Goal: Task Accomplishment & Management: Manage account settings

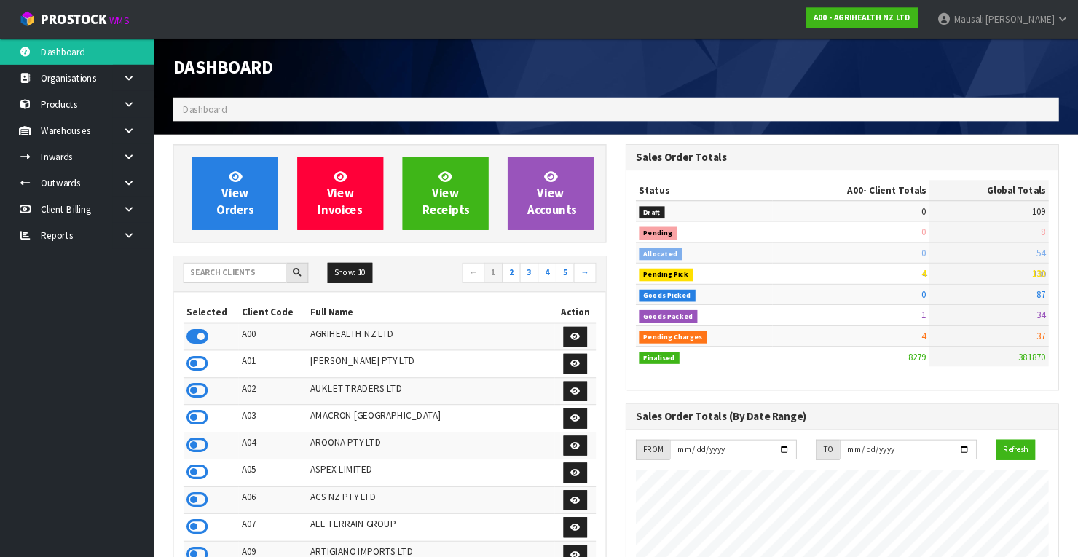
scroll to position [1098, 441]
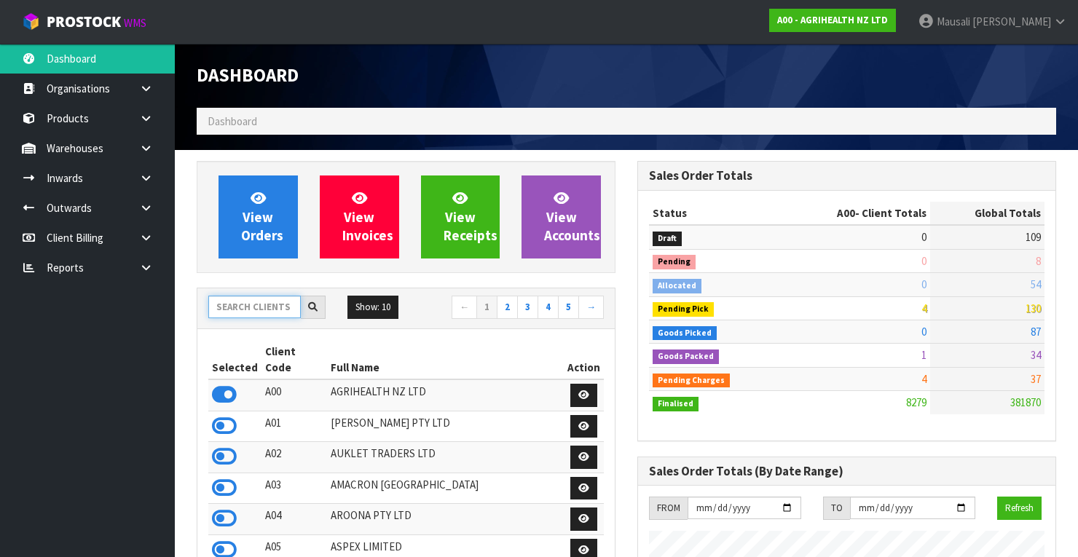
click at [257, 303] on input "text" at bounding box center [254, 307] width 92 height 23
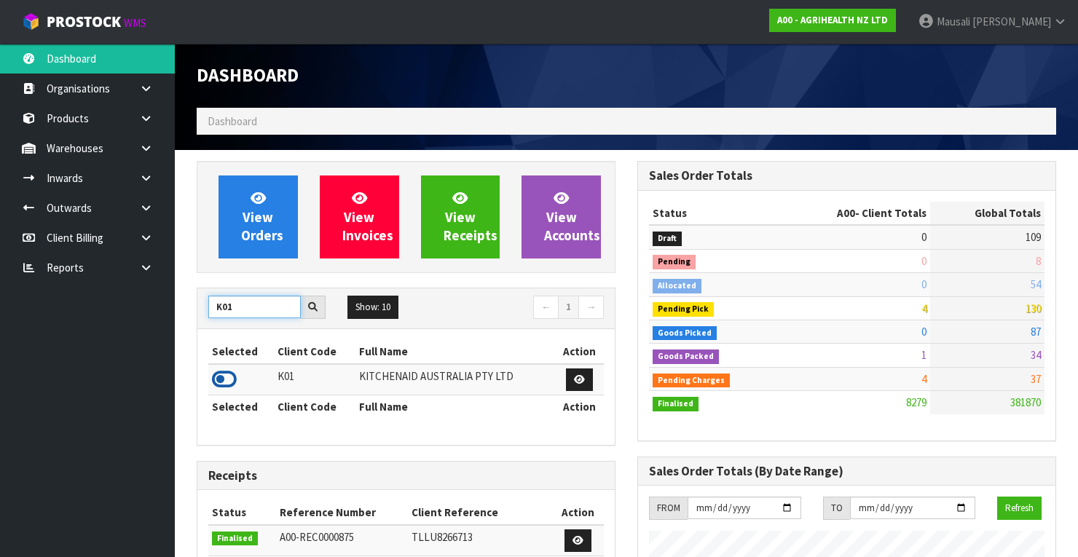
type input "K01"
click at [231, 373] on icon at bounding box center [224, 379] width 25 height 22
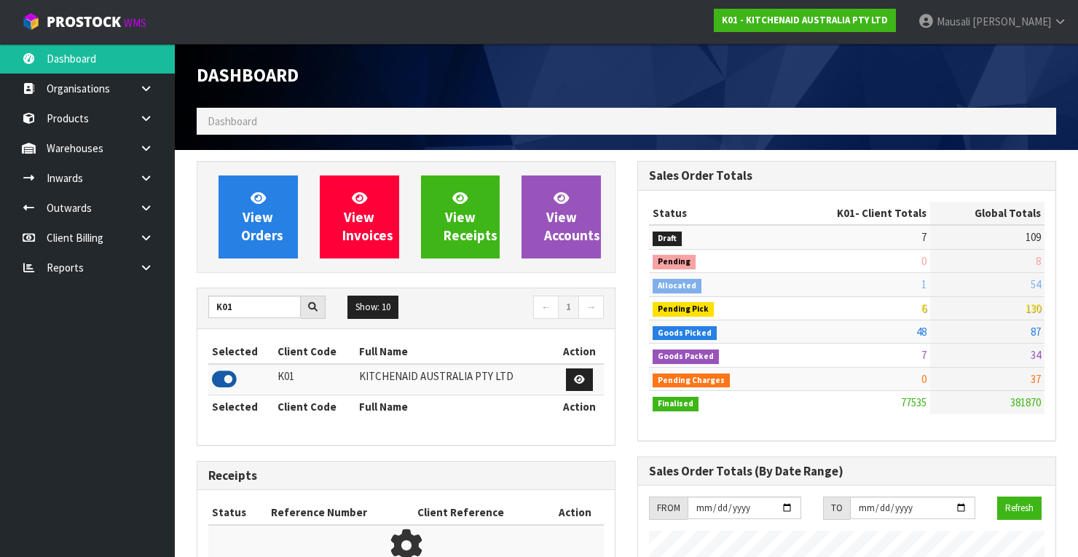
scroll to position [1129, 441]
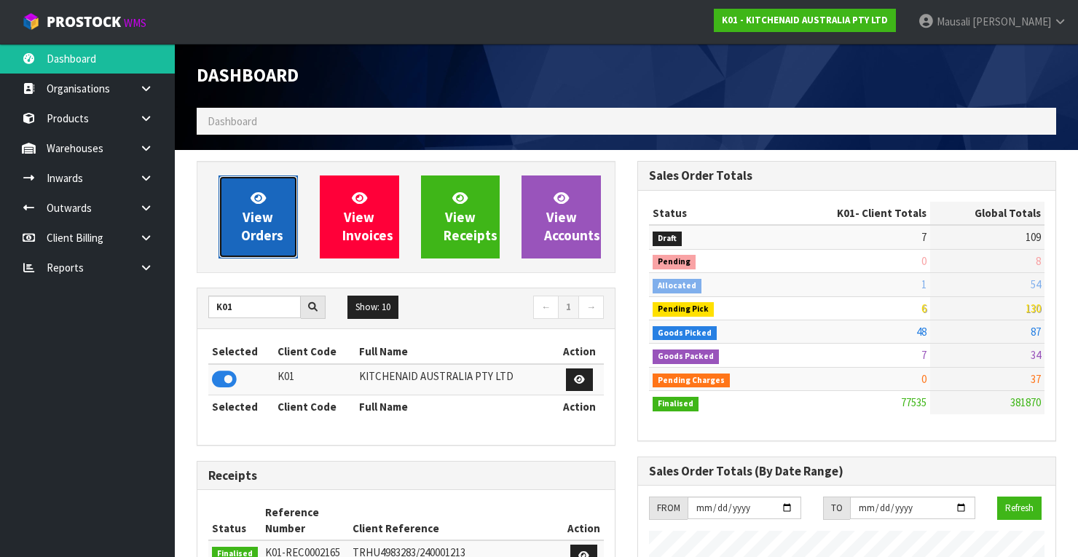
click at [253, 205] on span "View Orders" at bounding box center [262, 216] width 42 height 55
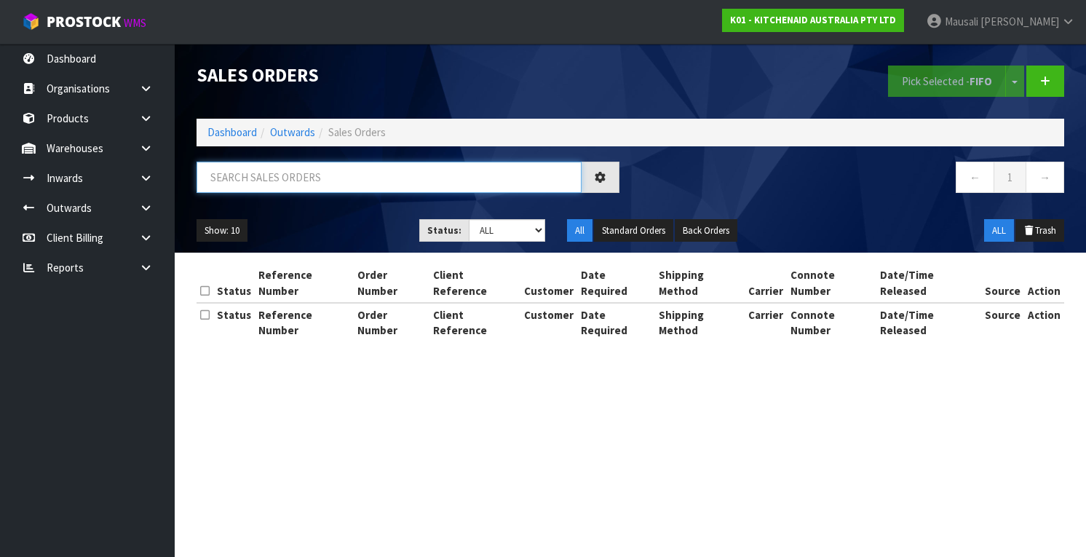
click at [232, 173] on input "text" at bounding box center [389, 177] width 385 height 31
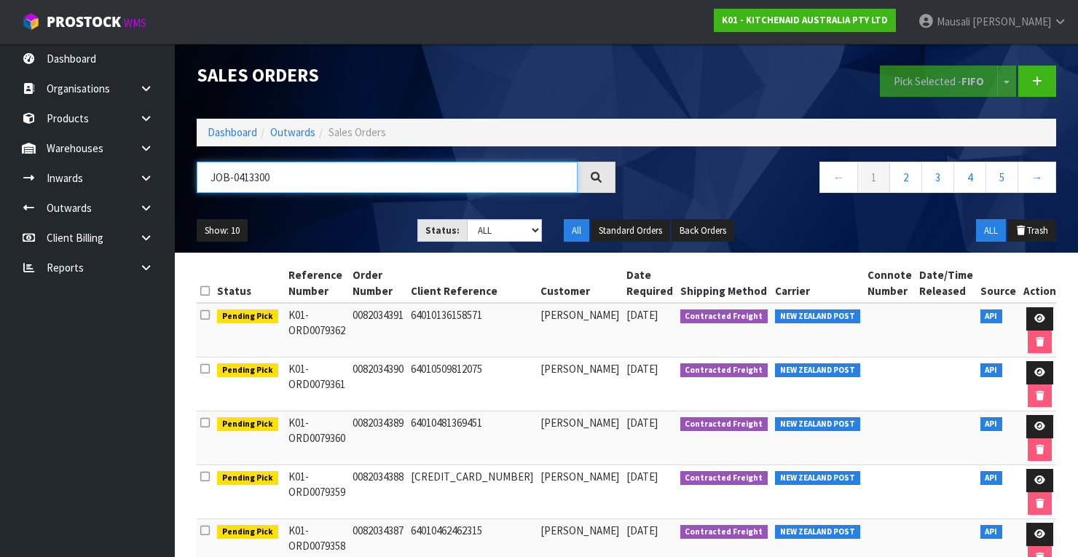
type input "JOB-0413300"
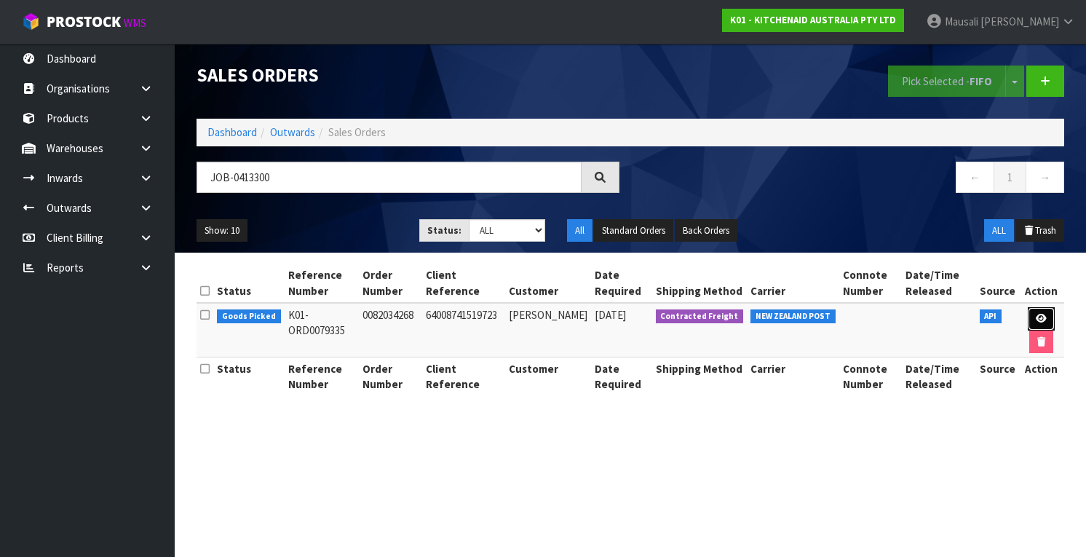
click at [1033, 317] on link at bounding box center [1041, 318] width 27 height 23
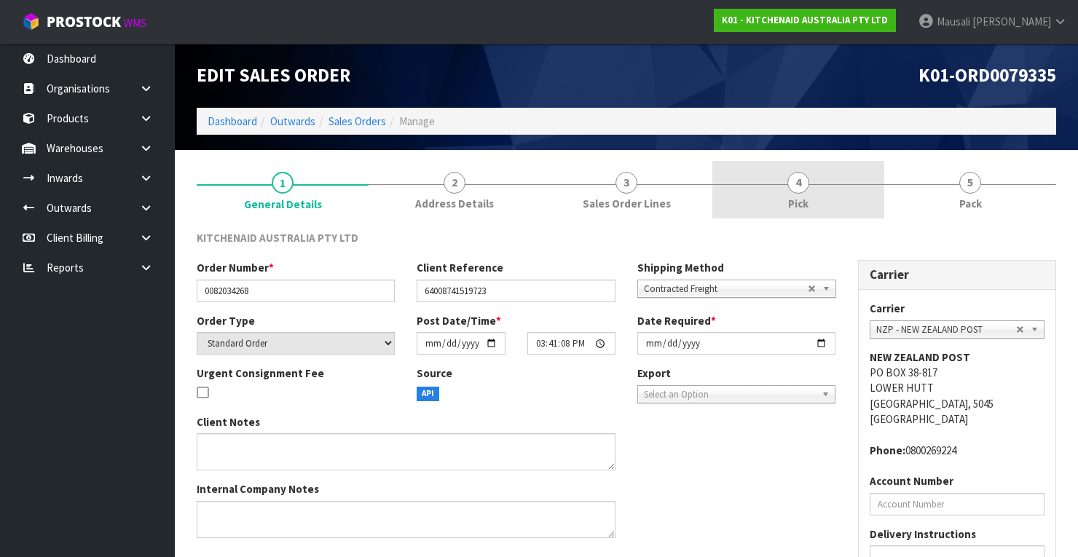
click at [800, 192] on span "4" at bounding box center [798, 183] width 22 height 22
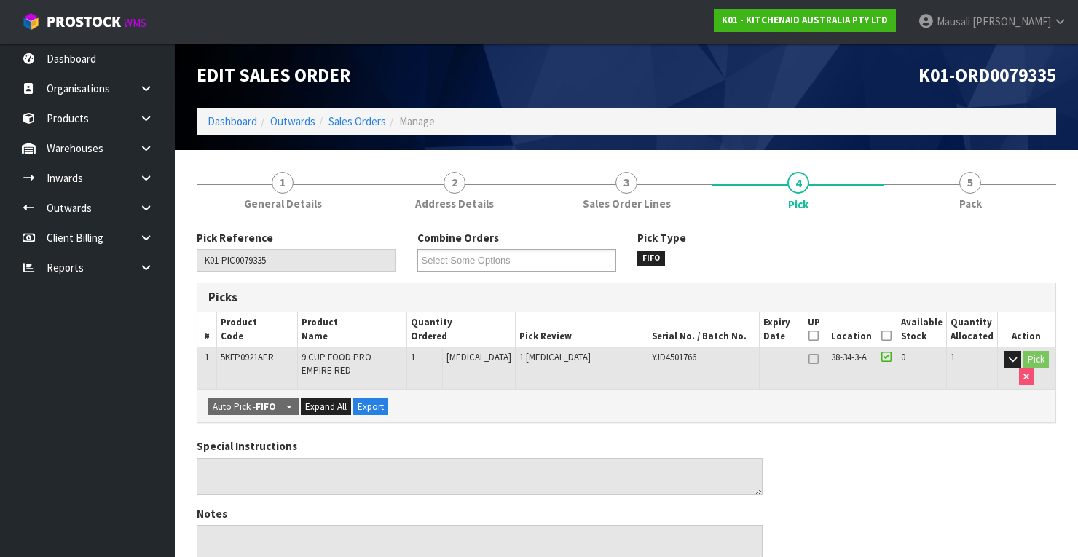
click at [888, 336] on icon at bounding box center [886, 336] width 10 height 1
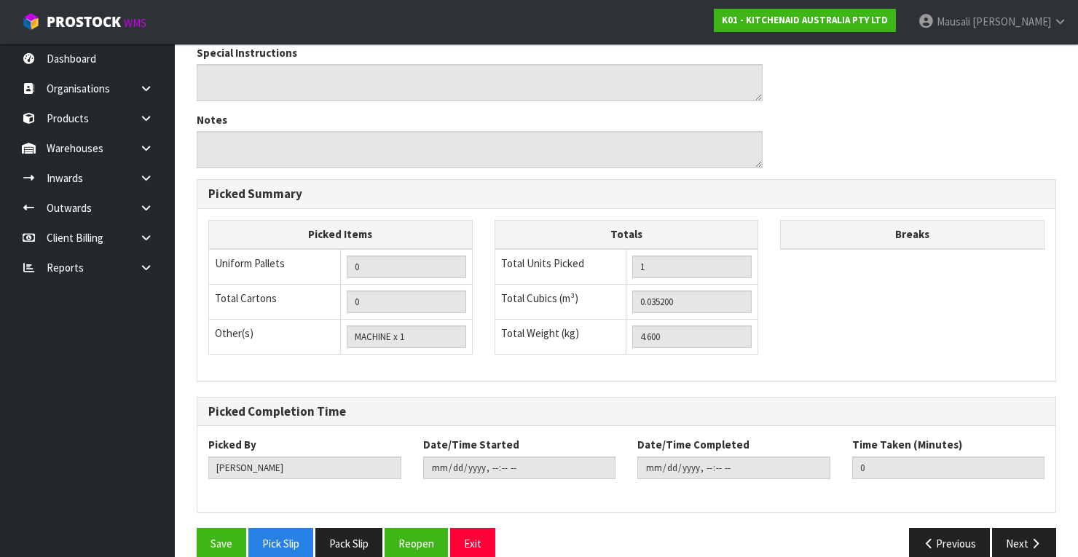
scroll to position [465, 0]
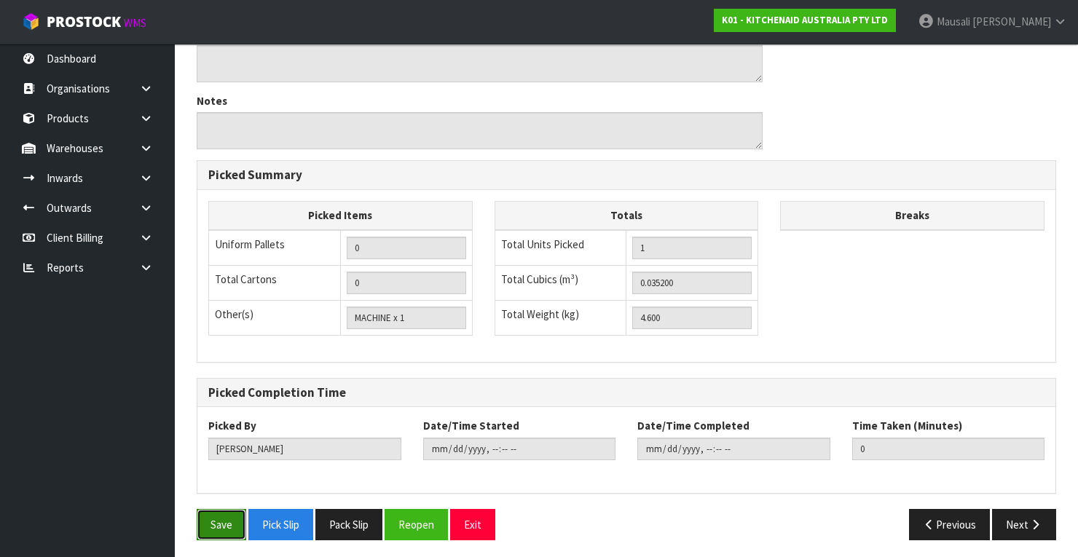
click at [200, 515] on button "Save" at bounding box center [222, 524] width 50 height 31
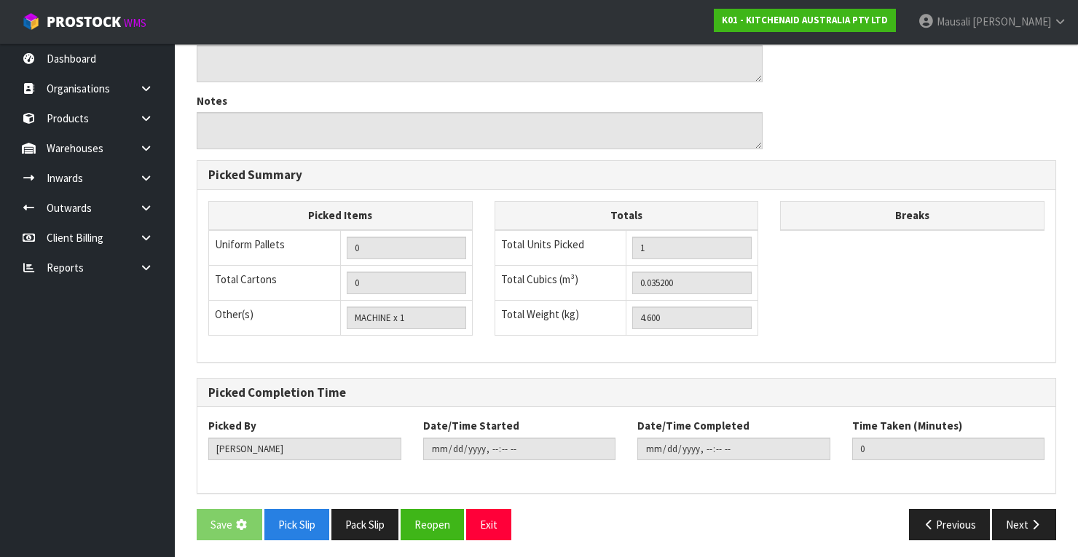
scroll to position [0, 0]
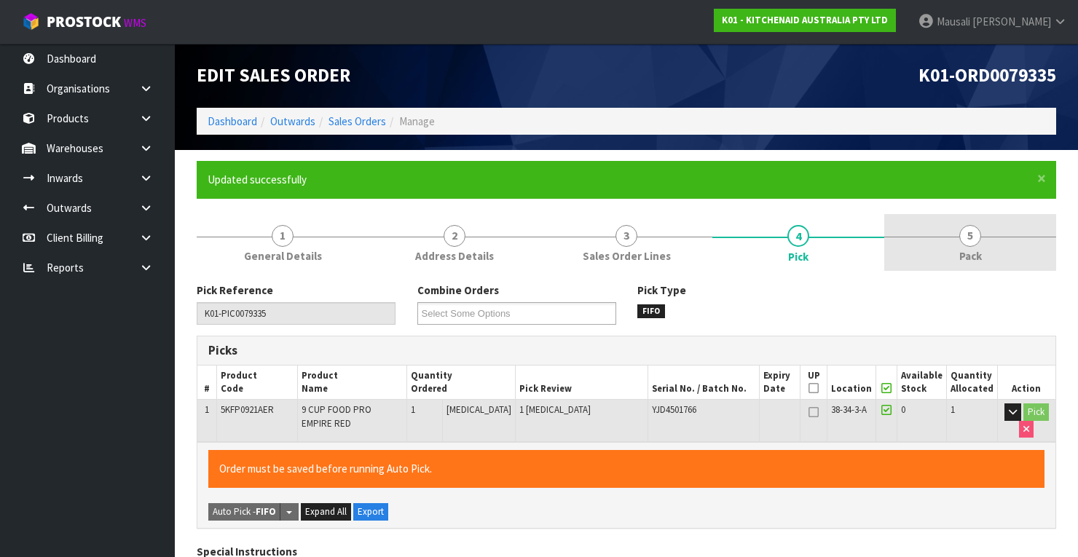
type input "[PERSON_NAME]"
type input "[DATE]T10:40:41"
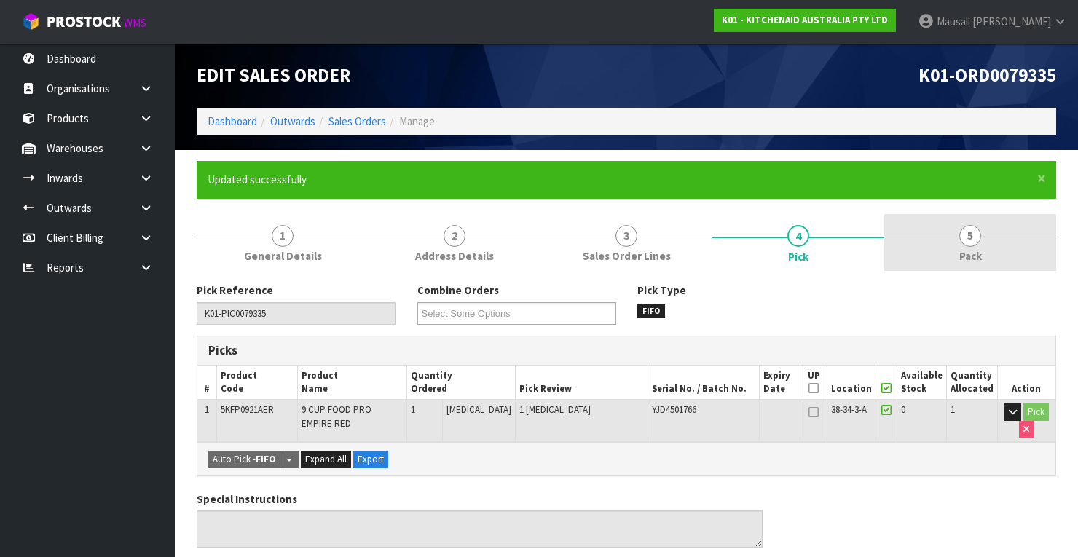
click at [982, 240] on link "5 Pack" at bounding box center [970, 243] width 172 height 58
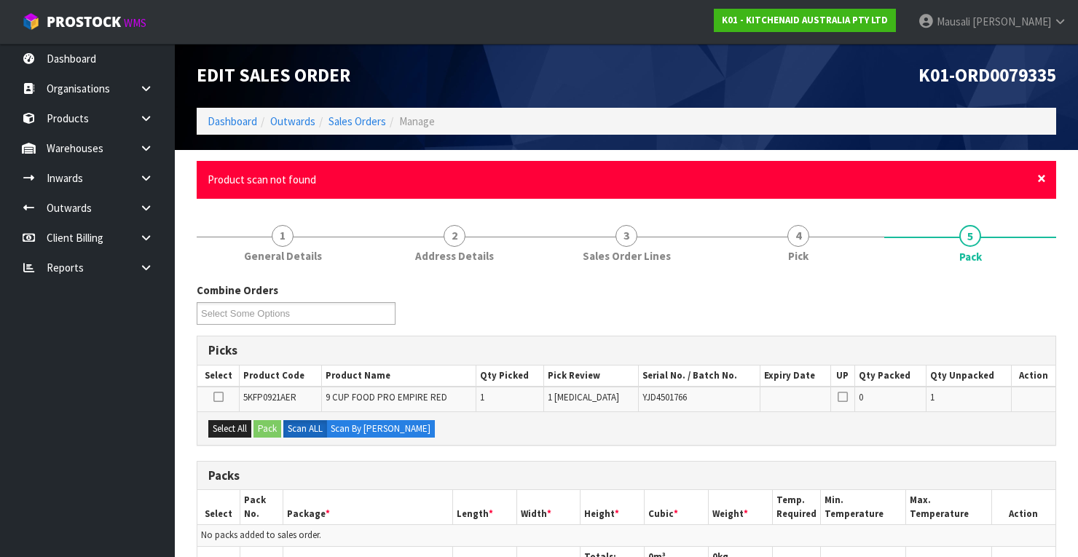
click at [1044, 182] on span "×" at bounding box center [1041, 178] width 9 height 20
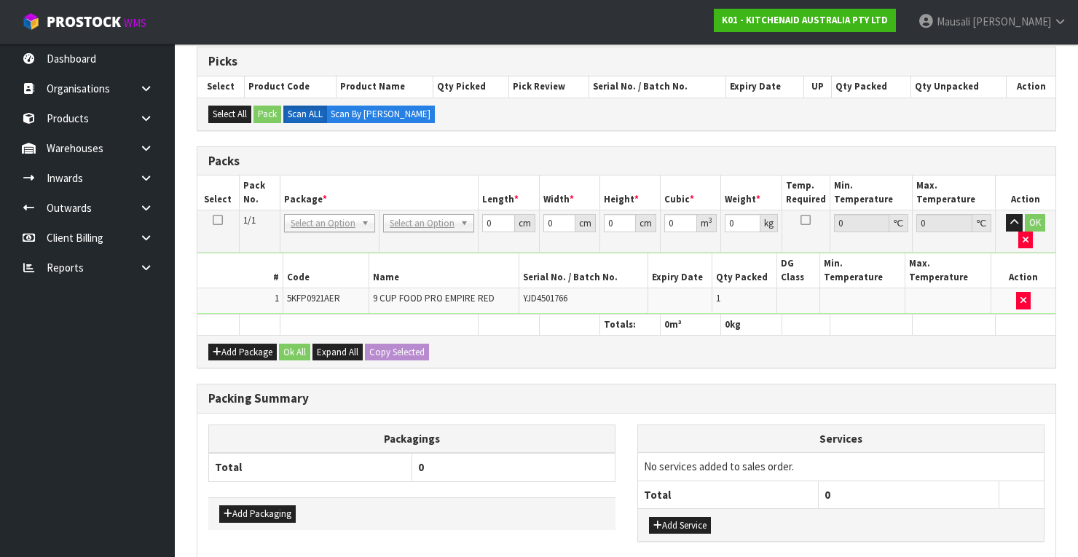
scroll to position [309, 0]
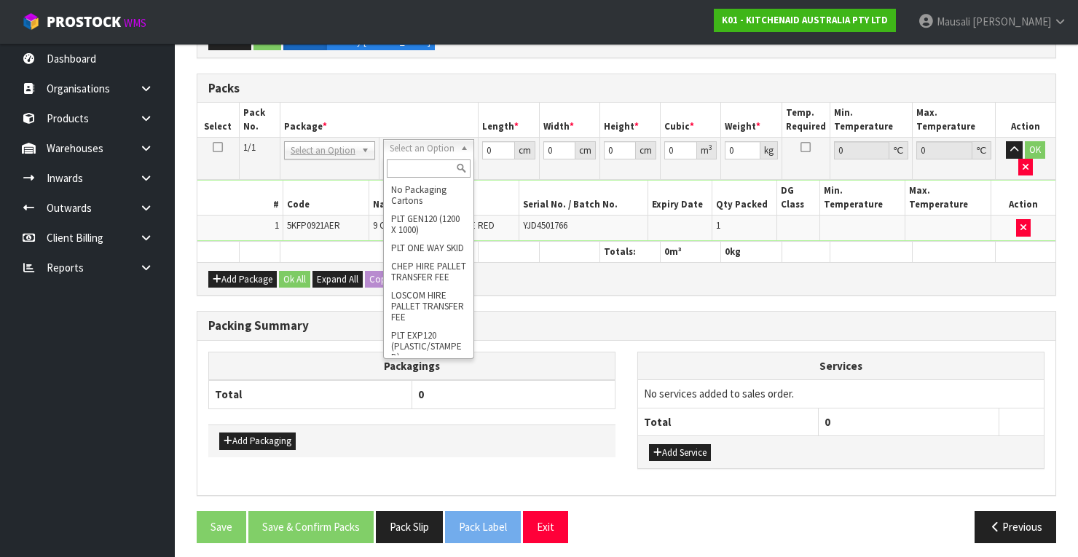
click at [428, 169] on input "text" at bounding box center [429, 168] width 84 height 18
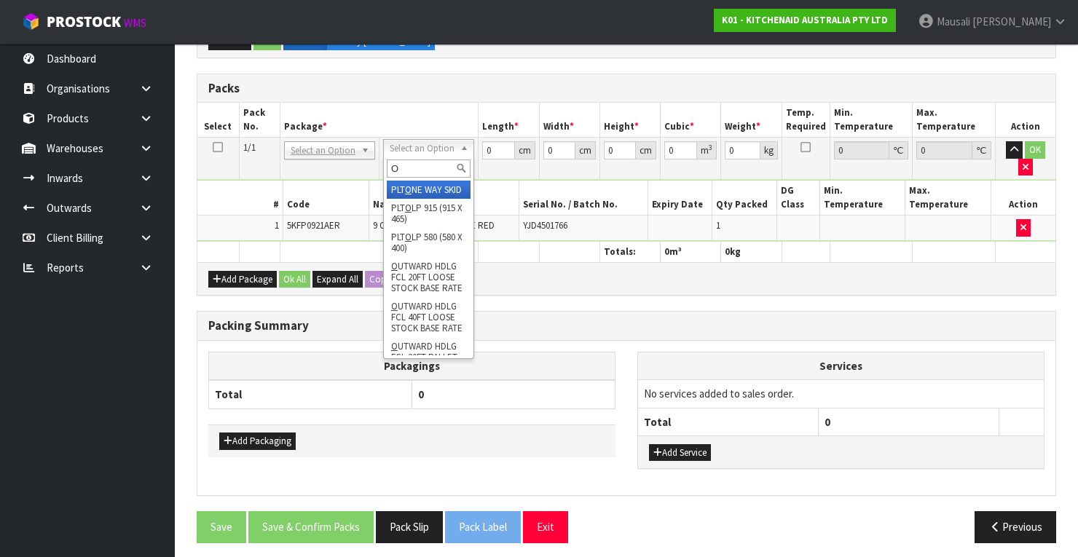
type input "OC"
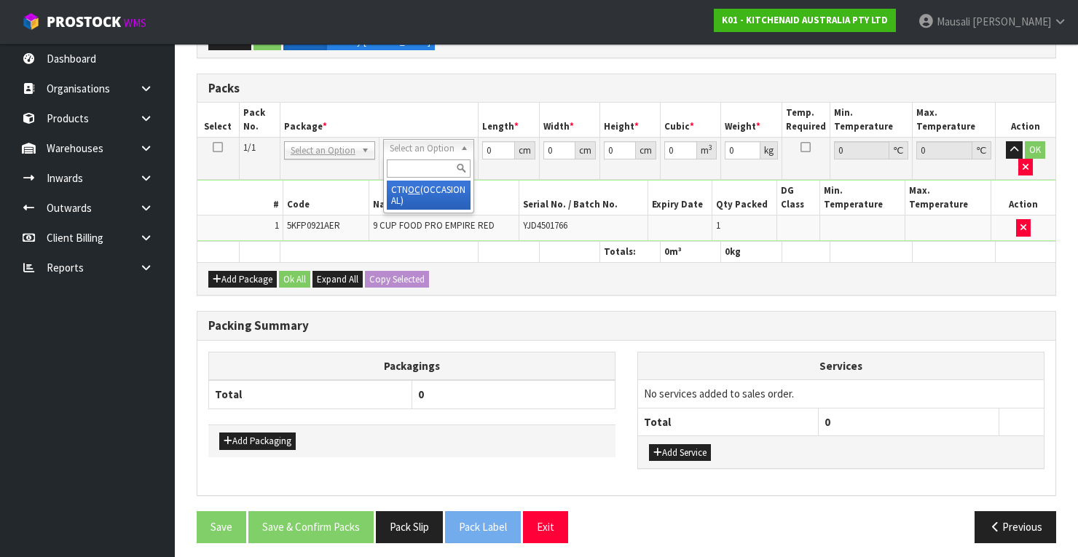
scroll to position [301, 0]
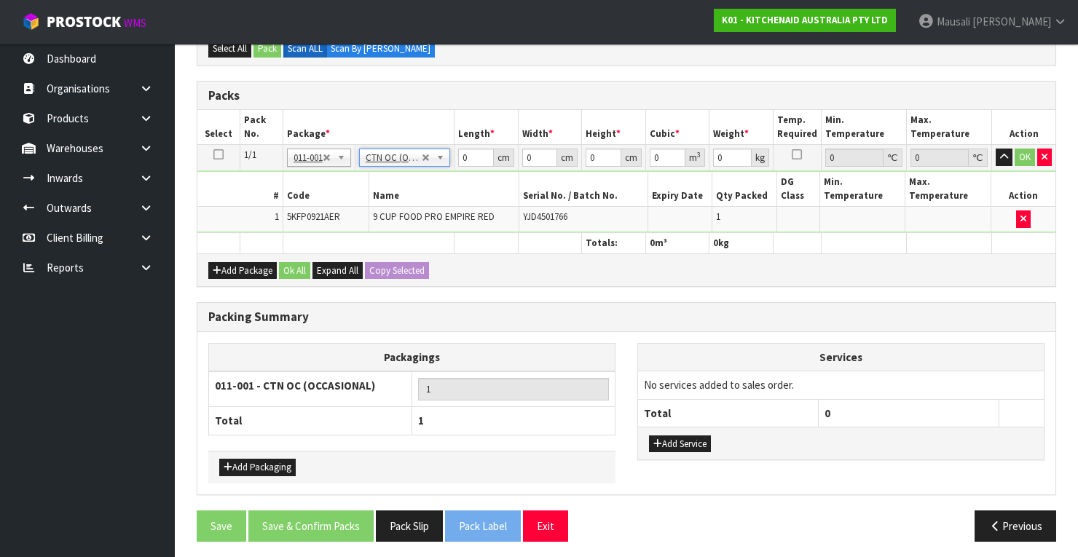
type input "4.6"
drag, startPoint x: 478, startPoint y: 160, endPoint x: 445, endPoint y: 175, distance: 35.9
click at [445, 175] on tbody "1/1 NONE 007-001 007-002 007-004 007-009 007-013 007-014 007-015 007-017 007-01…" at bounding box center [626, 188] width 858 height 87
type input "51"
type input "34"
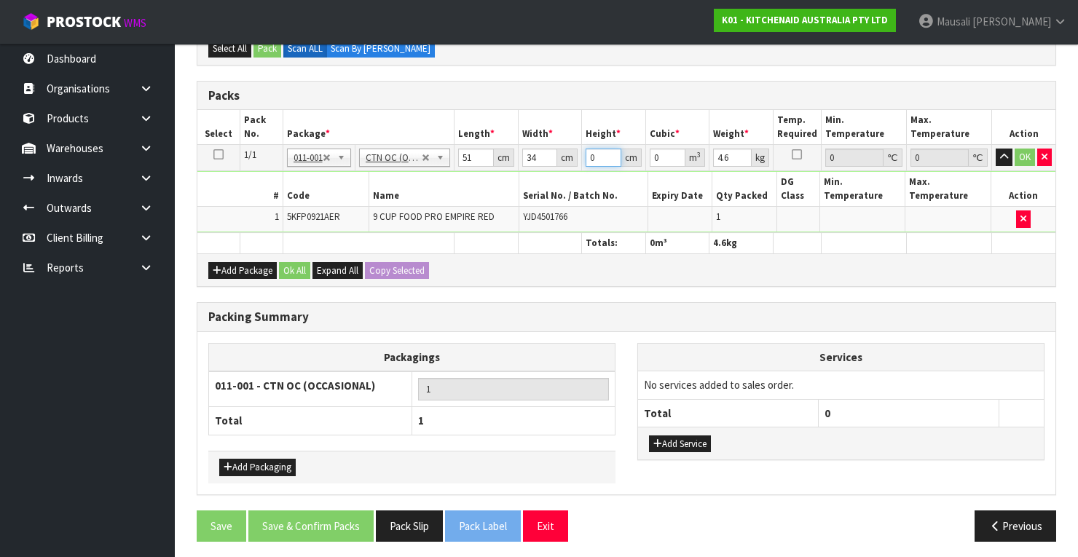
type input "2"
type input "0.003468"
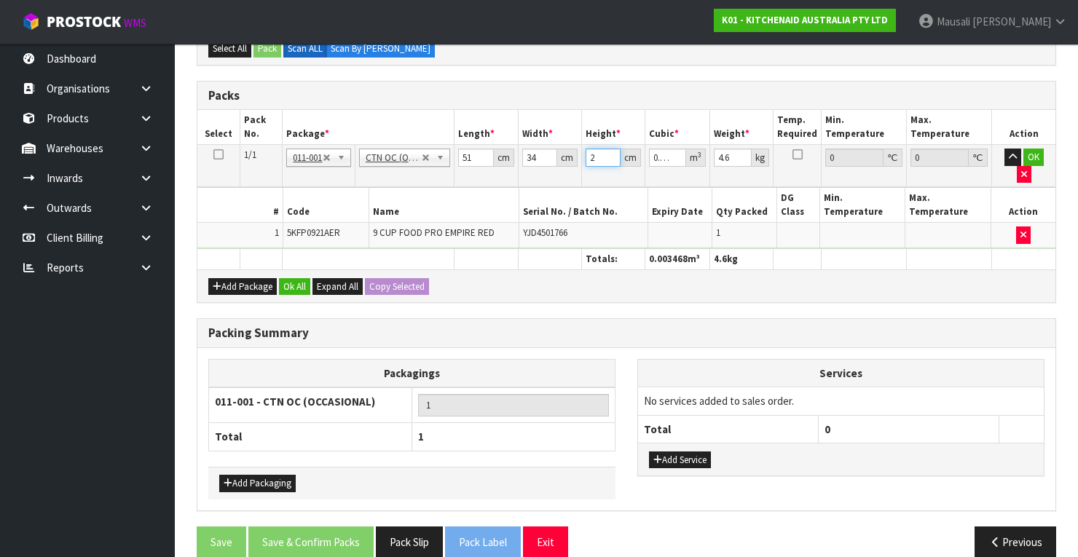
type input "27"
type input "0.046818"
type input "27"
type input "5"
click at [297, 278] on button "Ok All" at bounding box center [294, 286] width 31 height 17
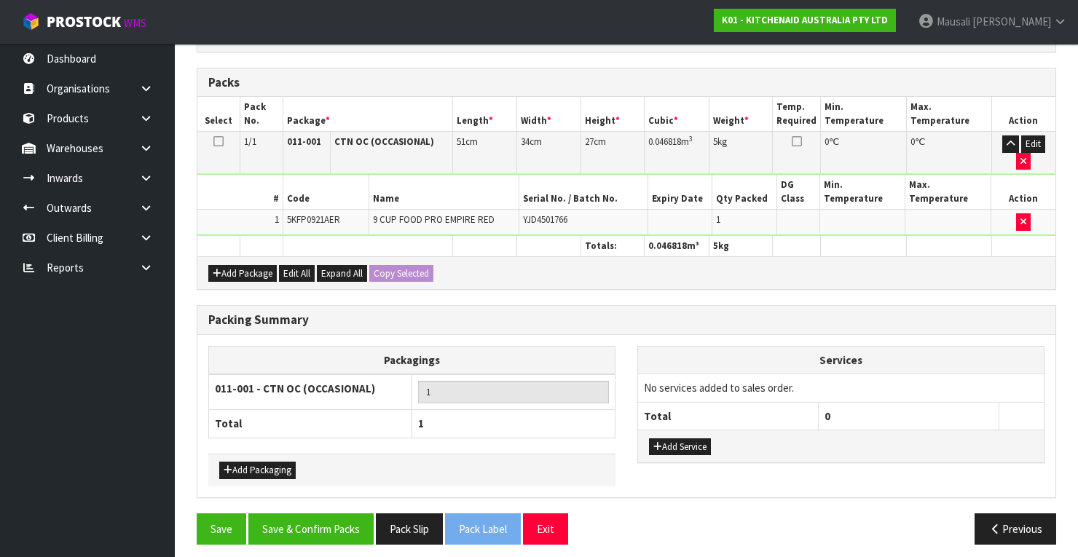
scroll to position [317, 0]
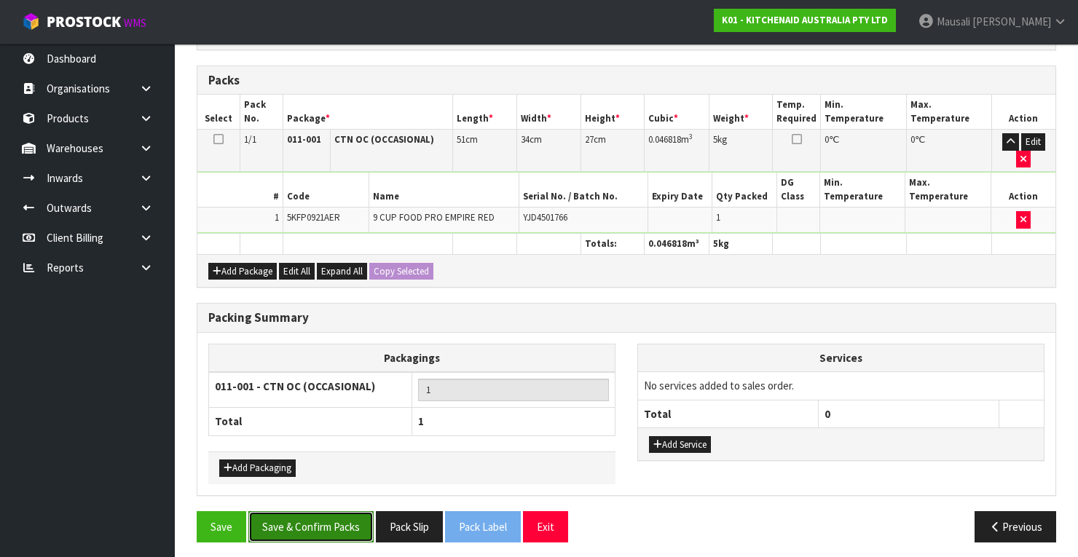
click at [325, 513] on button "Save & Confirm Packs" at bounding box center [310, 526] width 125 height 31
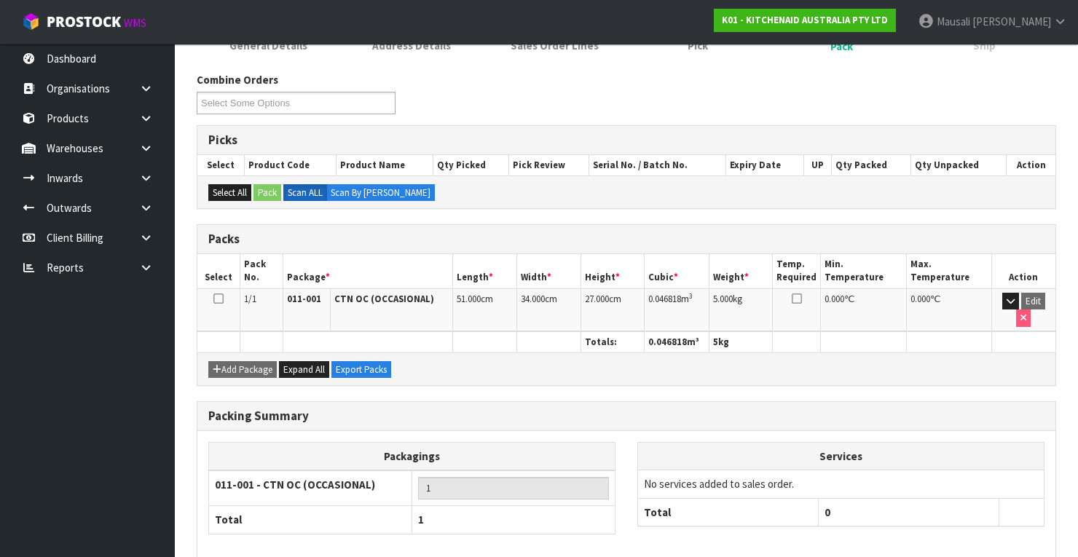
scroll to position [277, 0]
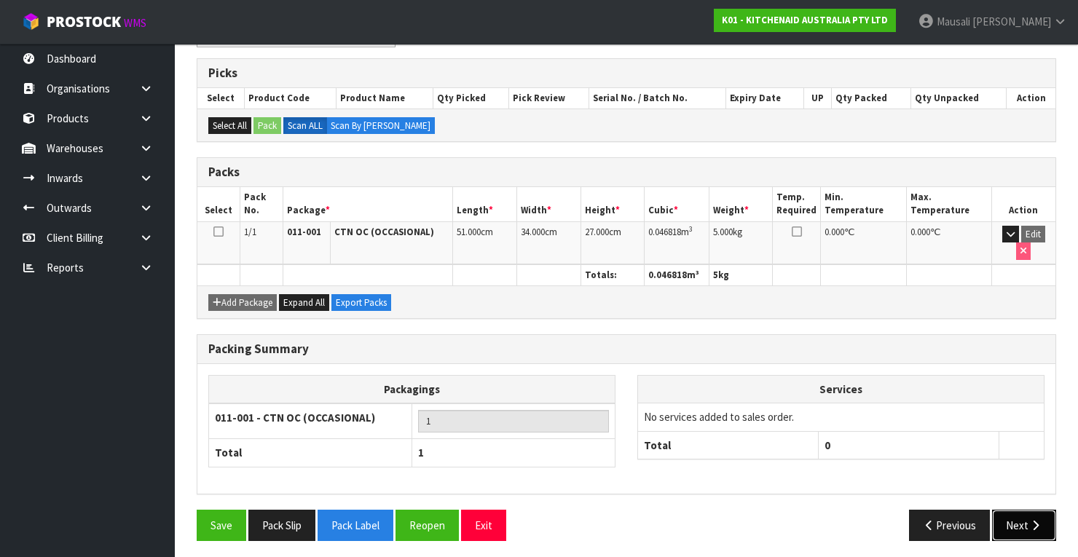
click at [1014, 515] on button "Next" at bounding box center [1024, 525] width 64 height 31
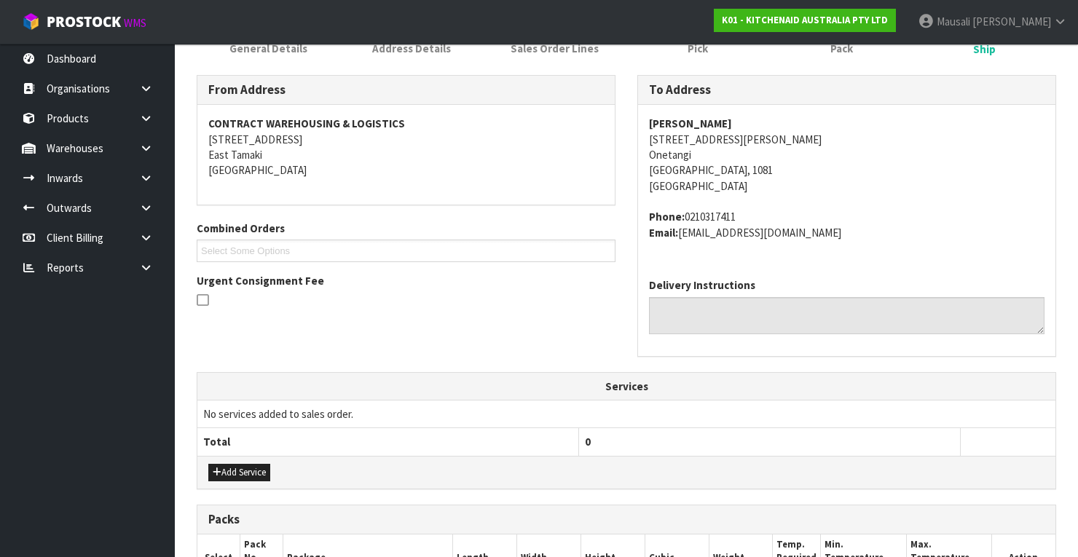
scroll to position [350, 0]
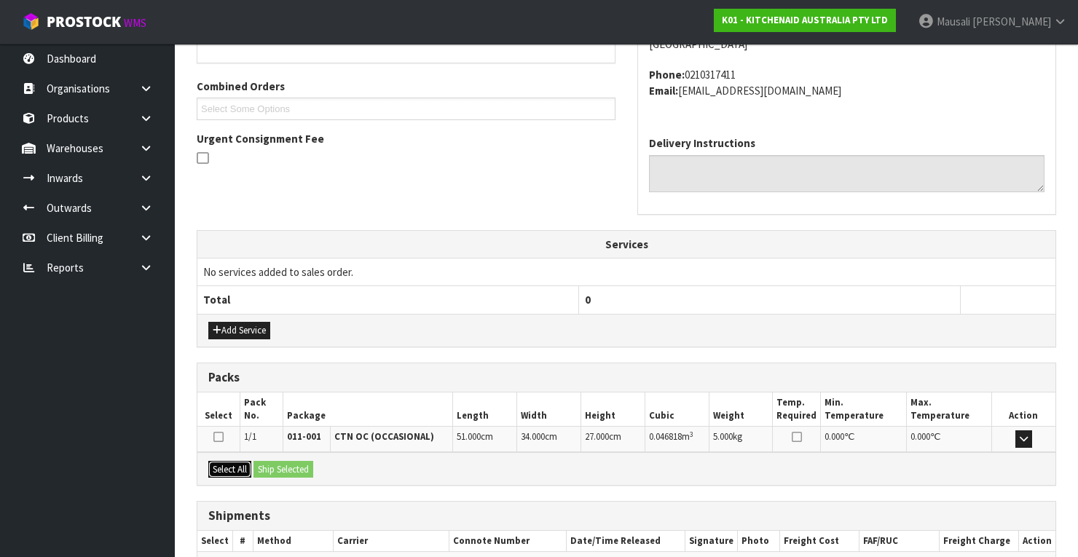
click at [248, 462] on button "Select All" at bounding box center [229, 469] width 43 height 17
click at [287, 462] on button "Ship Selected" at bounding box center [283, 469] width 60 height 17
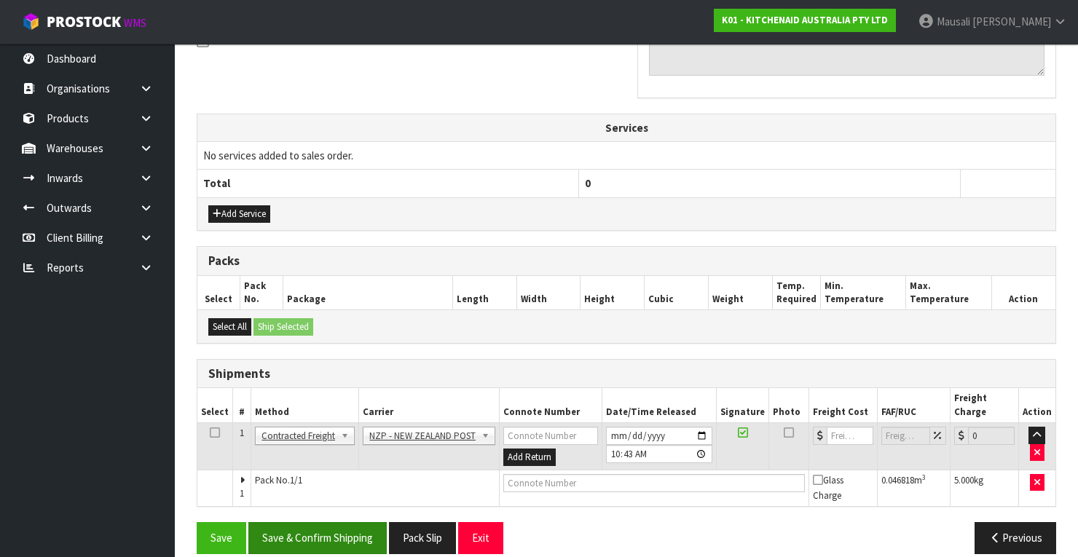
scroll to position [467, 0]
click at [352, 523] on button "Save & Confirm Shipping" at bounding box center [317, 536] width 138 height 31
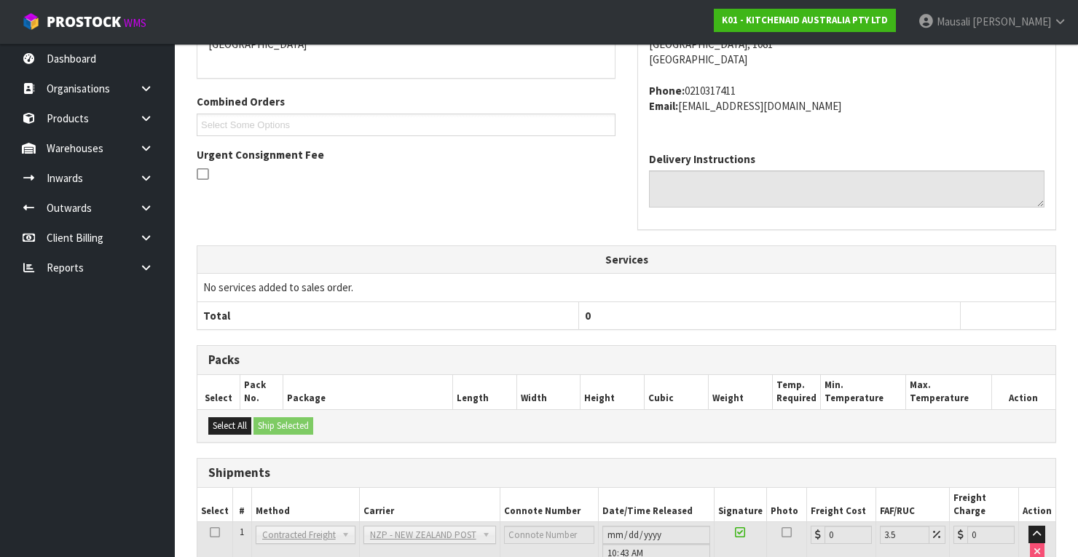
scroll to position [446, 0]
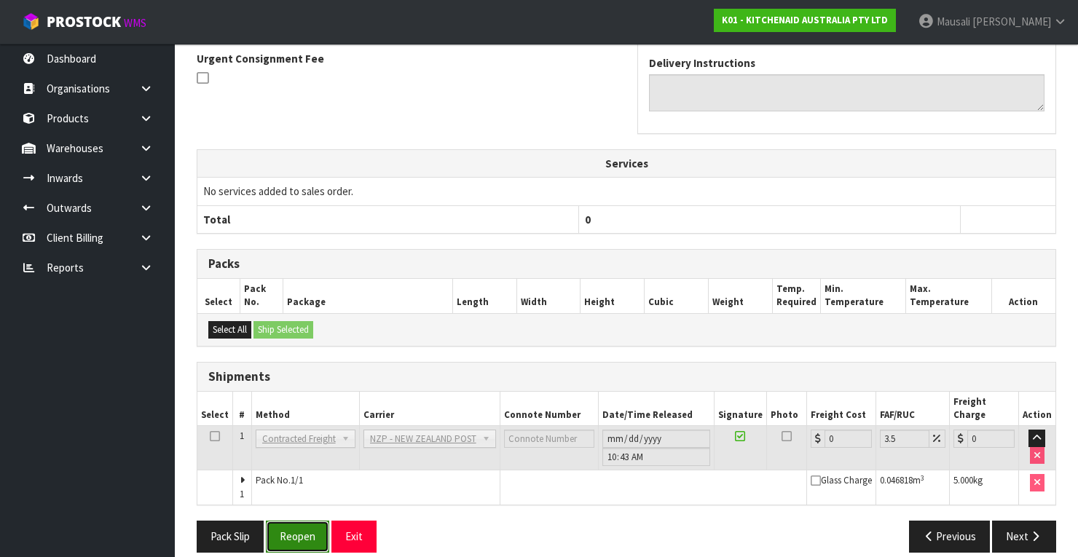
click at [280, 521] on button "Reopen" at bounding box center [297, 536] width 63 height 31
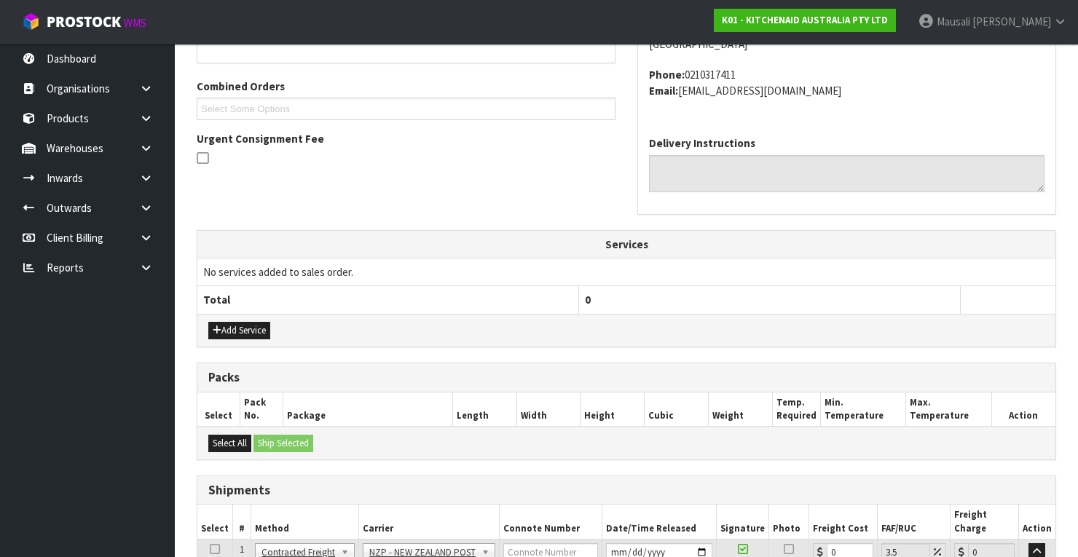
scroll to position [469, 0]
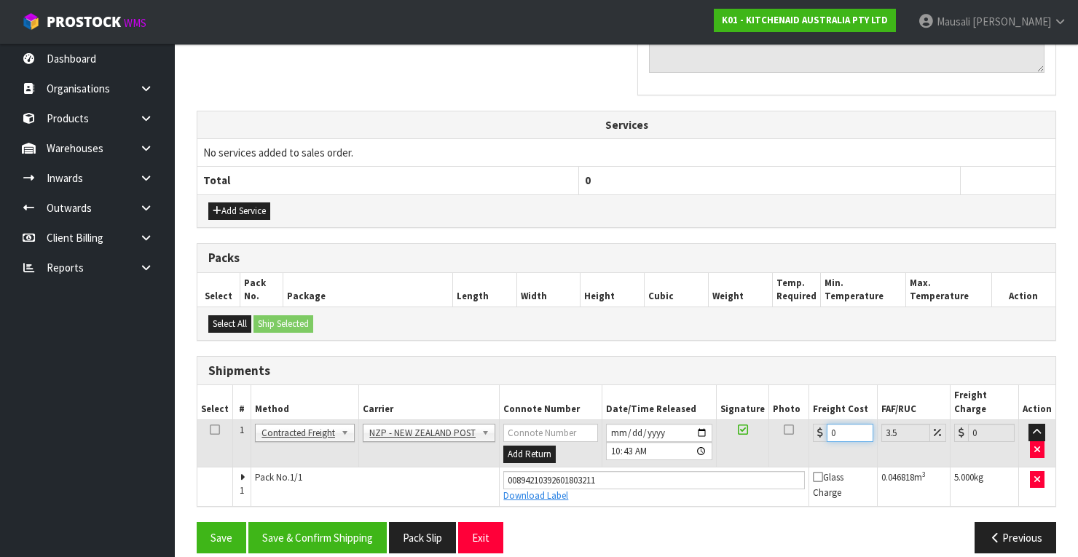
drag, startPoint x: 836, startPoint y: 413, endPoint x: 816, endPoint y: 422, distance: 22.5
click at [816, 424] on div "0" at bounding box center [843, 433] width 60 height 18
type input "7"
type input "7.24"
type input "7.3"
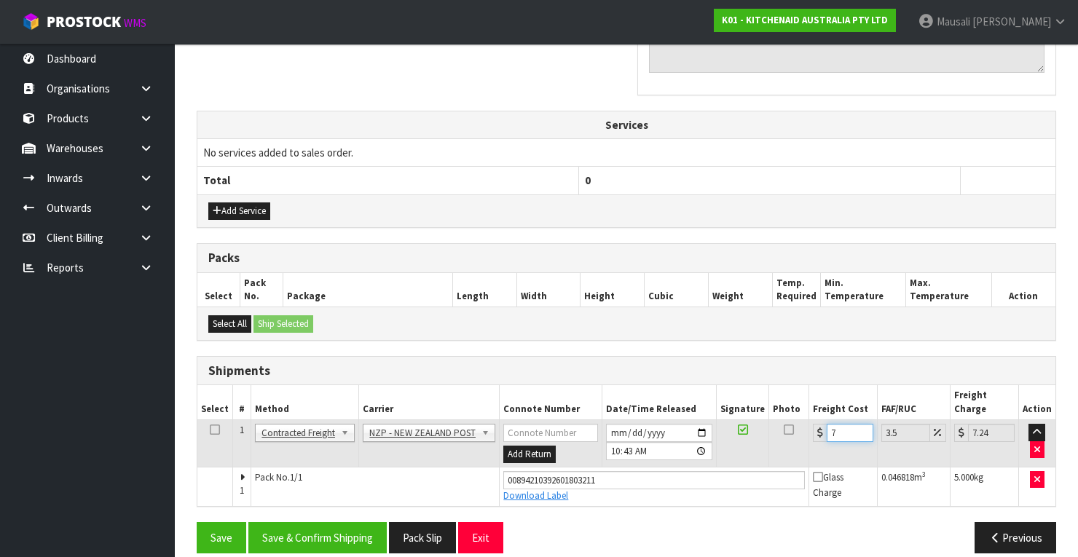
type input "7.56"
type input "7.31"
type input "7.57"
type input "7.31"
click at [353, 522] on button "Save & Confirm Shipping" at bounding box center [317, 537] width 138 height 31
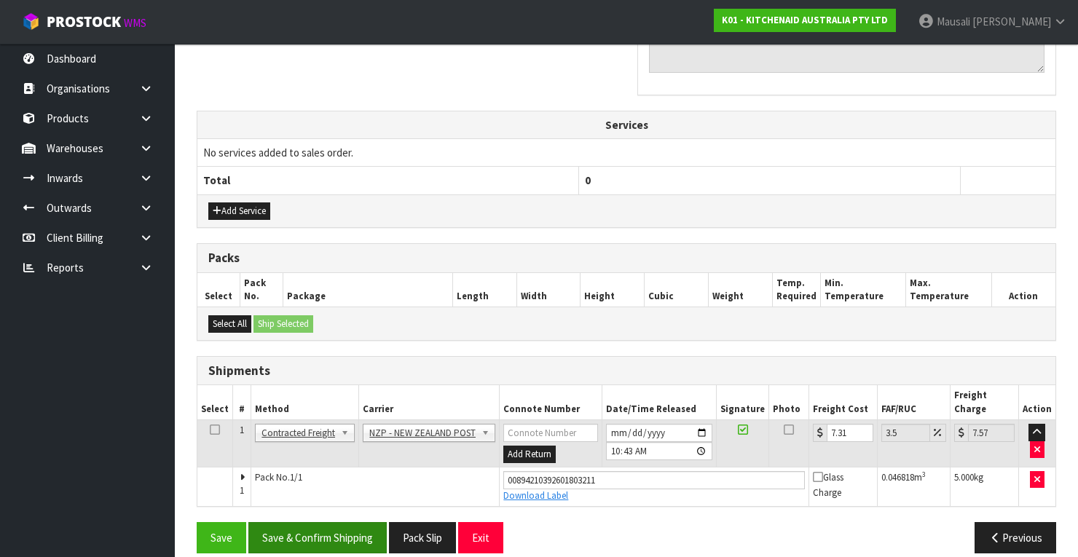
scroll to position [0, 0]
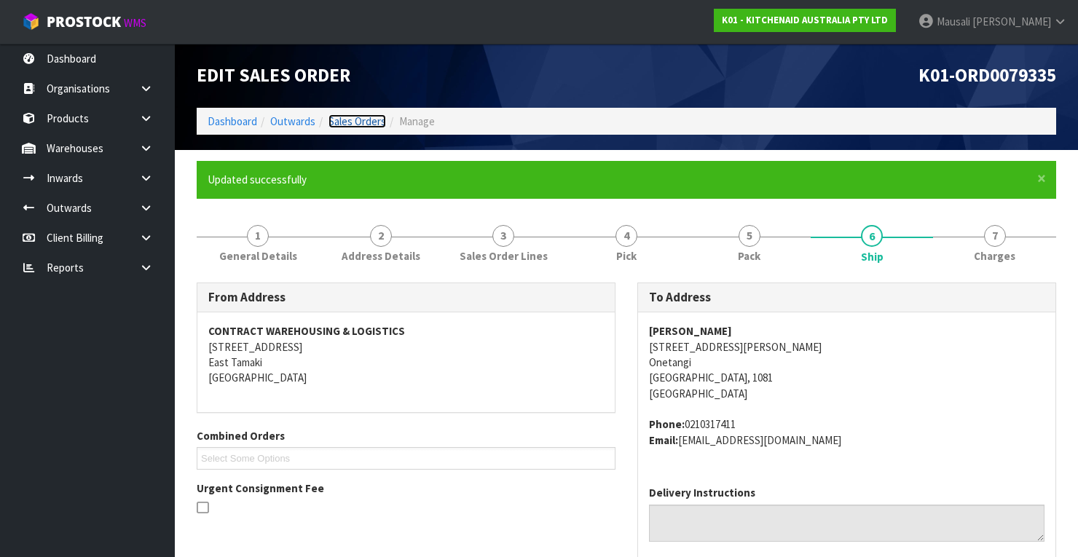
click at [350, 119] on link "Sales Orders" at bounding box center [357, 121] width 58 height 14
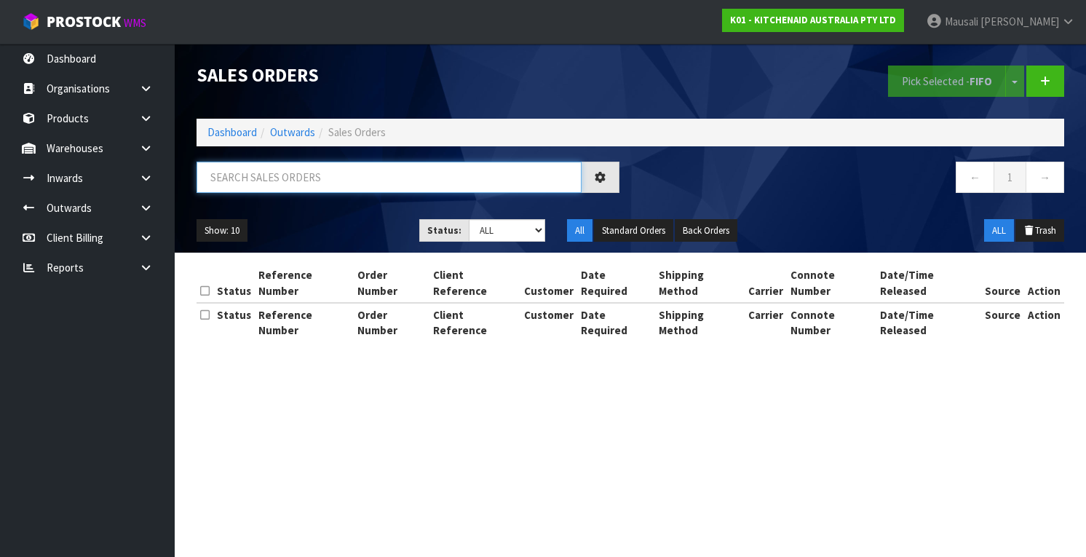
click at [224, 176] on input "text" at bounding box center [389, 177] width 385 height 31
type input "JOB-0413296"
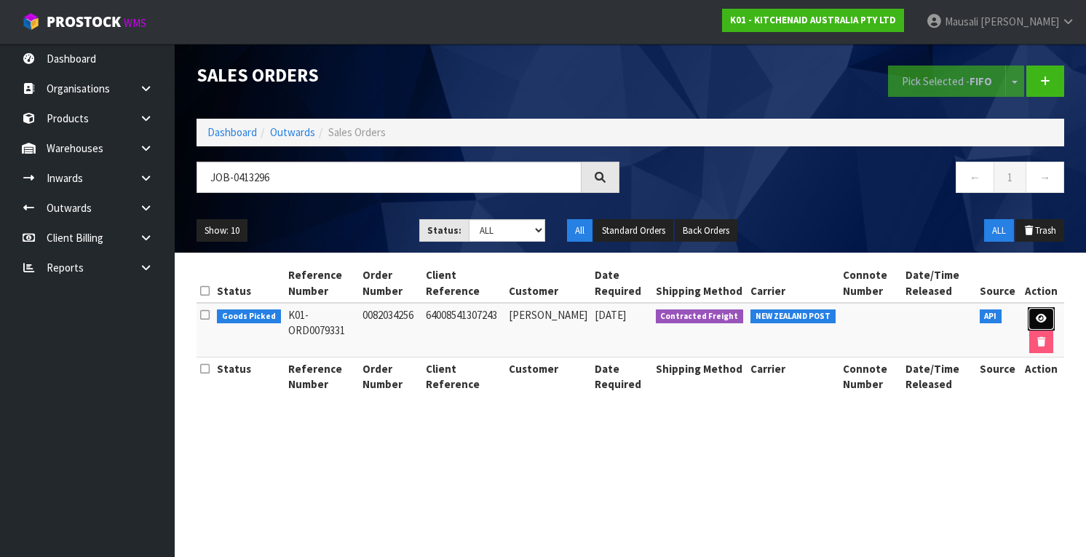
click at [1033, 315] on link at bounding box center [1041, 318] width 27 height 23
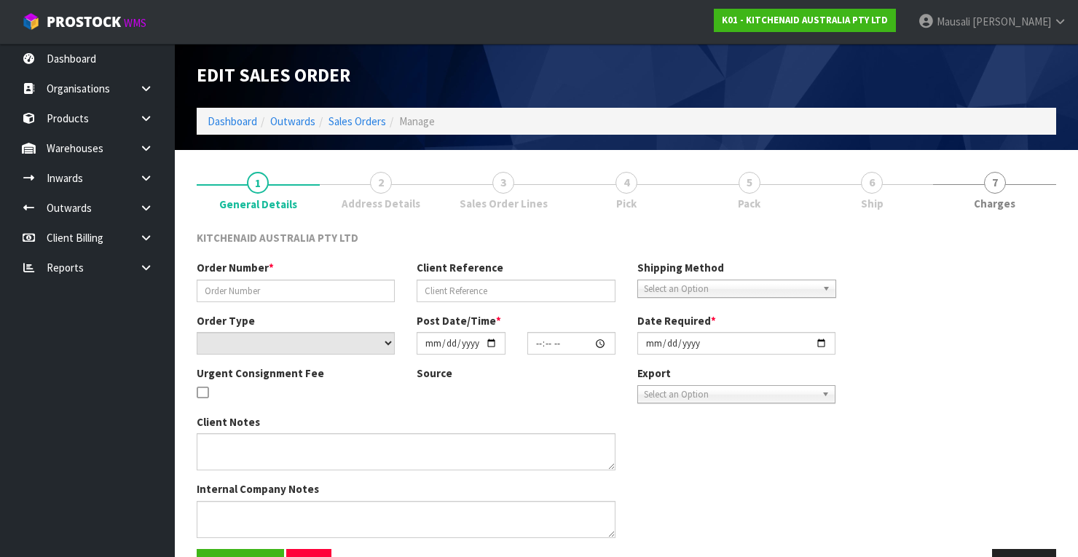
type input "0082034256"
type input "64008541307243"
select select "number:0"
type input "[DATE]"
type input "15:40:59.000"
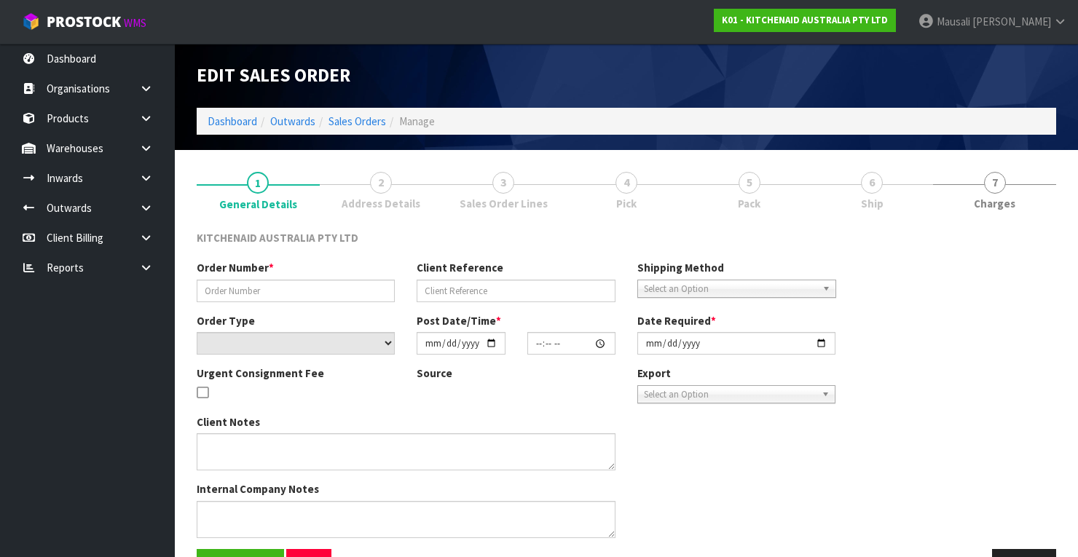
type input "[DATE]"
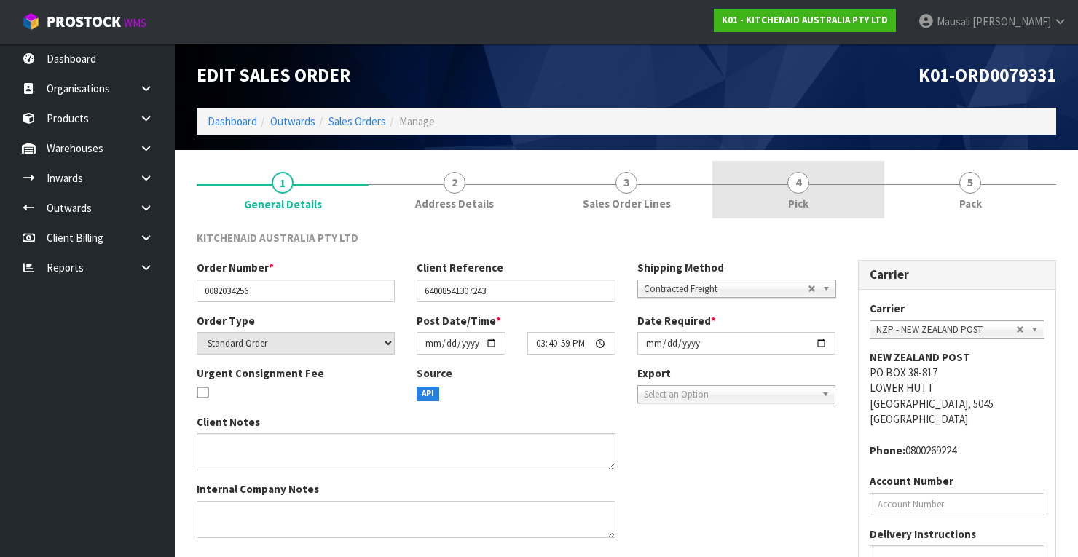
click at [816, 189] on link "4 Pick" at bounding box center [798, 190] width 172 height 58
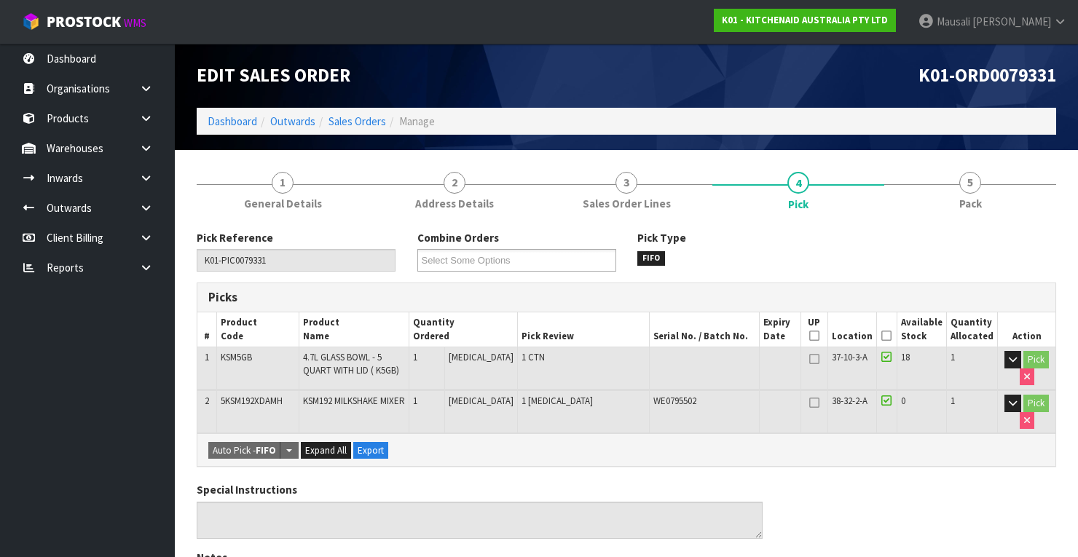
click at [891, 336] on icon at bounding box center [886, 336] width 10 height 1
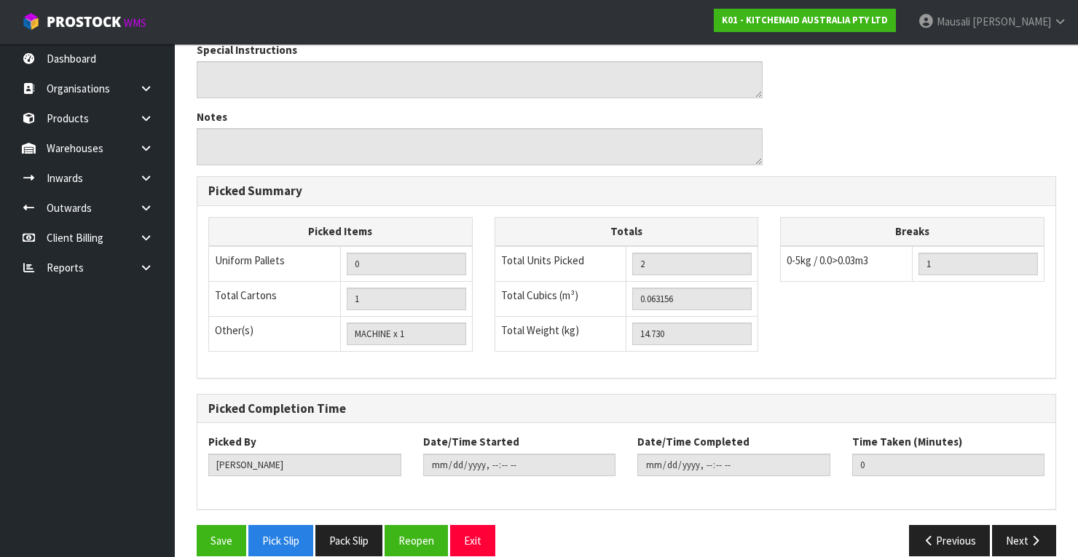
scroll to position [508, 0]
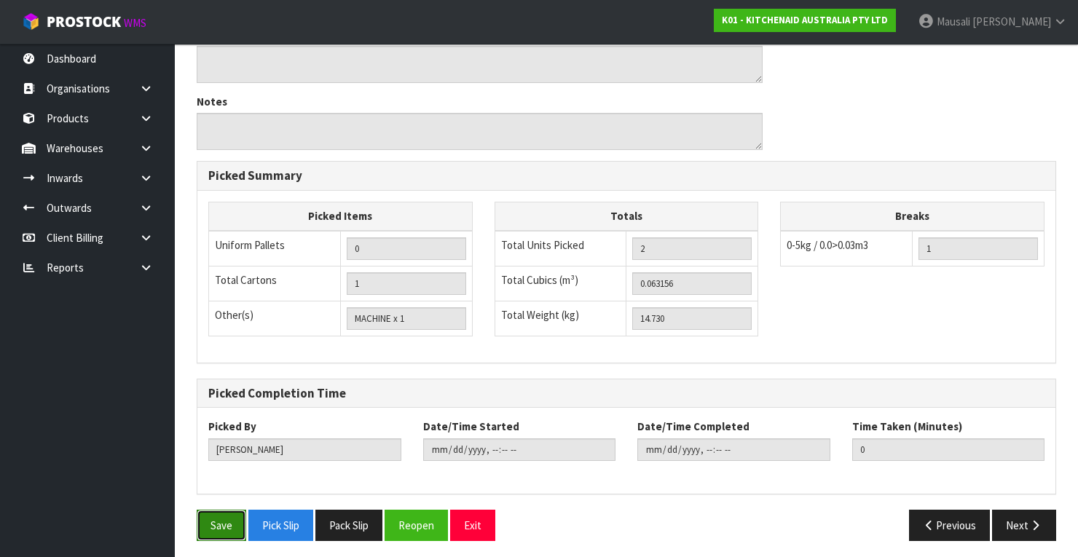
click at [232, 518] on button "Save" at bounding box center [222, 525] width 50 height 31
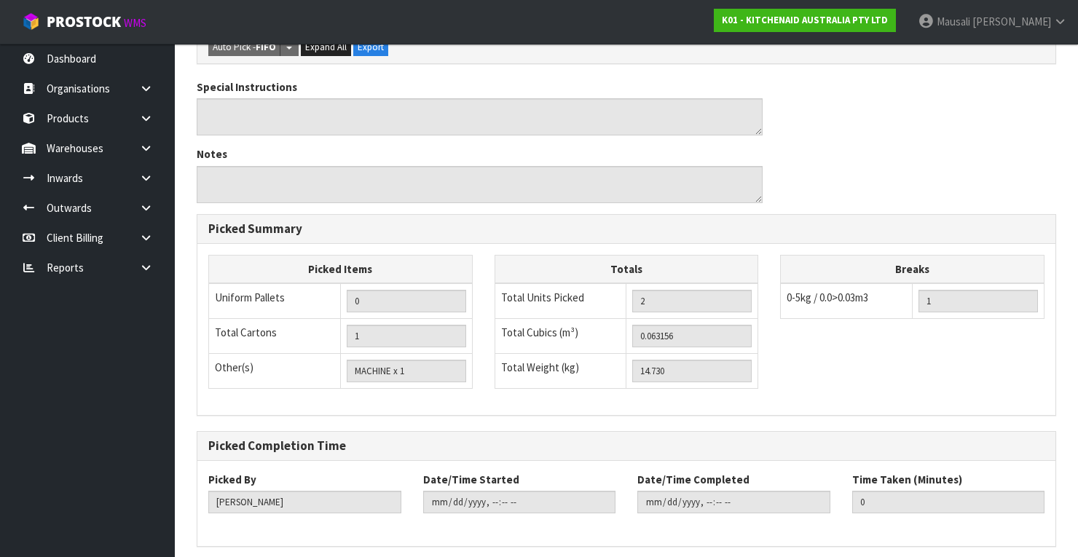
scroll to position [0, 0]
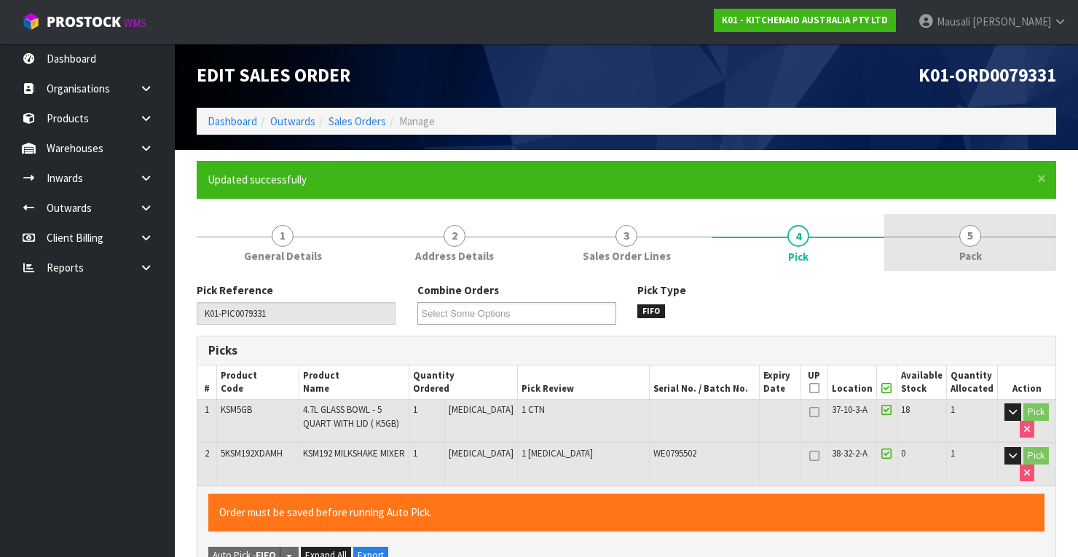
type input "[PERSON_NAME]"
type input "[DATE]T10:46:40"
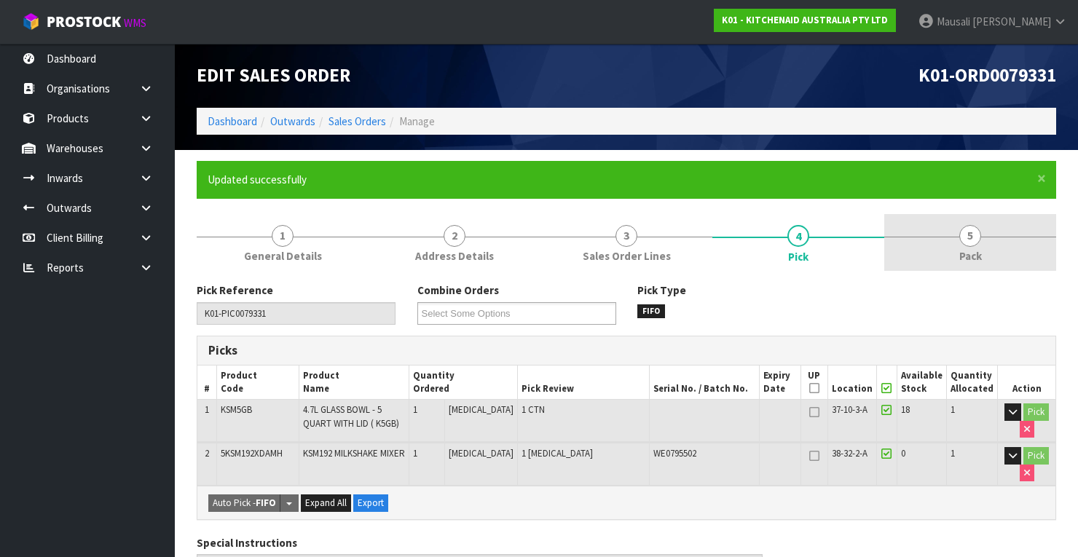
click at [966, 225] on span "5" at bounding box center [970, 236] width 22 height 22
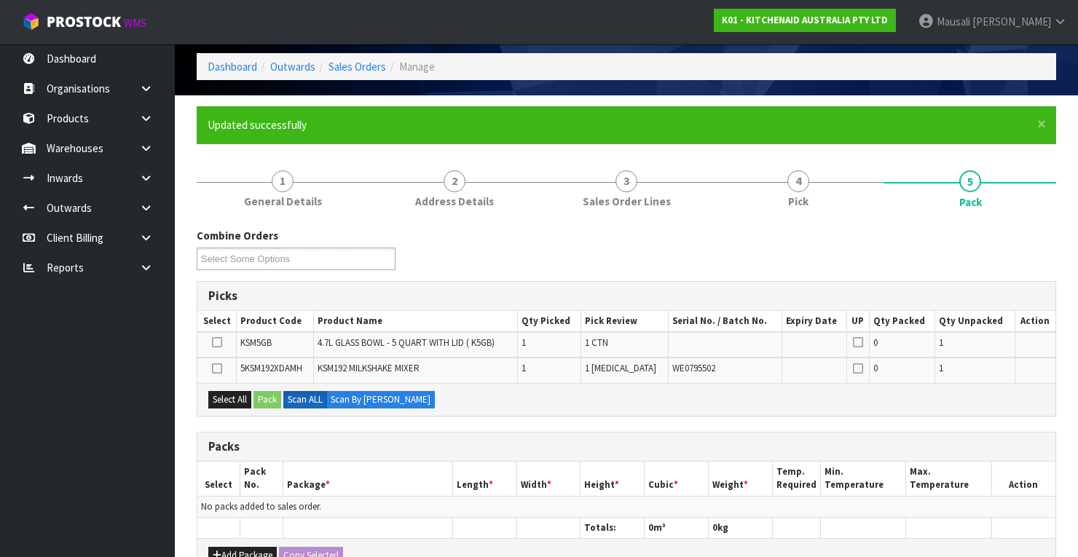
scroll to position [175, 0]
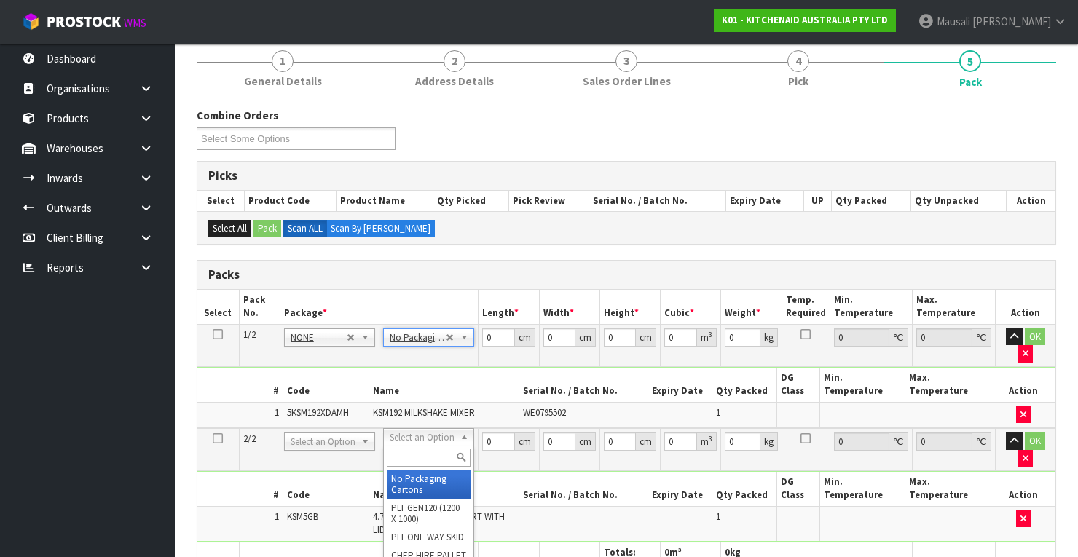
type input "2"
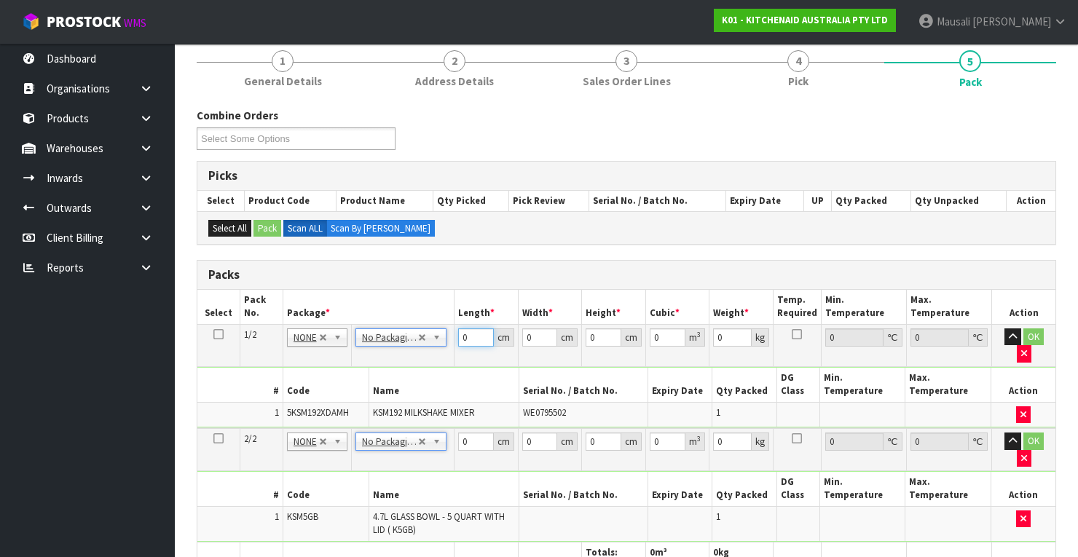
drag, startPoint x: 470, startPoint y: 340, endPoint x: 440, endPoint y: 350, distance: 32.2
click at [444, 350] on tbody "1/2 NONE 007-001 007-002 007-004 007-009 007-013 007-014 007-015 007-017 007-01…" at bounding box center [626, 376] width 858 height 104
type input "43"
type input "29"
type input "4"
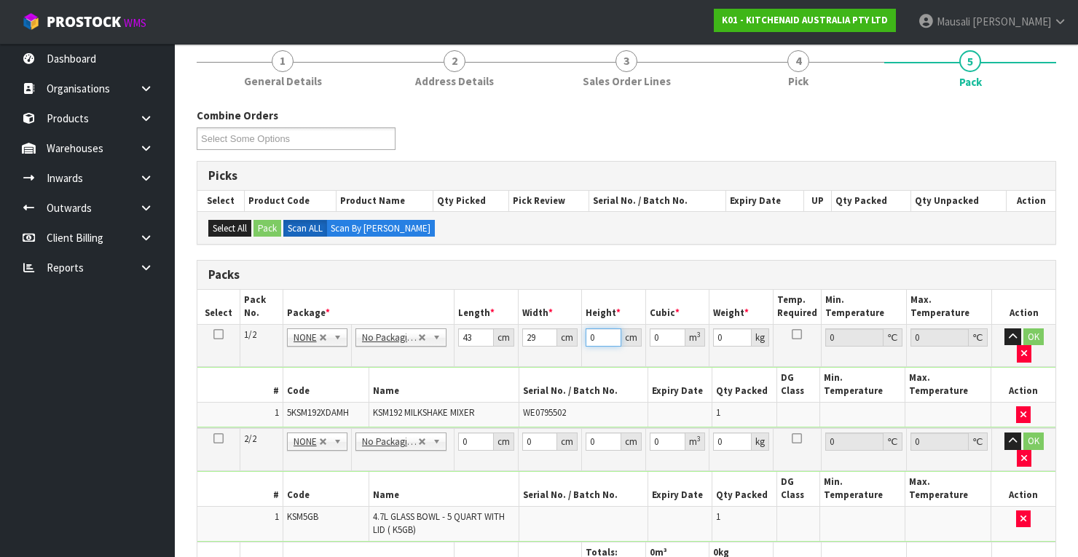
type input "0.004988"
type input "43"
type input "0.053621"
type input "43"
type input "13"
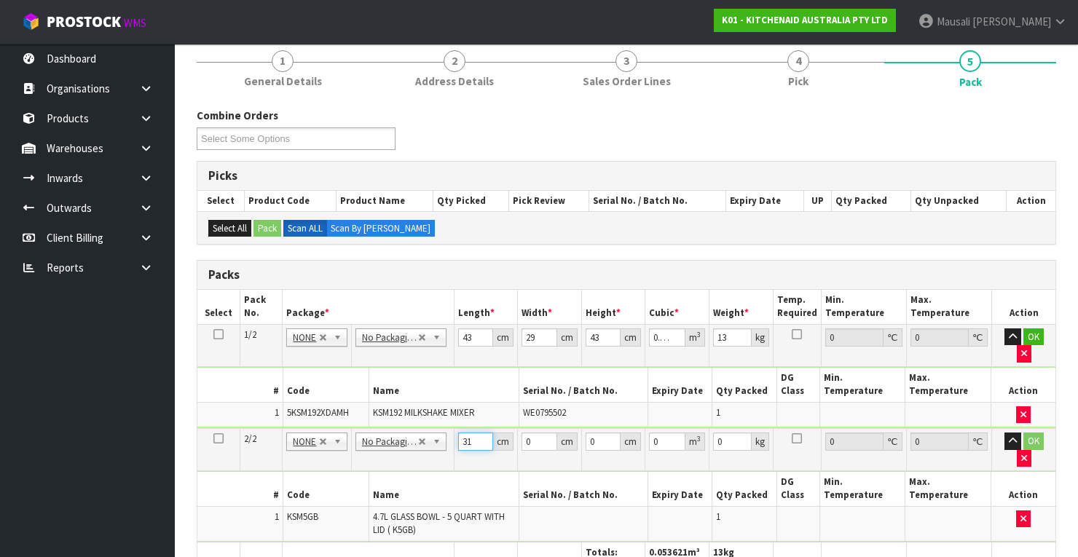
type input "31"
type input "30"
type input "2"
type input "0.00186"
type input "26"
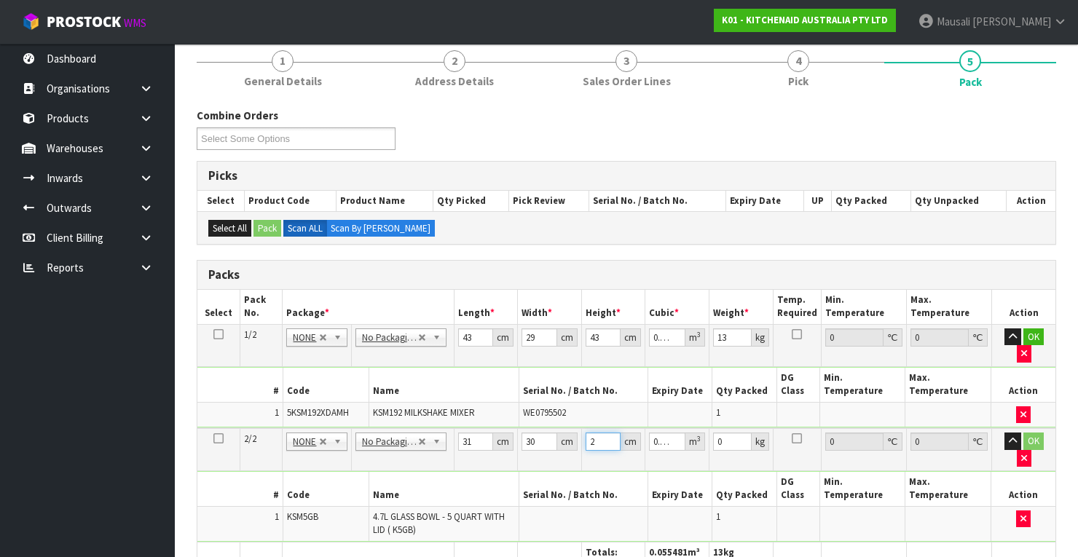
type input "0.02418"
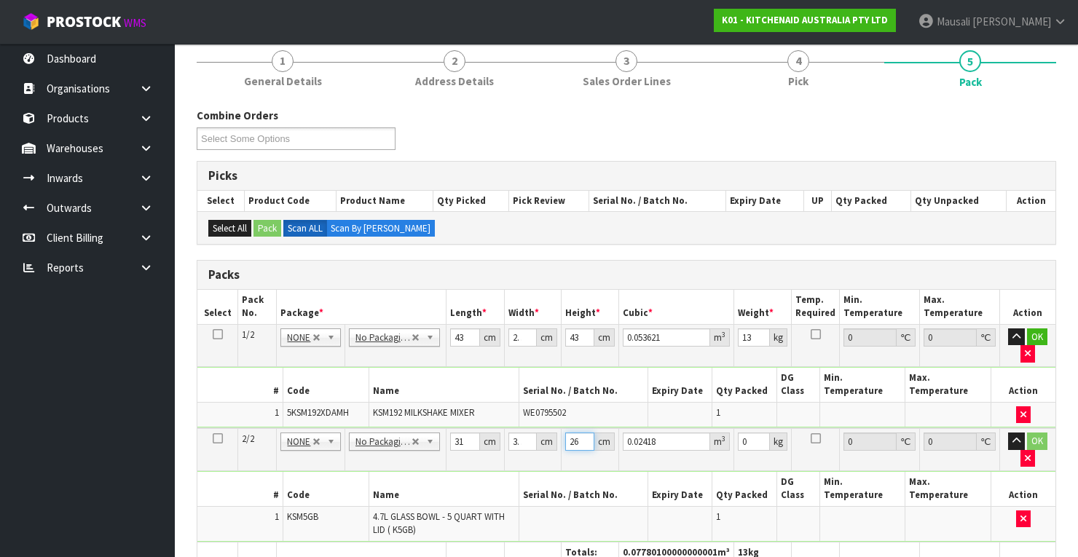
type input "26"
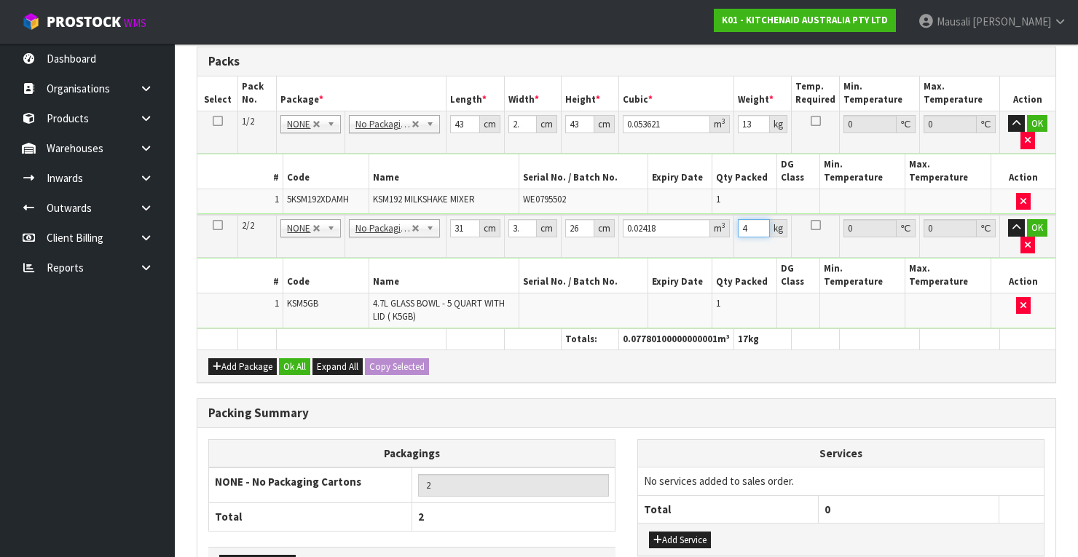
scroll to position [482, 0]
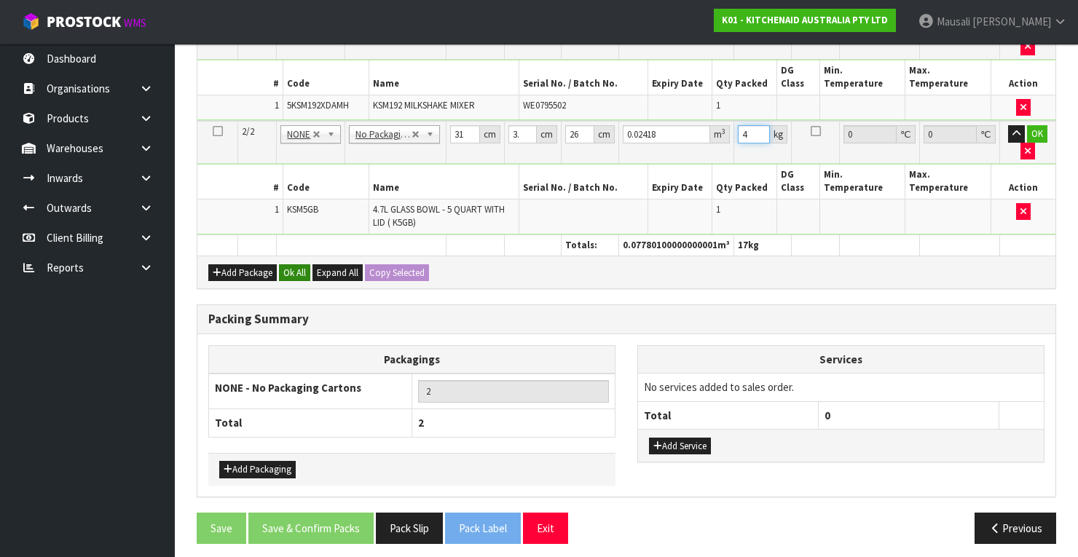
type input "4"
click at [299, 264] on button "Ok All" at bounding box center [294, 272] width 31 height 17
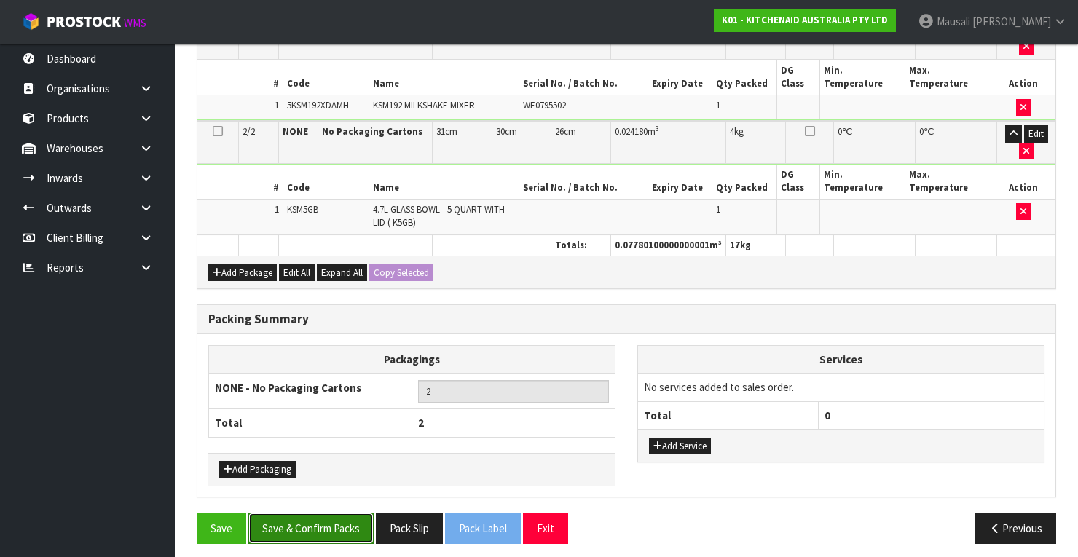
click at [338, 513] on button "Save & Confirm Packs" at bounding box center [310, 528] width 125 height 31
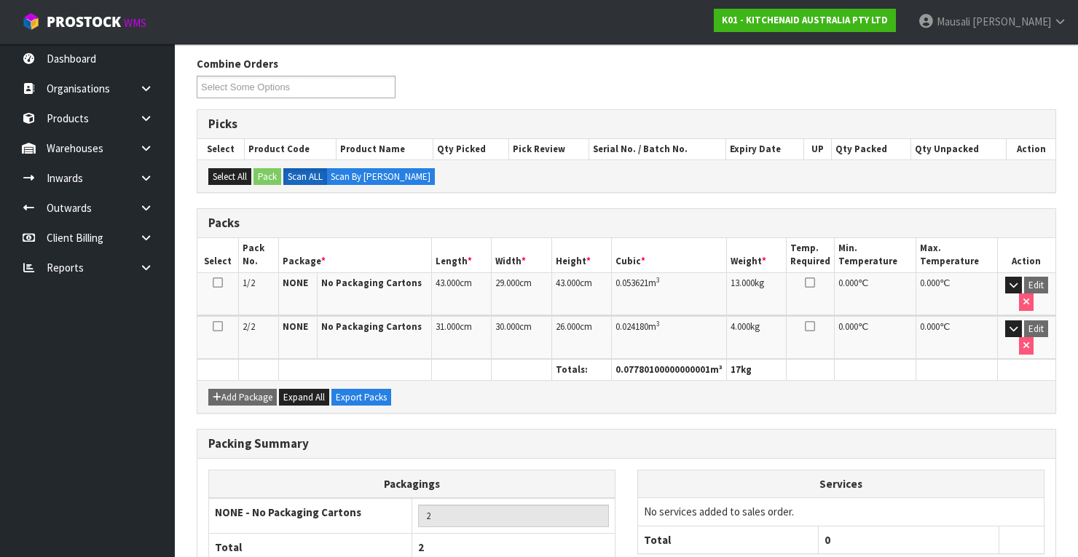
scroll to position [320, 0]
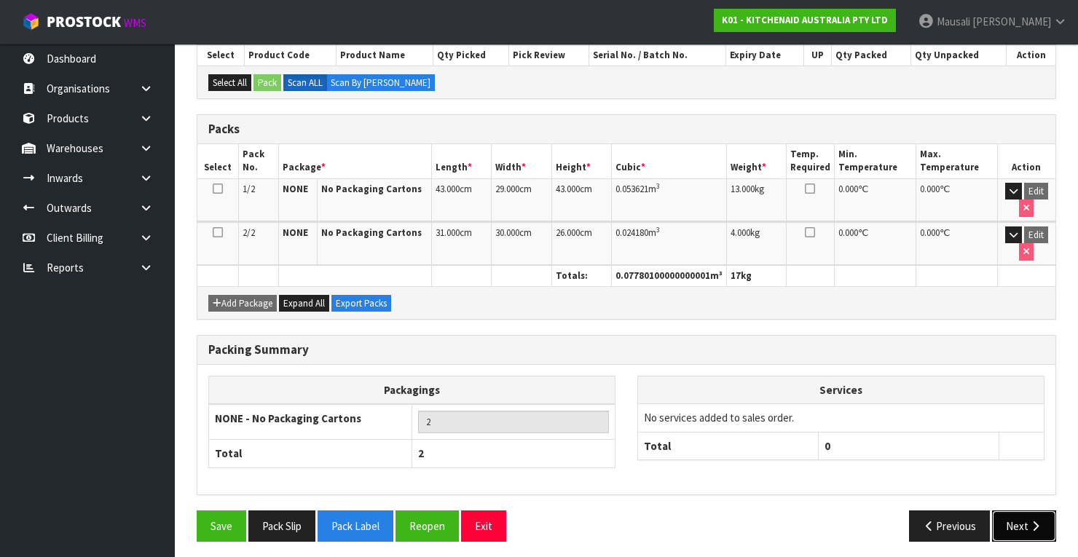
click at [1024, 519] on button "Next" at bounding box center [1024, 525] width 64 height 31
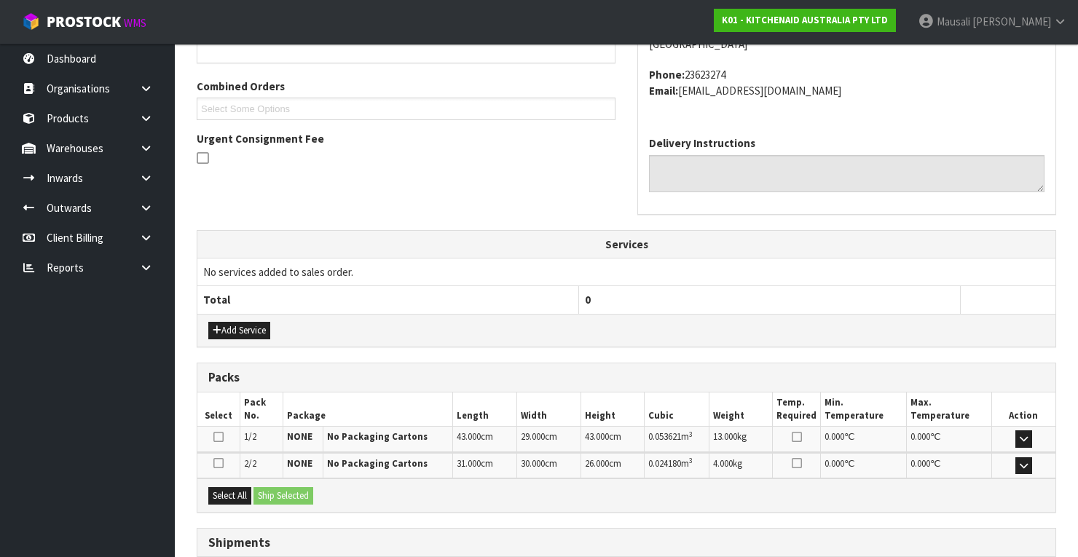
scroll to position [456, 0]
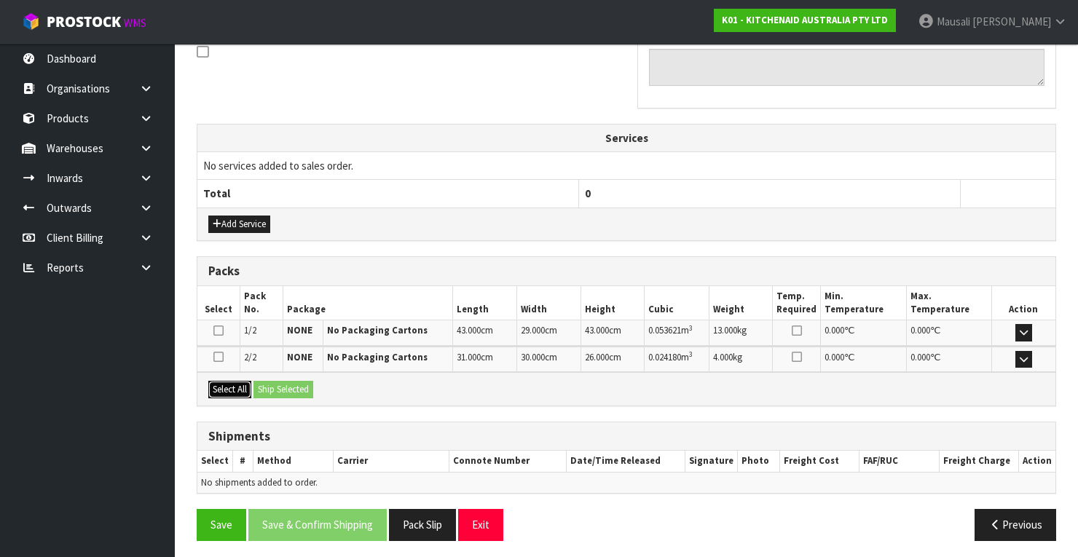
click at [238, 386] on button "Select All" at bounding box center [229, 389] width 43 height 17
click at [277, 384] on button "Ship Selected" at bounding box center [283, 389] width 60 height 17
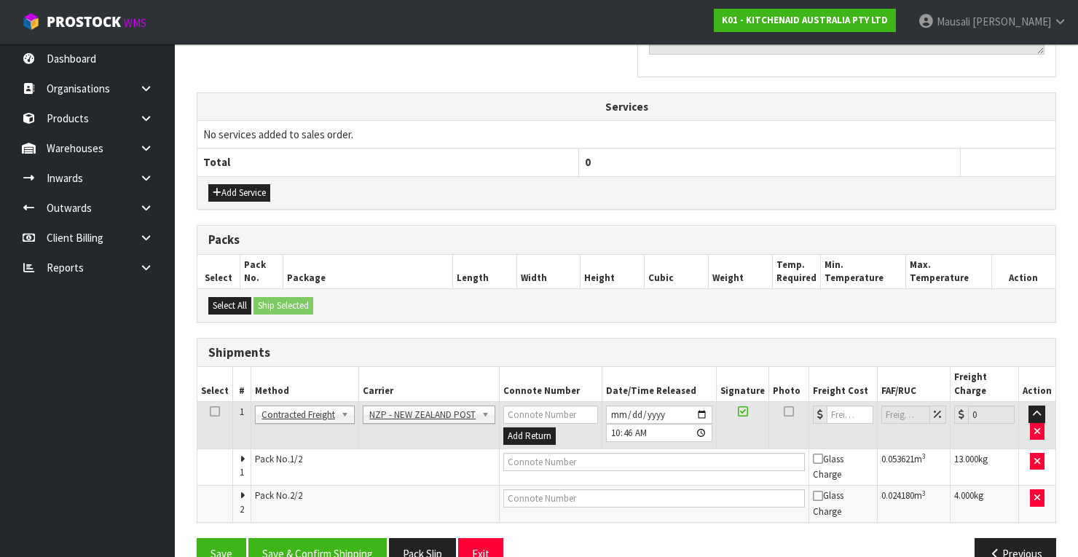
scroll to position [504, 0]
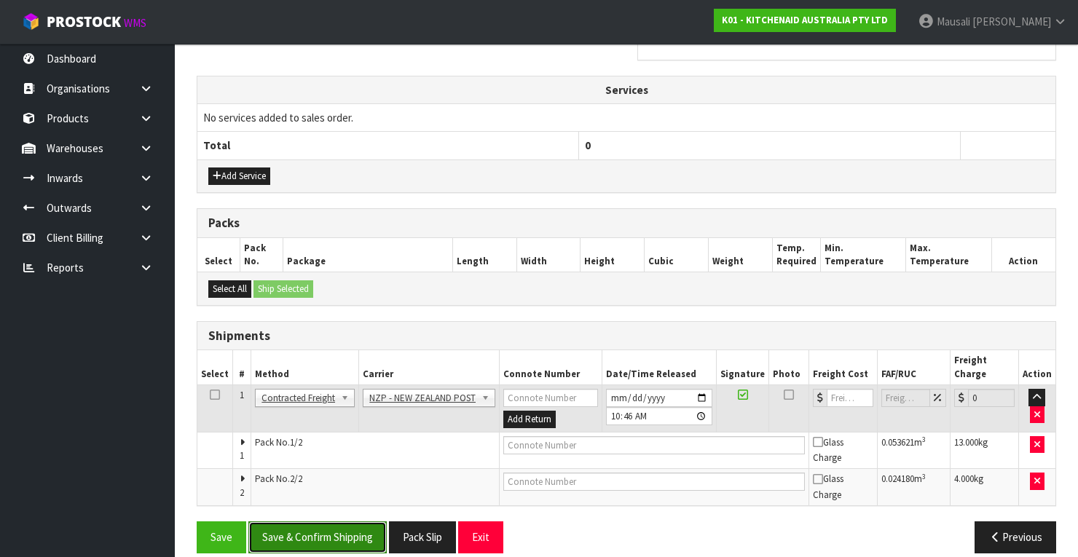
click at [317, 521] on button "Save & Confirm Shipping" at bounding box center [317, 536] width 138 height 31
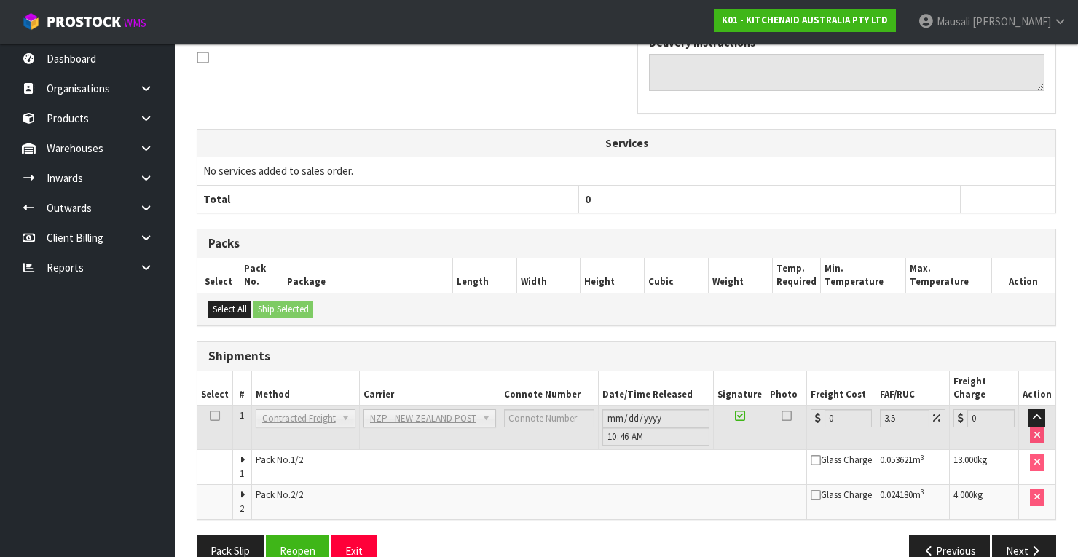
scroll to position [481, 0]
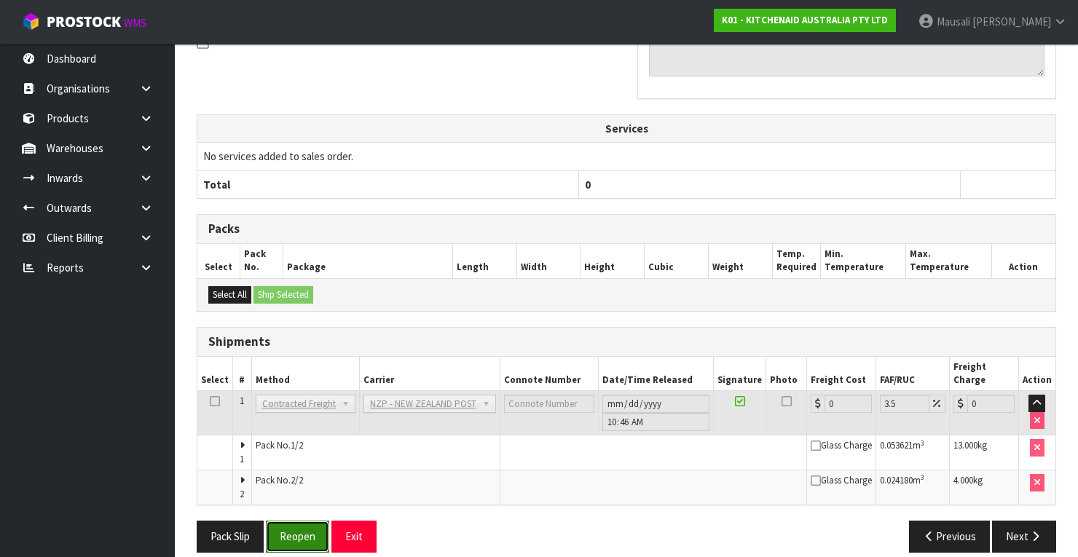
click at [310, 521] on button "Reopen" at bounding box center [297, 536] width 63 height 31
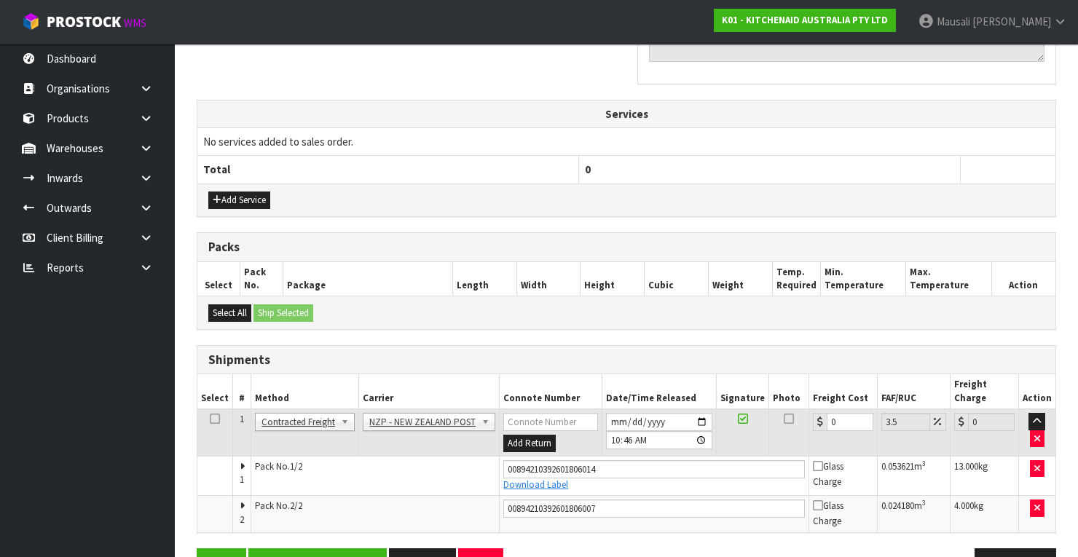
scroll to position [507, 0]
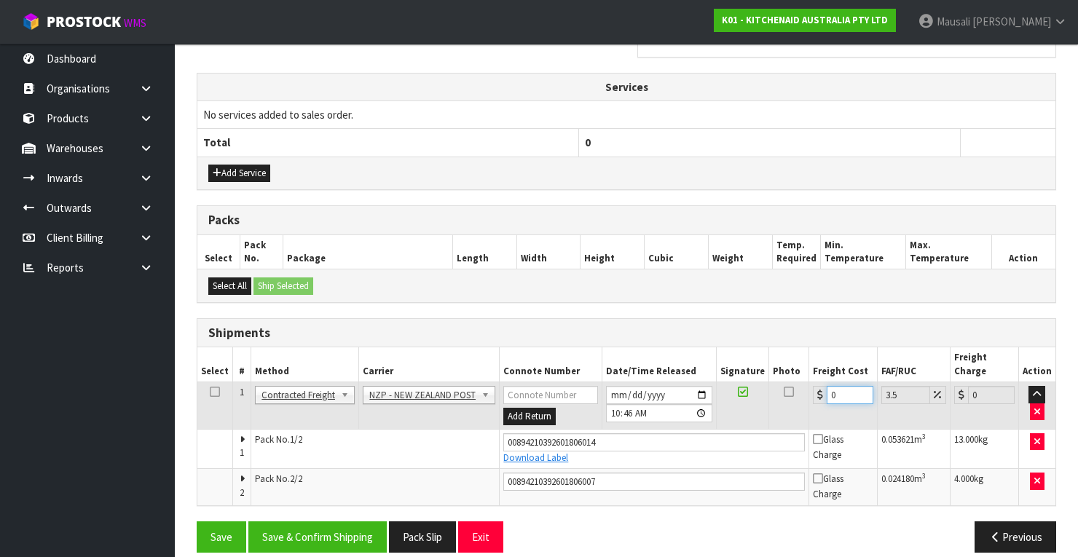
drag, startPoint x: 842, startPoint y: 376, endPoint x: 819, endPoint y: 387, distance: 24.8
click at [819, 387] on td "0" at bounding box center [843, 405] width 68 height 47
type input "1"
type input "1.03"
type input "19"
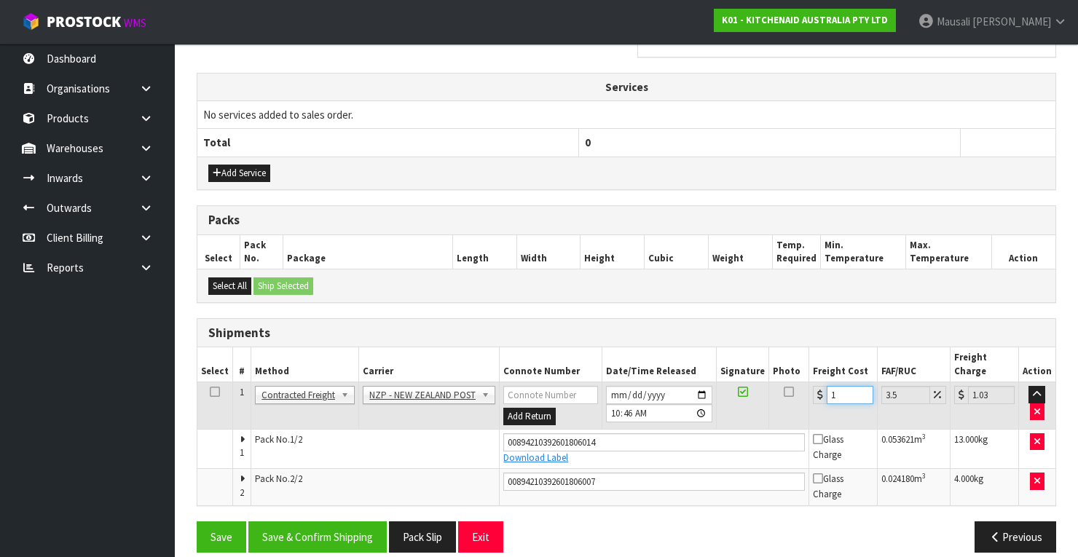
type input "19.66"
type input "19.3"
type input "19.98"
type input "19.34"
type input "20.02"
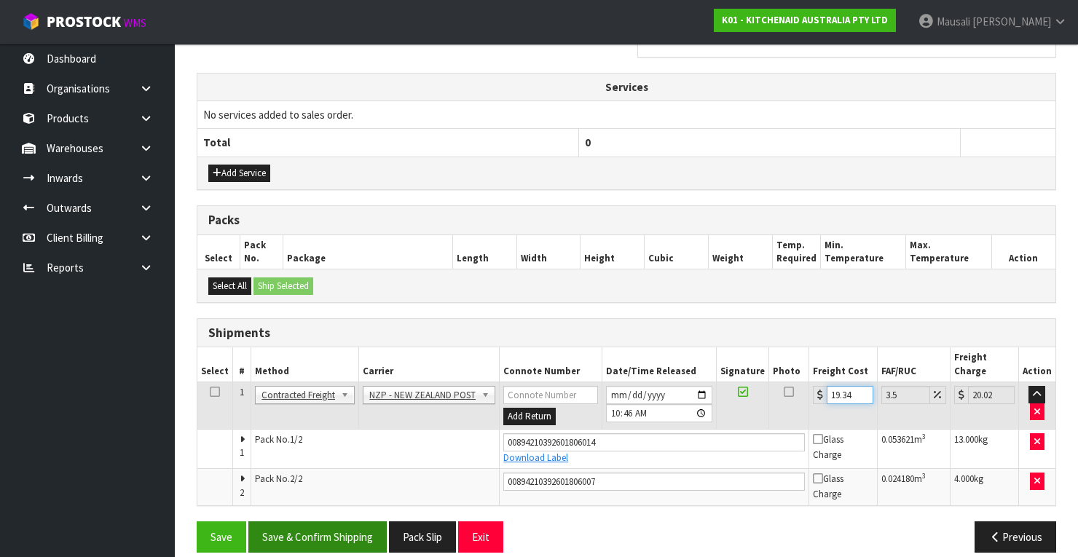
type input "19.34"
click at [355, 521] on button "Save & Confirm Shipping" at bounding box center [317, 536] width 138 height 31
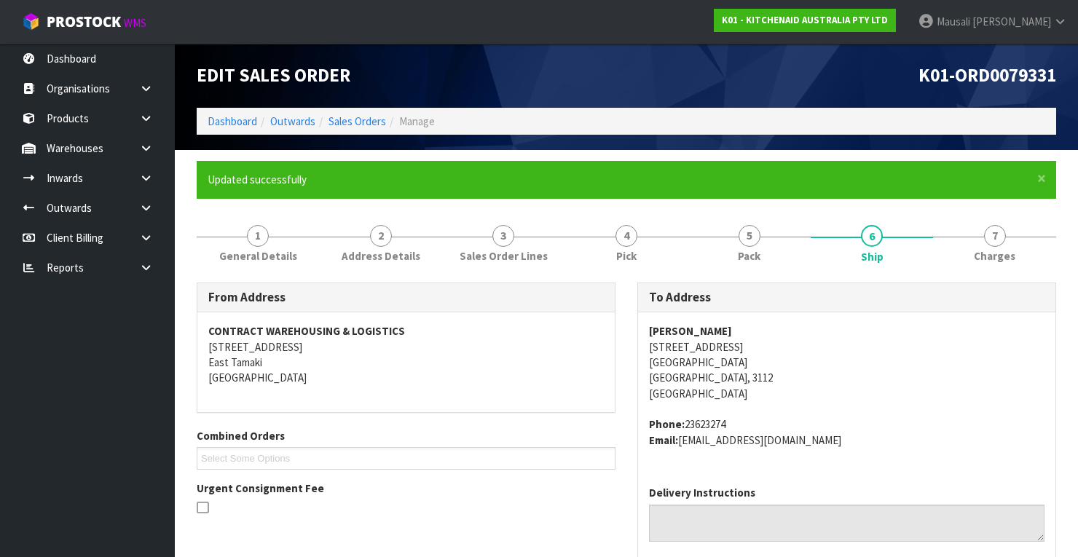
click at [352, 111] on ol "Dashboard Outwards Sales Orders Manage" at bounding box center [626, 121] width 859 height 27
click at [364, 122] on link "Sales Orders" at bounding box center [357, 121] width 58 height 14
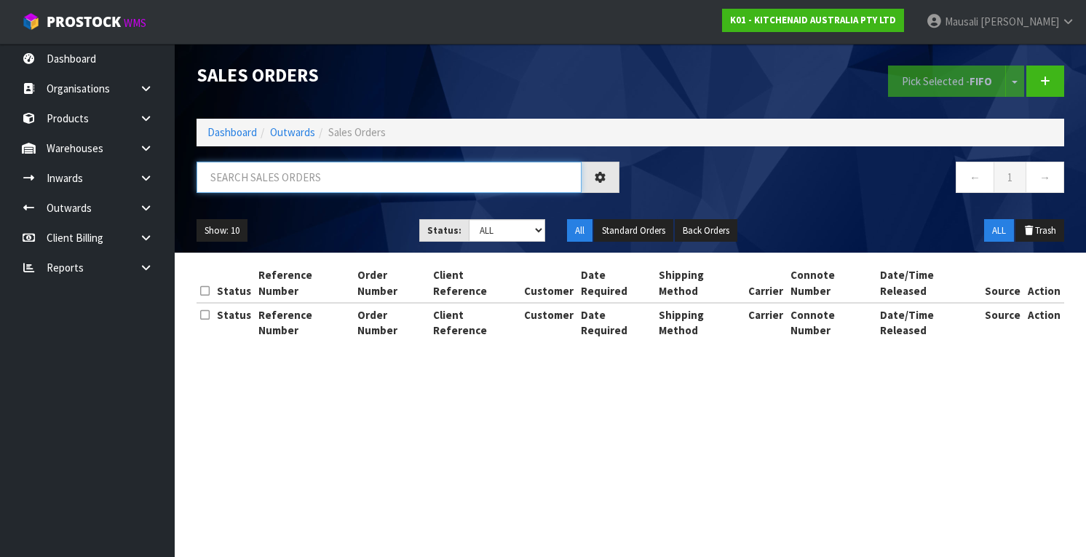
click at [234, 184] on input "text" at bounding box center [389, 177] width 385 height 31
type input "JOB-0413297"
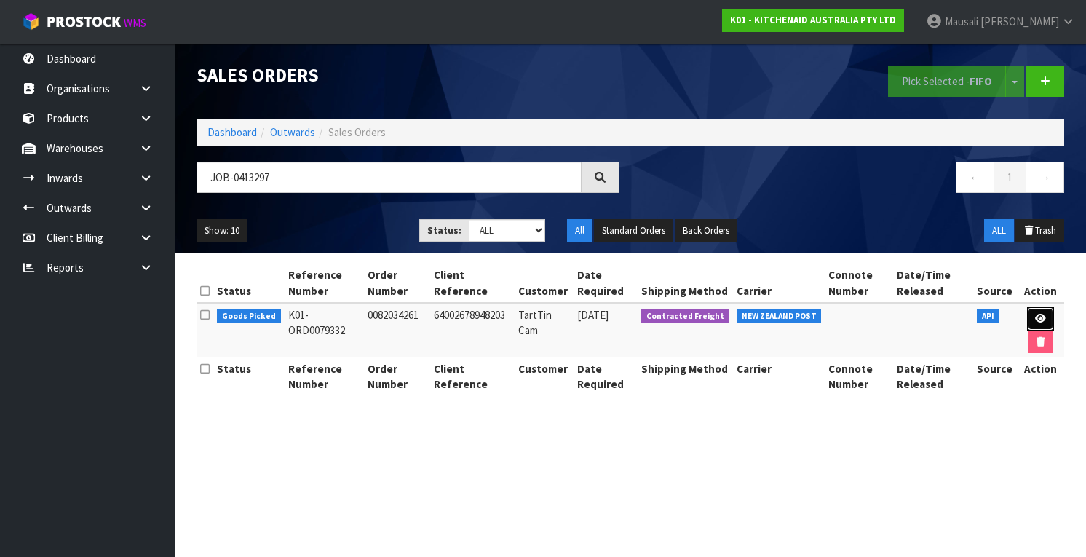
click at [1037, 314] on icon at bounding box center [1041, 318] width 11 height 9
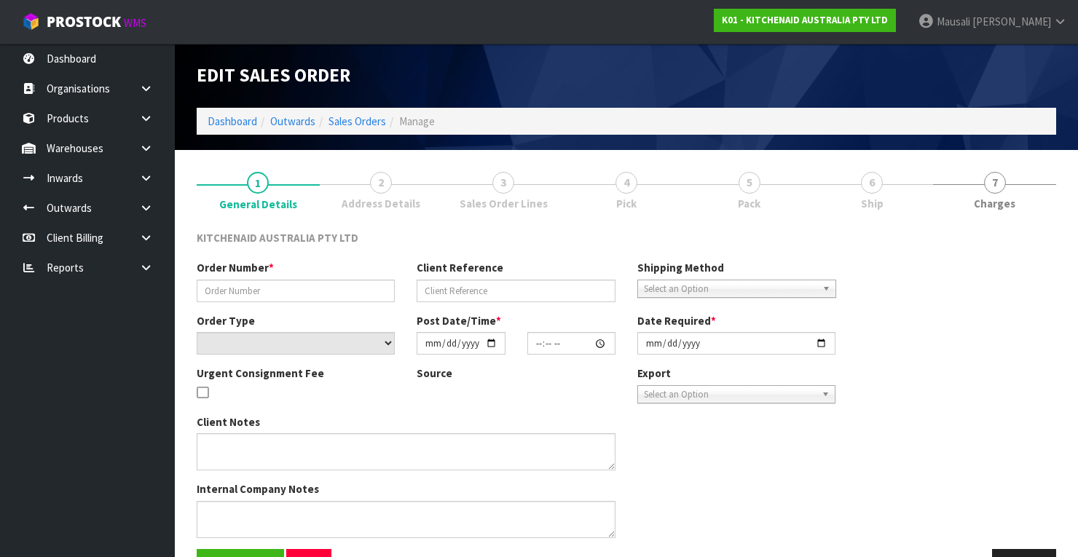
type input "0082034261"
type input "64002678948203"
select select "number:0"
type input "[DATE]"
type input "15:41:01.000"
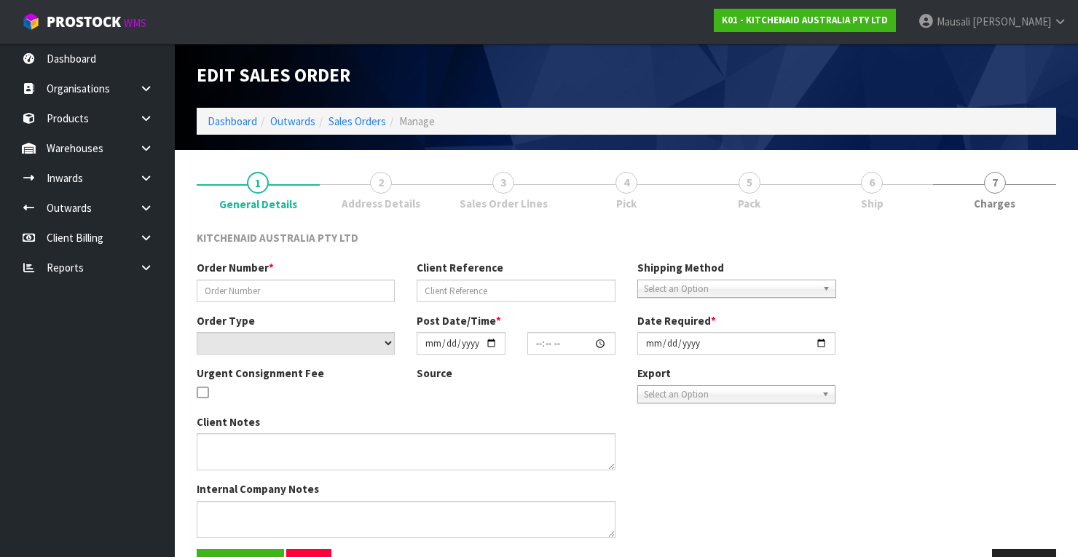
type input "[DATE]"
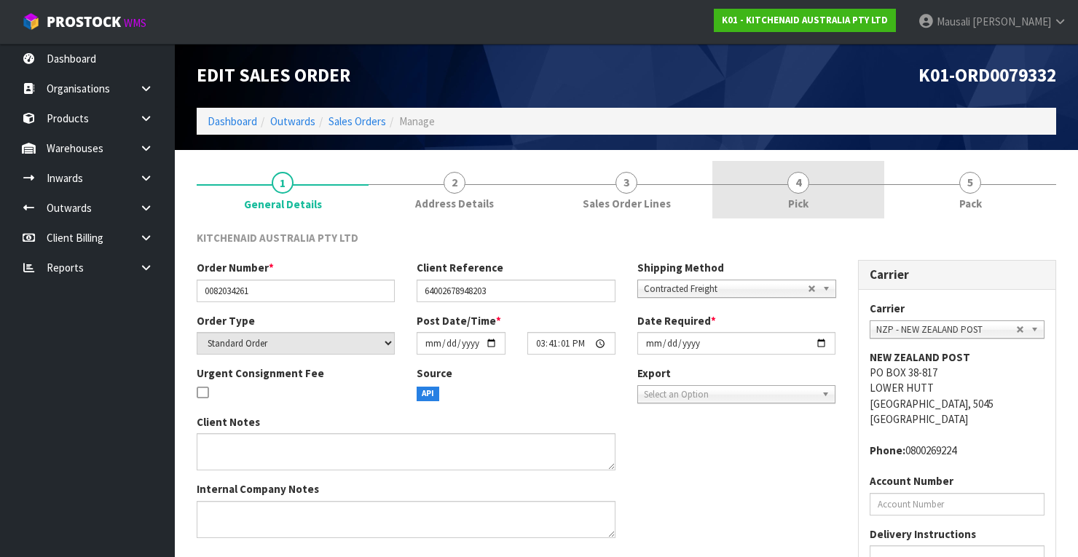
click at [816, 192] on link "4 Pick" at bounding box center [798, 190] width 172 height 58
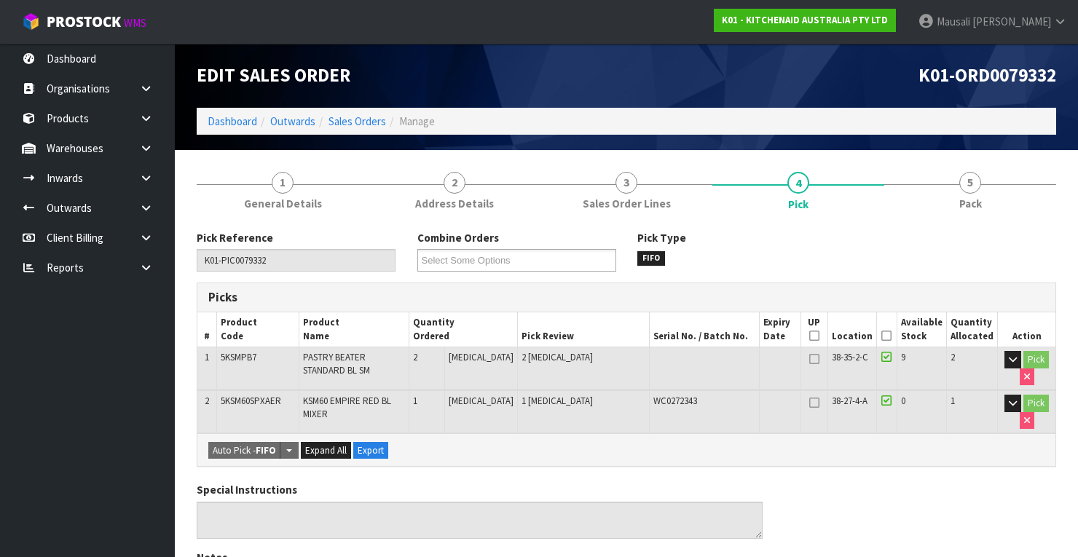
click at [891, 336] on icon at bounding box center [886, 336] width 10 height 1
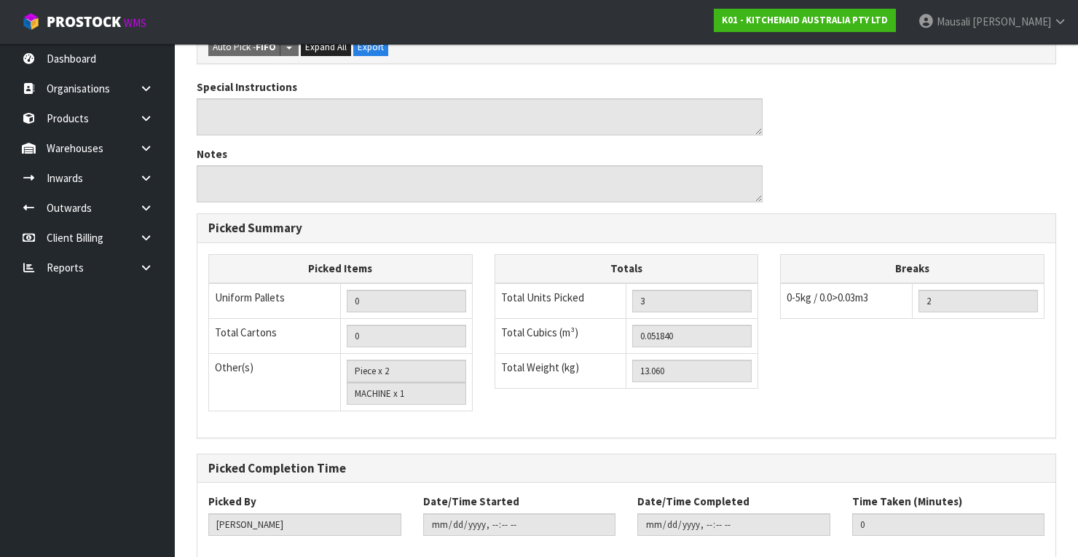
scroll to position [530, 0]
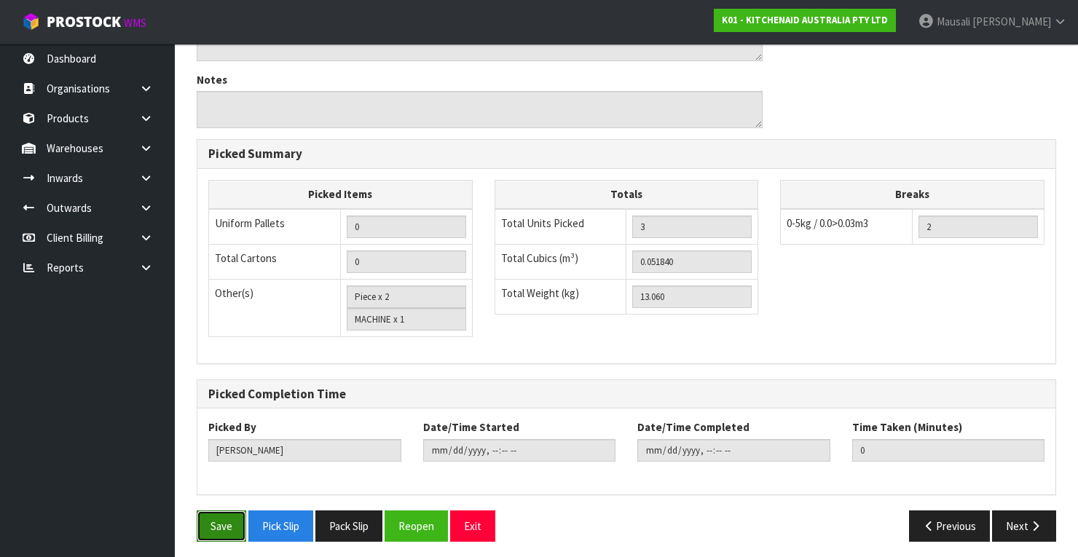
click at [217, 518] on button "Save" at bounding box center [222, 525] width 50 height 31
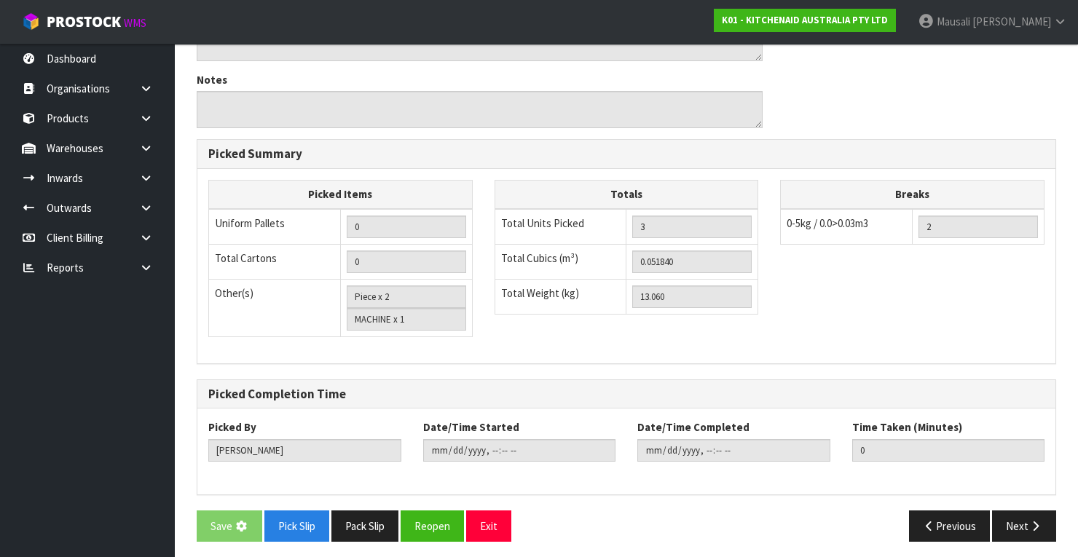
scroll to position [0, 0]
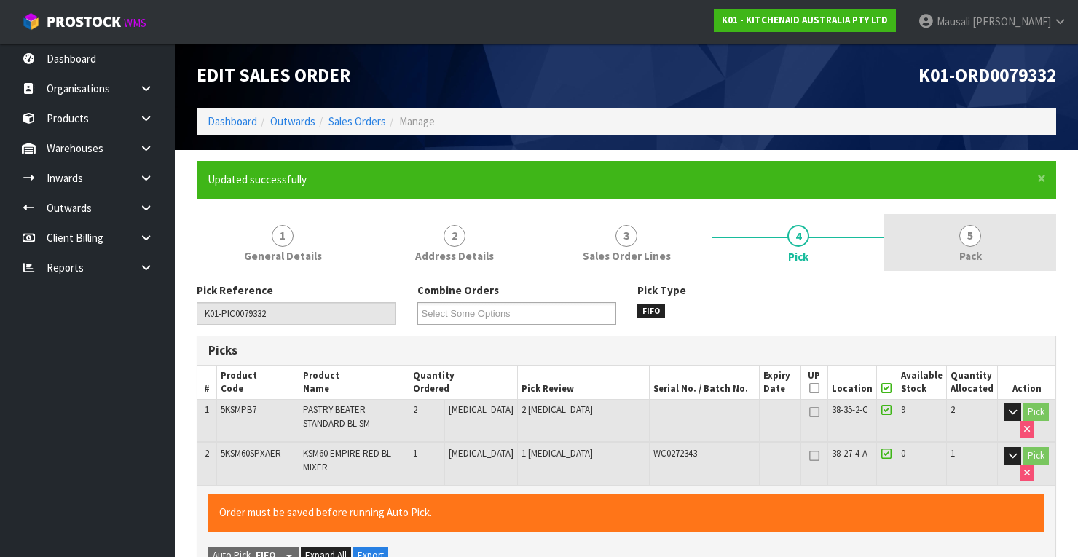
type input "[PERSON_NAME]"
type input "[DATE]T10:50:18"
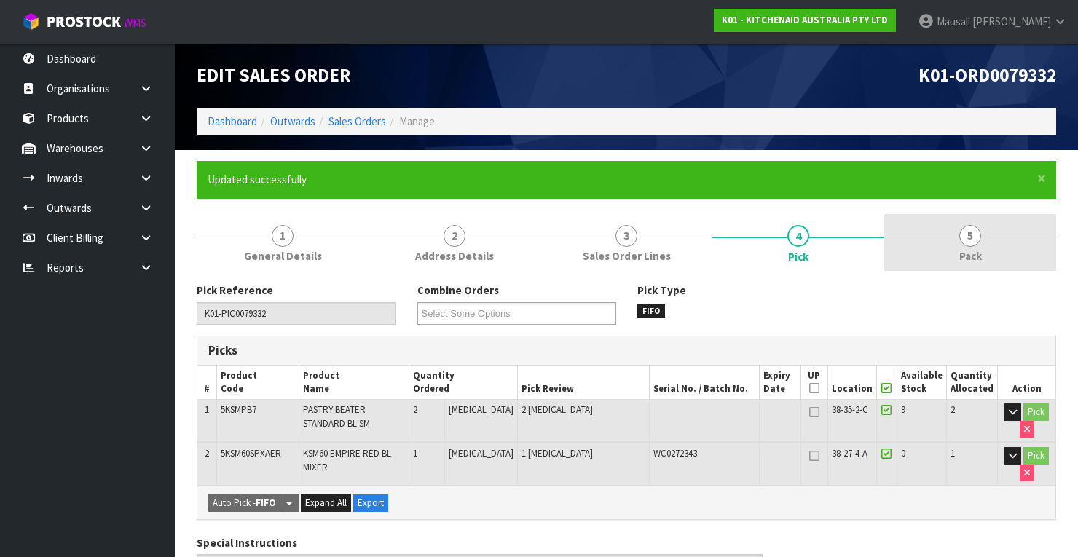
click at [963, 240] on span "5" at bounding box center [970, 236] width 22 height 22
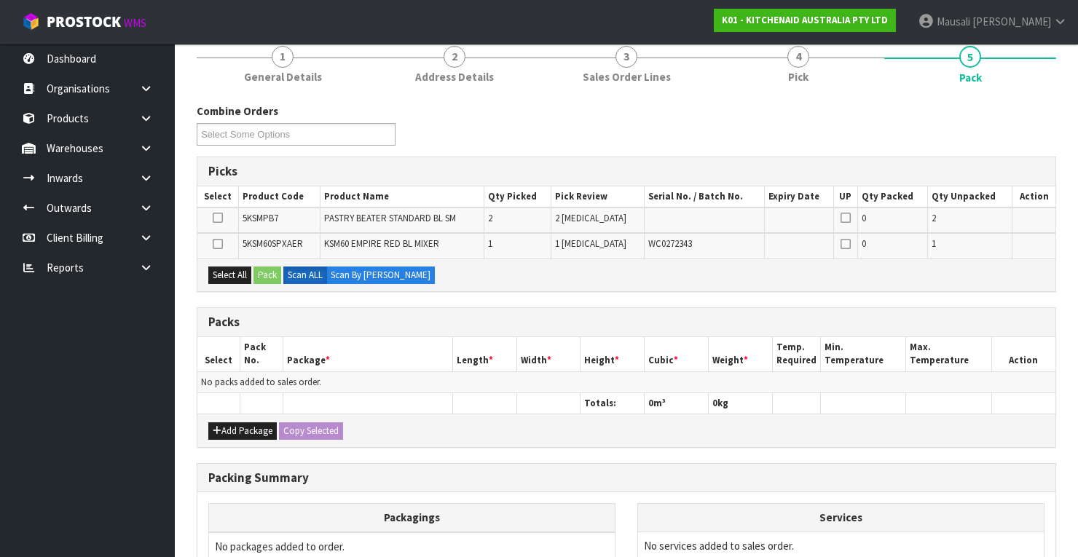
scroll to position [291, 0]
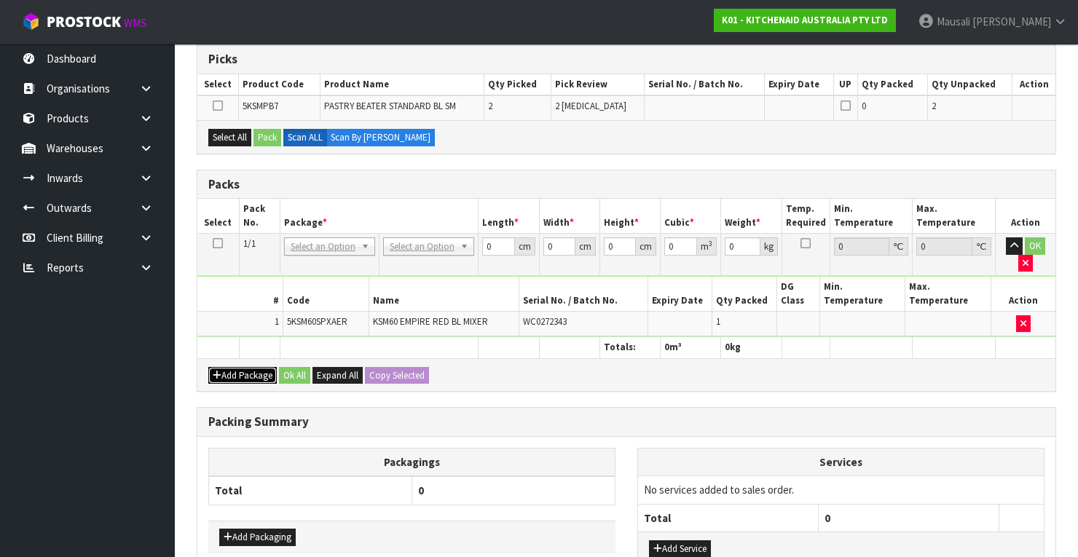
click at [221, 369] on button "Add Package" at bounding box center [242, 375] width 68 height 17
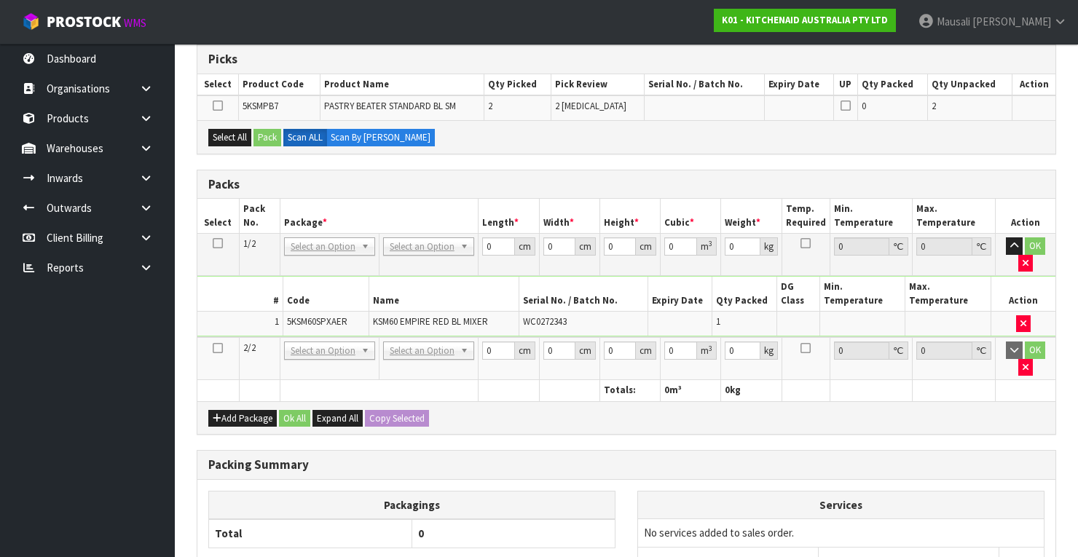
click at [217, 349] on icon at bounding box center [218, 348] width 10 height 1
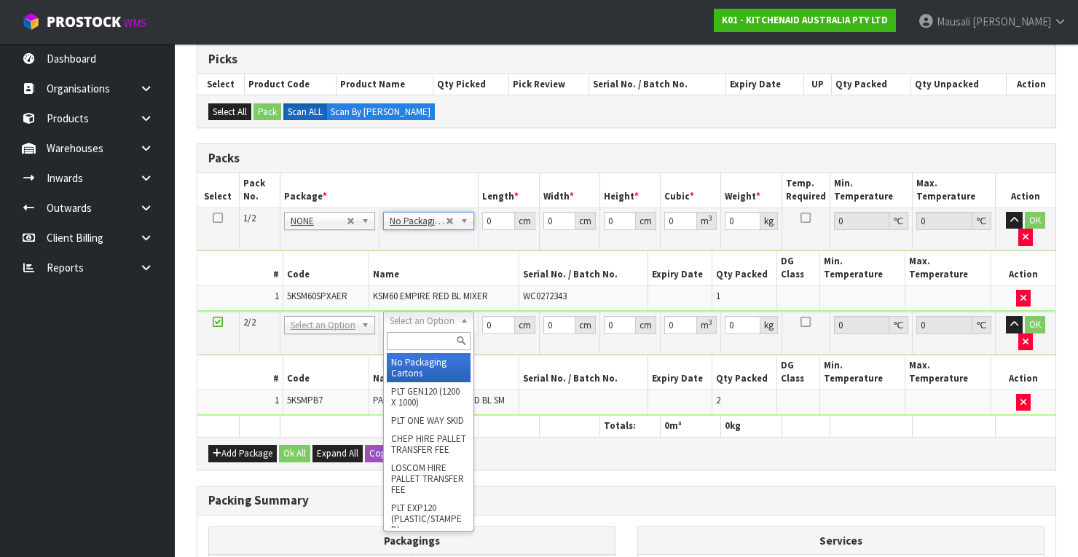
click at [402, 342] on input "text" at bounding box center [429, 341] width 84 height 18
type input "OC"
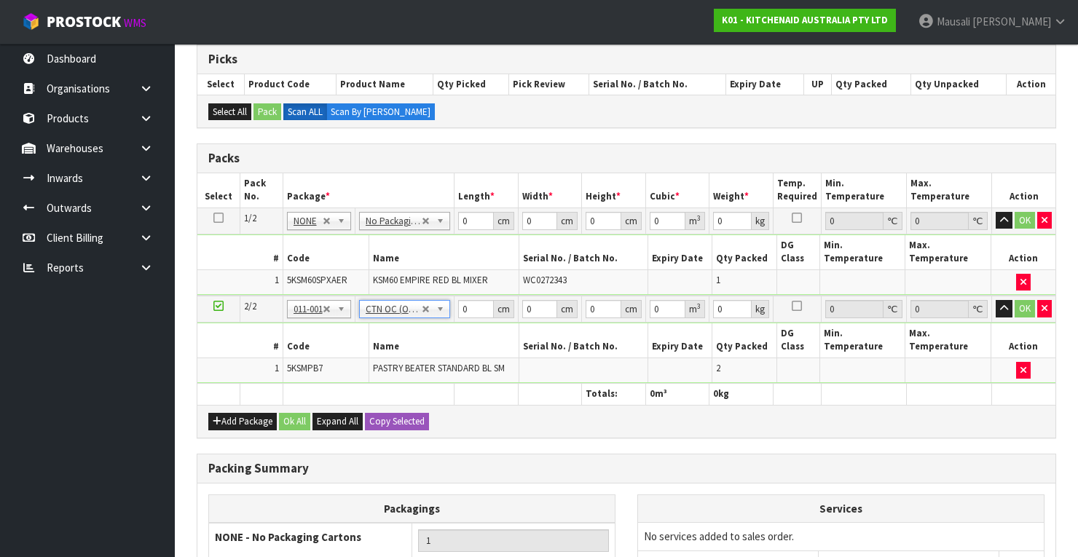
type input "0.64"
drag, startPoint x: 467, startPoint y: 221, endPoint x: 446, endPoint y: 227, distance: 21.2
click at [448, 227] on tr "1/2 NONE 007-001 007-002 007-004 007-009 007-013 007-014 007-015 007-017 007-01…" at bounding box center [626, 221] width 858 height 26
type input "45"
type input "34"
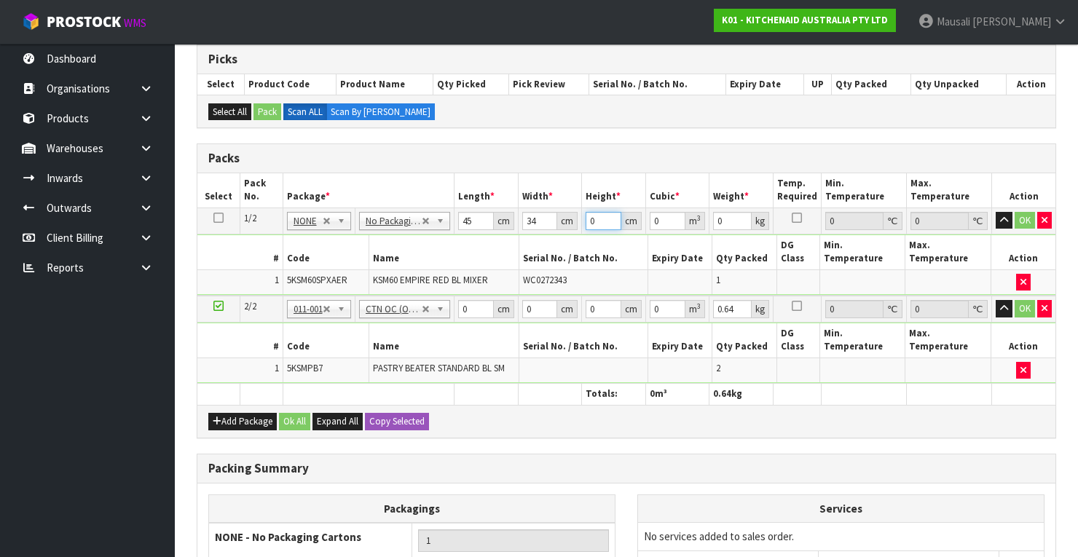
type input "5"
type input "0.00765"
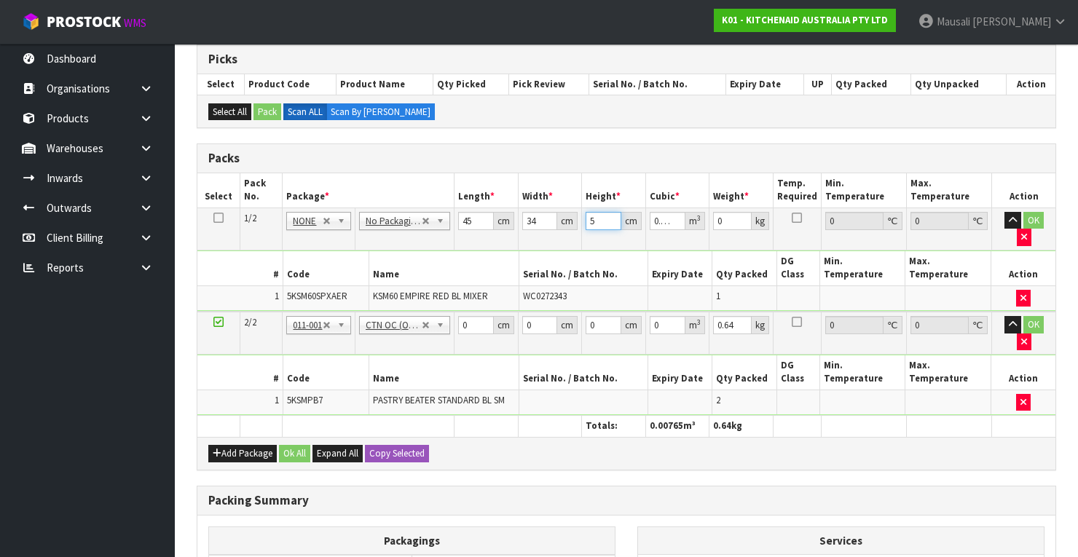
type input "51"
type input "0.07803"
type input "51"
type input "14"
type input "23"
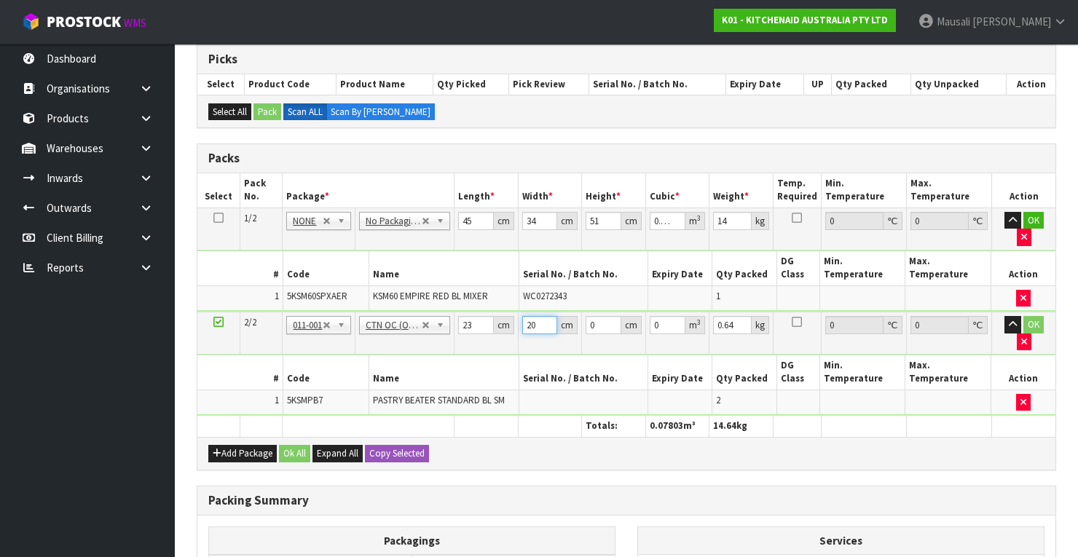
type input "20"
type input "1"
type input "0.00046"
type input "10"
type input "0.0046"
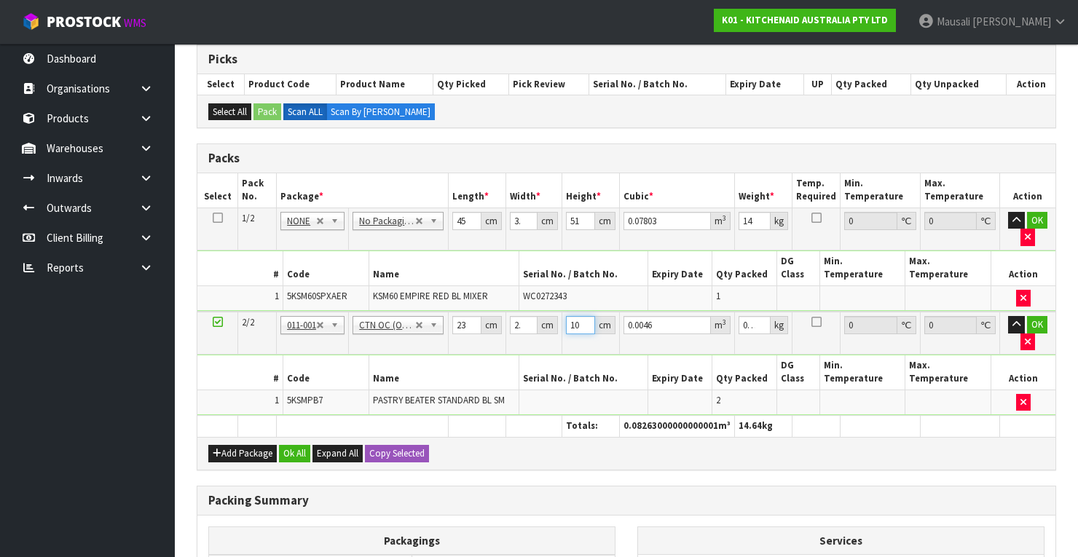
type input "10"
type input "1"
drag, startPoint x: 293, startPoint y: 443, endPoint x: 318, endPoint y: 442, distance: 24.0
click at [294, 445] on button "Ok All" at bounding box center [294, 453] width 31 height 17
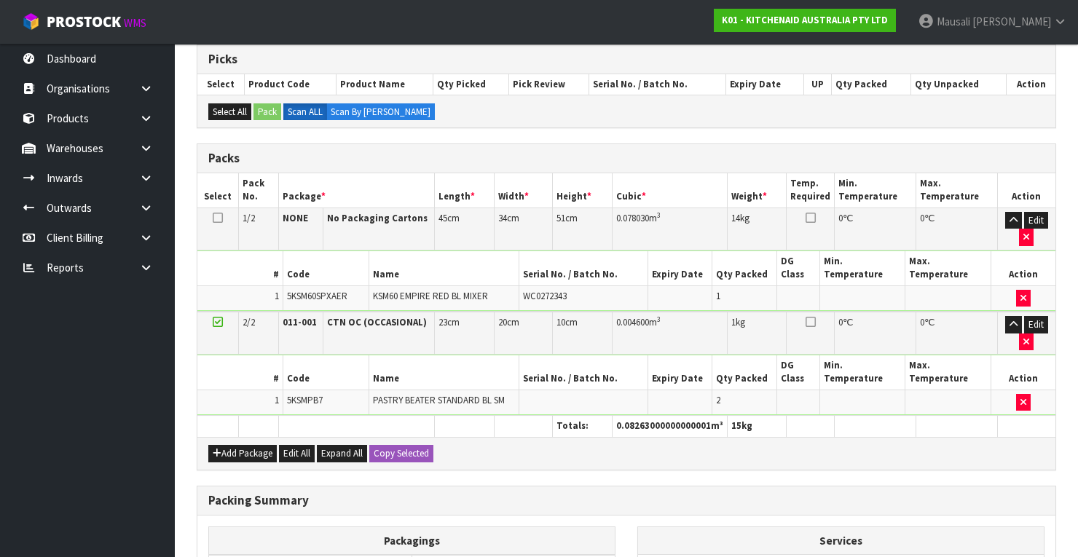
scroll to position [507, 0]
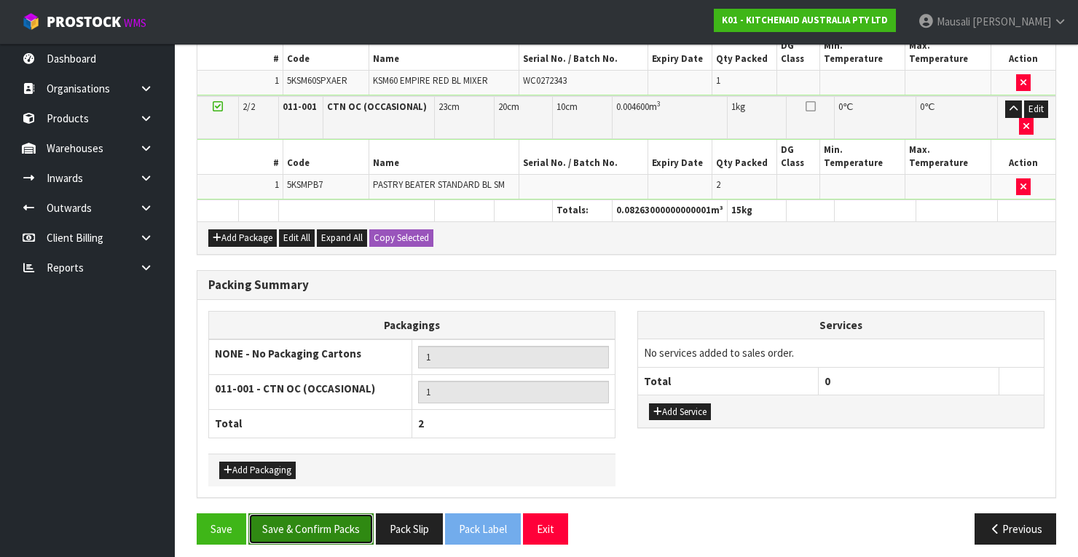
click at [326, 513] on button "Save & Confirm Packs" at bounding box center [310, 528] width 125 height 31
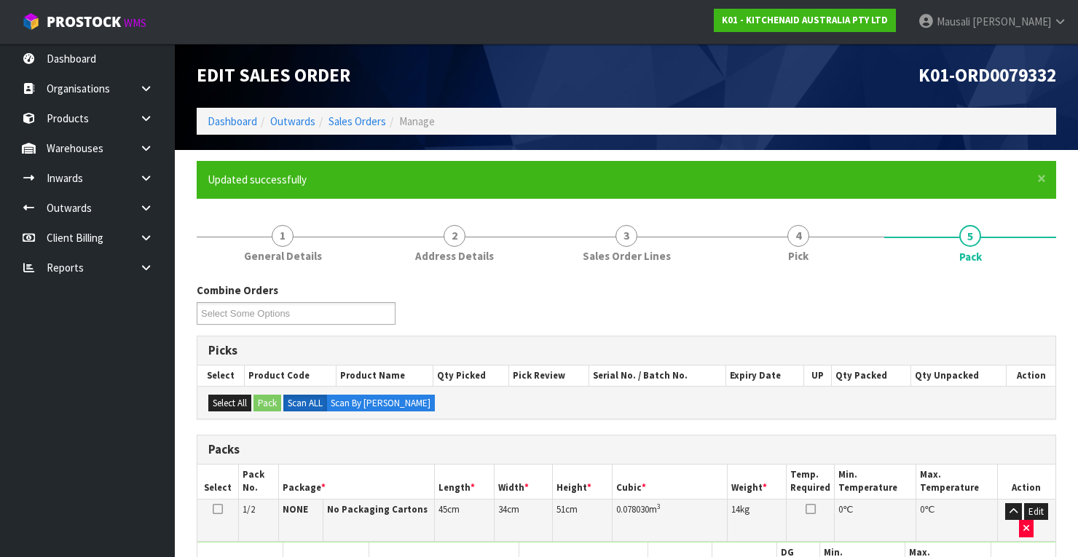
scroll to position [355, 0]
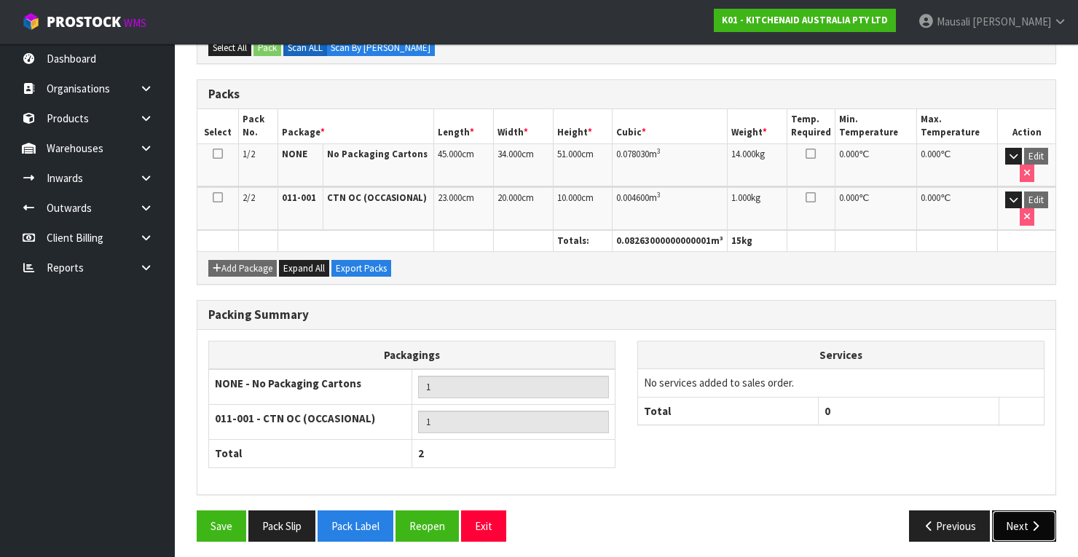
click at [1025, 516] on button "Next" at bounding box center [1024, 525] width 64 height 31
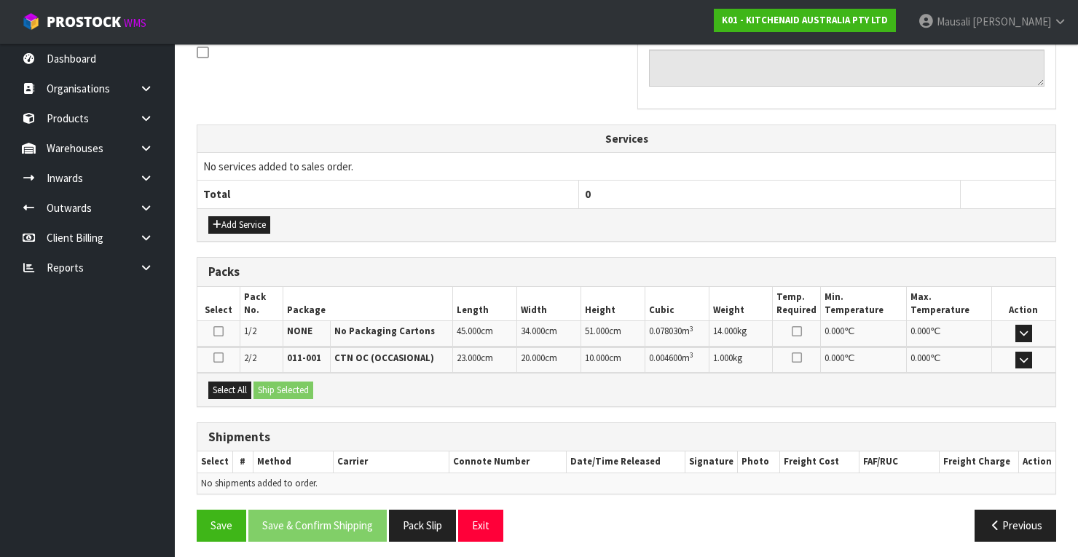
scroll to position [456, 0]
drag, startPoint x: 229, startPoint y: 383, endPoint x: 280, endPoint y: 384, distance: 51.7
click at [237, 383] on button "Select All" at bounding box center [229, 389] width 43 height 17
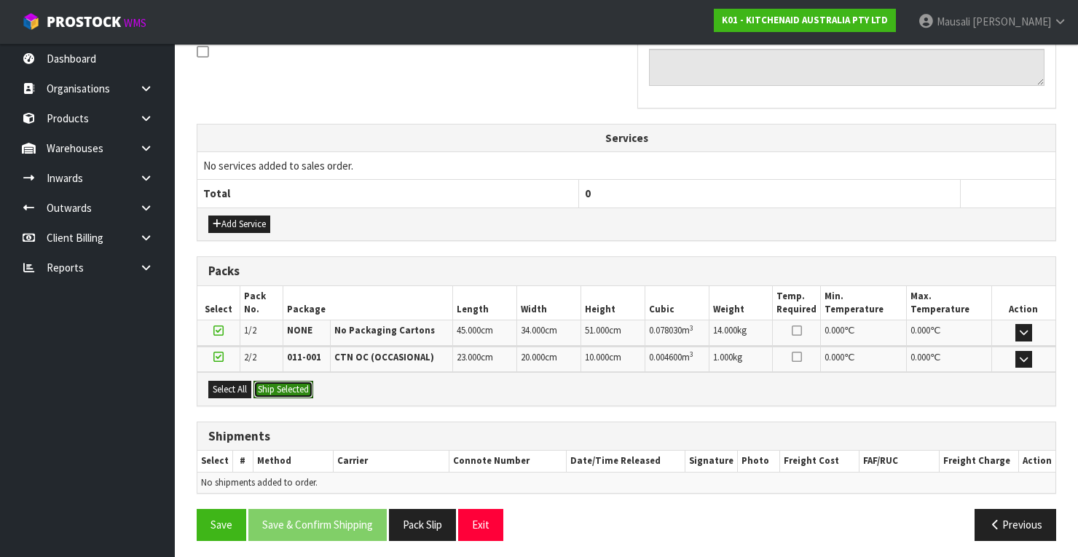
click at [281, 385] on button "Ship Selected" at bounding box center [283, 389] width 60 height 17
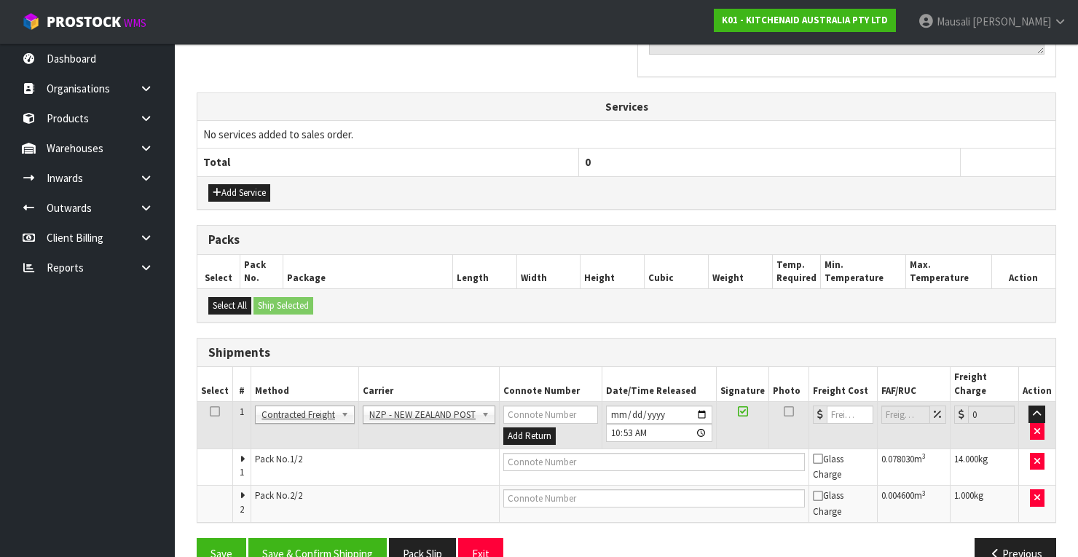
scroll to position [504, 0]
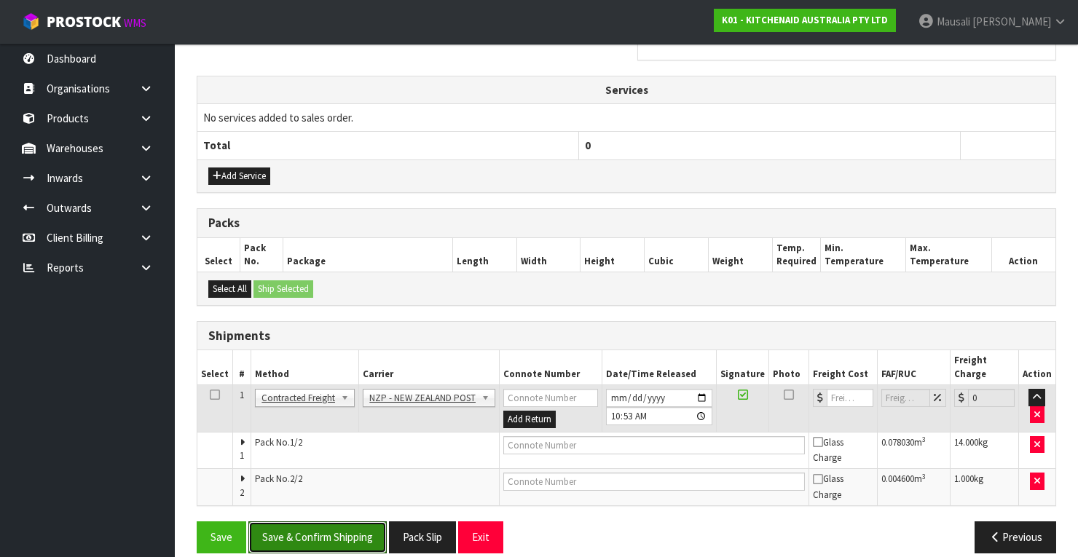
drag, startPoint x: 347, startPoint y: 513, endPoint x: 396, endPoint y: 501, distance: 50.9
click at [352, 521] on button "Save & Confirm Shipping" at bounding box center [317, 536] width 138 height 31
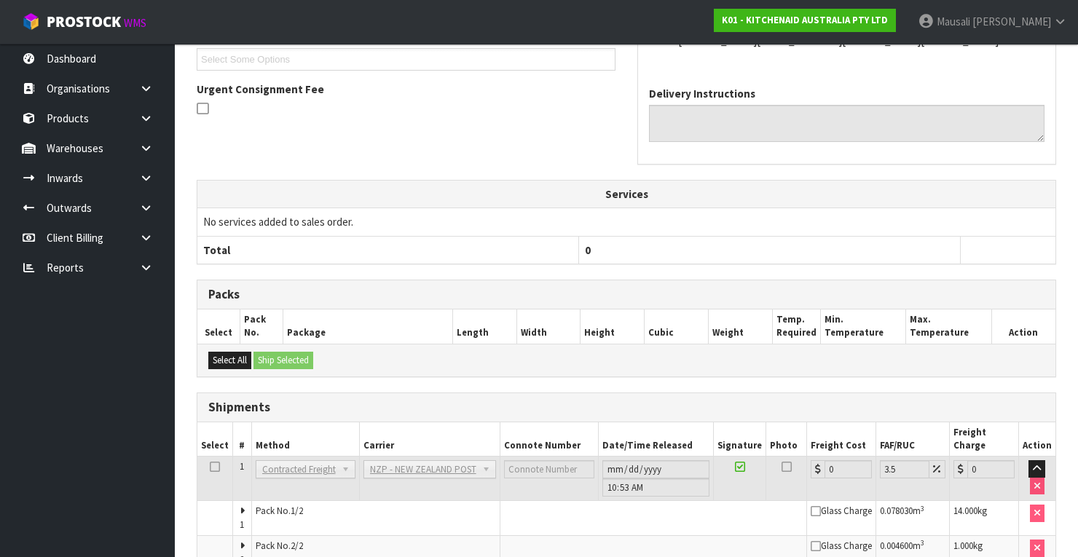
scroll to position [481, 0]
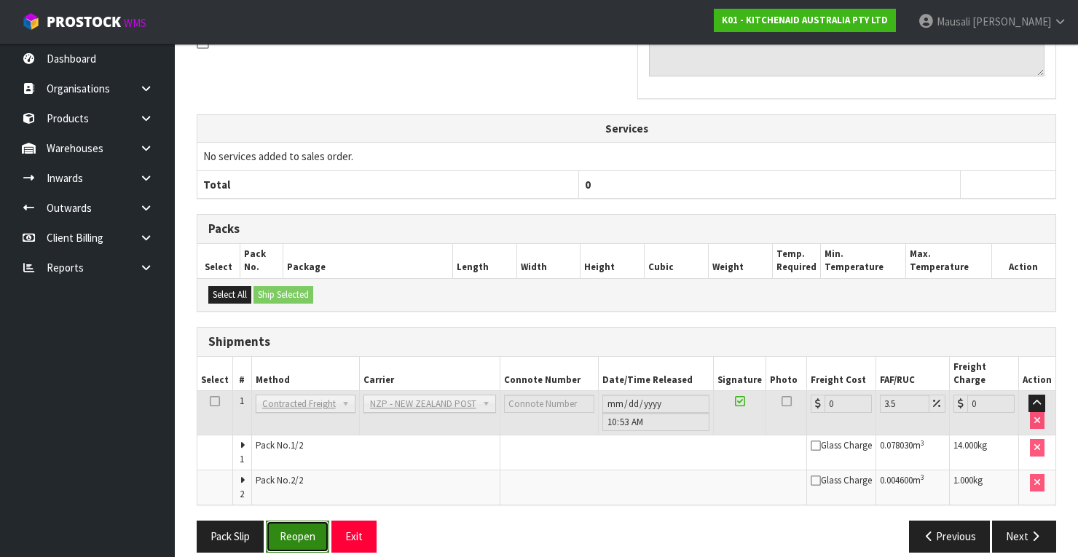
click at [302, 524] on button "Reopen" at bounding box center [297, 536] width 63 height 31
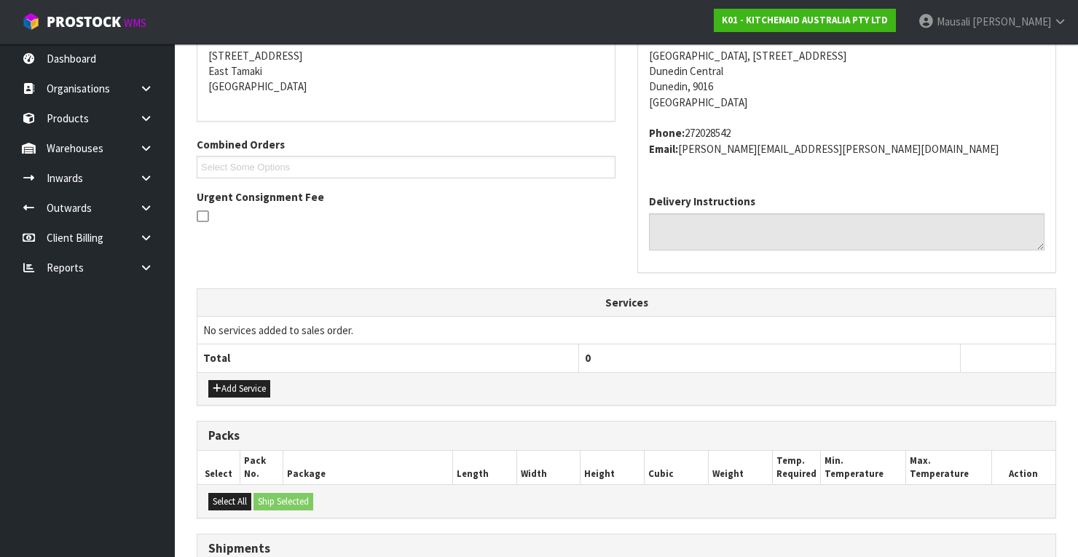
scroll to position [507, 0]
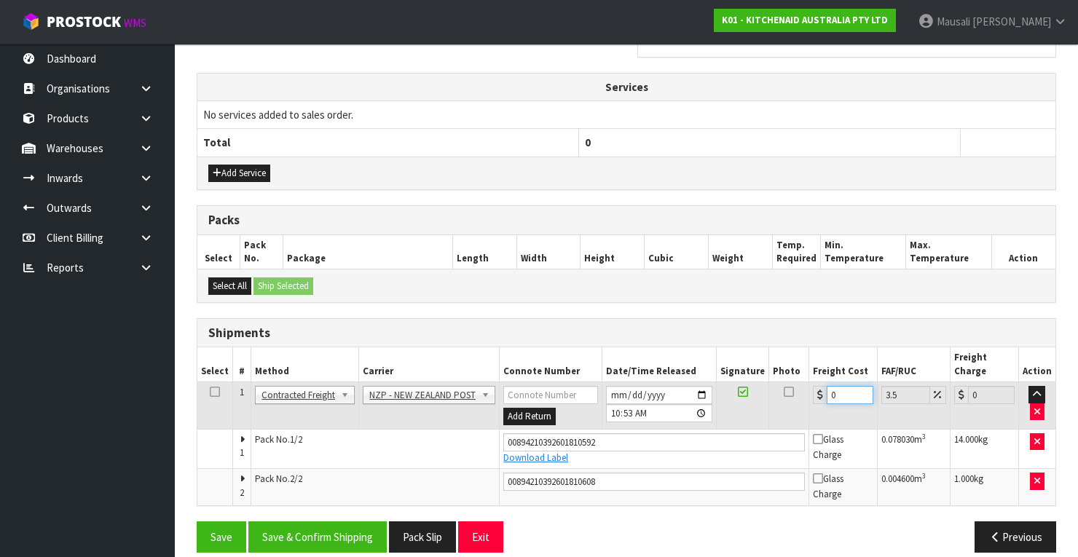
drag, startPoint x: 843, startPoint y: 382, endPoint x: 824, endPoint y: 389, distance: 20.3
click at [824, 389] on td "0" at bounding box center [843, 405] width 68 height 47
type input "3"
type input "3.1"
type input "33"
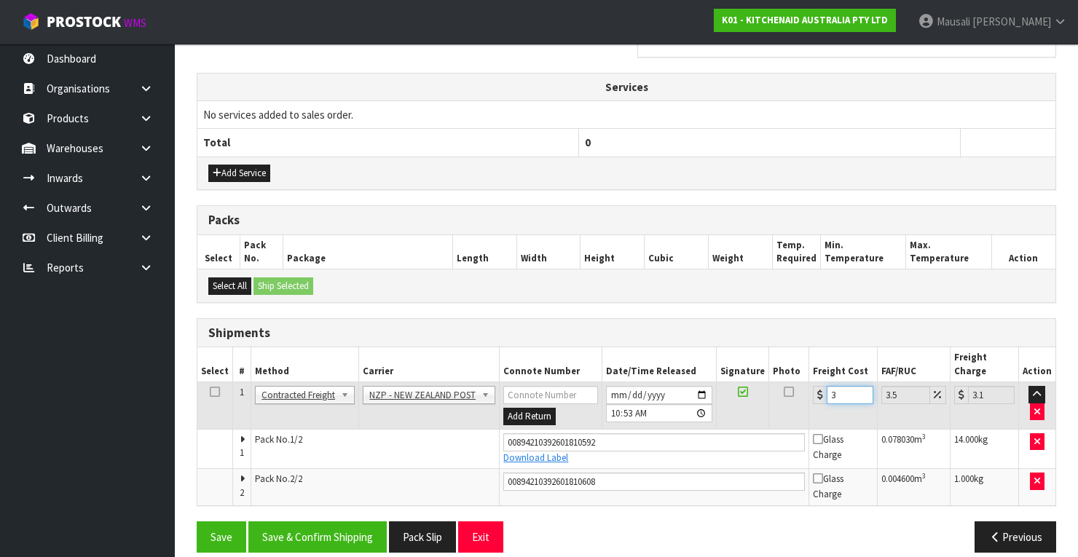
type input "34.15"
type input "33.2"
type input "34.36"
type input "33.22"
type input "34.38"
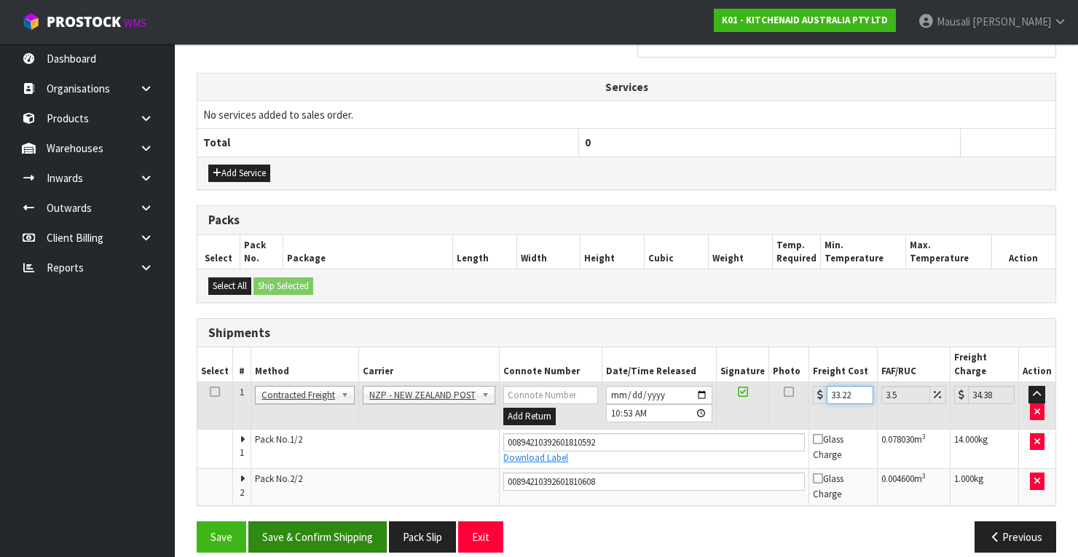
type input "33.22"
click at [346, 521] on button "Save & Confirm Shipping" at bounding box center [317, 536] width 138 height 31
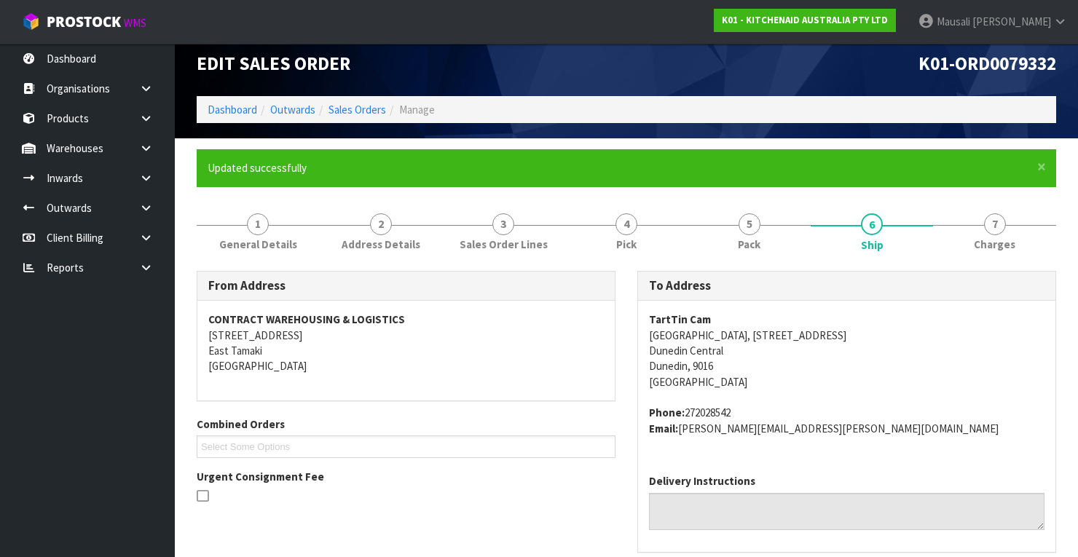
scroll to position [0, 0]
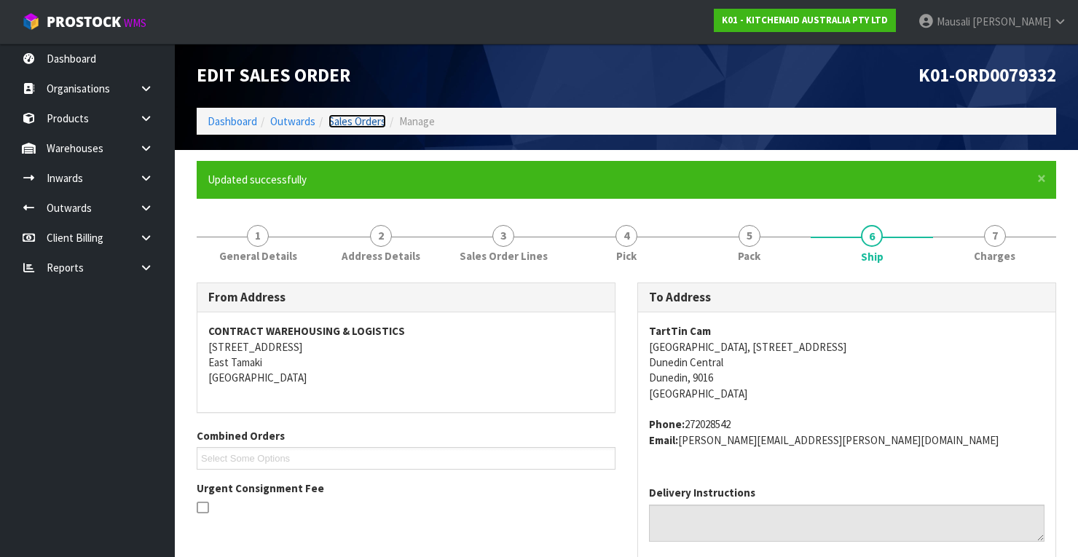
click at [355, 122] on link "Sales Orders" at bounding box center [357, 121] width 58 height 14
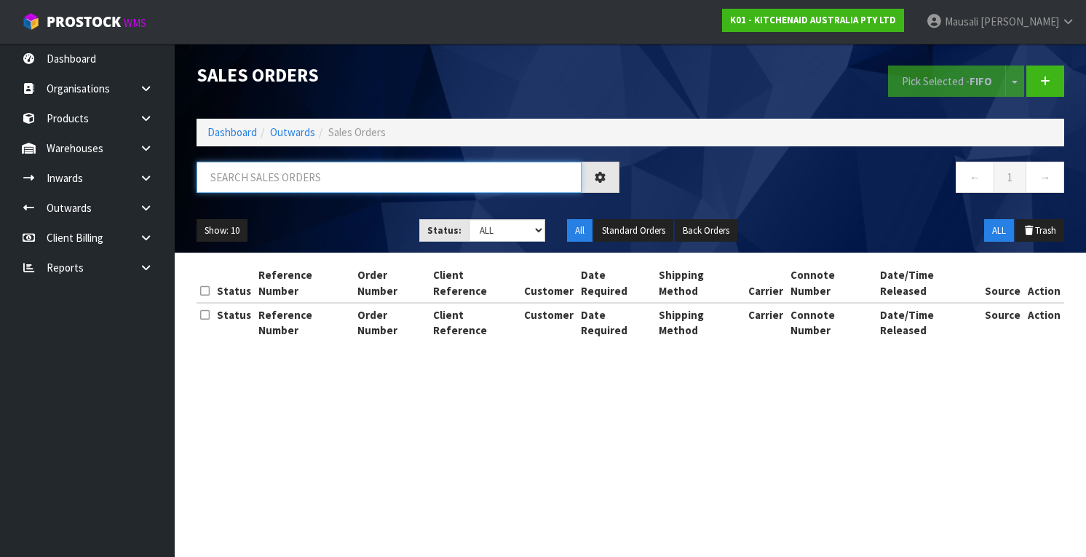
click at [240, 179] on input "text" at bounding box center [389, 177] width 385 height 31
type input "JOB-0413302"
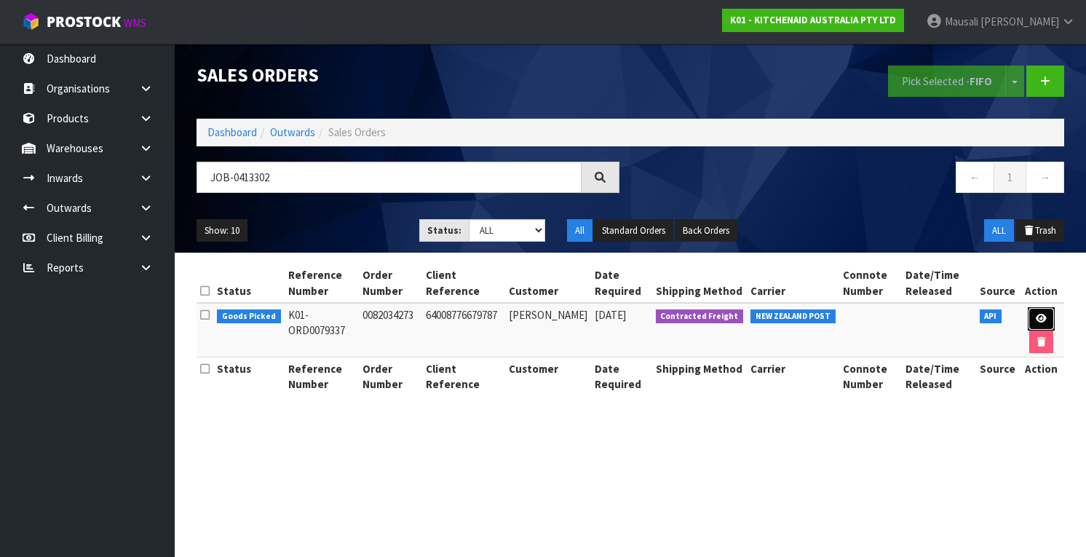
click at [1043, 318] on icon at bounding box center [1041, 318] width 11 height 9
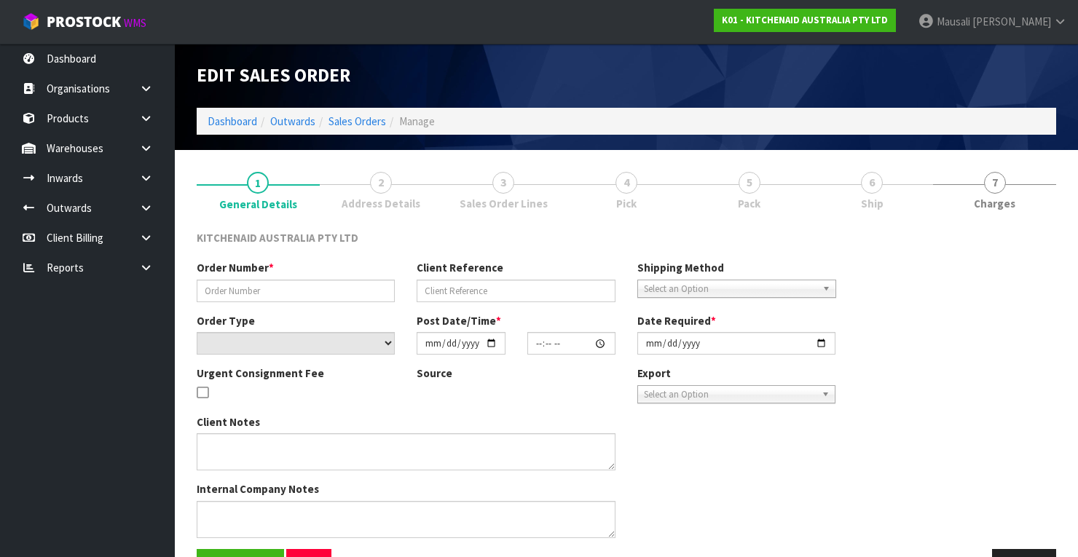
type input "0082034273"
type input "64008776679787"
select select "number:0"
type input "[DATE]"
type input "15:41:12.000"
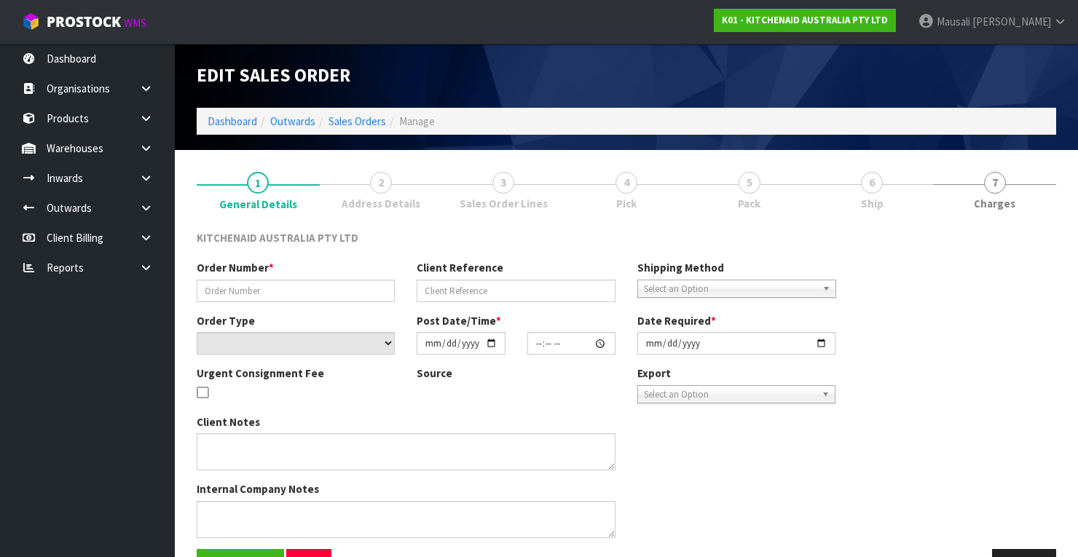
type input "[DATE]"
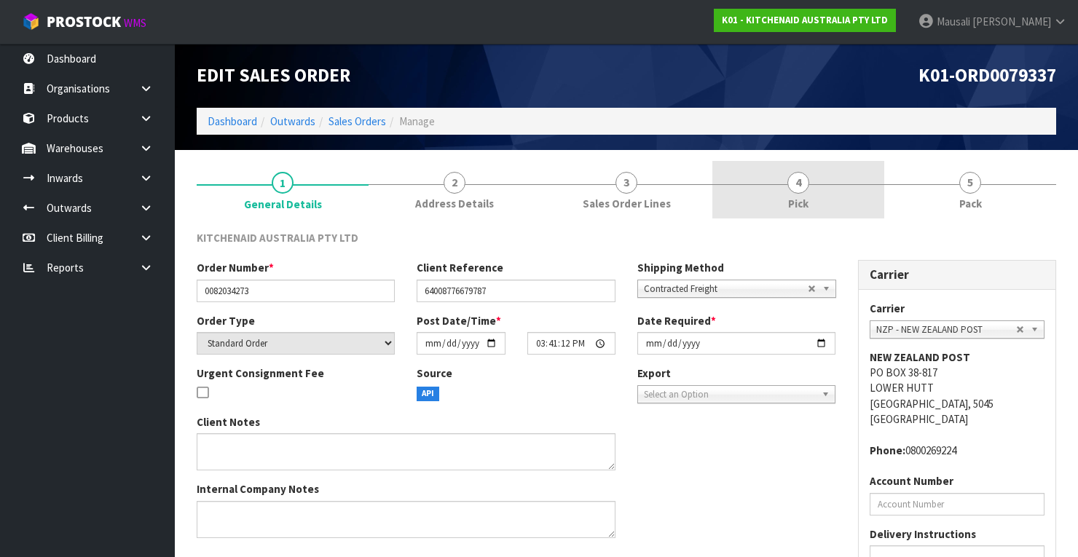
click at [801, 193] on link "4 Pick" at bounding box center [798, 190] width 172 height 58
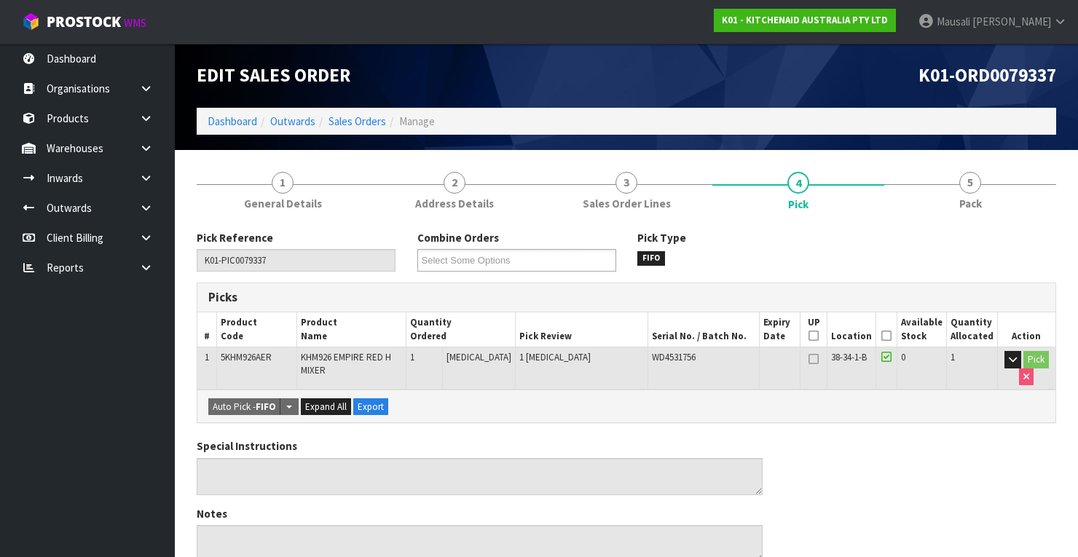
click at [891, 336] on icon at bounding box center [886, 336] width 10 height 1
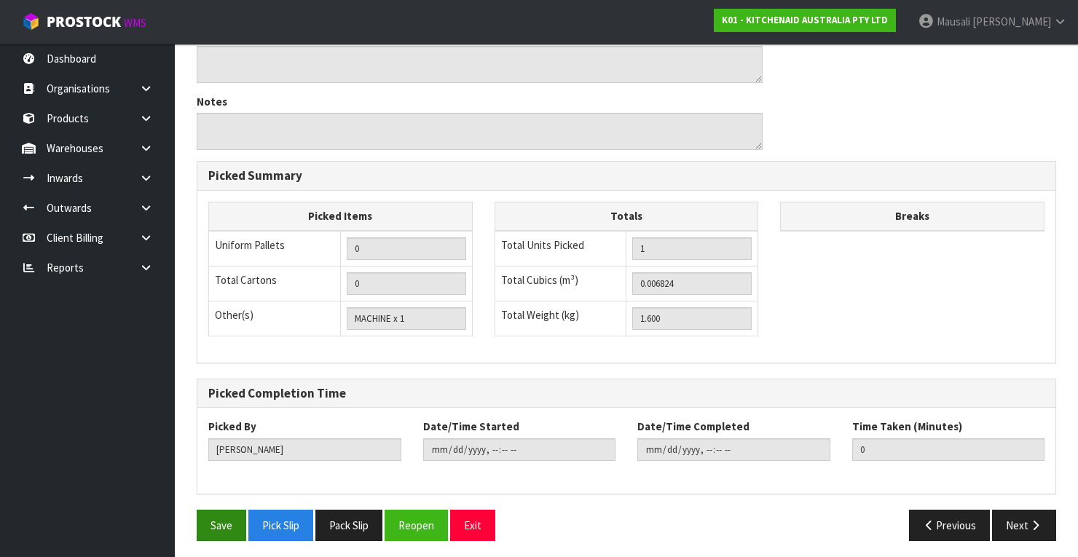
scroll to position [465, 0]
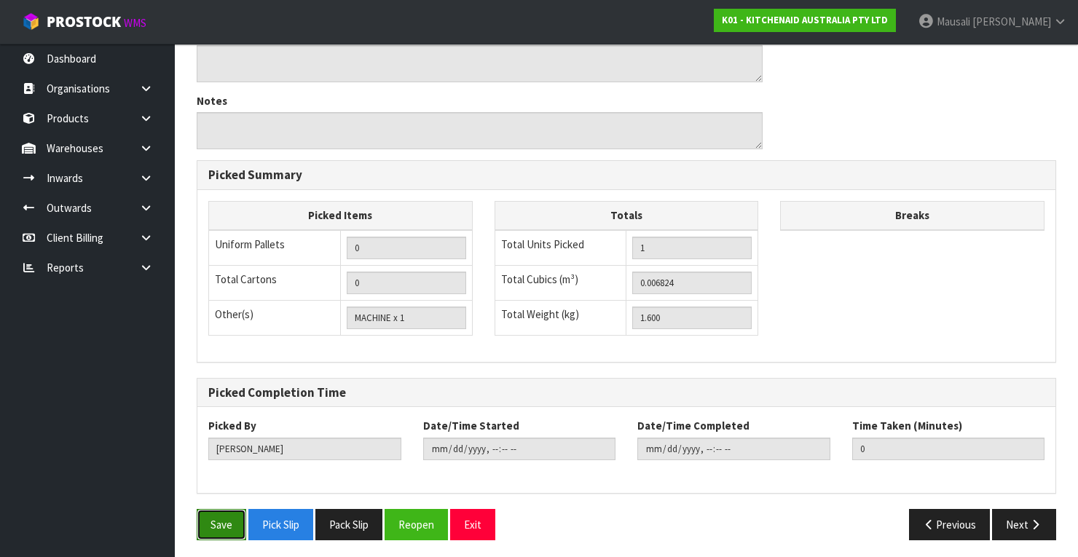
click at [218, 516] on button "Save" at bounding box center [222, 524] width 50 height 31
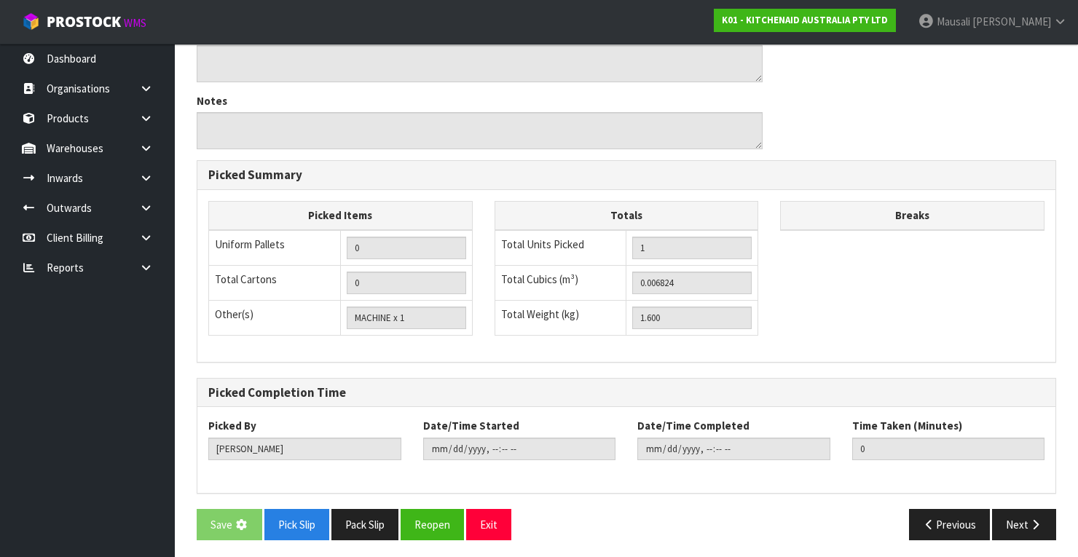
scroll to position [0, 0]
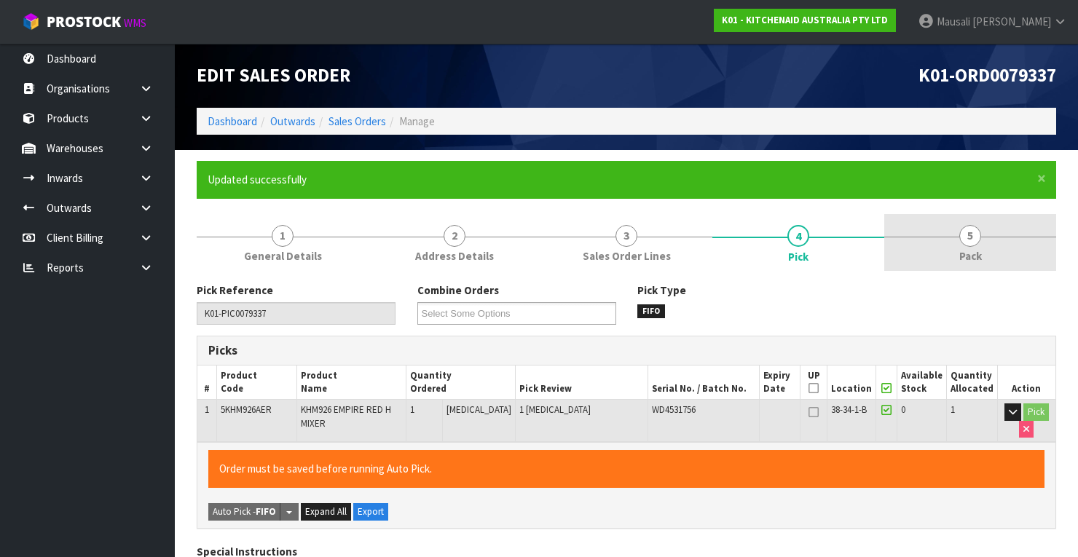
type input "[PERSON_NAME]"
type input "[DATE]T10:55:38"
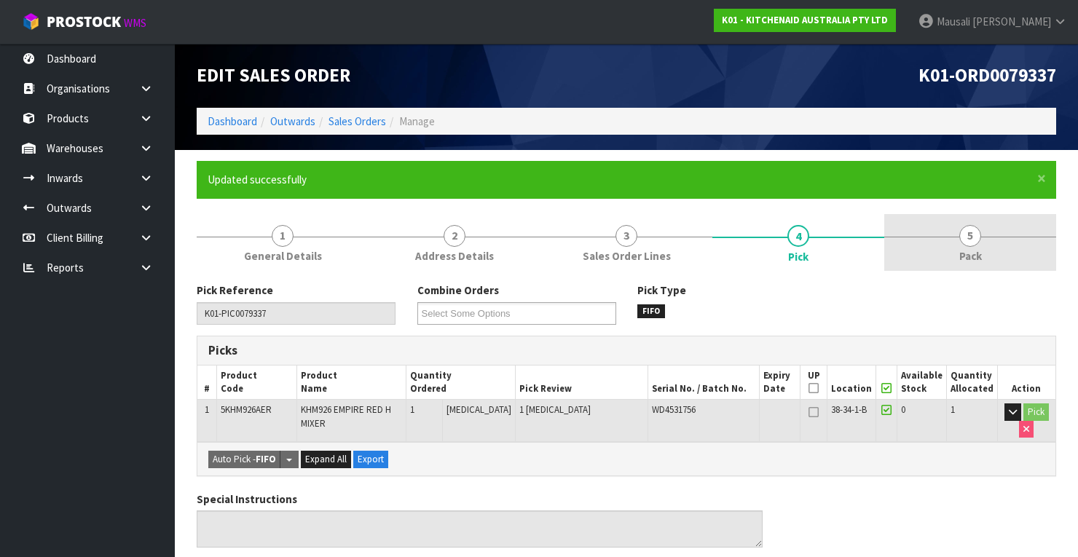
click at [977, 244] on link "5 Pack" at bounding box center [970, 243] width 172 height 58
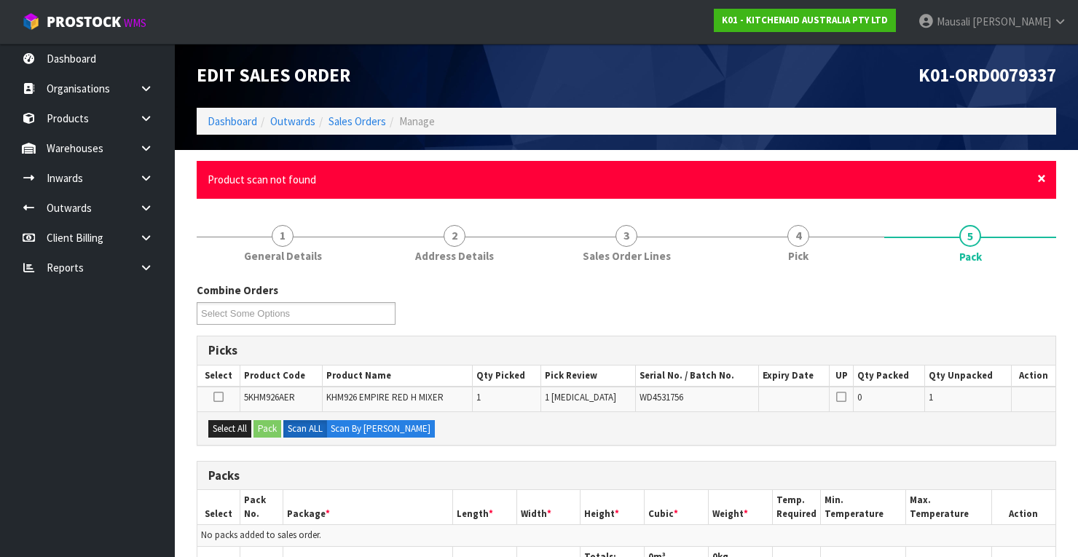
click at [1045, 179] on span "×" at bounding box center [1041, 178] width 9 height 20
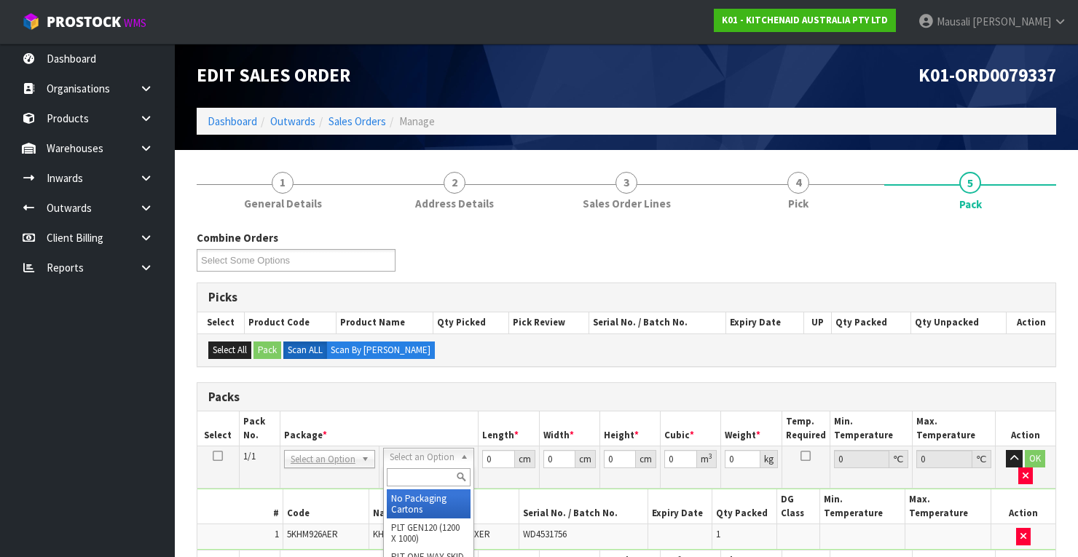
click at [398, 472] on input "text" at bounding box center [429, 477] width 84 height 18
type input "OC"
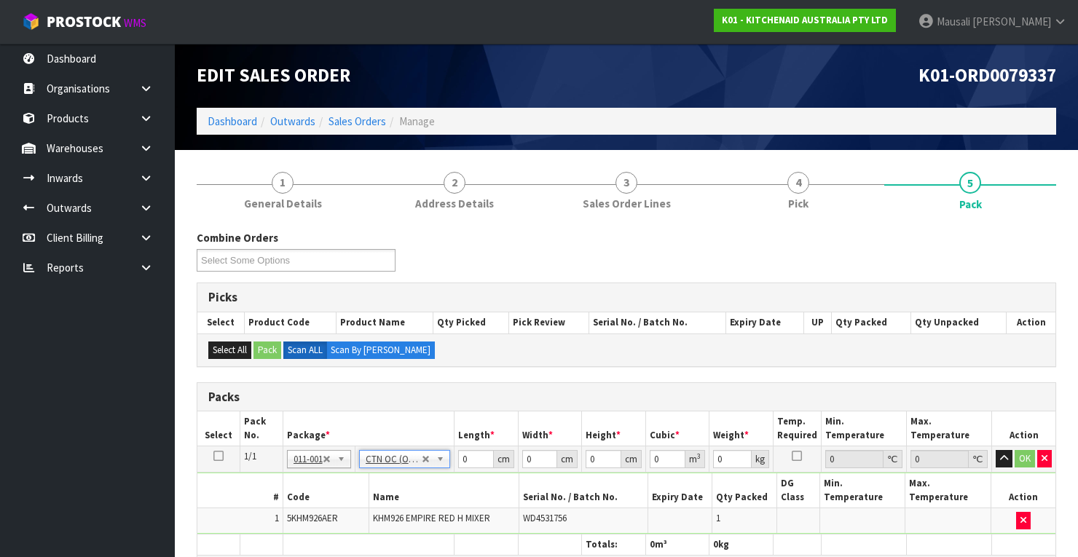
type input "1.6"
drag, startPoint x: 470, startPoint y: 454, endPoint x: 449, endPoint y: 468, distance: 25.2
click at [449, 468] on tr "1/1 NONE 007-001 007-002 007-004 007-009 007-013 007-014 007-015 007-017 007-01…" at bounding box center [626, 459] width 858 height 26
type input "30"
type input "26"
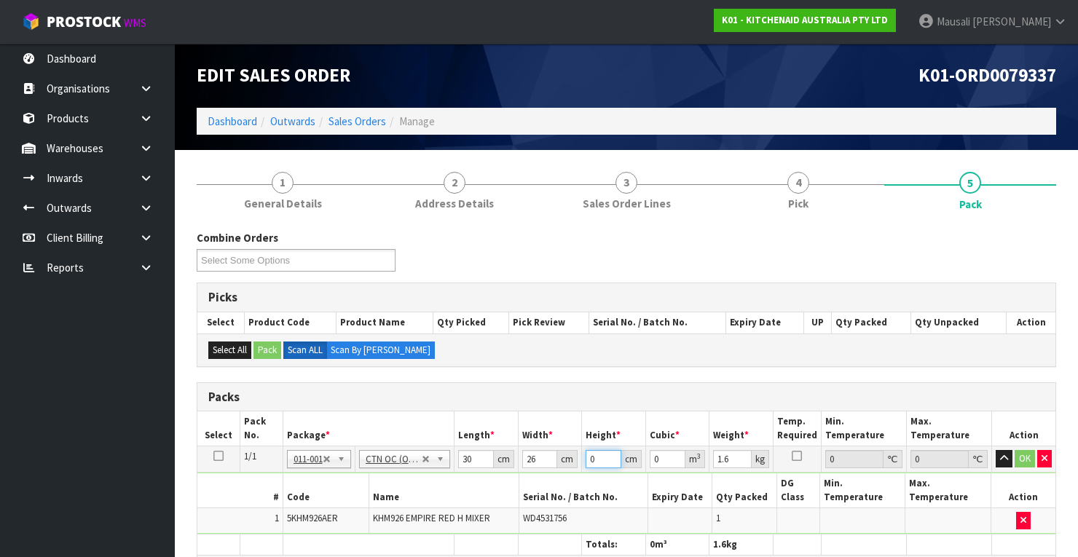
type input "1"
type input "0.00078"
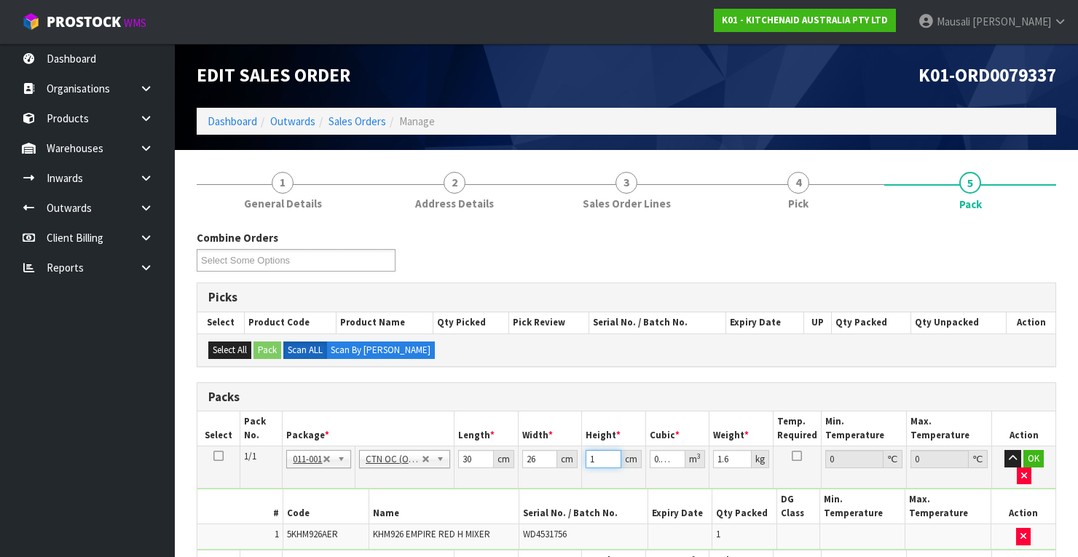
type input "16"
type input "0.01248"
type input "16"
type input "3"
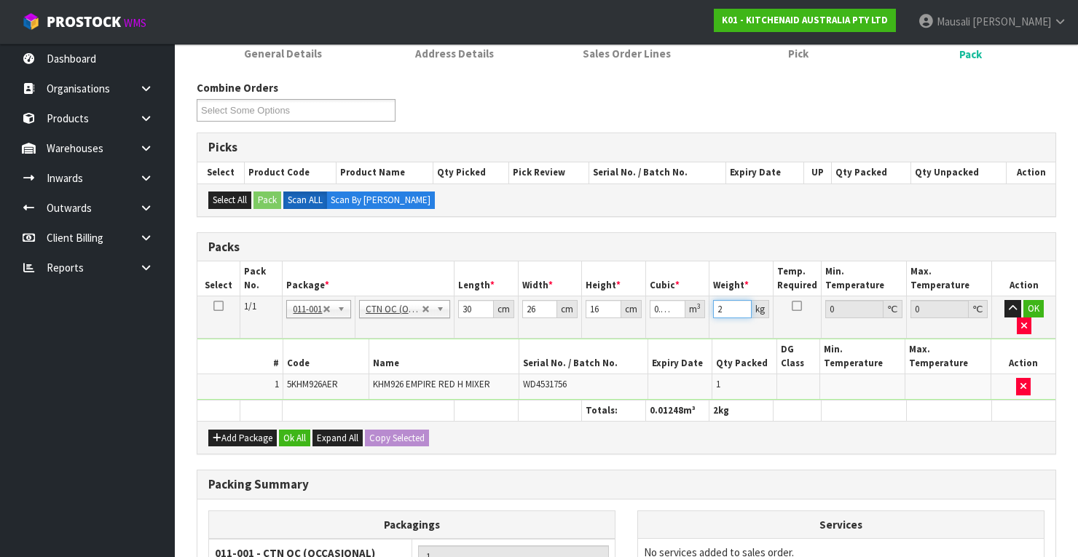
scroll to position [301, 0]
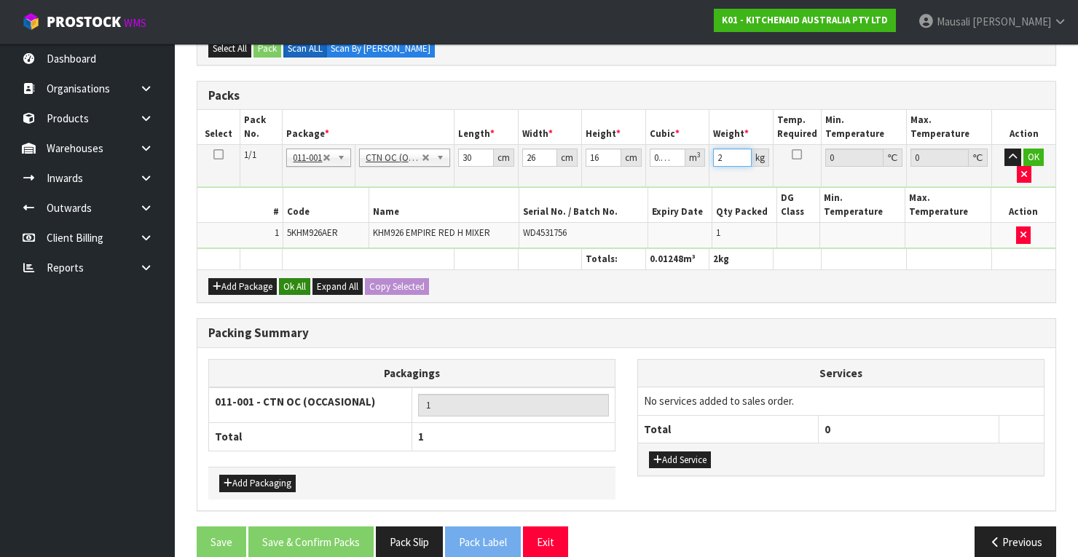
type input "2"
click at [294, 278] on button "Ok All" at bounding box center [294, 286] width 31 height 17
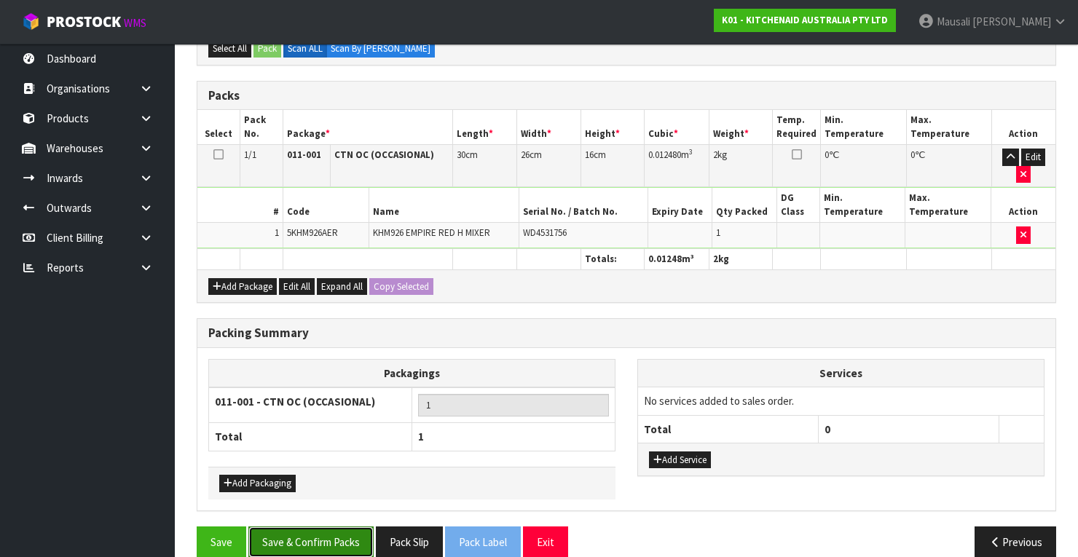
click at [338, 536] on button "Save & Confirm Packs" at bounding box center [310, 542] width 125 height 31
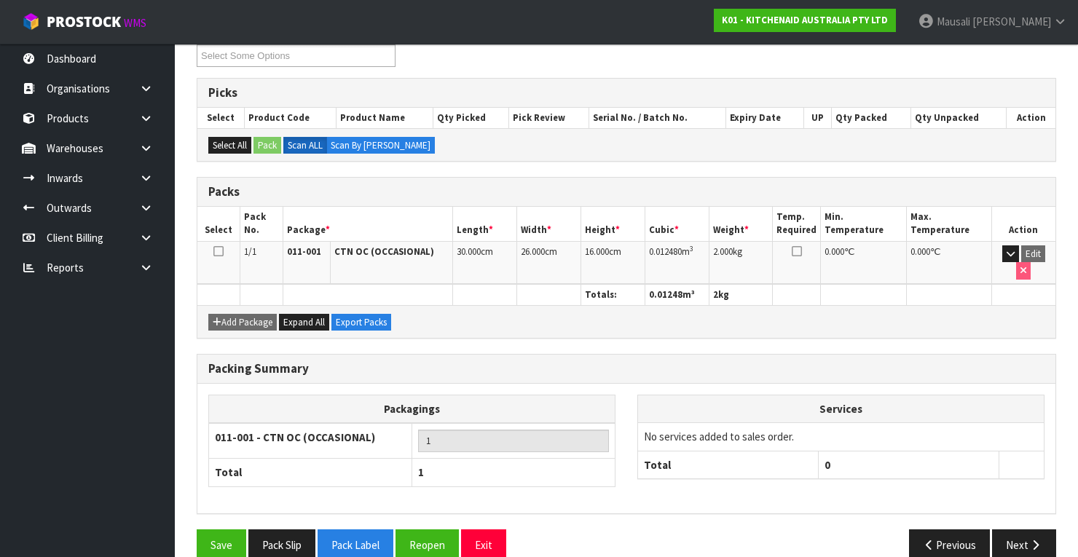
scroll to position [277, 0]
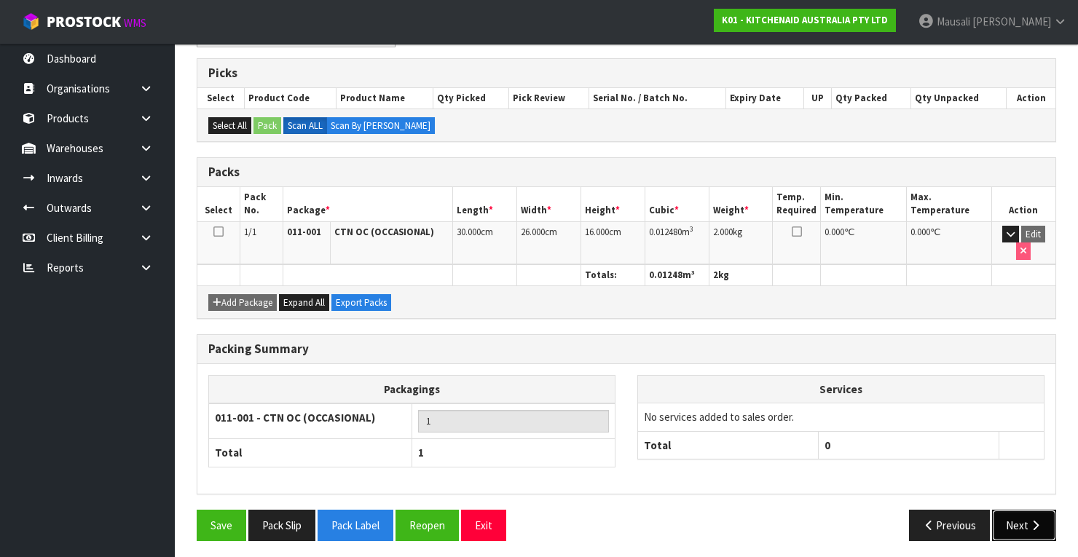
click at [1009, 514] on button "Next" at bounding box center [1024, 525] width 64 height 31
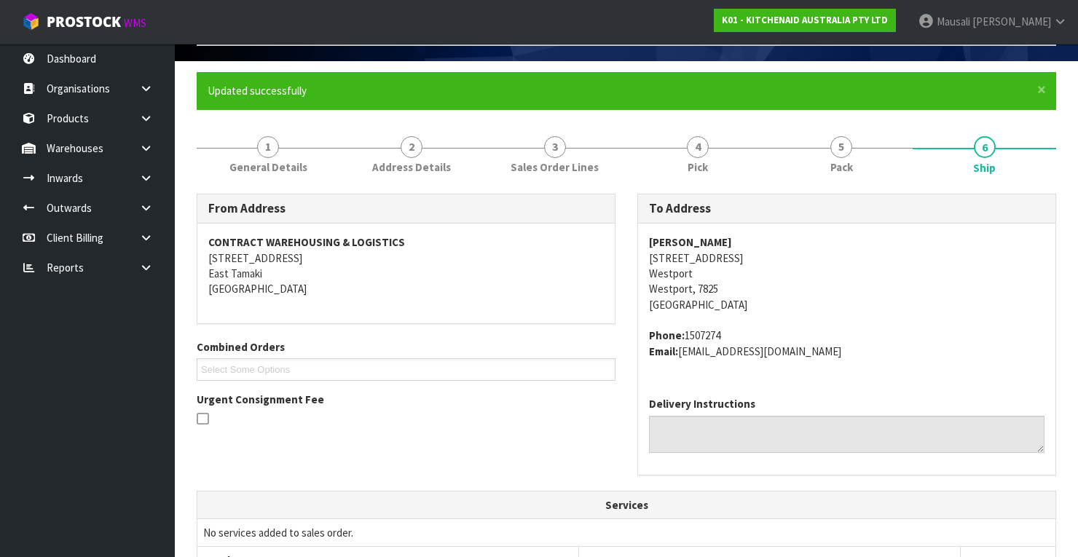
scroll to position [408, 0]
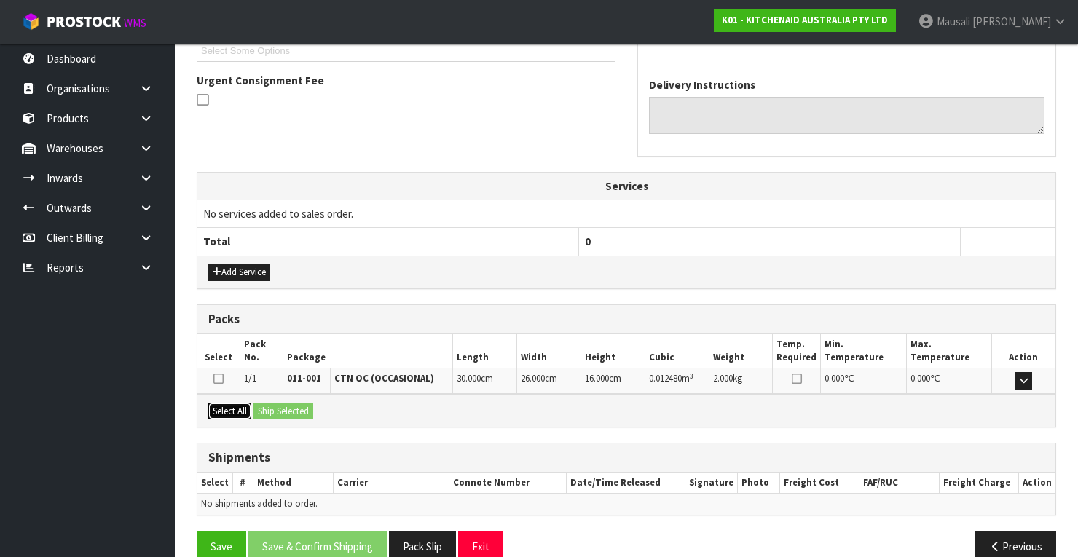
click at [236, 403] on button "Select All" at bounding box center [229, 411] width 43 height 17
click at [272, 403] on button "Ship Selected" at bounding box center [283, 411] width 60 height 17
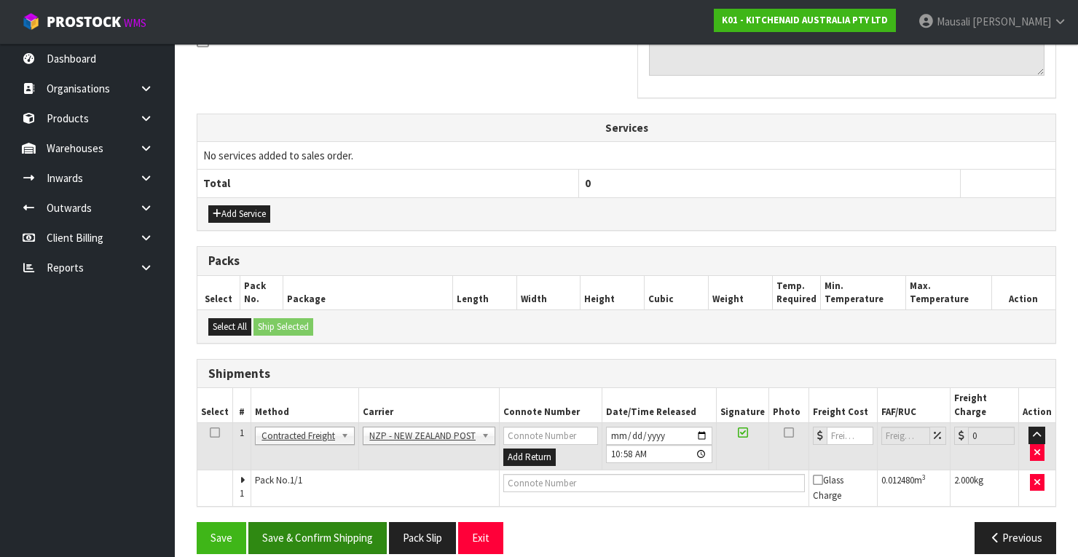
scroll to position [467, 0]
drag, startPoint x: 354, startPoint y: 521, endPoint x: 548, endPoint y: 468, distance: 201.6
click at [356, 521] on button "Save & Confirm Shipping" at bounding box center [317, 536] width 138 height 31
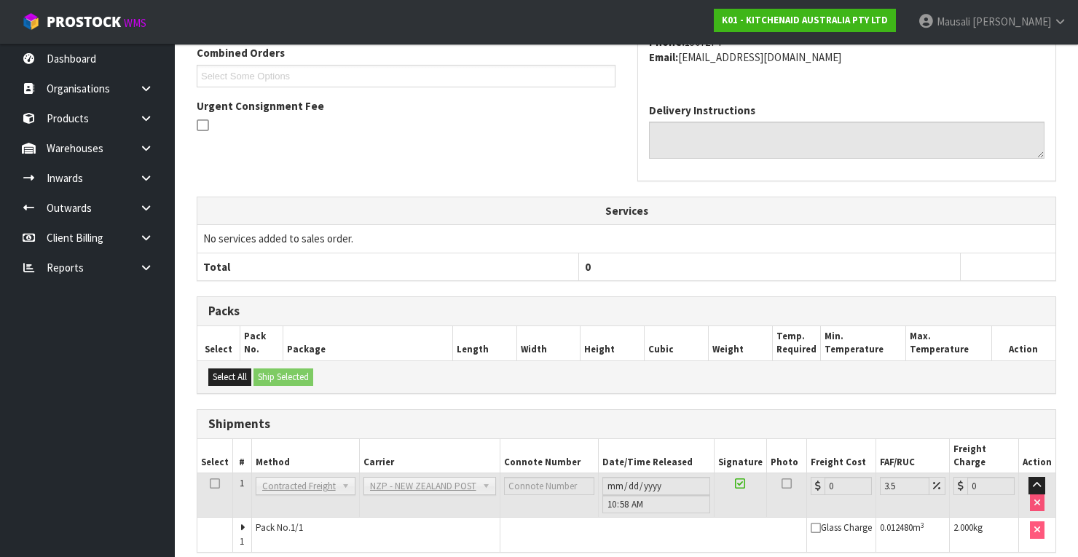
scroll to position [446, 0]
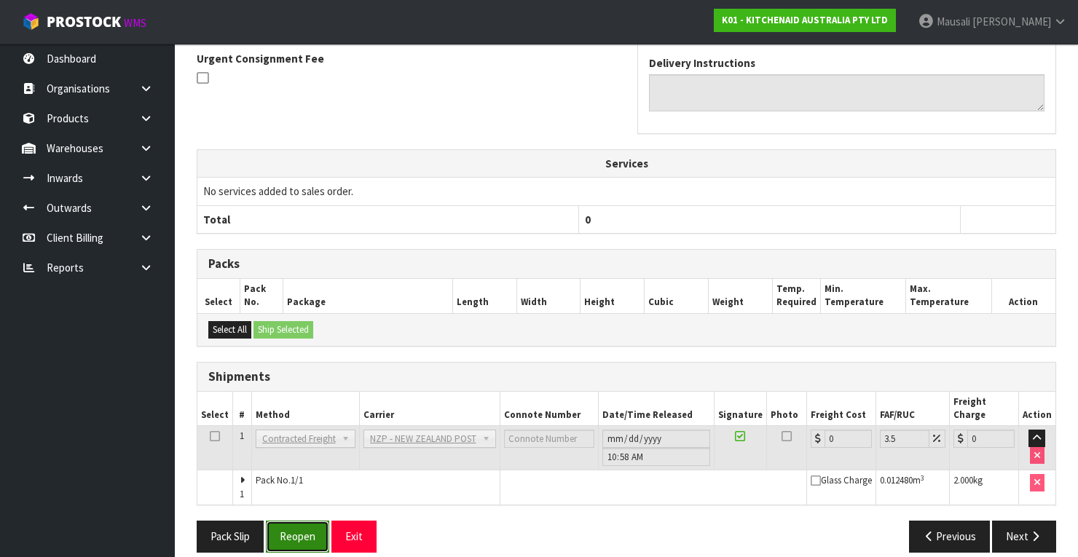
drag, startPoint x: 305, startPoint y: 511, endPoint x: 516, endPoint y: 463, distance: 215.9
click at [306, 521] on button "Reopen" at bounding box center [297, 536] width 63 height 31
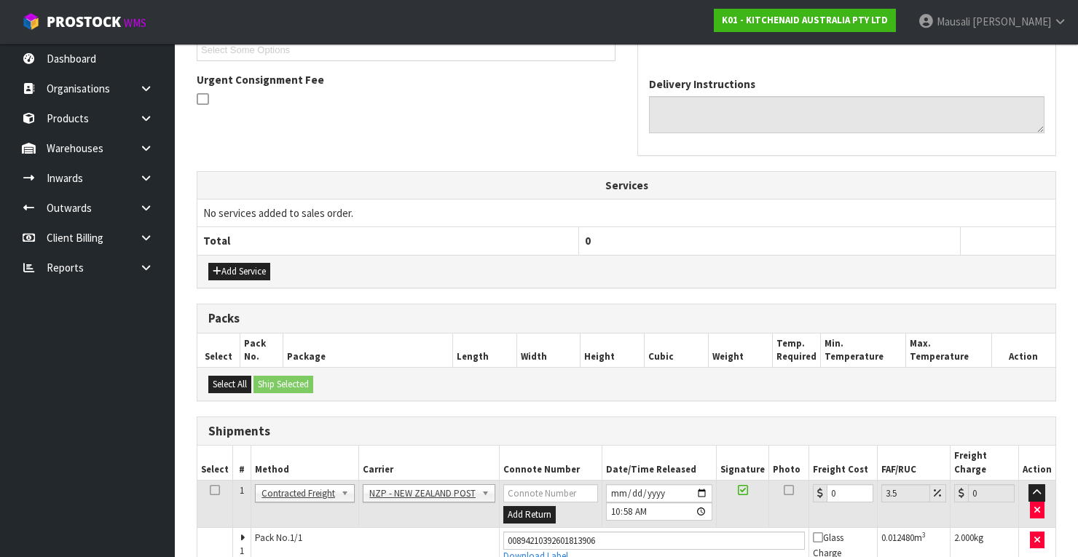
scroll to position [469, 0]
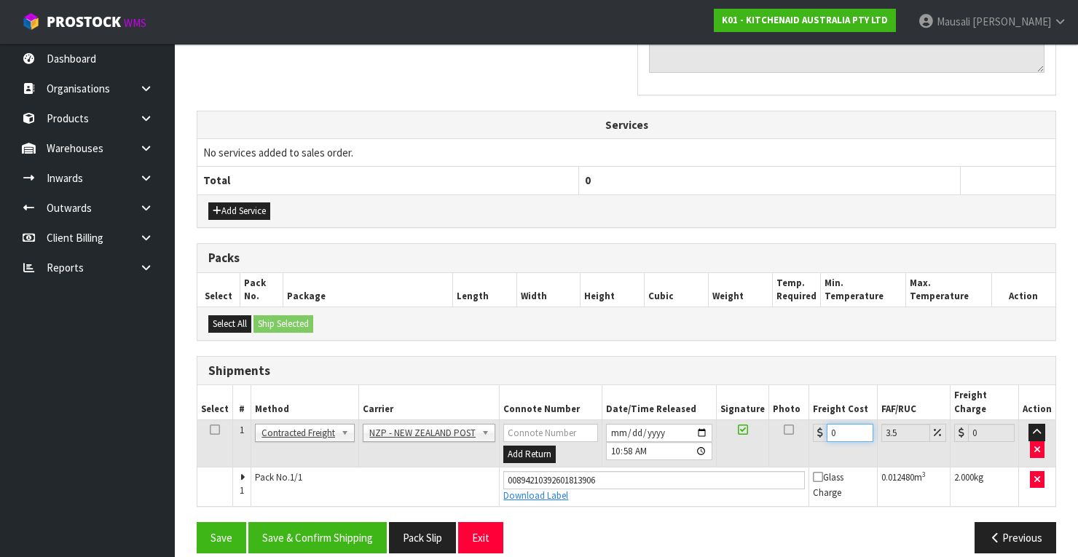
drag, startPoint x: 846, startPoint y: 415, endPoint x: 819, endPoint y: 428, distance: 30.0
click at [819, 428] on td "0" at bounding box center [843, 443] width 68 height 47
type input "1"
type input "1.03"
type input "11"
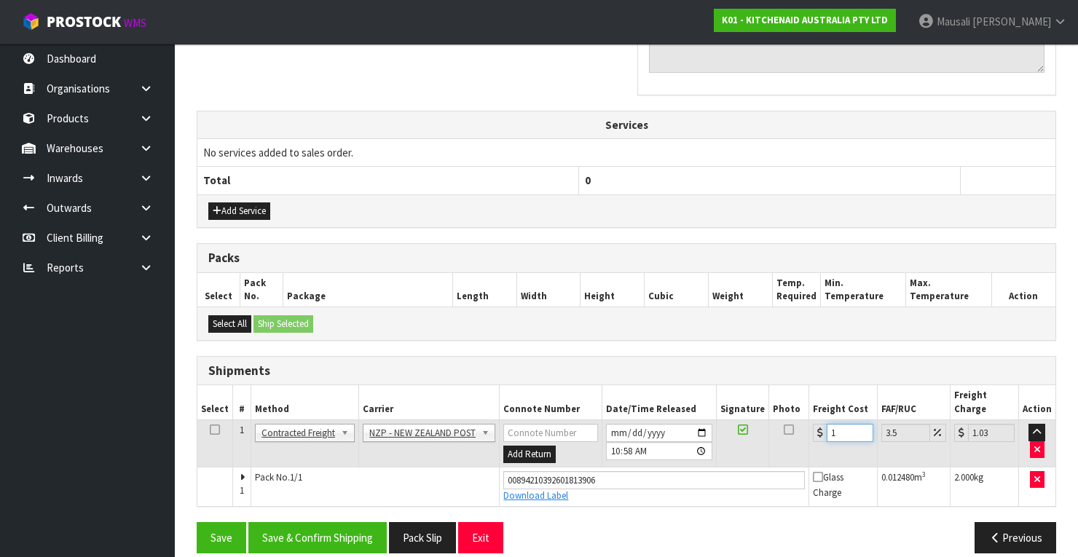
type input "11.38"
type input "11.6"
type input "12.01"
type input "11.61"
type input "12.02"
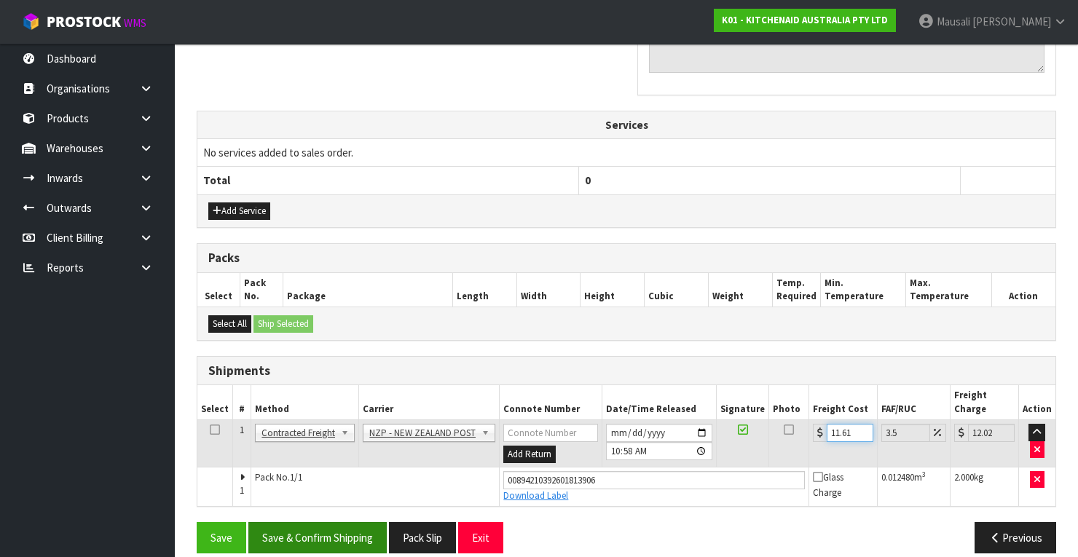
type input "11.61"
click at [300, 522] on button "Save & Confirm Shipping" at bounding box center [317, 537] width 138 height 31
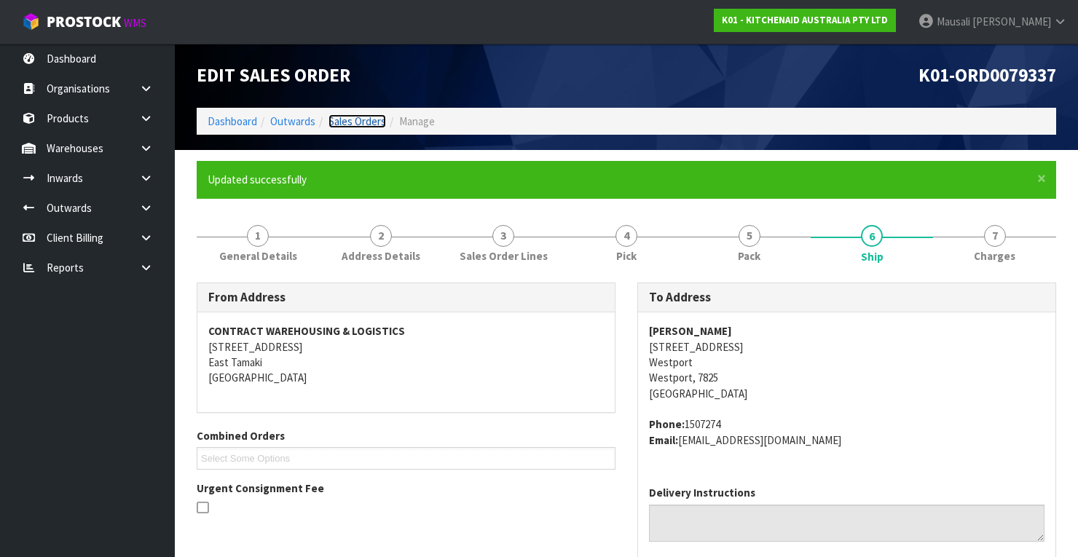
click at [376, 119] on link "Sales Orders" at bounding box center [357, 121] width 58 height 14
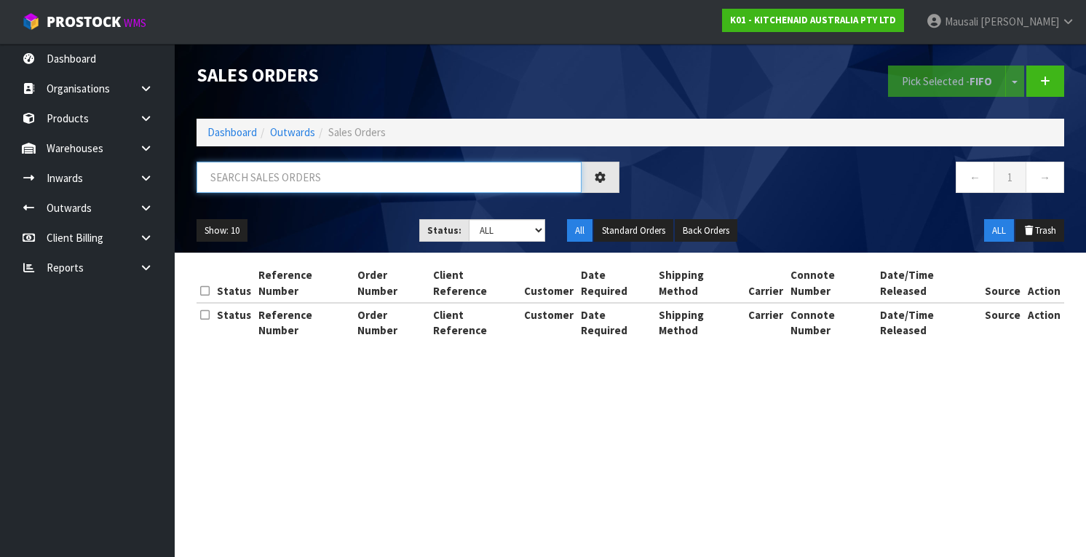
click at [237, 178] on input "text" at bounding box center [389, 177] width 385 height 31
type input "JOB-0413298"
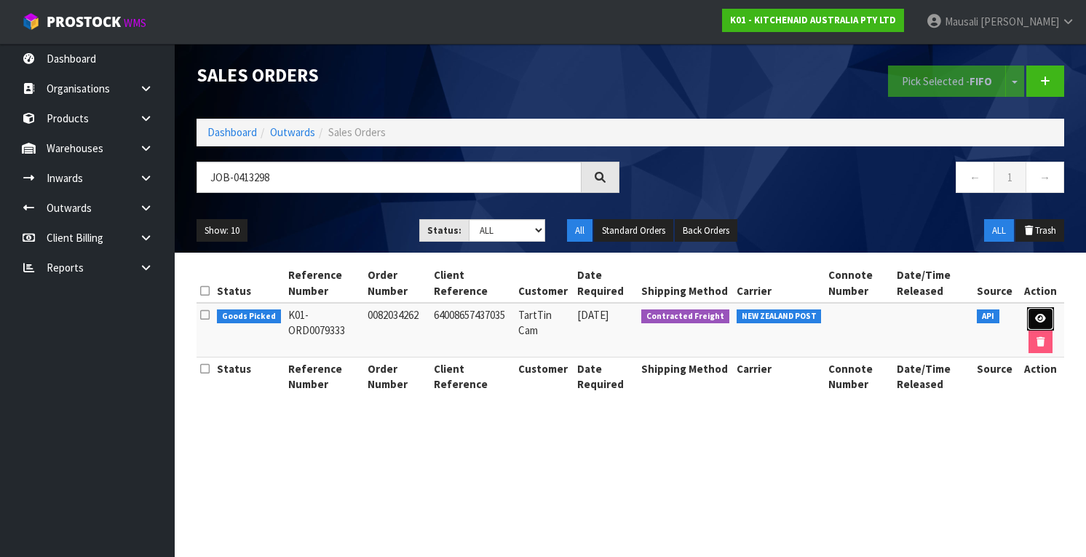
click at [1046, 316] on link at bounding box center [1041, 318] width 27 height 23
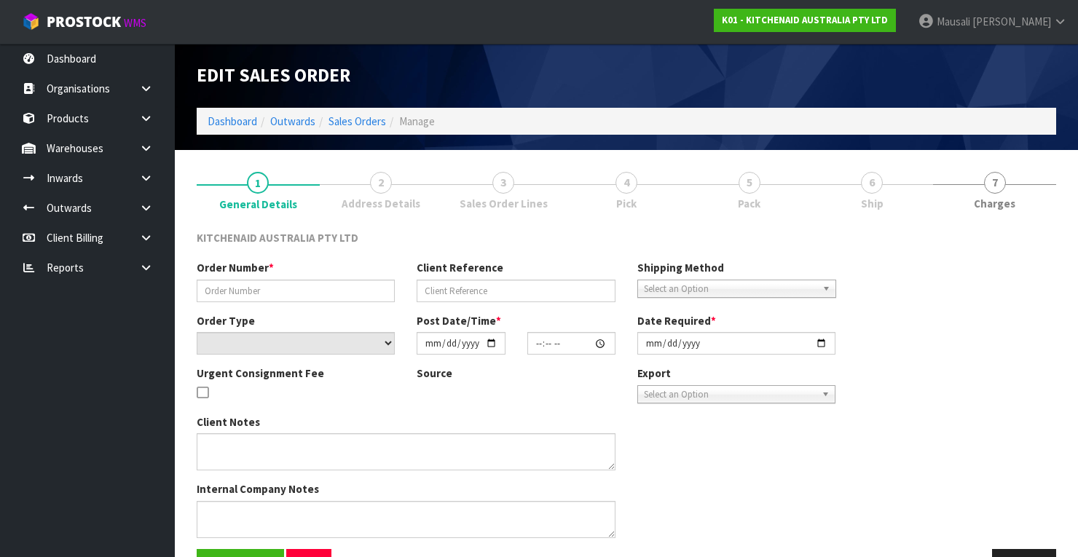
type input "0082034262"
type input "64008657437035"
select select "number:0"
type input "[DATE]"
type input "15:41:04.000"
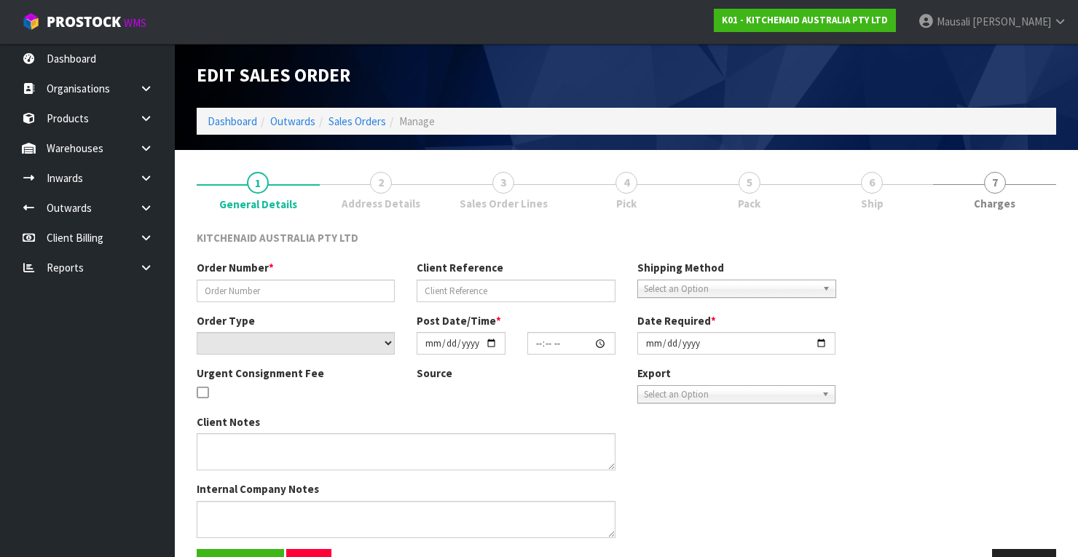
type input "[DATE]"
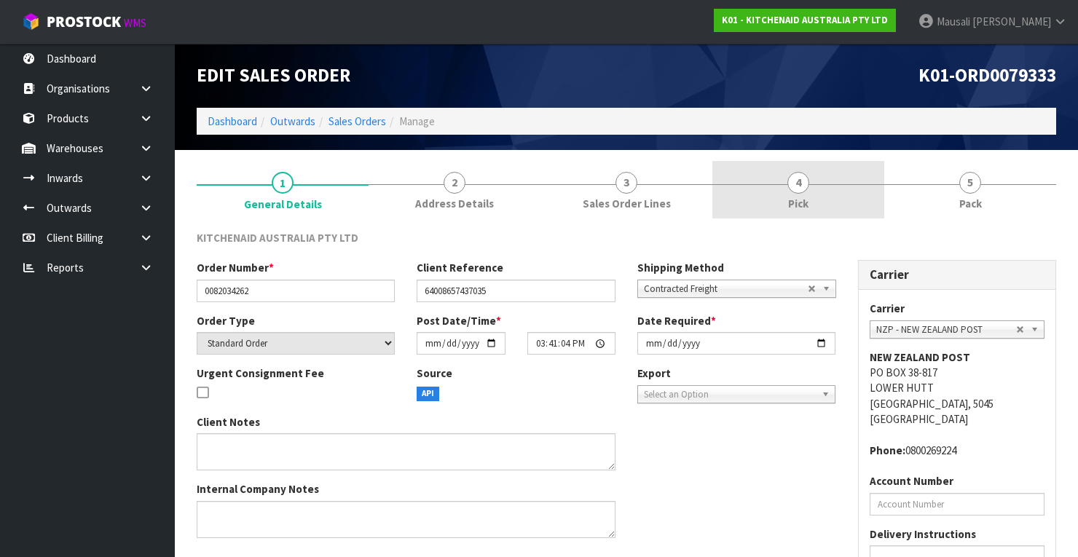
click at [829, 192] on link "4 Pick" at bounding box center [798, 190] width 172 height 58
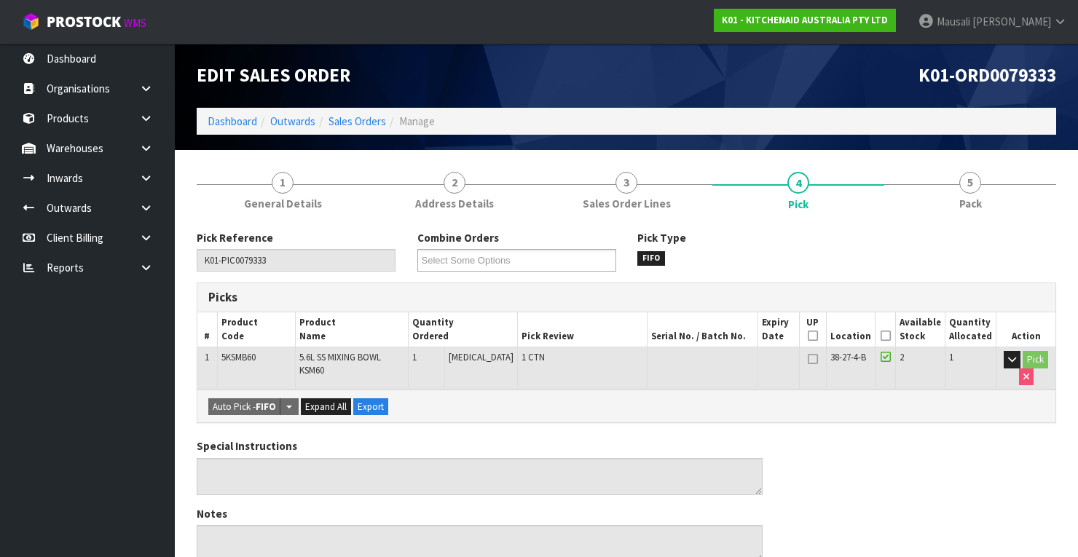
click at [891, 336] on icon at bounding box center [885, 336] width 10 height 1
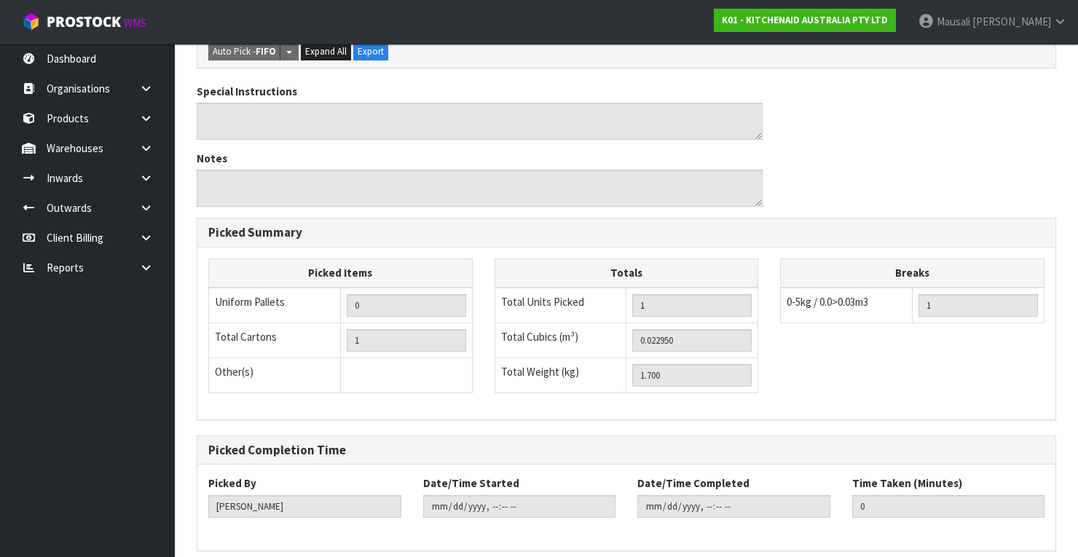
scroll to position [465, 0]
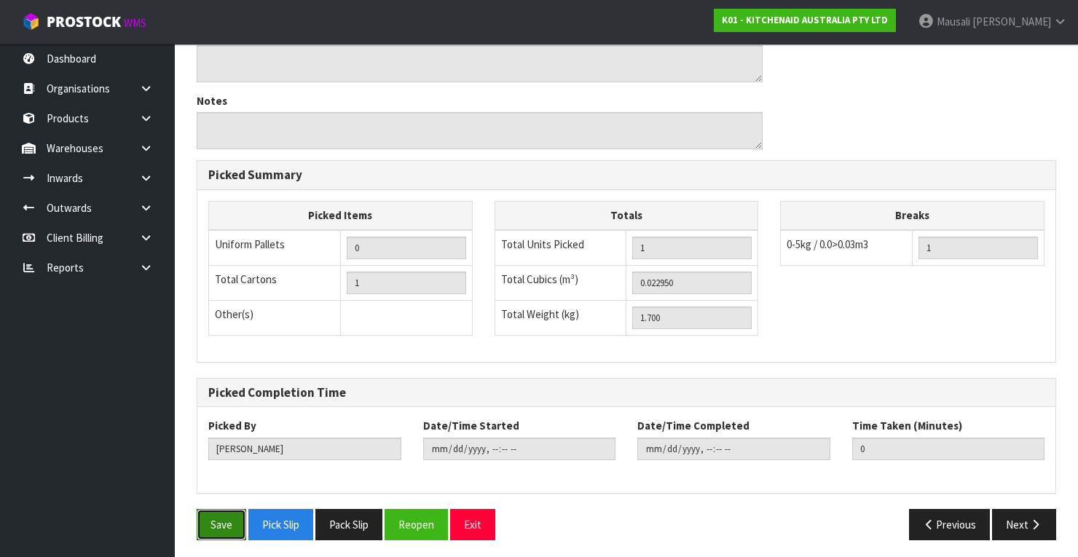
click at [210, 522] on button "Save" at bounding box center [222, 524] width 50 height 31
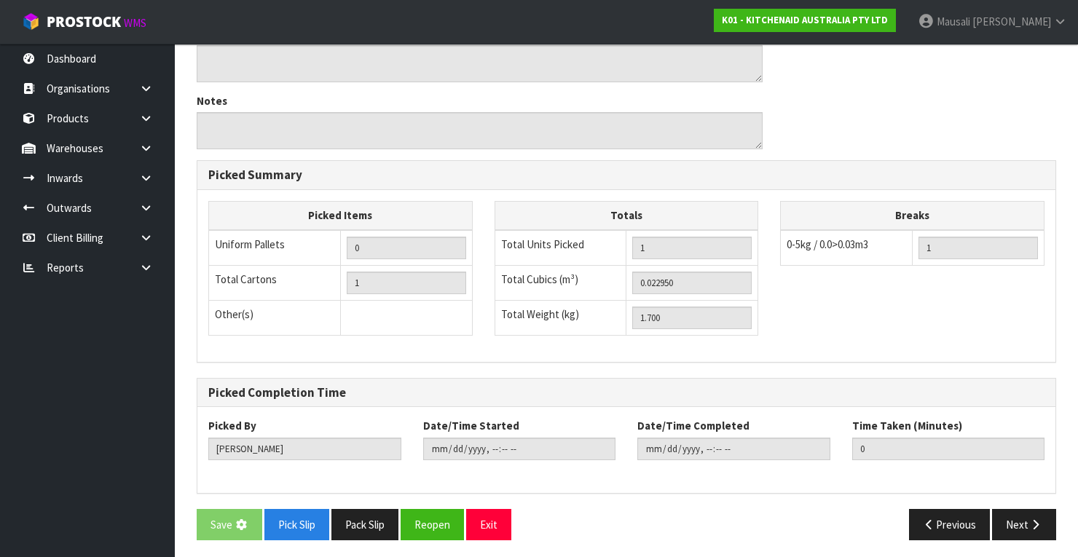
scroll to position [0, 0]
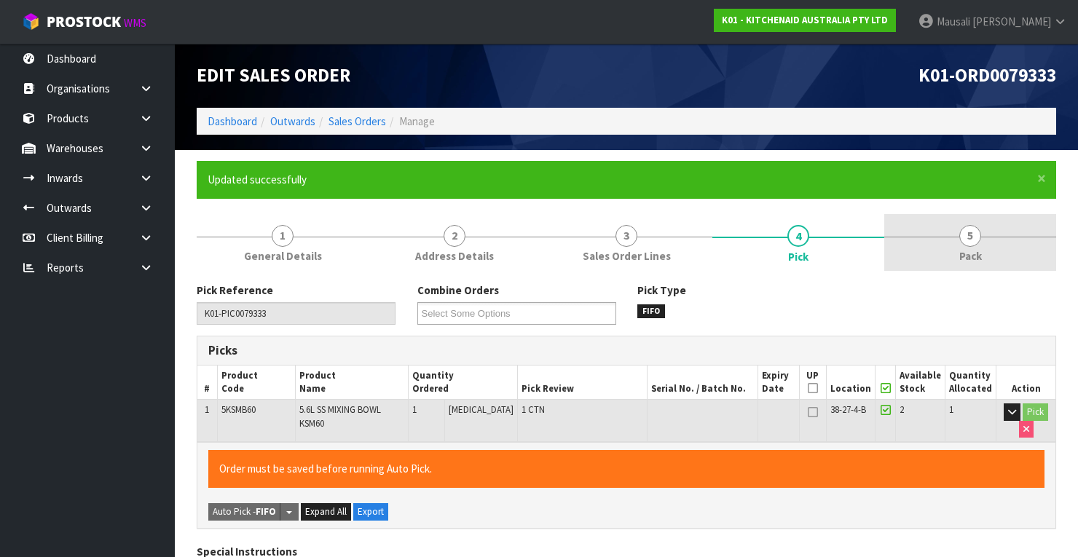
type input "[PERSON_NAME]"
type input "[DATE]T10:59:56"
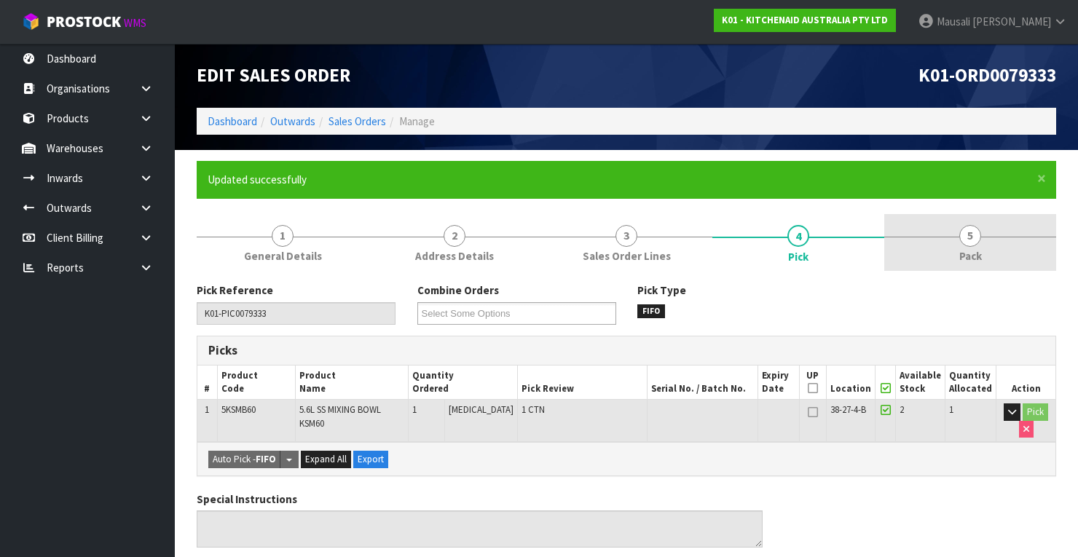
click at [956, 251] on link "5 Pack" at bounding box center [970, 243] width 172 height 58
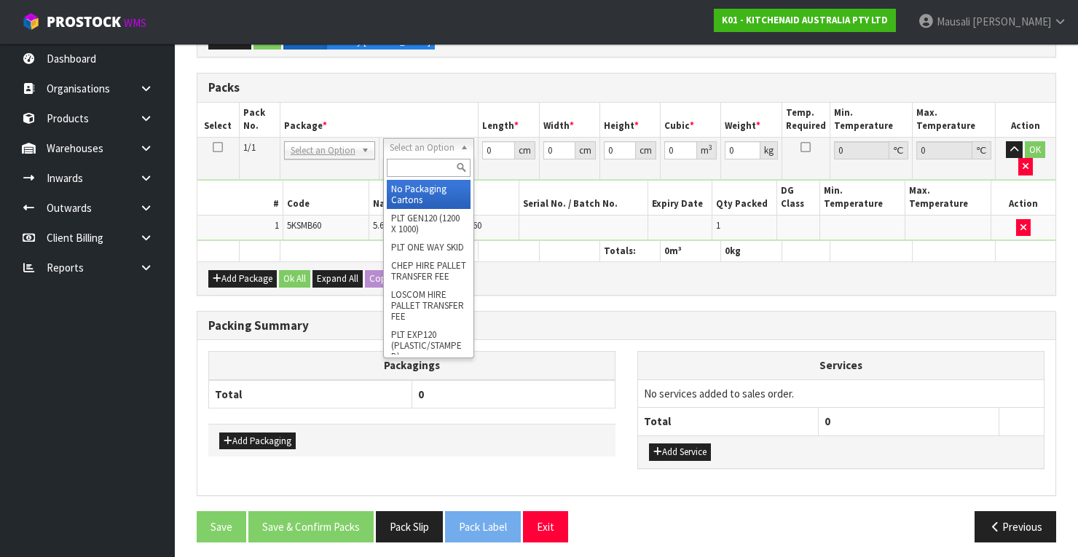
scroll to position [354, 0]
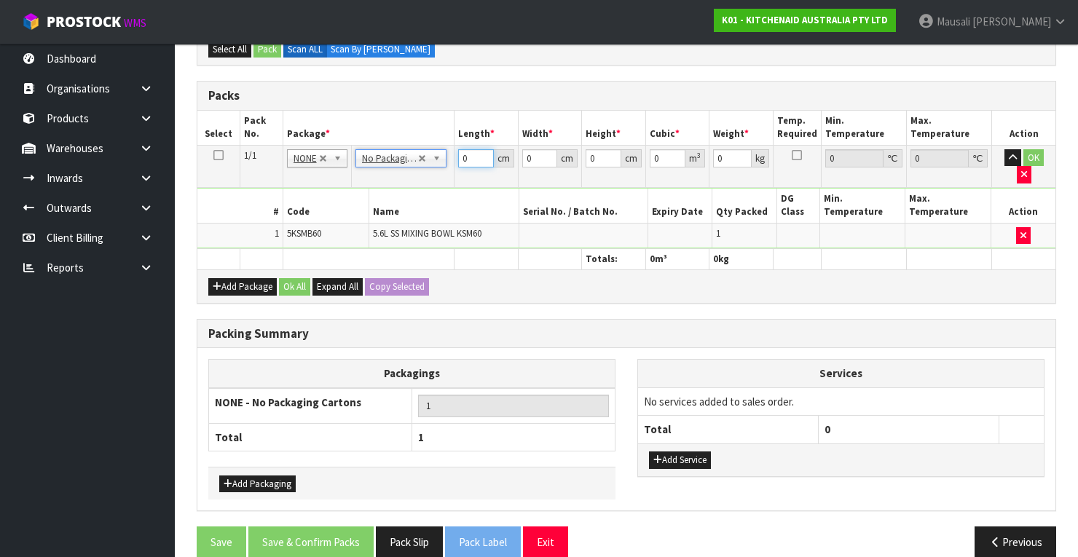
drag, startPoint x: 468, startPoint y: 152, endPoint x: 392, endPoint y: 178, distance: 80.6
click at [396, 178] on tbody "1/1 NONE 007-001 007-002 007-004 007-009 007-013 007-014 007-015 007-017 007-01…" at bounding box center [626, 196] width 858 height 103
type input "31"
type input "30"
type input "2"
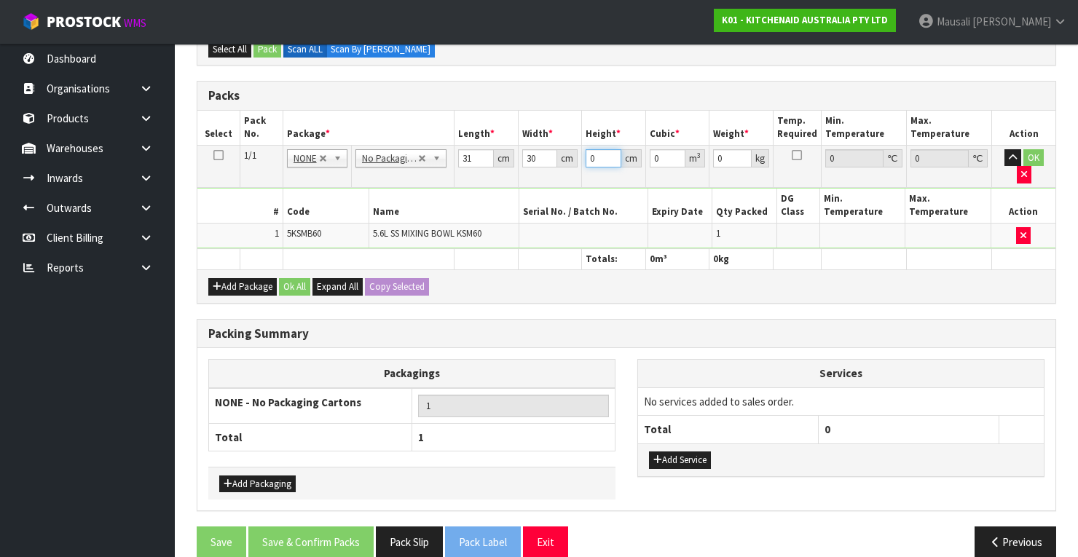
type input "0.00186"
type input "26"
type input "0.02418"
type input "26"
type input "2"
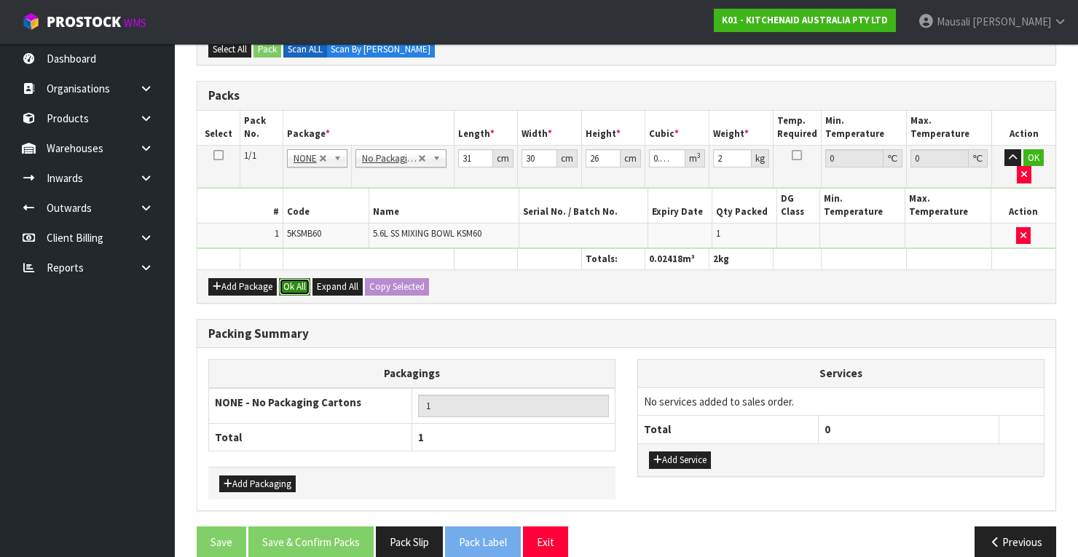
click at [283, 278] on button "Ok All" at bounding box center [294, 286] width 31 height 17
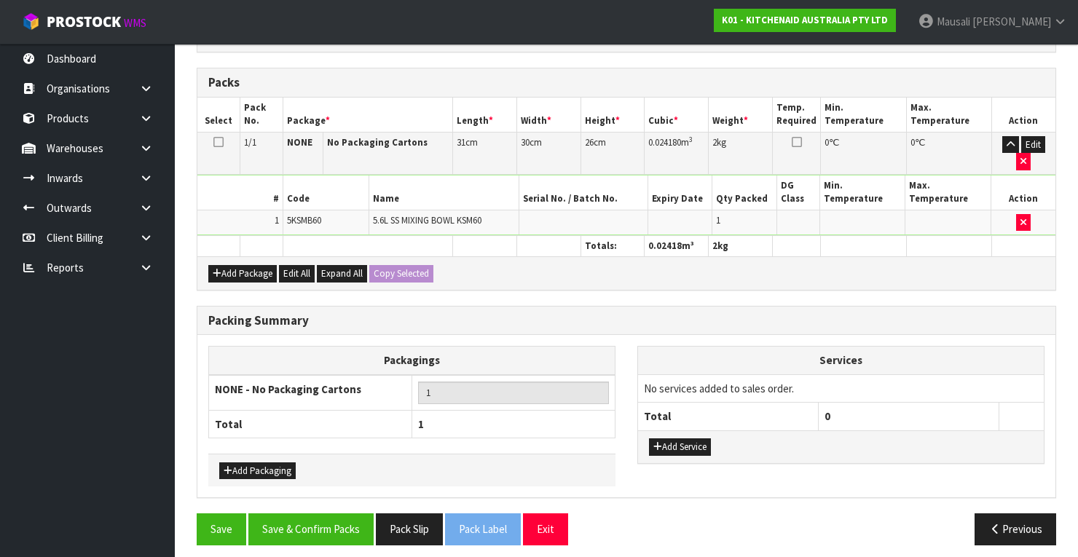
scroll to position [370, 0]
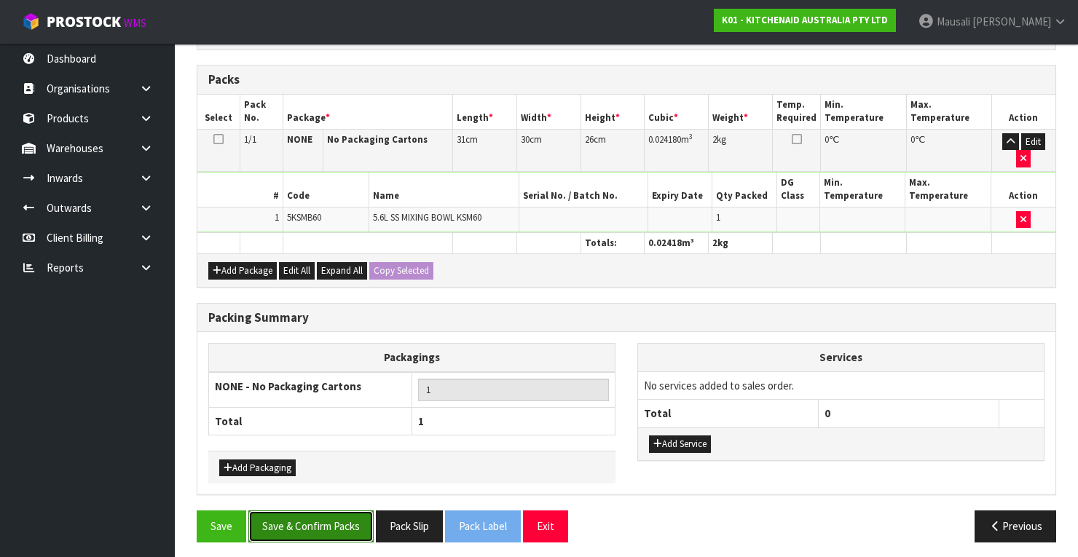
click at [347, 510] on button "Save & Confirm Packs" at bounding box center [310, 525] width 125 height 31
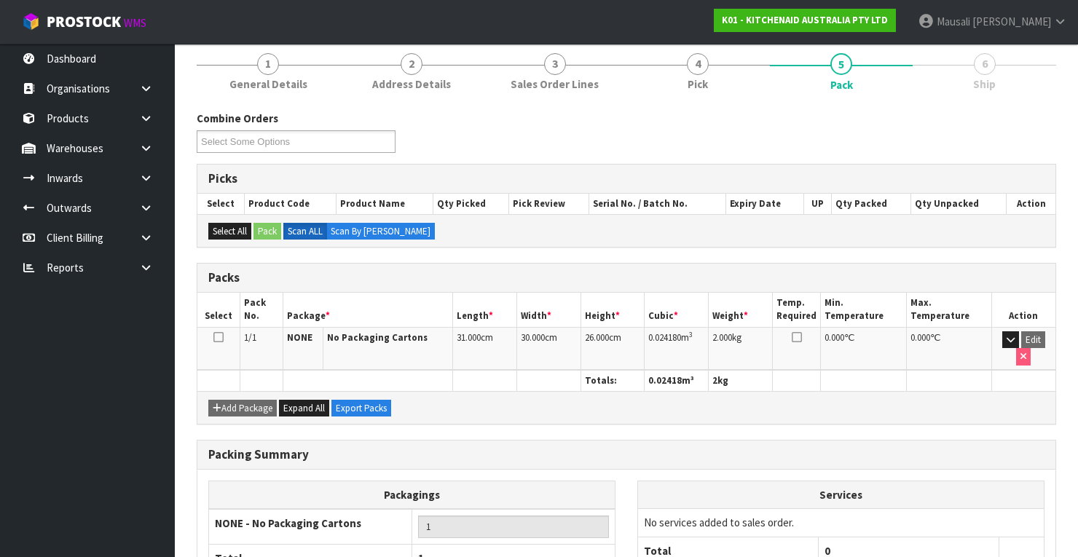
scroll to position [277, 0]
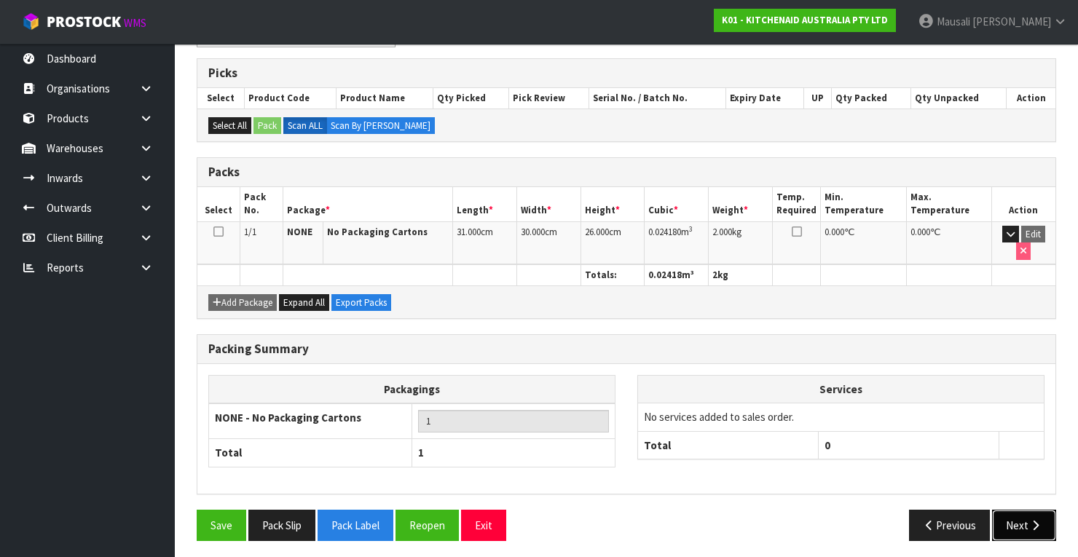
click at [1033, 521] on icon "button" at bounding box center [1035, 525] width 14 height 11
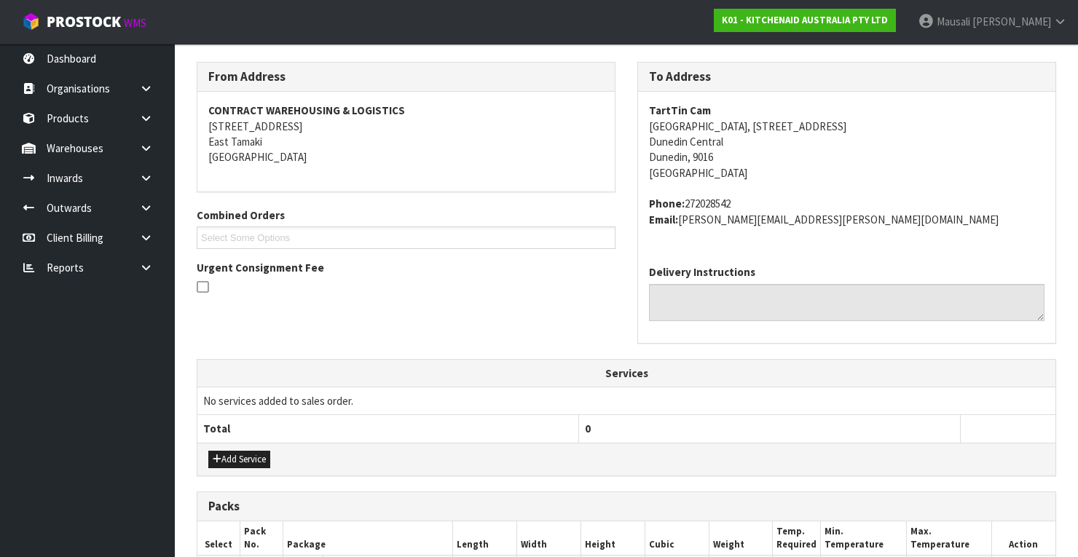
scroll to position [408, 0]
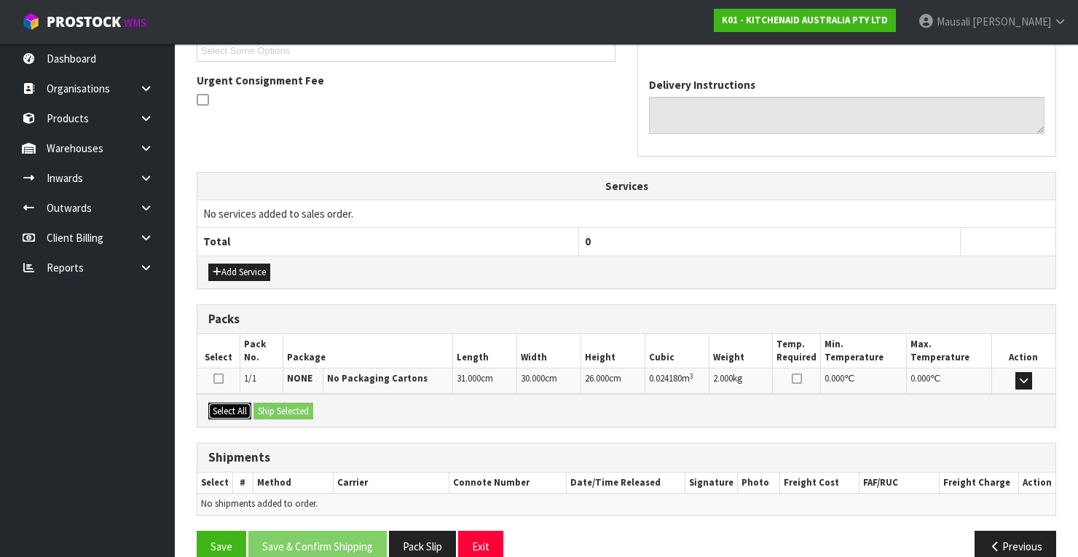
drag, startPoint x: 242, startPoint y: 409, endPoint x: 274, endPoint y: 406, distance: 32.2
click at [246, 408] on button "Select All" at bounding box center [229, 411] width 43 height 17
click at [274, 406] on button "Ship Selected" at bounding box center [283, 411] width 60 height 17
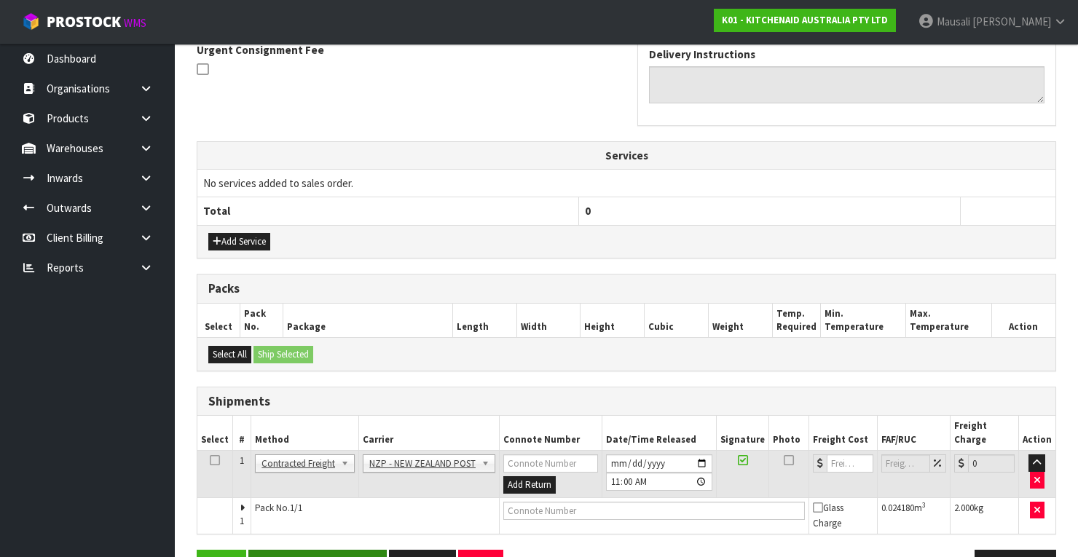
scroll to position [467, 0]
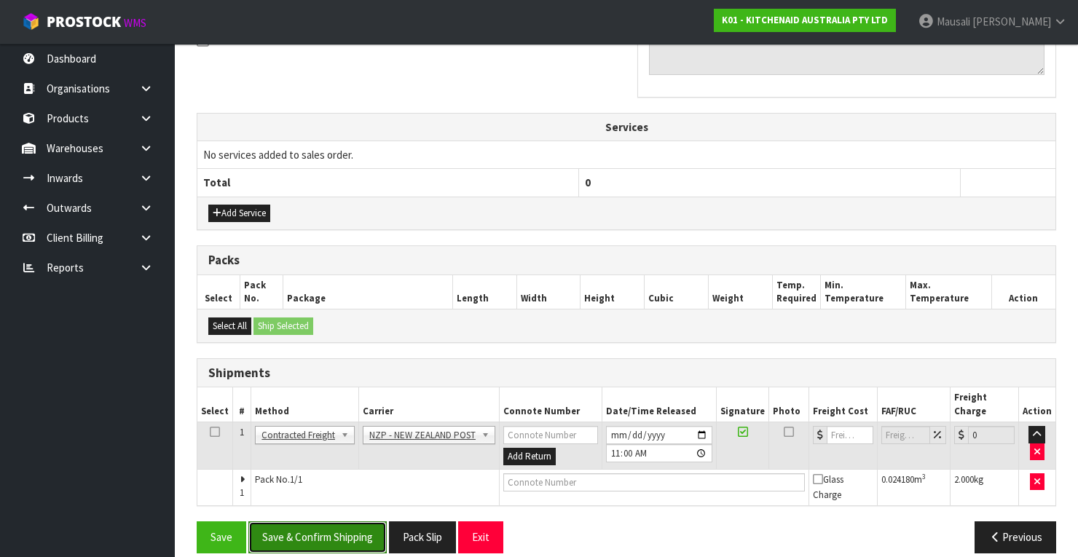
click at [349, 526] on button "Save & Confirm Shipping" at bounding box center [317, 536] width 138 height 31
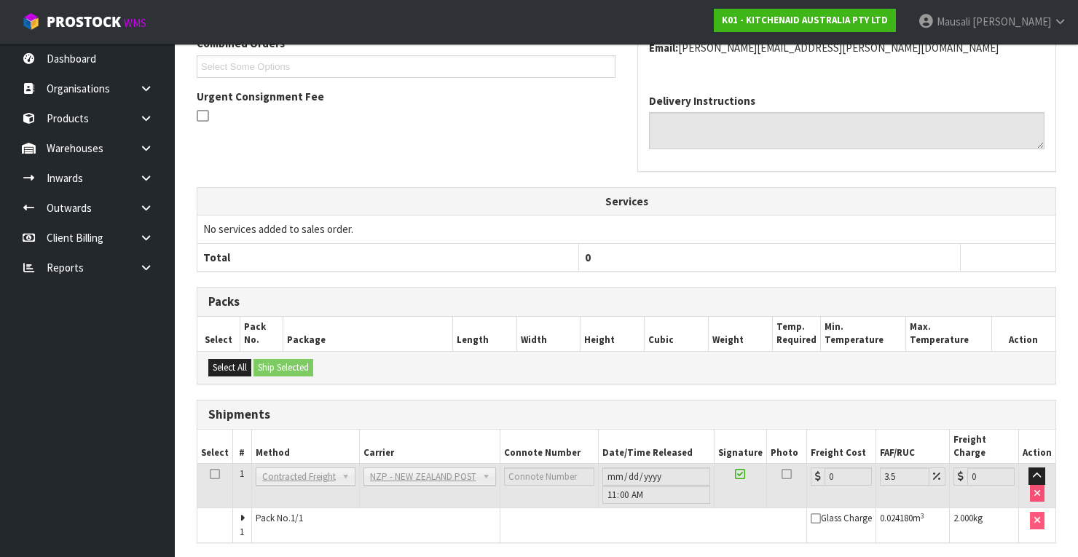
scroll to position [446, 0]
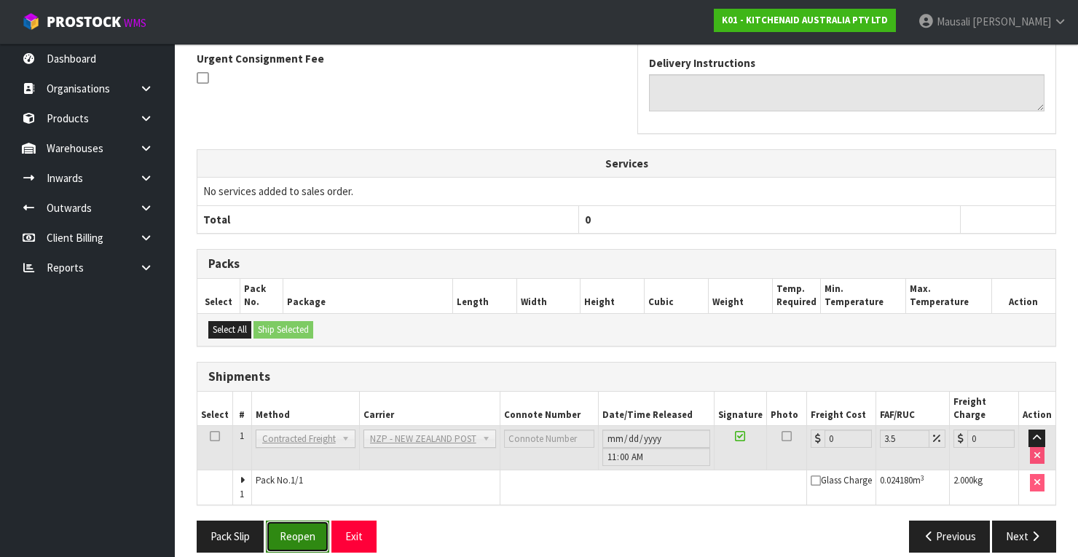
click at [309, 529] on button "Reopen" at bounding box center [297, 536] width 63 height 31
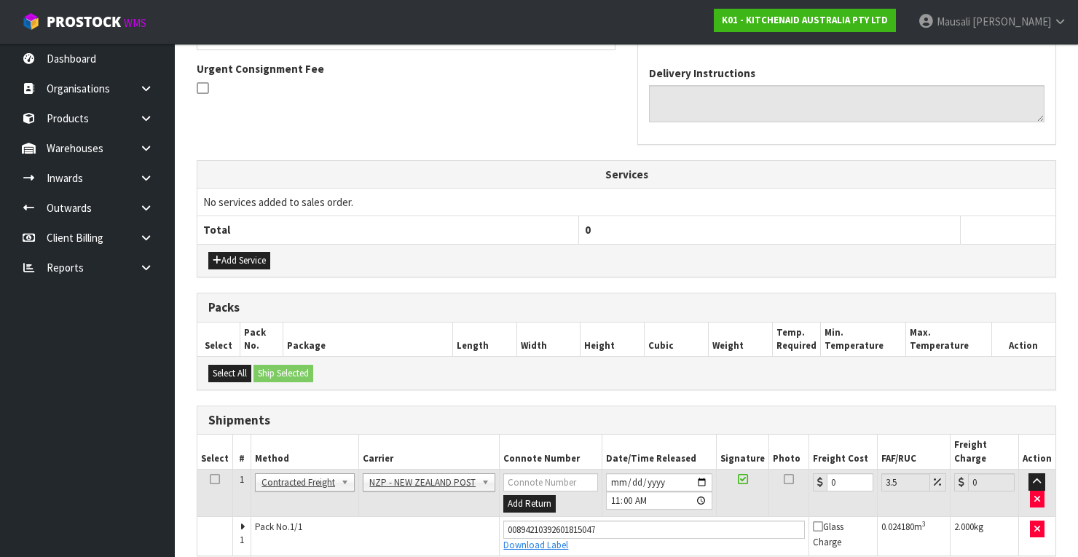
scroll to position [469, 0]
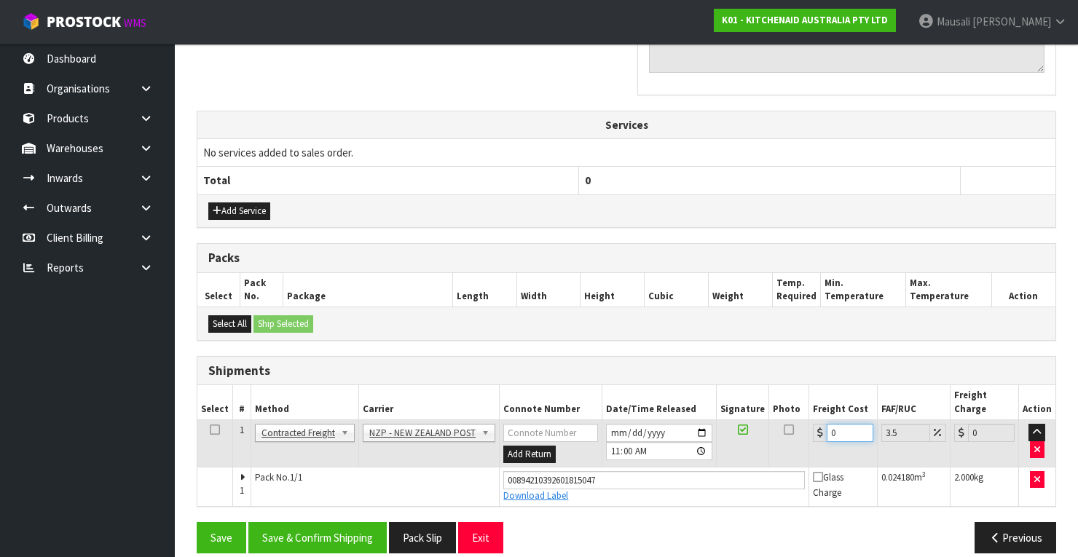
drag, startPoint x: 844, startPoint y: 411, endPoint x: 814, endPoint y: 441, distance: 42.2
click at [814, 441] on td "0" at bounding box center [843, 443] width 68 height 47
type input "1"
type input "1.03"
type input "11"
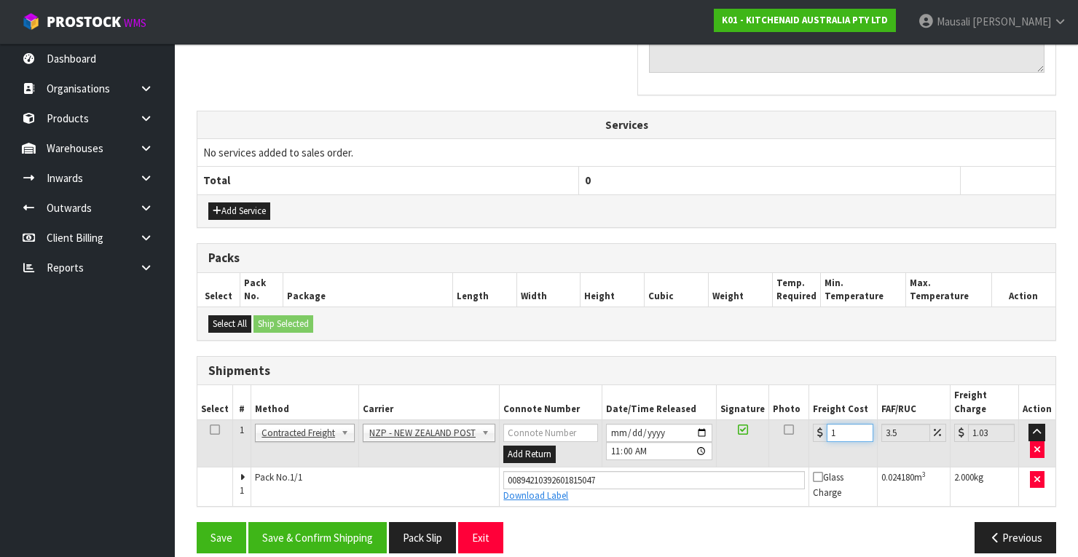
type input "11.38"
type input "11.6"
type input "12.01"
type input "11.61"
type input "12.02"
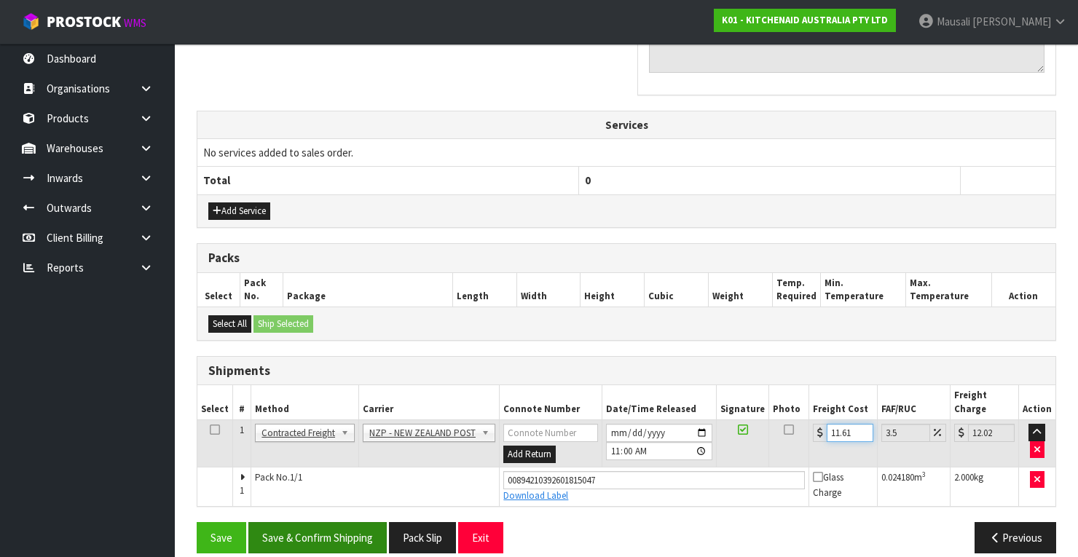
type input "11.61"
click at [329, 522] on button "Save & Confirm Shipping" at bounding box center [317, 537] width 138 height 31
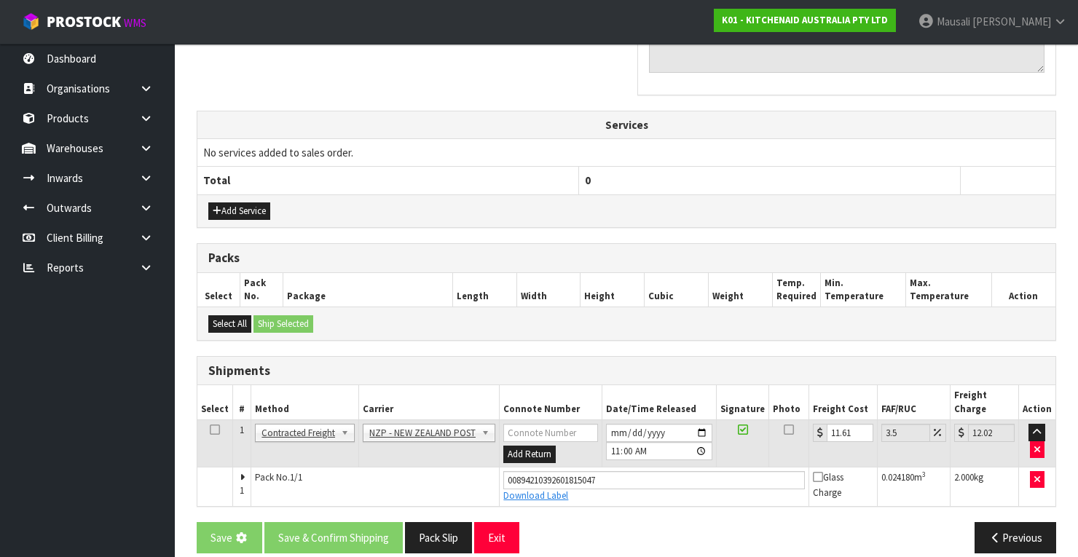
scroll to position [0, 0]
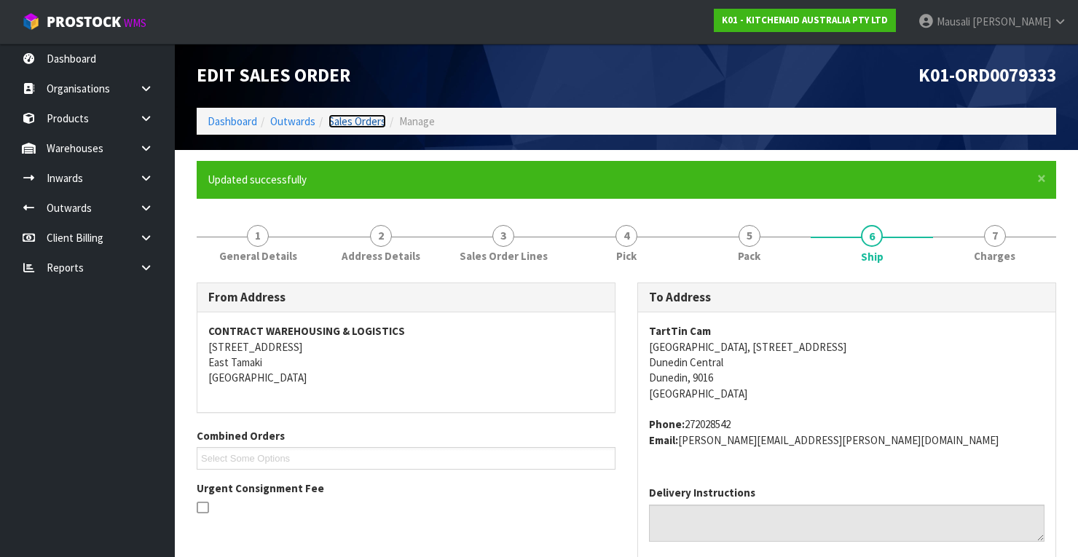
click at [361, 123] on link "Sales Orders" at bounding box center [357, 121] width 58 height 14
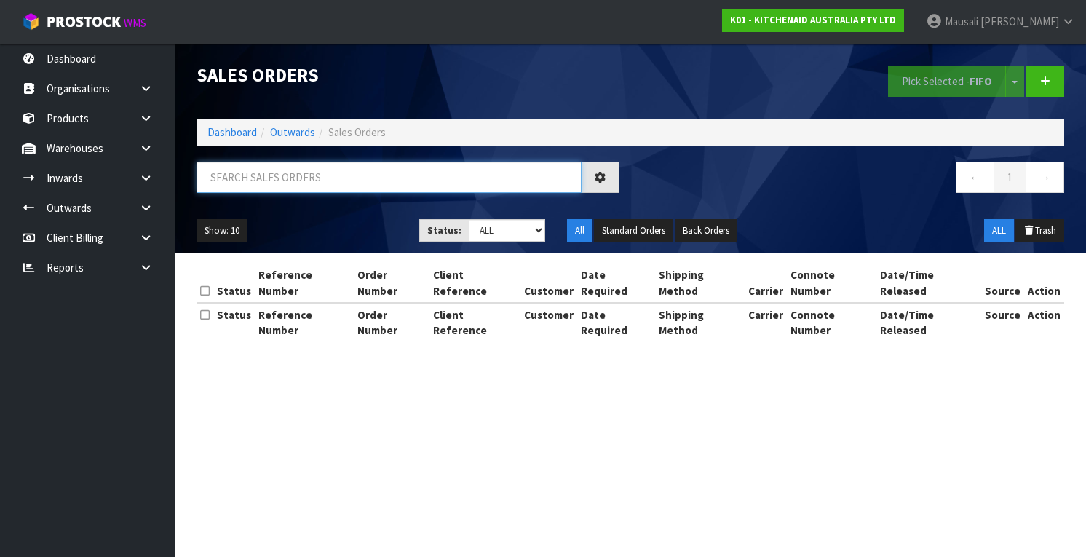
click at [259, 183] on input "text" at bounding box center [389, 177] width 385 height 31
type input "JOB-0413299"
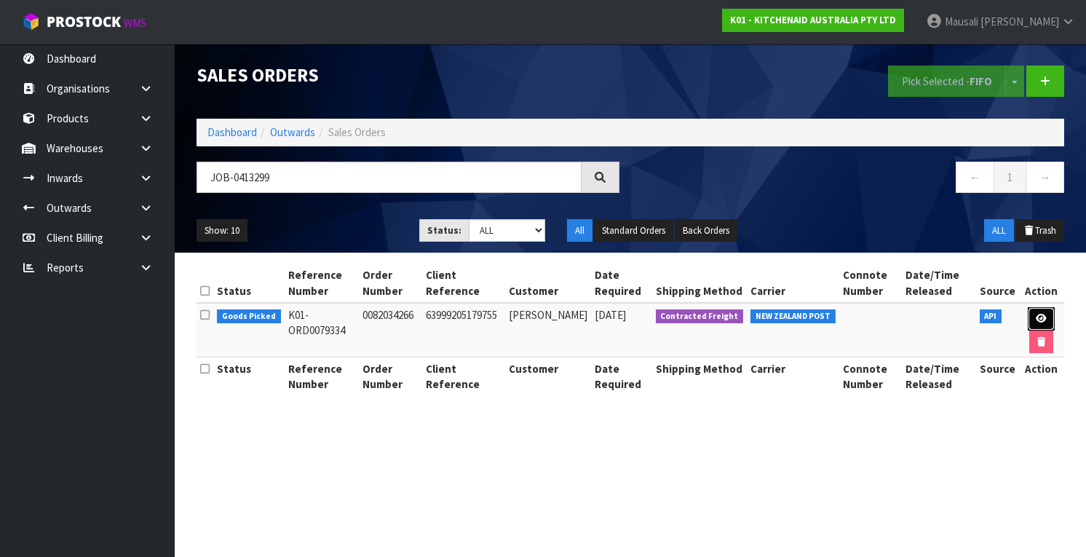
click at [1037, 312] on link at bounding box center [1041, 318] width 27 height 23
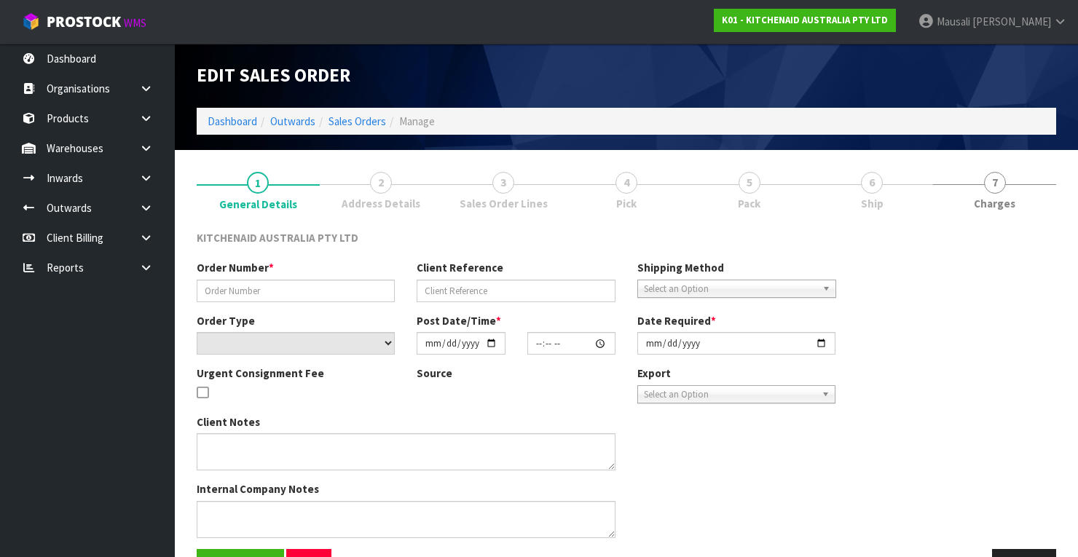
type input "0082034266"
type input "63999205179755"
select select "number:0"
type input "[DATE]"
type input "15:41:06.000"
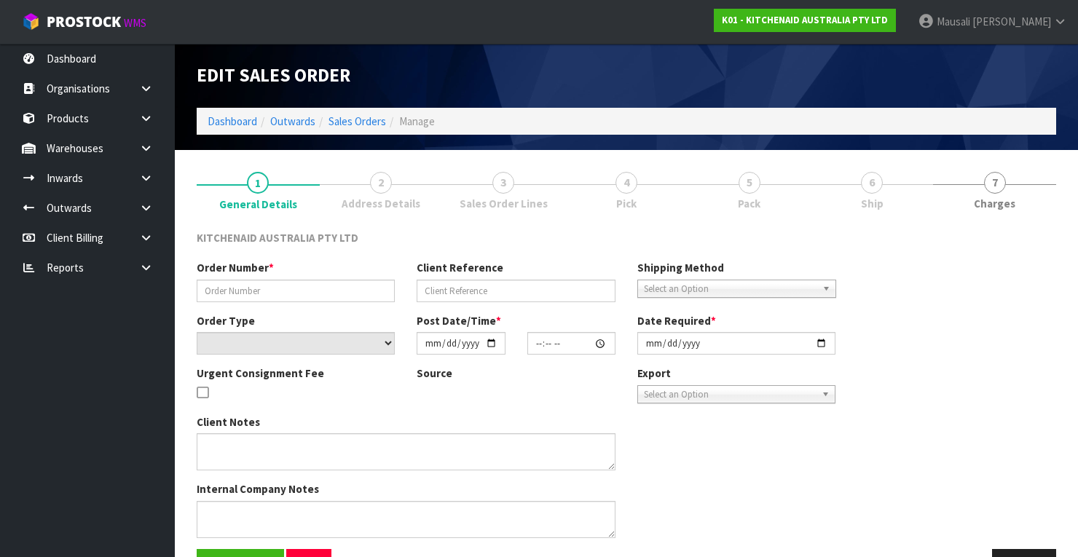
type input "[DATE]"
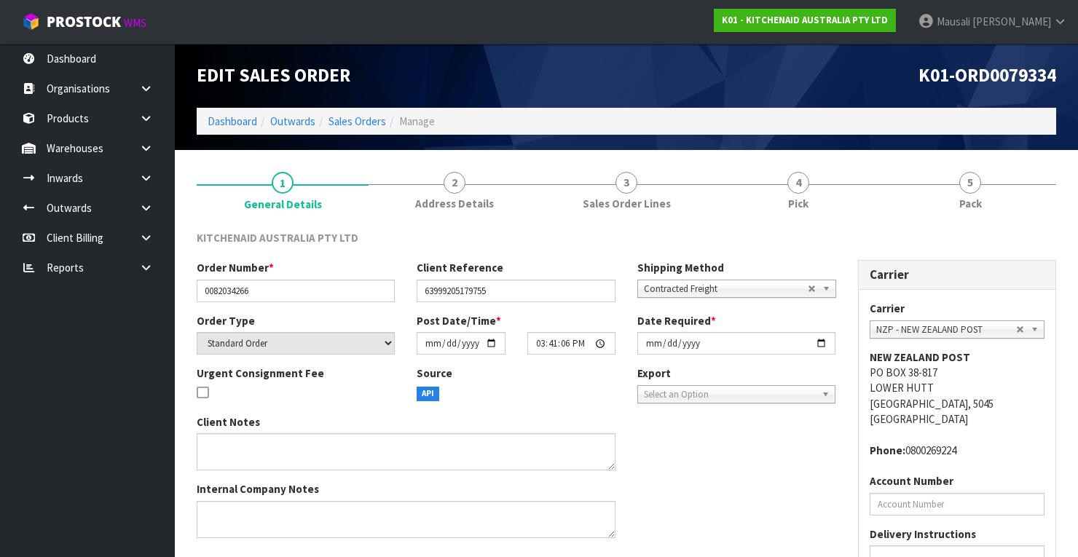
drag, startPoint x: 828, startPoint y: 204, endPoint x: 840, endPoint y: 227, distance: 26.4
click at [829, 211] on link "4 Pick" at bounding box center [798, 190] width 172 height 58
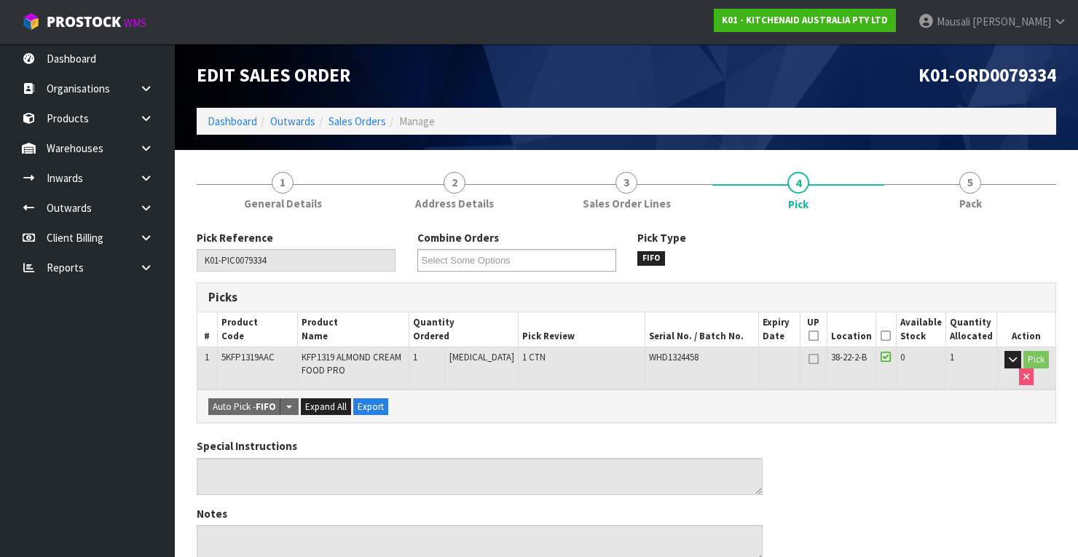
drag, startPoint x: 890, startPoint y: 332, endPoint x: 768, endPoint y: 376, distance: 129.9
click at [888, 336] on icon at bounding box center [885, 336] width 10 height 1
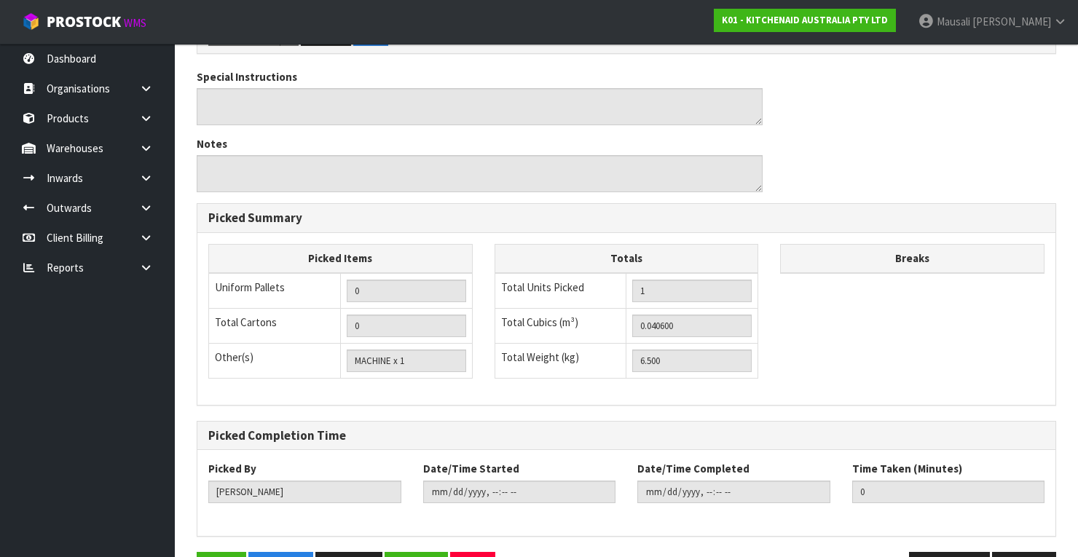
scroll to position [465, 0]
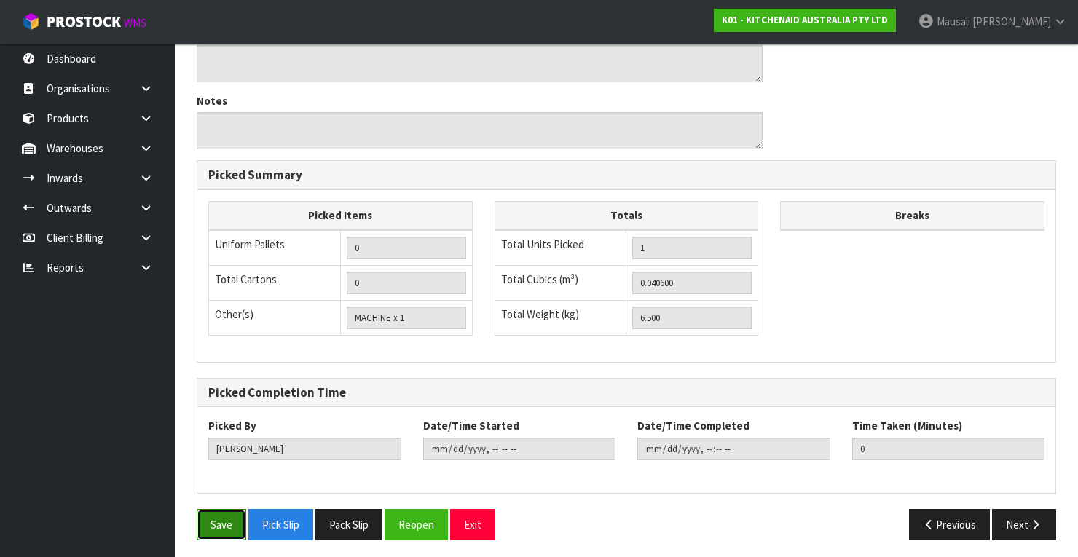
click at [243, 519] on button "Save" at bounding box center [222, 524] width 50 height 31
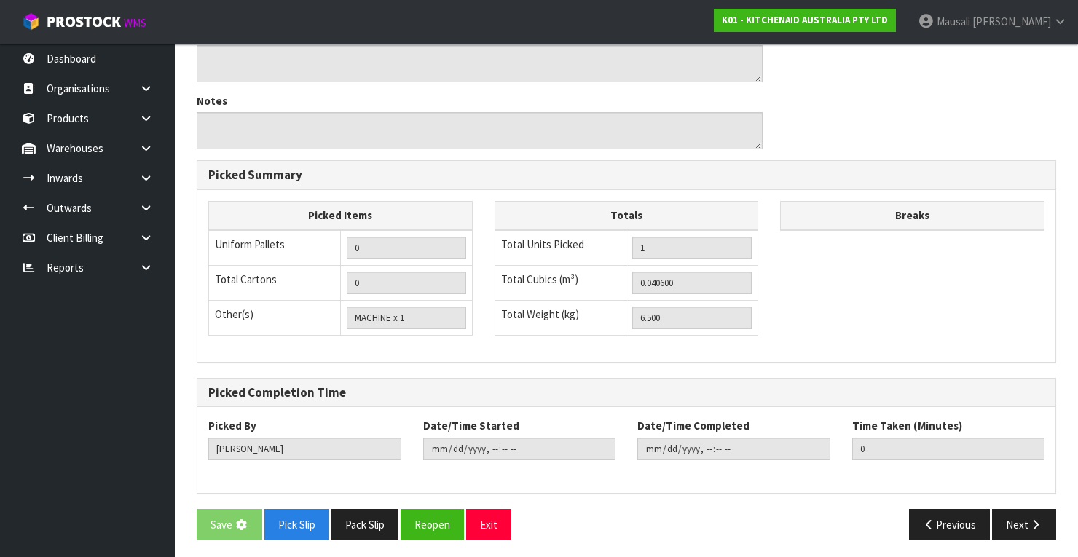
scroll to position [0, 0]
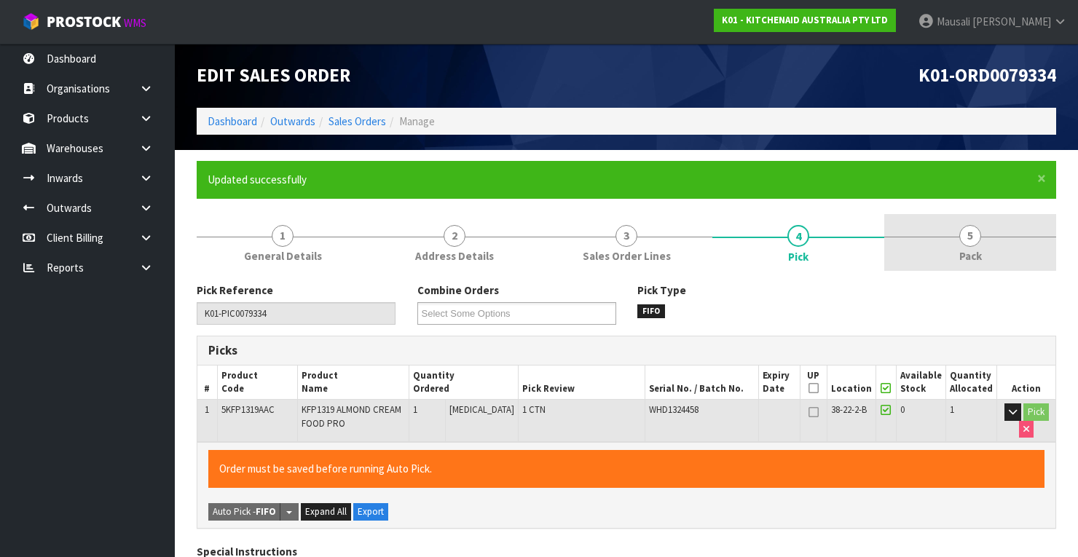
type input "[PERSON_NAME]"
type input "[DATE]T11:02:54"
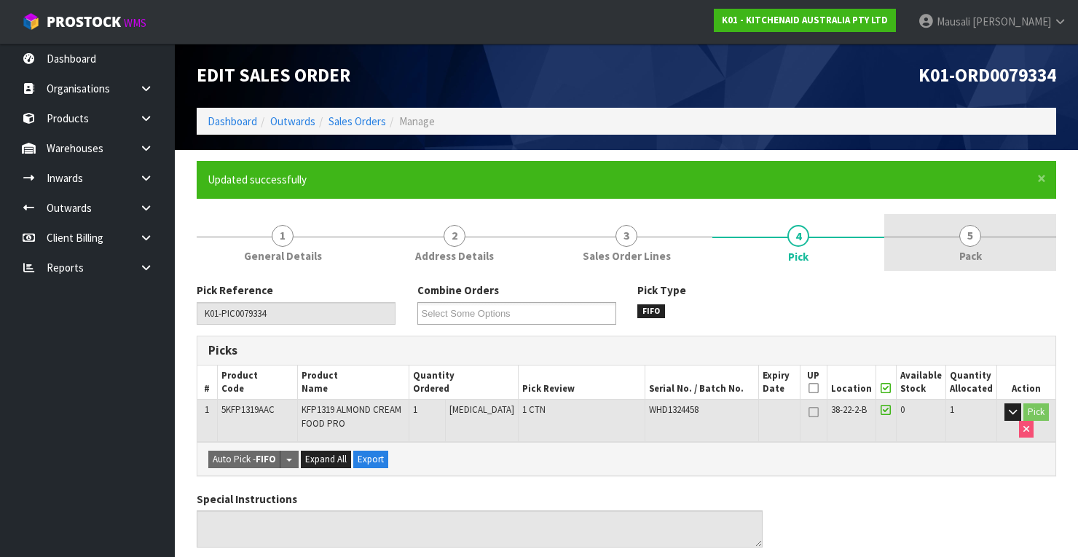
click at [973, 242] on span "5" at bounding box center [970, 236] width 22 height 22
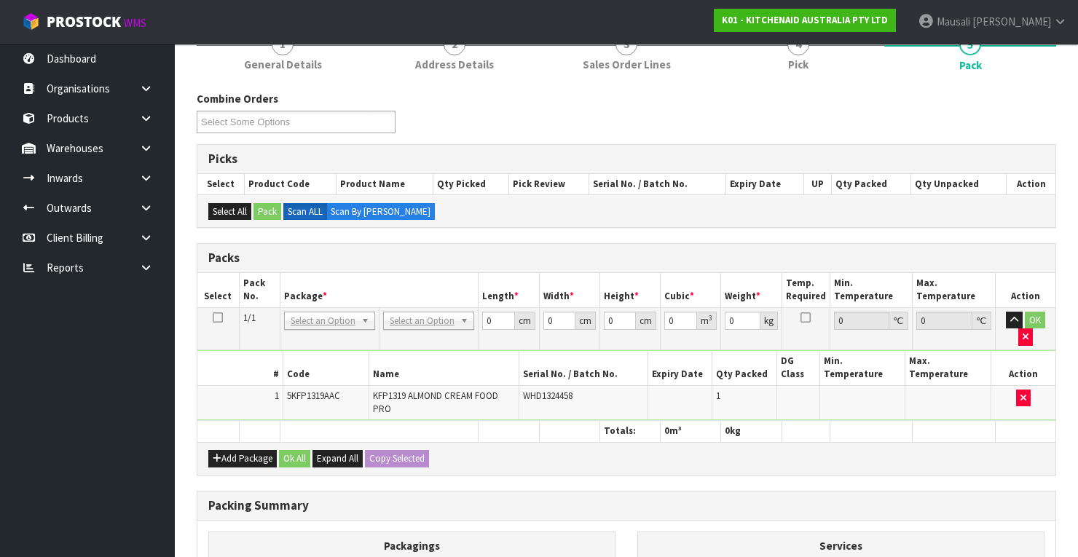
scroll to position [350, 0]
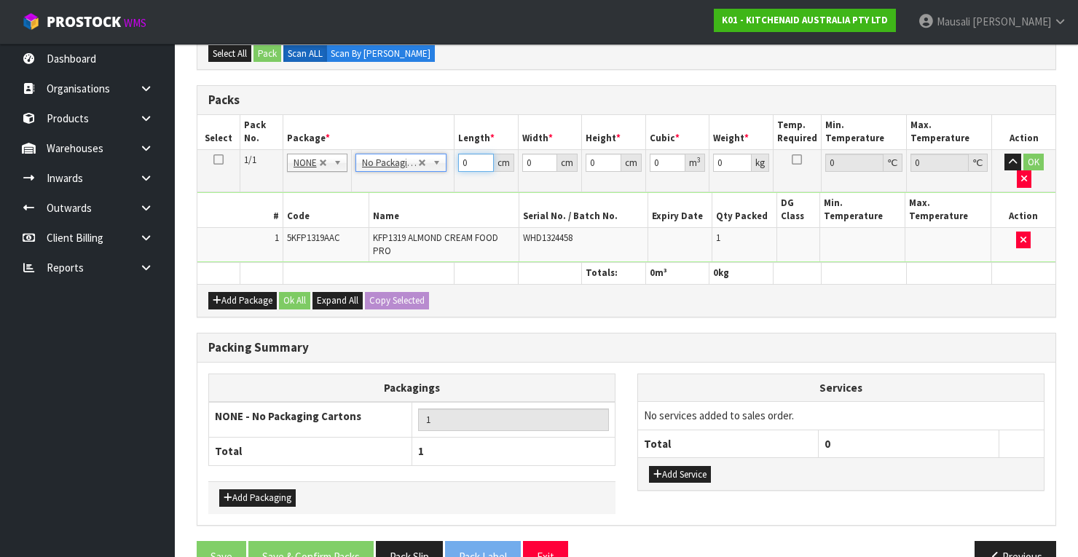
drag, startPoint x: 469, startPoint y: 162, endPoint x: 434, endPoint y: 183, distance: 40.5
click at [431, 184] on tbody "1/1 NONE 007-001 007-002 007-004 007-009 007-013 007-014 007-015 007-017 007-01…" at bounding box center [626, 206] width 858 height 114
type input "50"
type input "29"
type input "2"
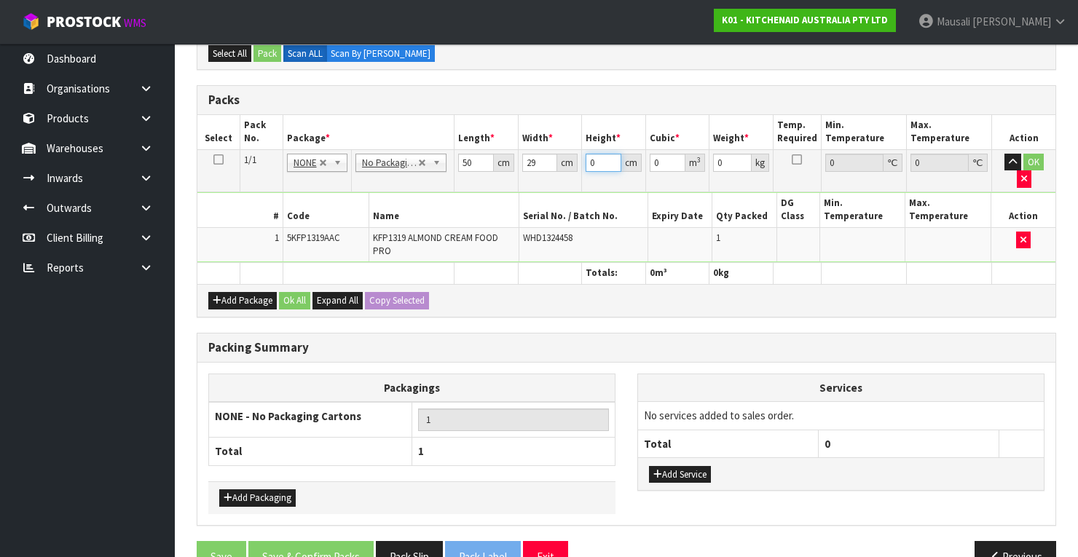
type input "0.0029"
type input "29"
type input "0.04205"
type input "29"
type input "7"
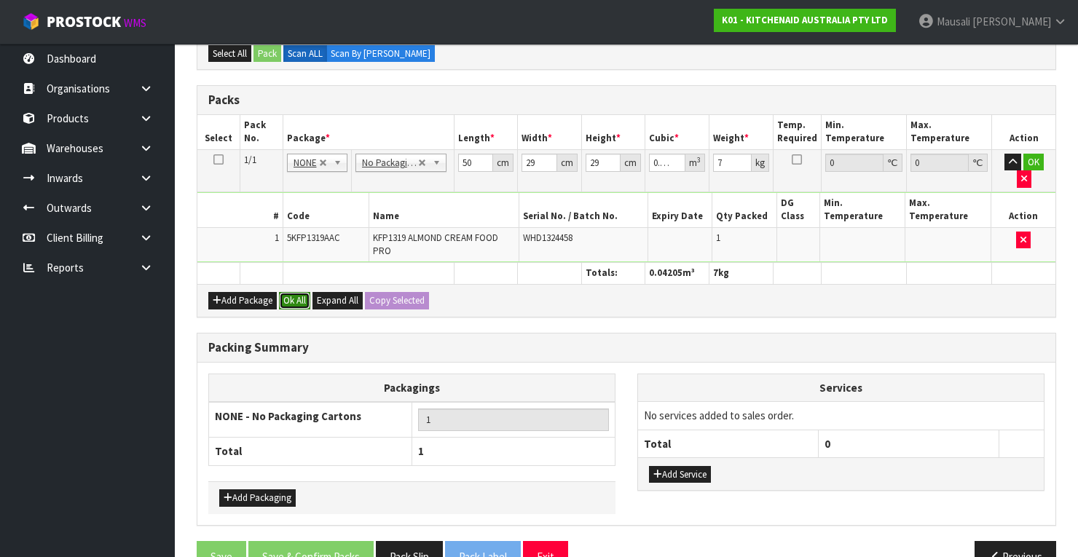
click at [296, 292] on button "Ok All" at bounding box center [294, 300] width 31 height 17
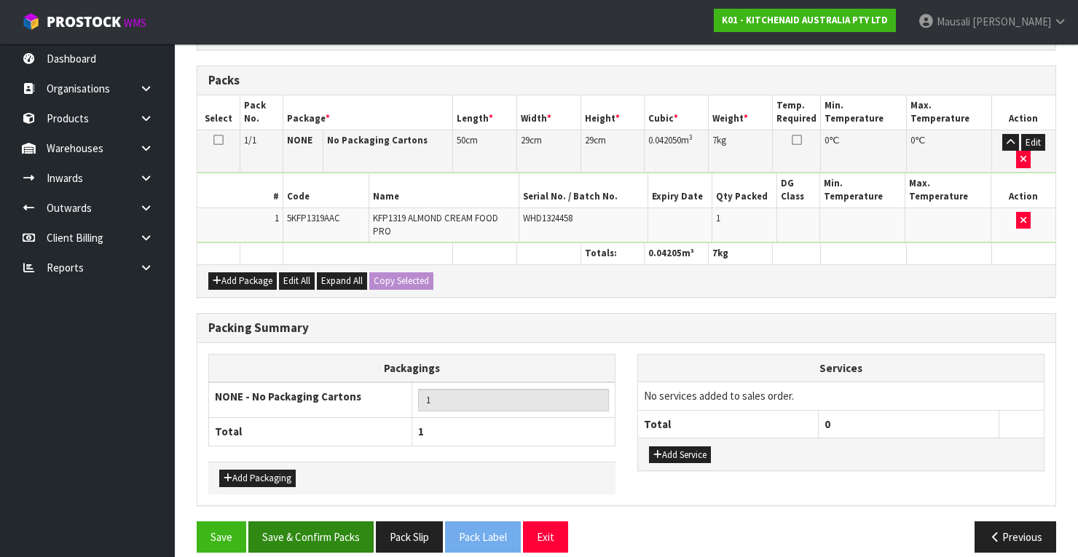
scroll to position [379, 0]
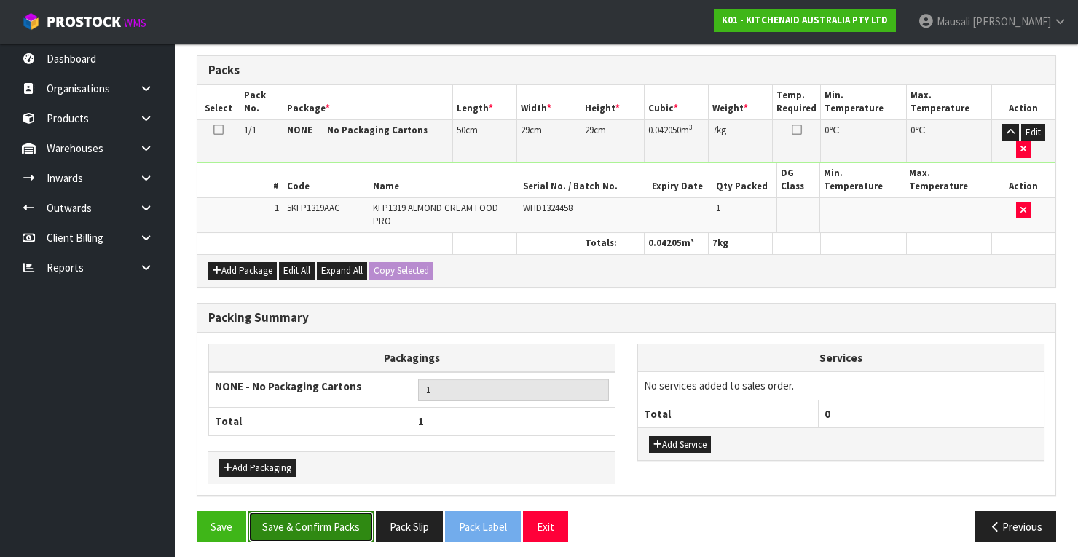
click at [329, 521] on button "Save & Confirm Packs" at bounding box center [310, 526] width 125 height 31
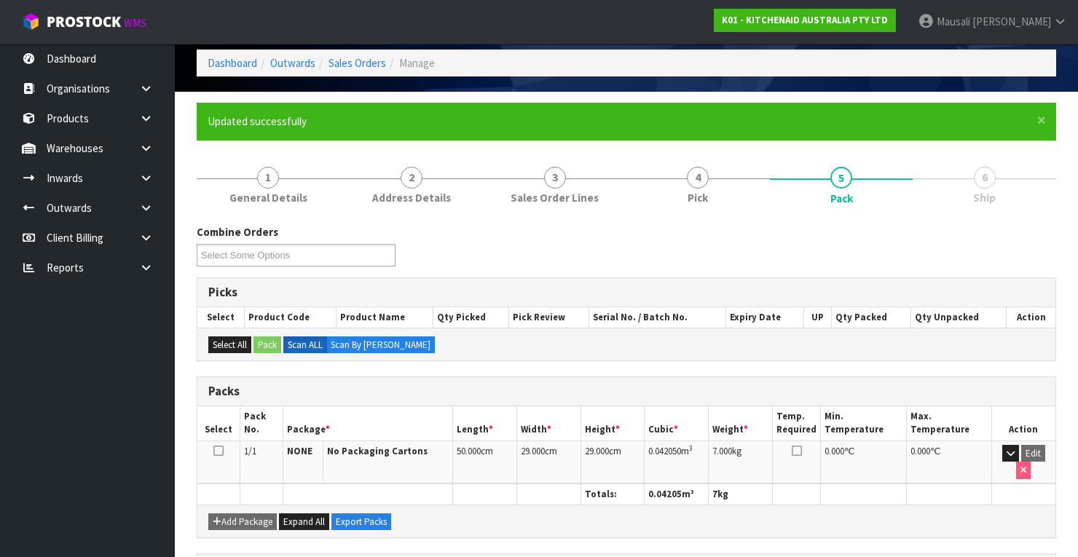
scroll to position [277, 0]
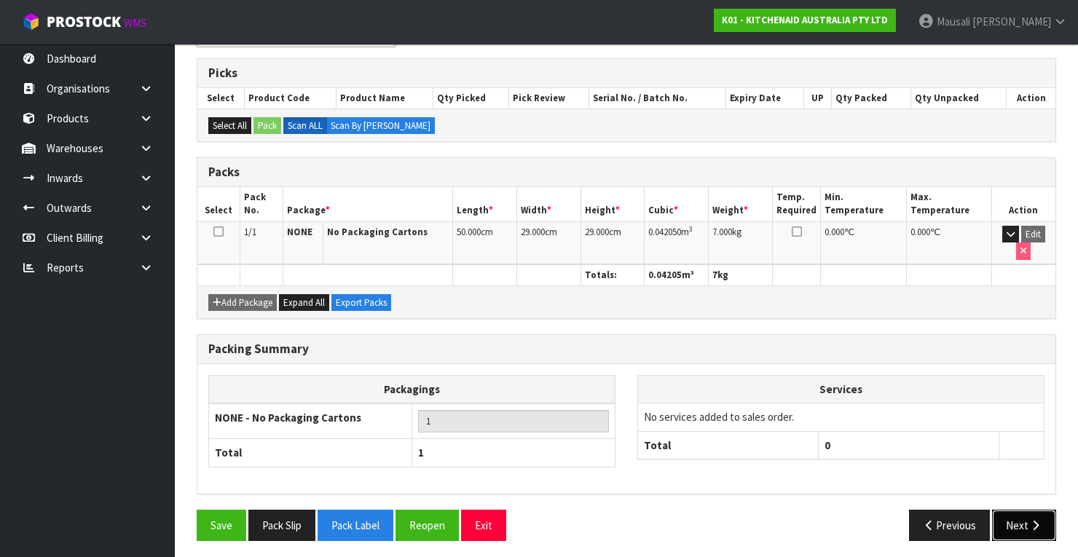
click at [1036, 520] on icon "button" at bounding box center [1035, 525] width 14 height 11
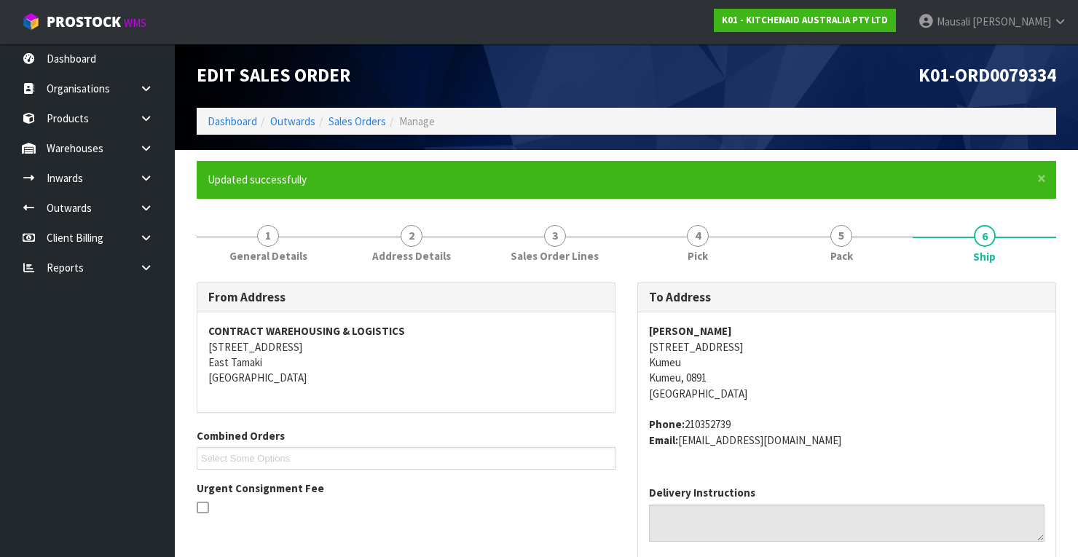
scroll to position [408, 0]
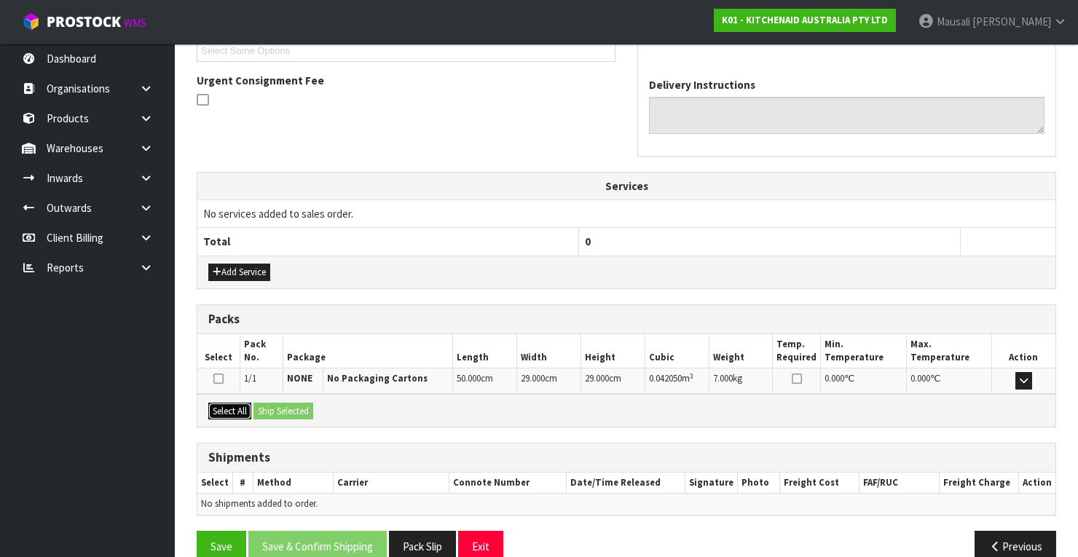
drag, startPoint x: 240, startPoint y: 406, endPoint x: 257, endPoint y: 406, distance: 16.7
click at [248, 406] on button "Select All" at bounding box center [229, 411] width 43 height 17
click at [283, 408] on button "Ship Selected" at bounding box center [283, 411] width 60 height 17
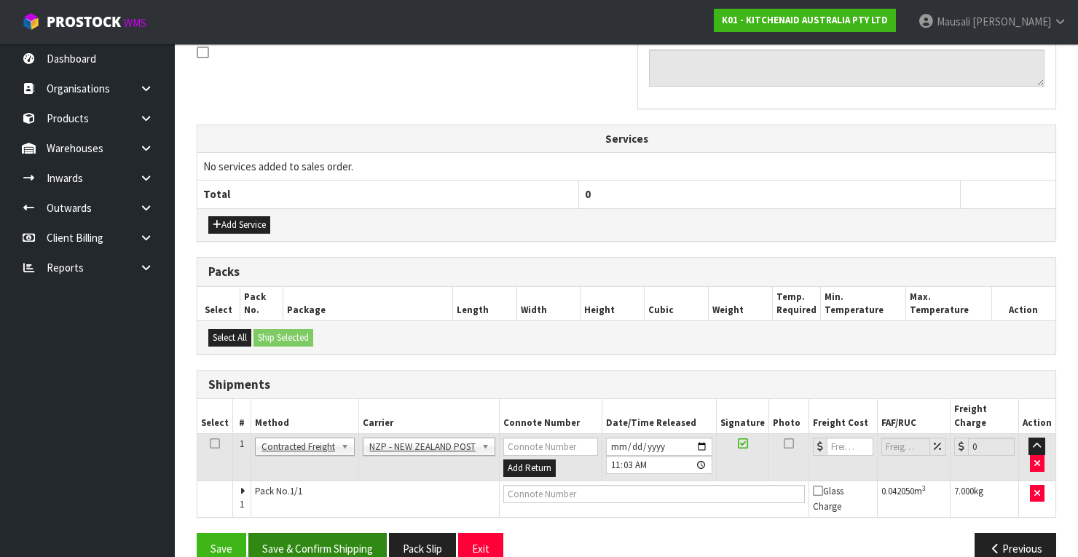
scroll to position [467, 0]
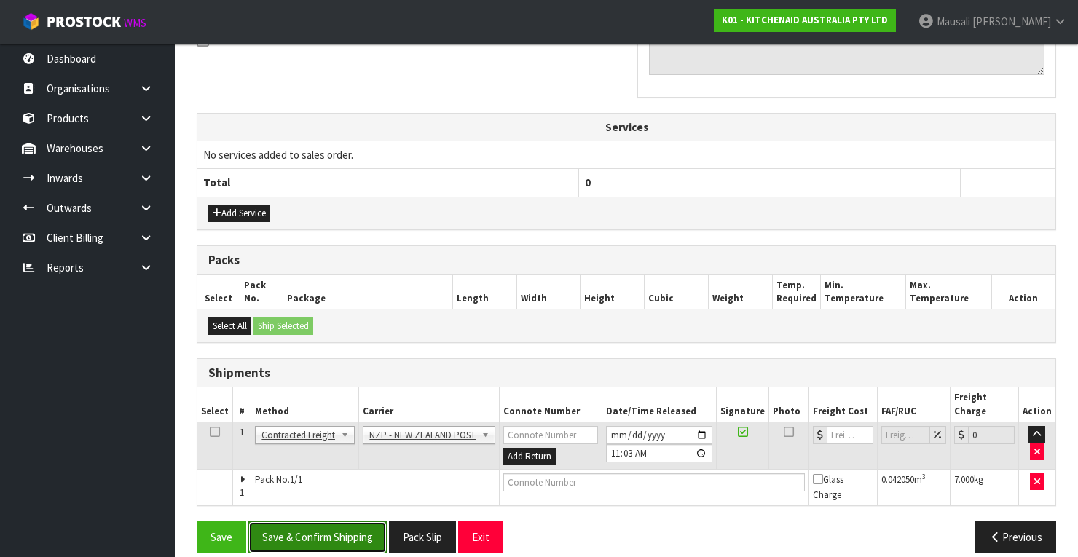
click at [334, 521] on button "Save & Confirm Shipping" at bounding box center [317, 536] width 138 height 31
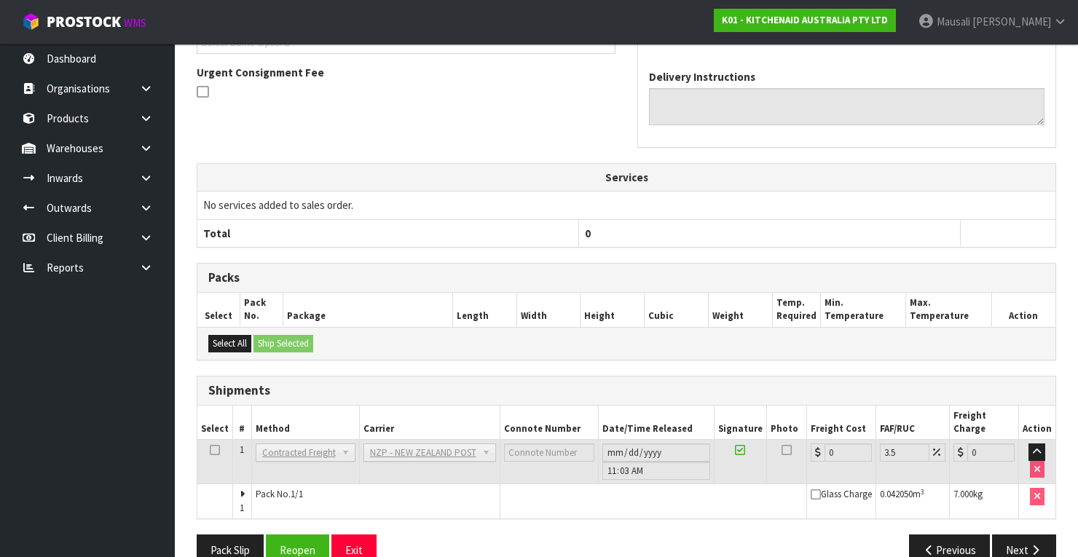
scroll to position [446, 0]
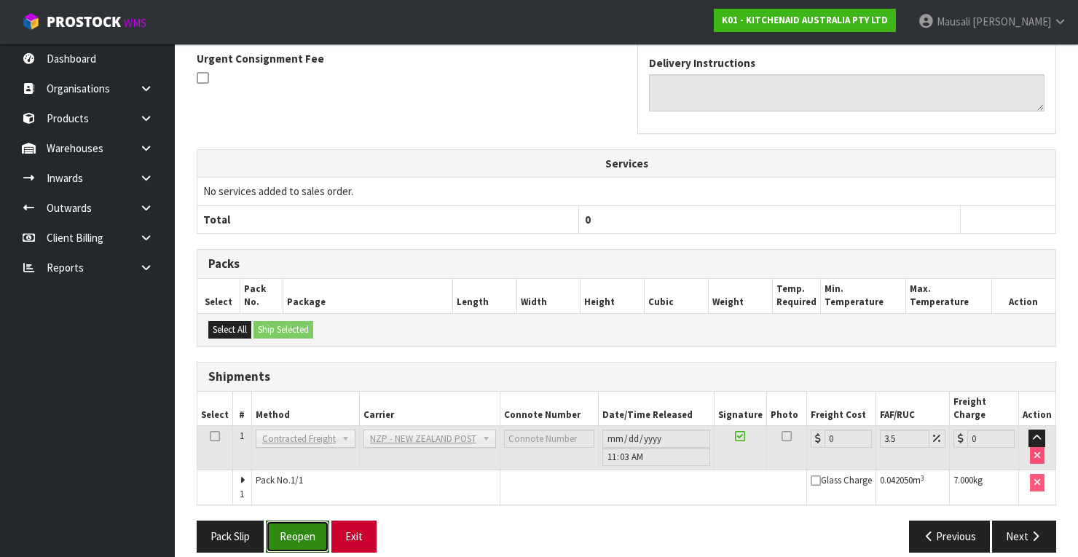
drag, startPoint x: 304, startPoint y: 516, endPoint x: 361, endPoint y: 509, distance: 57.2
click at [304, 521] on button "Reopen" at bounding box center [297, 536] width 63 height 31
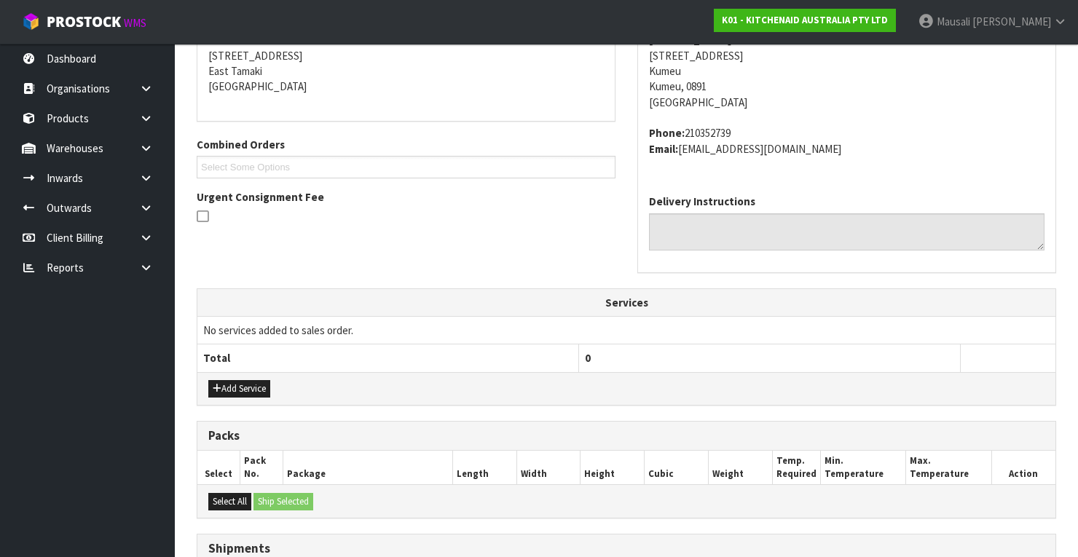
scroll to position [469, 0]
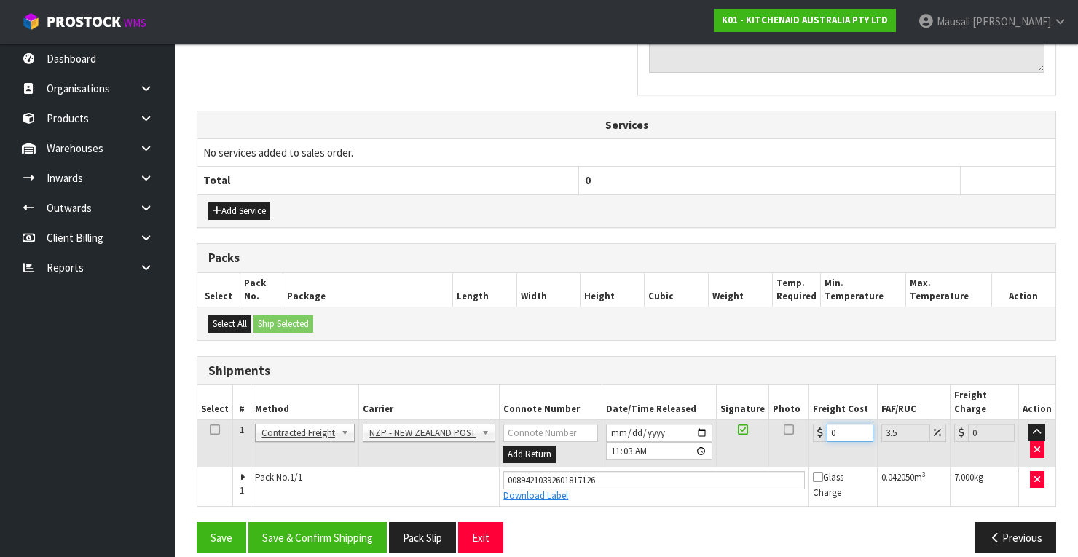
drag, startPoint x: 843, startPoint y: 417, endPoint x: 817, endPoint y: 425, distance: 27.4
click at [817, 425] on td "0" at bounding box center [843, 443] width 68 height 47
type input "8"
type input "8.28"
type input "8.9"
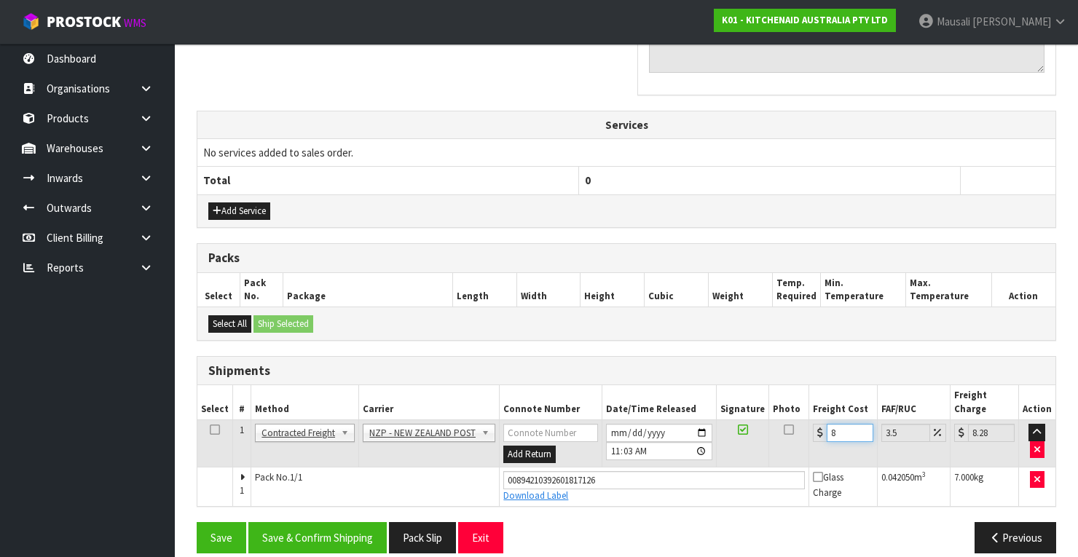
type input "9.21"
type input "8.92"
type input "9.23"
type input "8.92"
click at [353, 522] on button "Save & Confirm Shipping" at bounding box center [317, 537] width 138 height 31
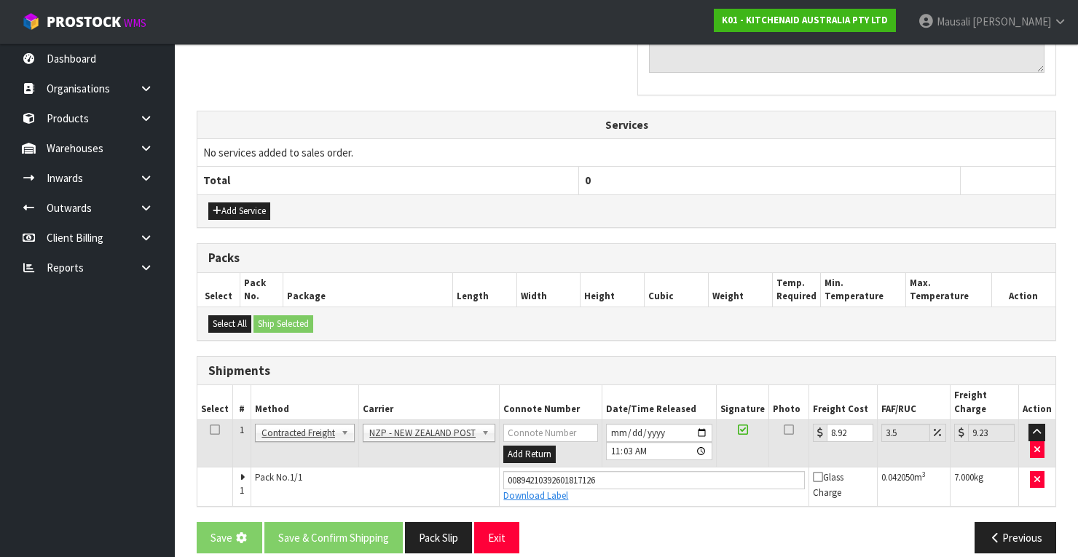
scroll to position [0, 0]
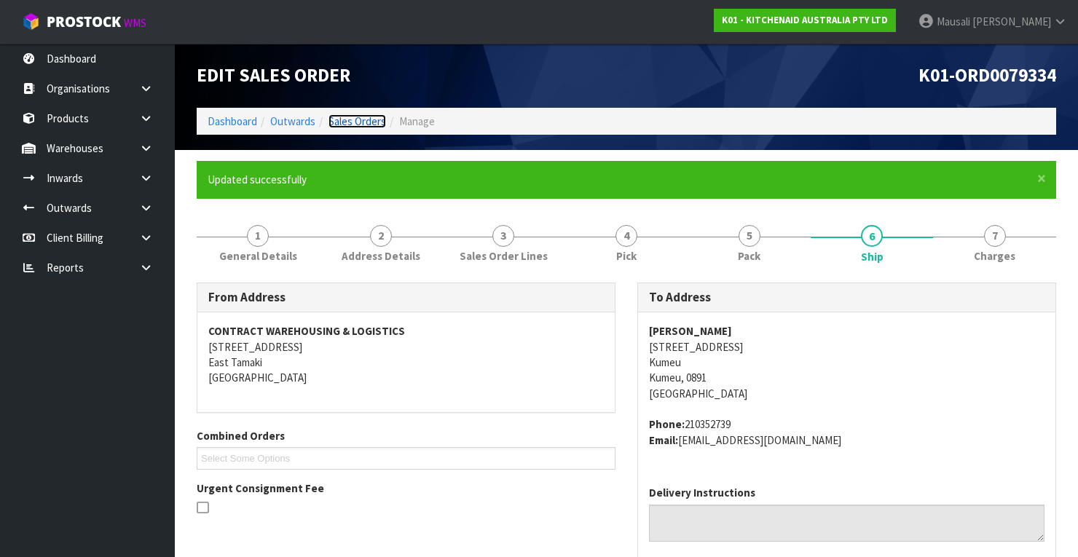
click at [351, 122] on link "Sales Orders" at bounding box center [357, 121] width 58 height 14
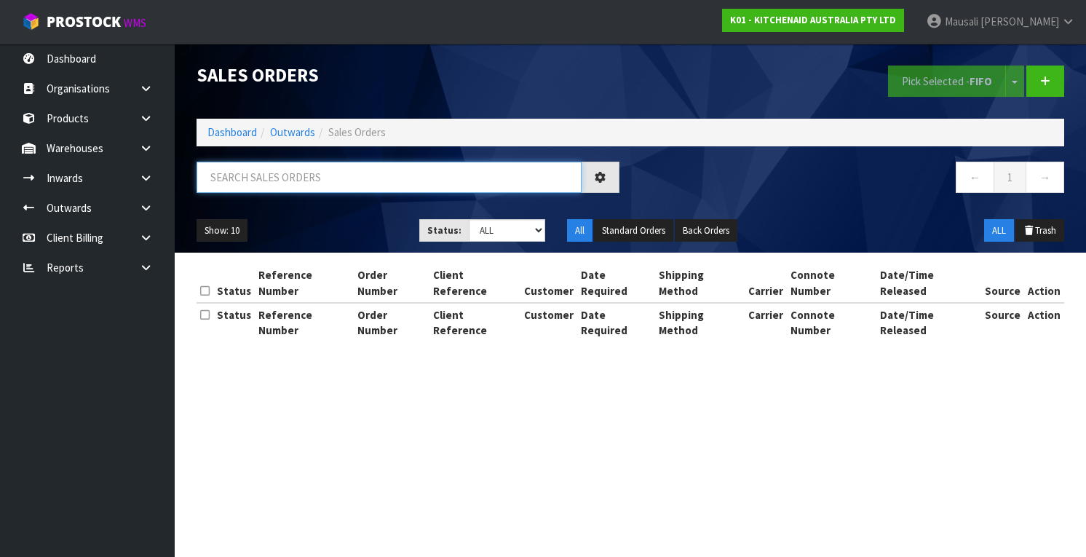
click at [279, 169] on input "text" at bounding box center [389, 177] width 385 height 31
type input "JOB-0413317"
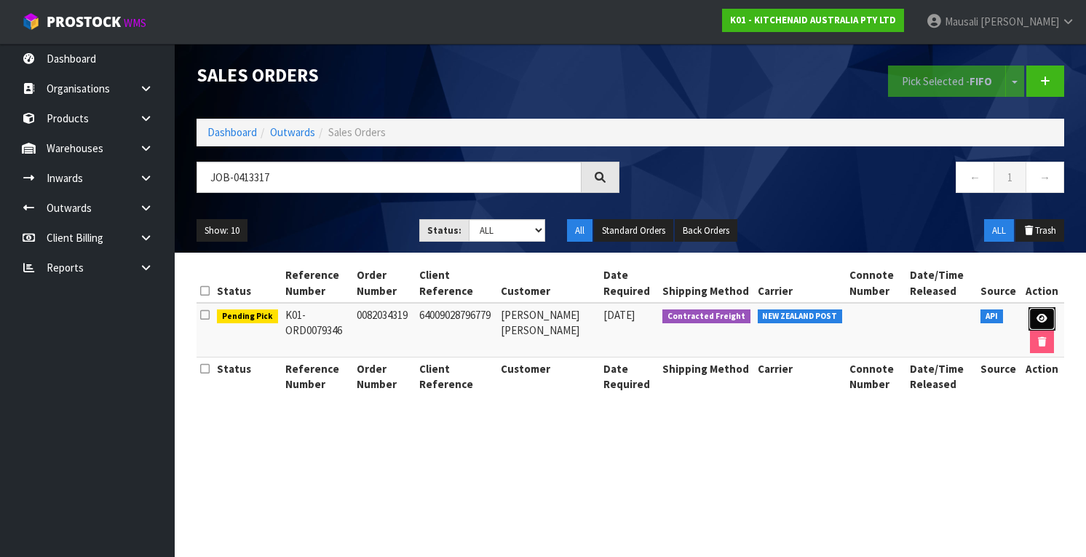
click at [1048, 315] on link at bounding box center [1042, 318] width 27 height 23
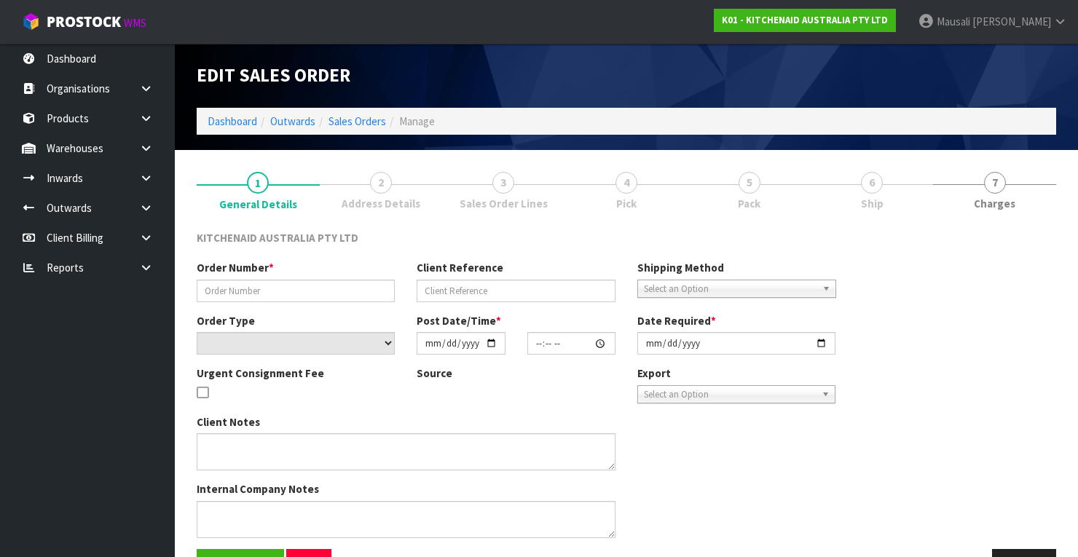
type input "0082034319"
type input "64009028796779"
select select "number:0"
type input "[DATE]"
type input "19:41:03.000"
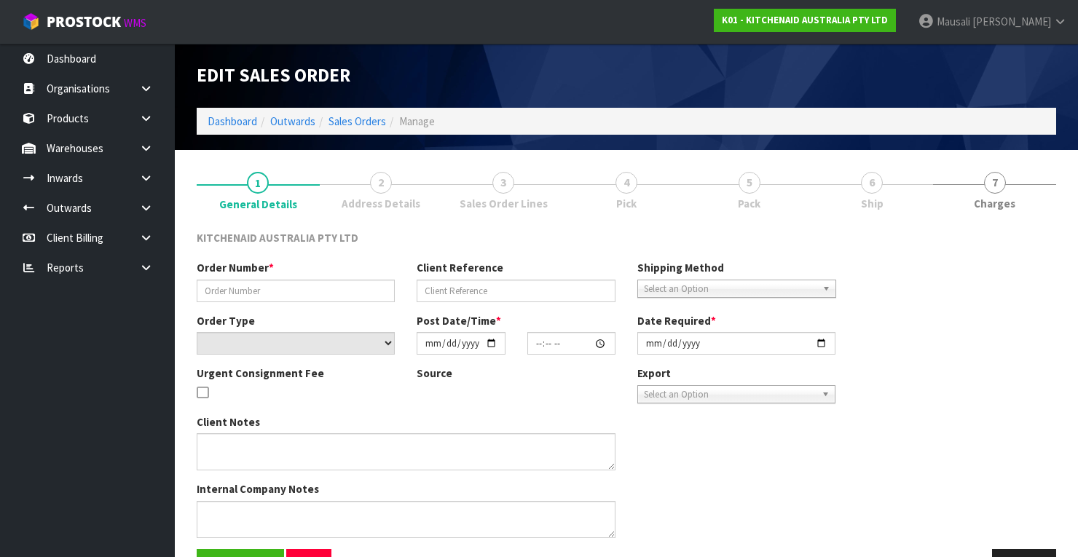
type input "[DATE]"
type textarea "THERE IS A PICTURE CARTON SLIGHT DAMAGE SERIAL WHD2109716"
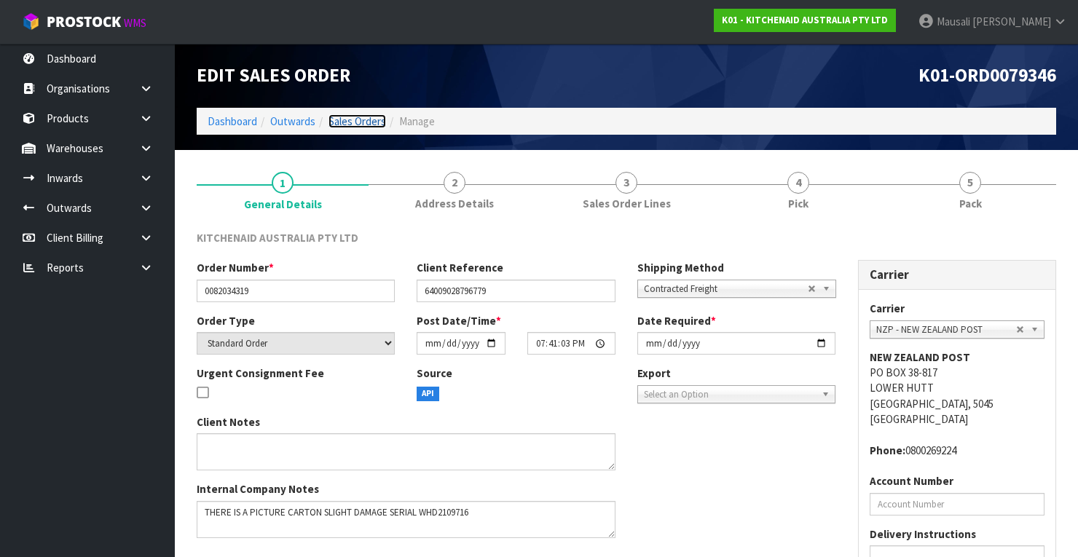
click at [350, 120] on link "Sales Orders" at bounding box center [357, 121] width 58 height 14
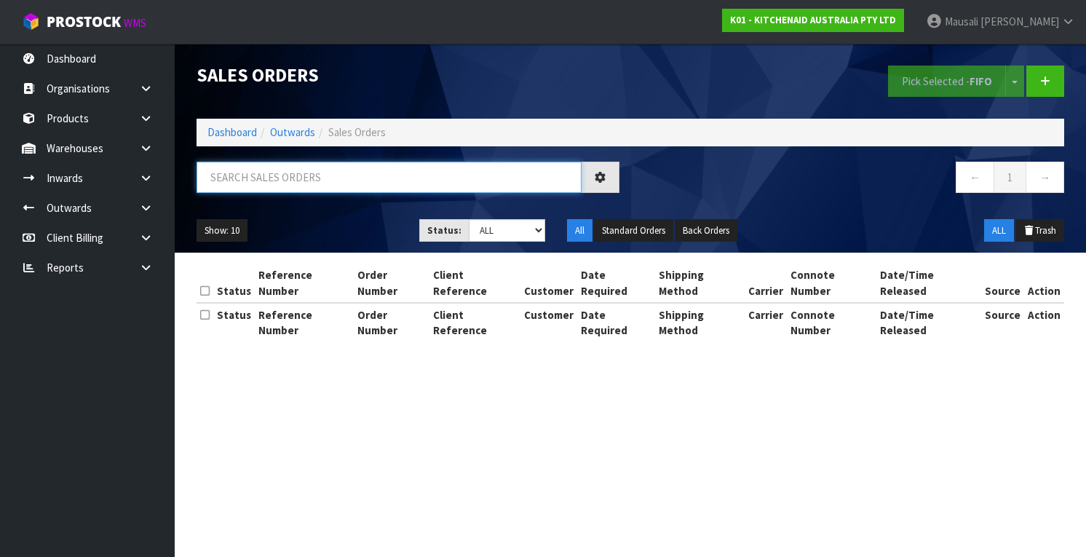
click at [245, 184] on input "text" at bounding box center [389, 177] width 385 height 31
type input "JOB-0413115"
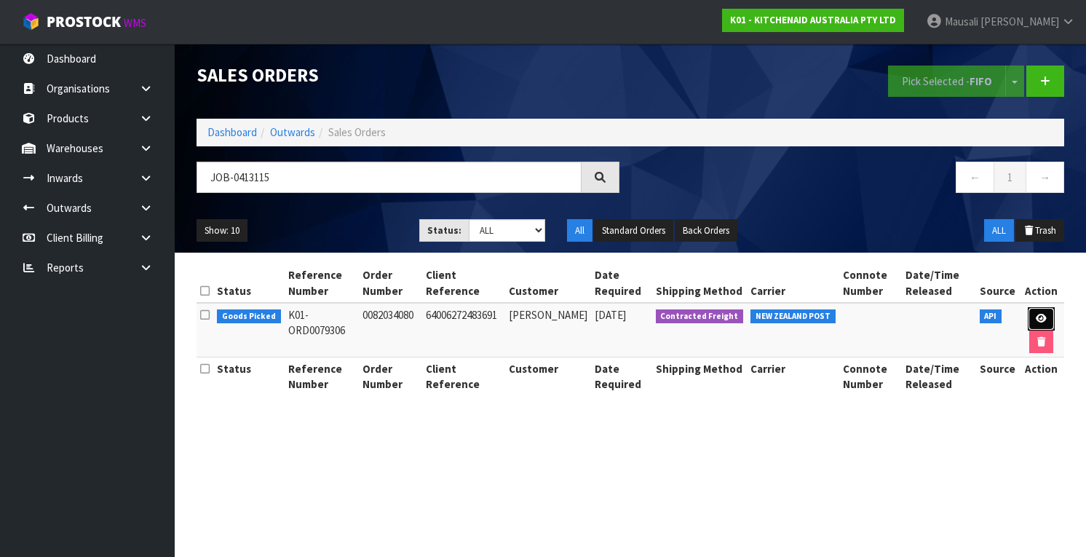
click at [1037, 315] on icon at bounding box center [1041, 318] width 11 height 9
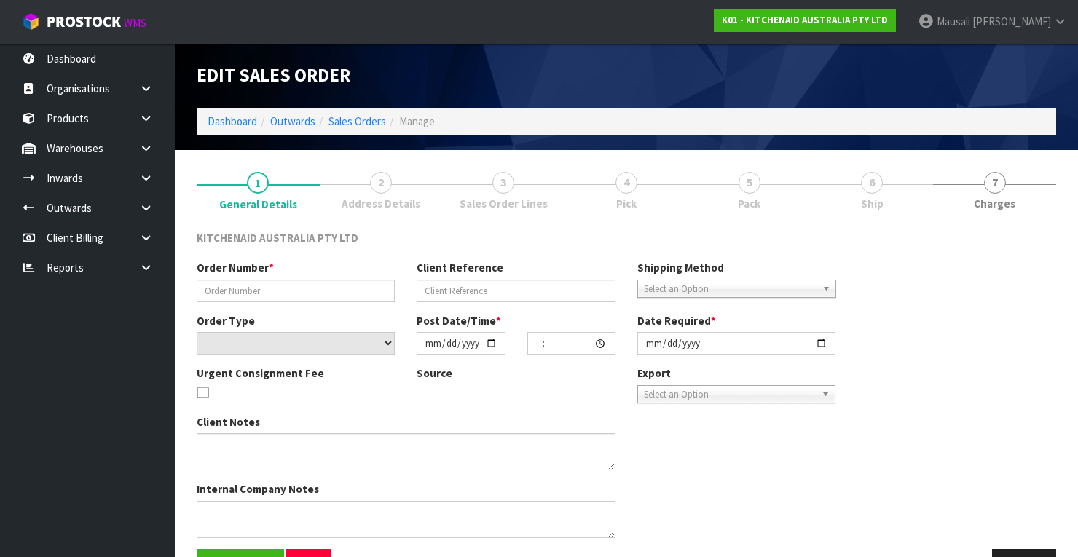
type input "0082034080"
type input "64006272483691"
select select "number:0"
type input "[DATE]"
type input "17:40:57.000"
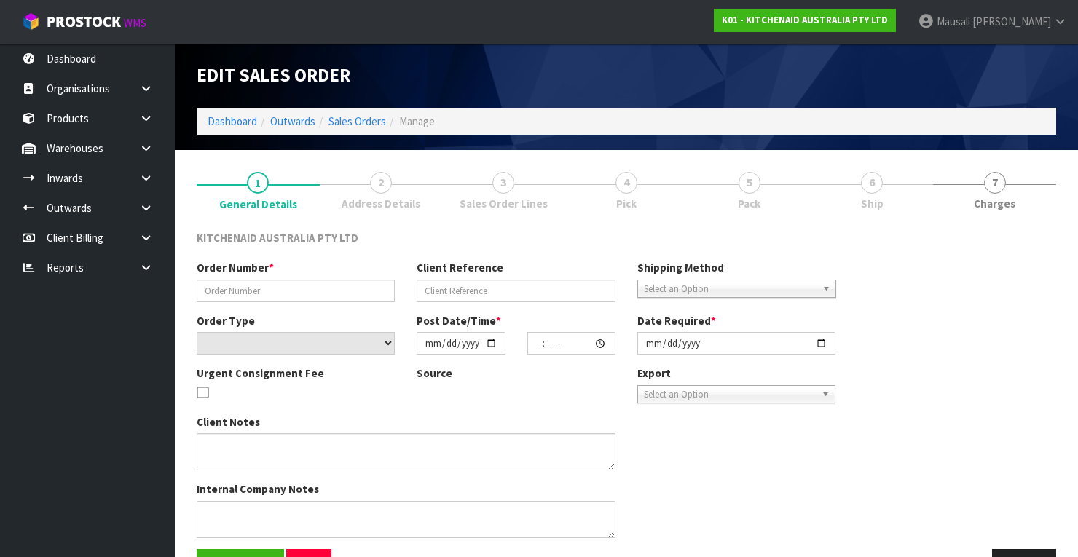
type input "[DATE]"
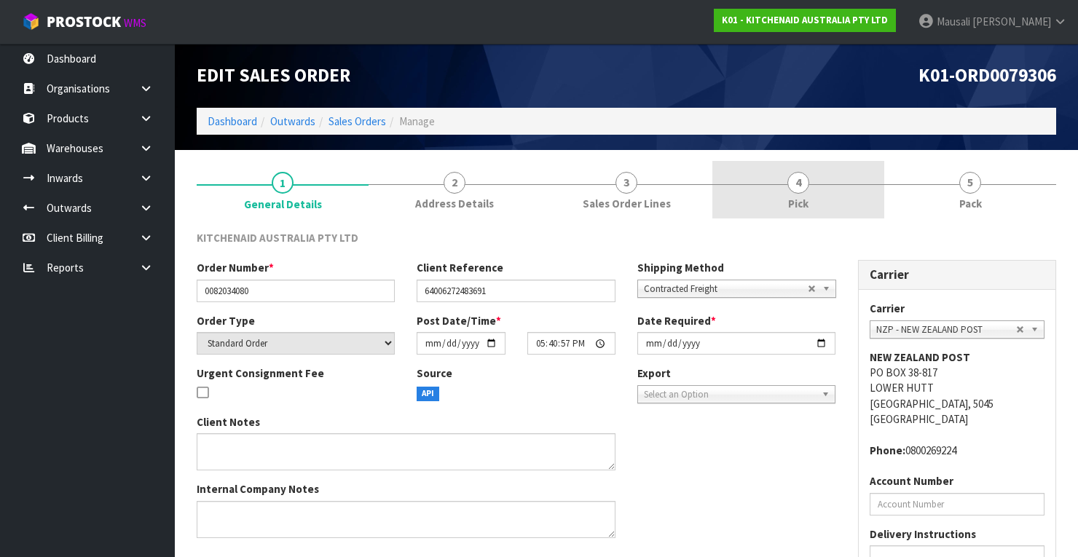
click at [788, 196] on span "Pick" at bounding box center [798, 203] width 20 height 15
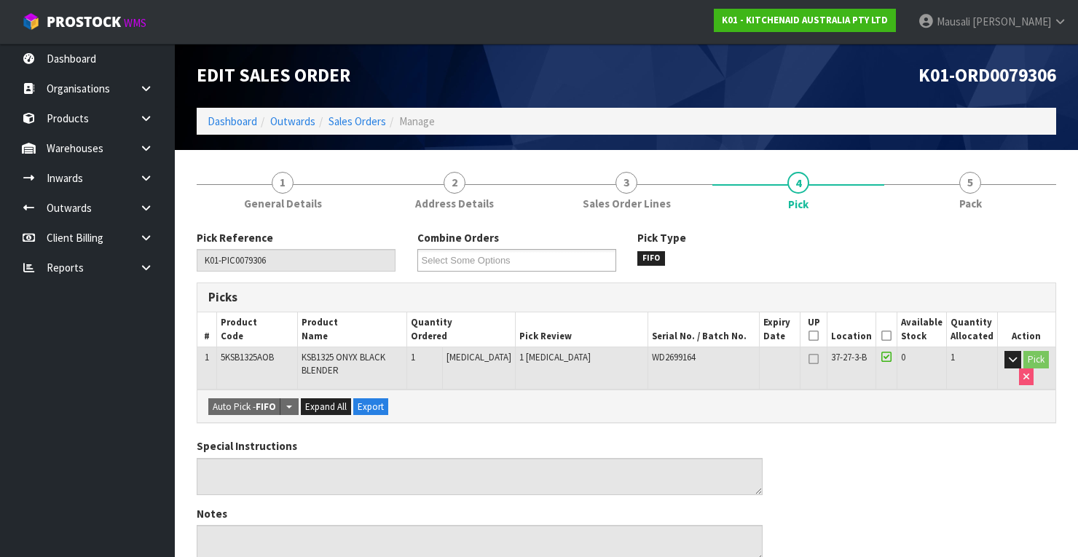
click at [888, 336] on icon at bounding box center [886, 336] width 10 height 1
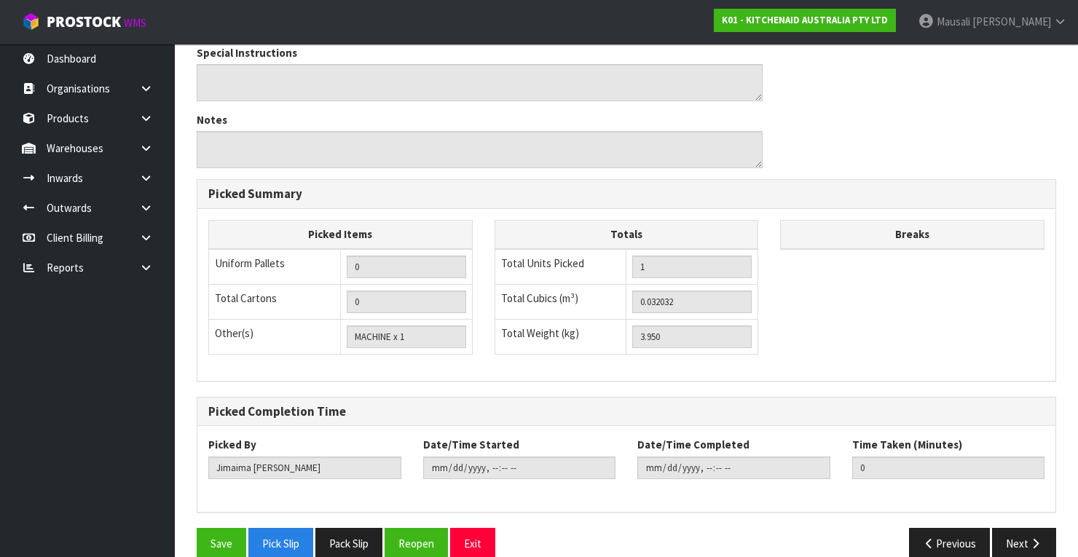
scroll to position [465, 0]
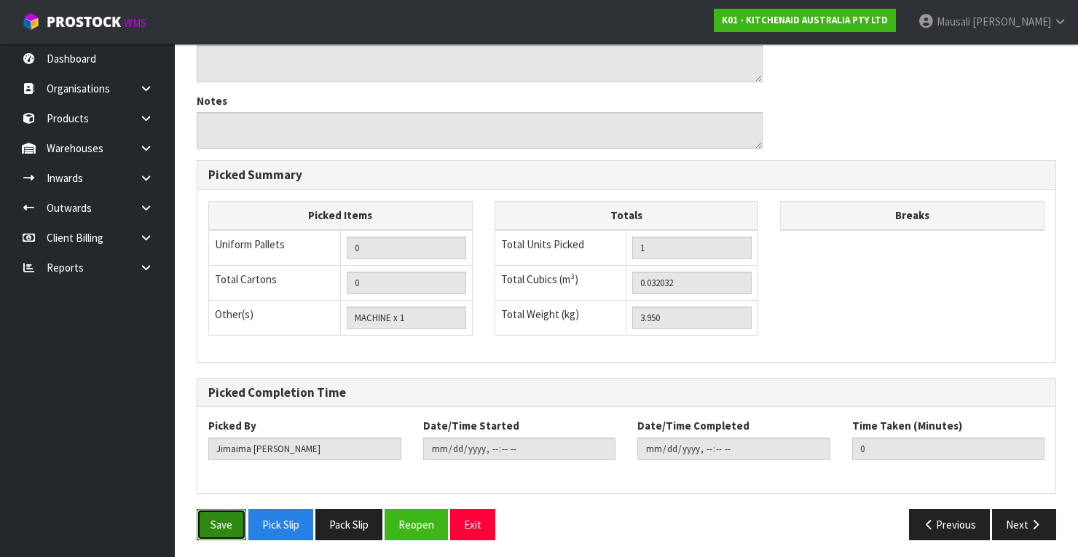
click at [210, 509] on button "Save" at bounding box center [222, 524] width 50 height 31
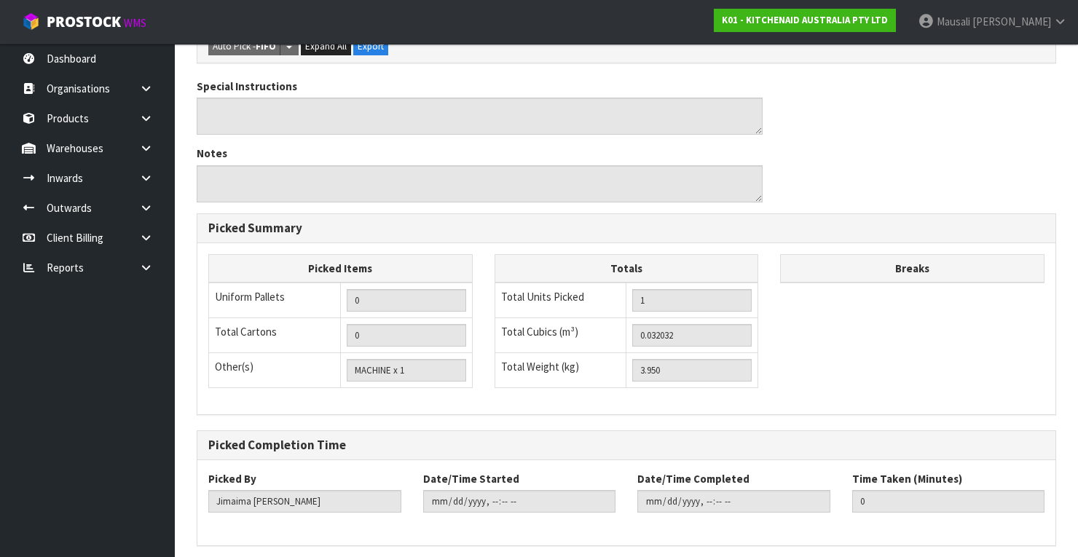
scroll to position [0, 0]
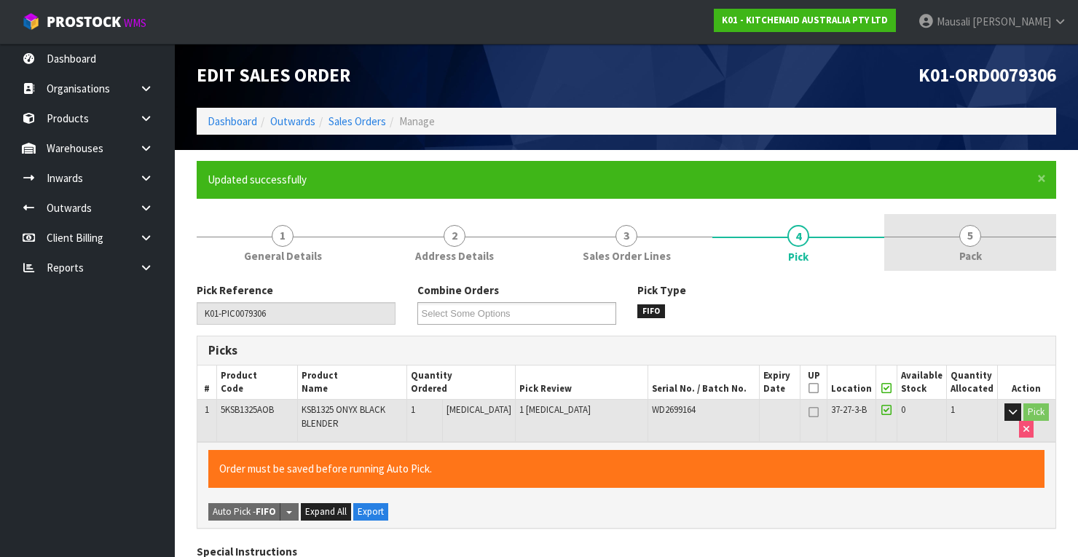
type input "[PERSON_NAME]"
type input "[DATE]T11:05:05"
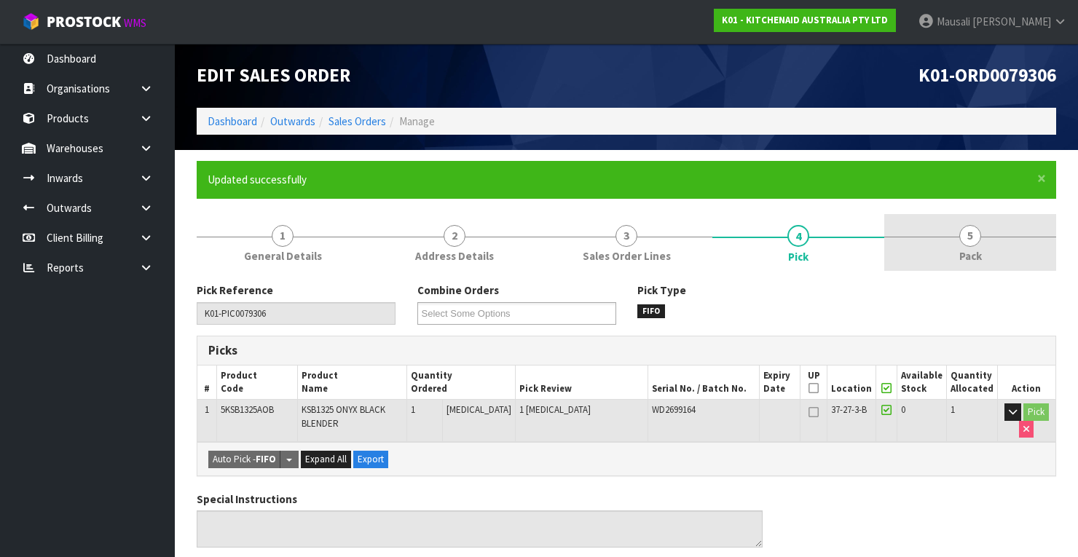
click at [988, 242] on link "5 Pack" at bounding box center [970, 243] width 172 height 58
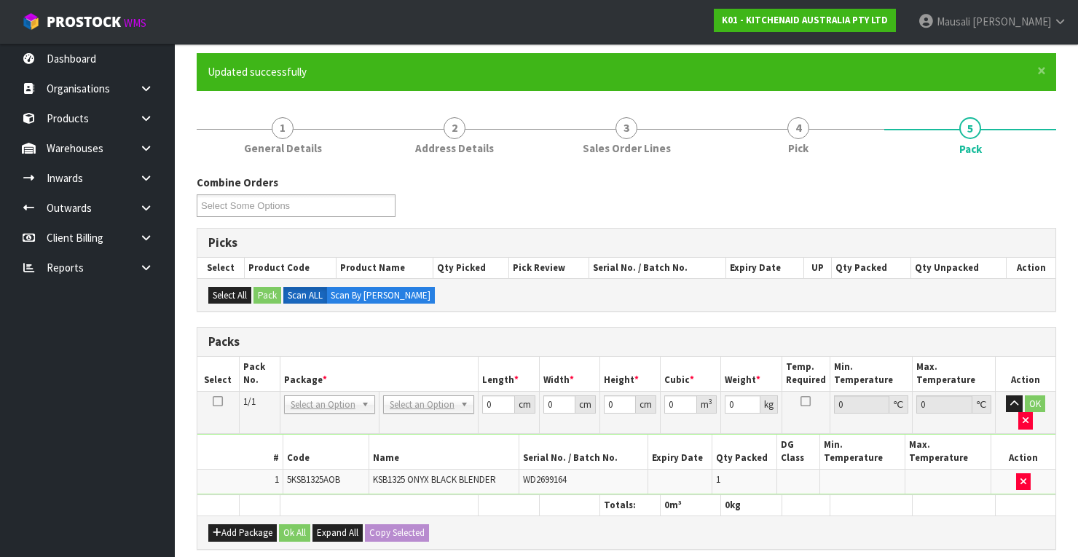
scroll to position [175, 0]
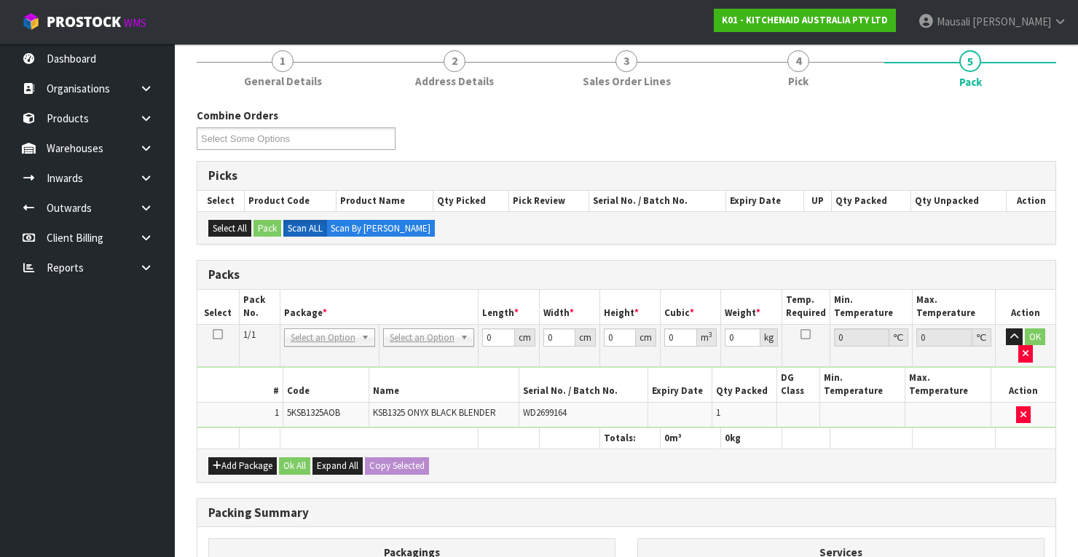
drag, startPoint x: 428, startPoint y: 334, endPoint x: 428, endPoint y: 347, distance: 12.4
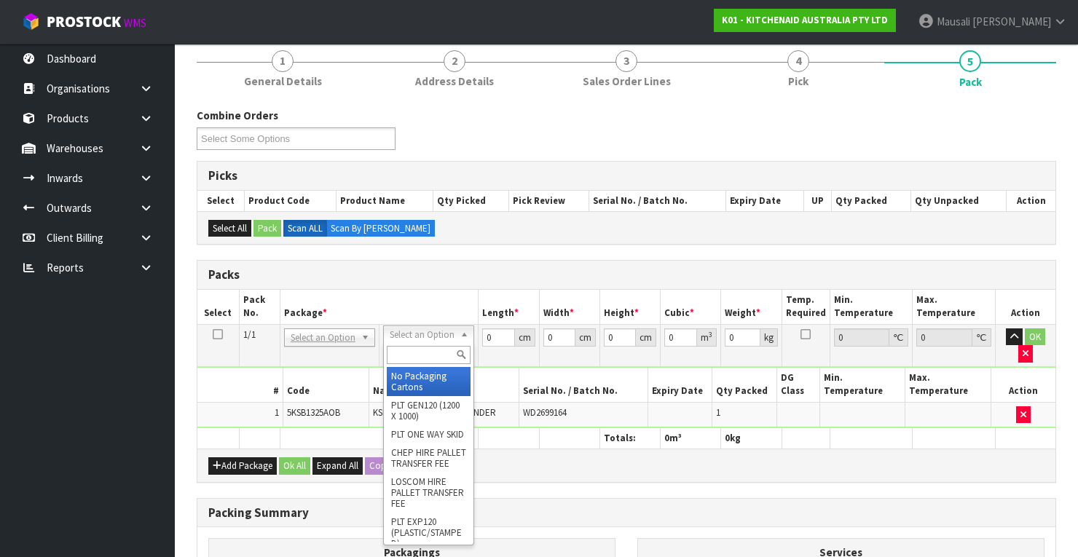
click at [417, 362] on input "text" at bounding box center [429, 355] width 84 height 18
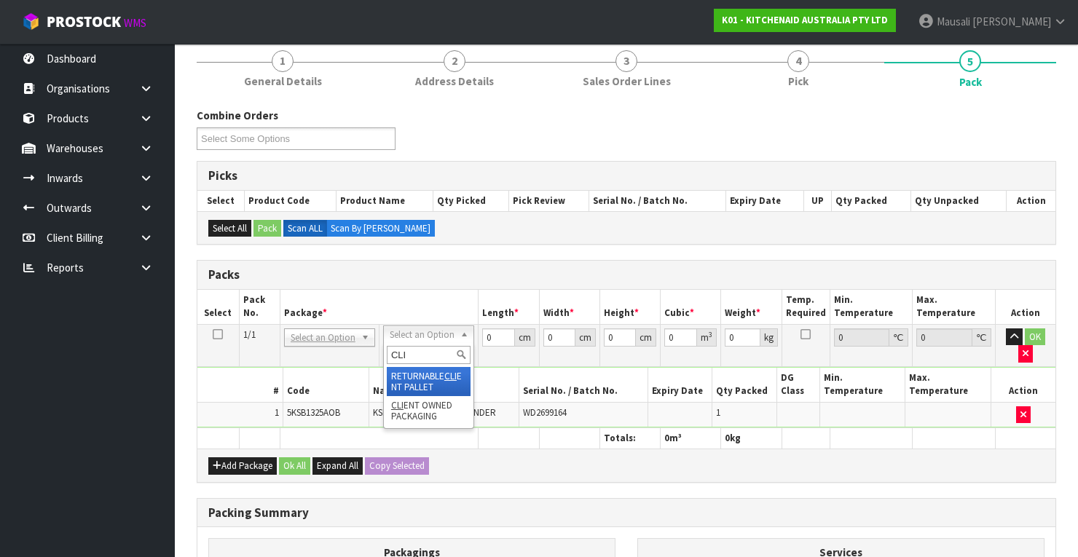
type input "CLI"
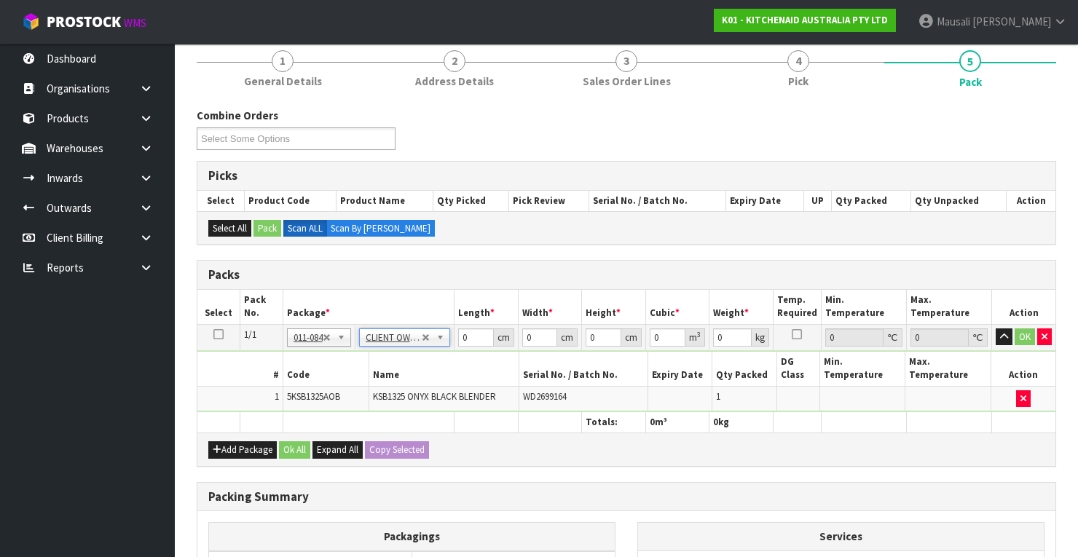
type input "3.95"
drag, startPoint x: 470, startPoint y: 337, endPoint x: 428, endPoint y: 350, distance: 43.3
click at [428, 350] on tbody "1/1 NONE 007-001 007-002 007-004 007-009 007-013 007-014 007-015 007-017 007-01…" at bounding box center [626, 367] width 858 height 87
type input "51"
type input "27"
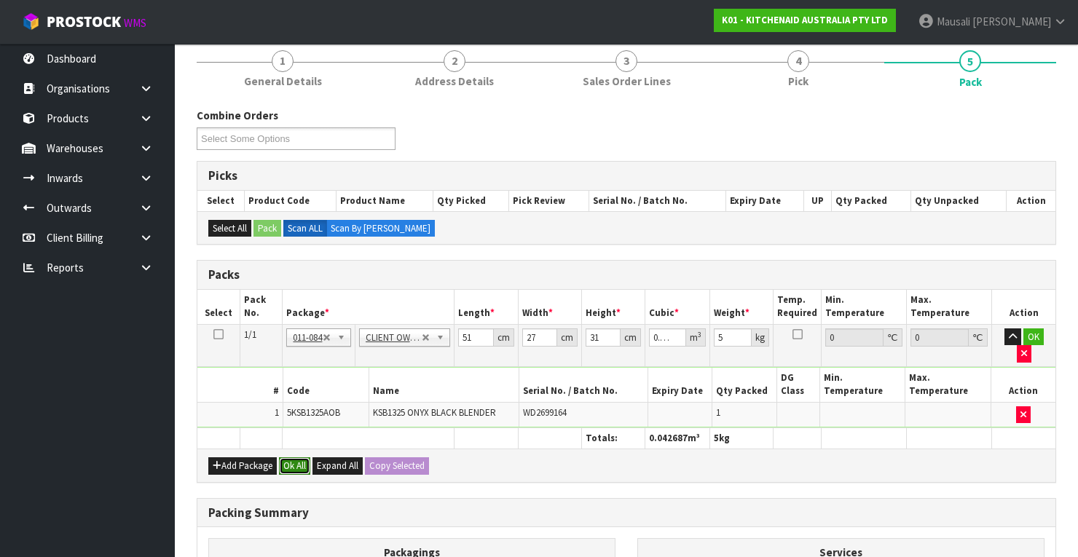
click at [293, 457] on button "Ok All" at bounding box center [294, 465] width 31 height 17
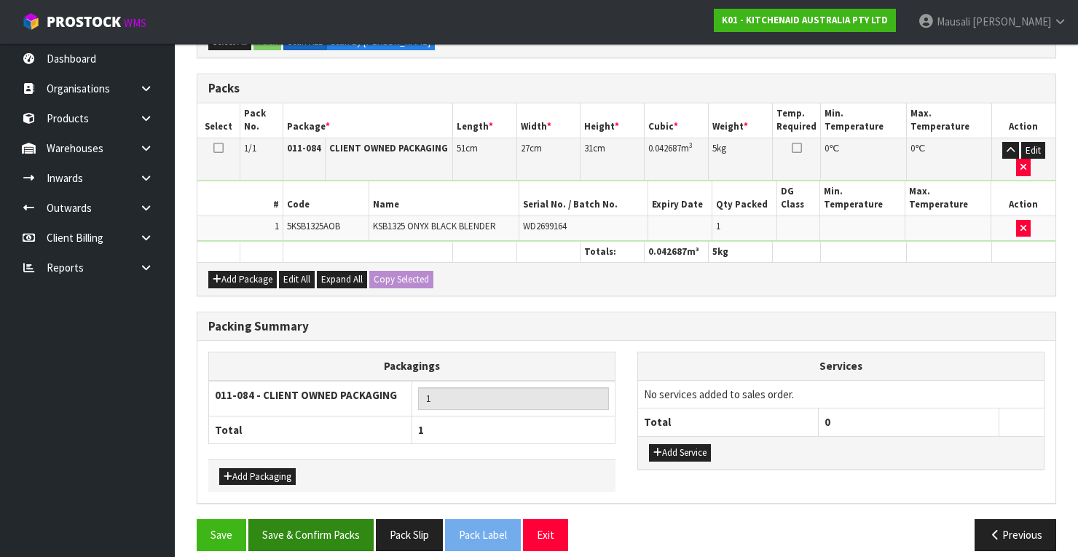
scroll to position [370, 0]
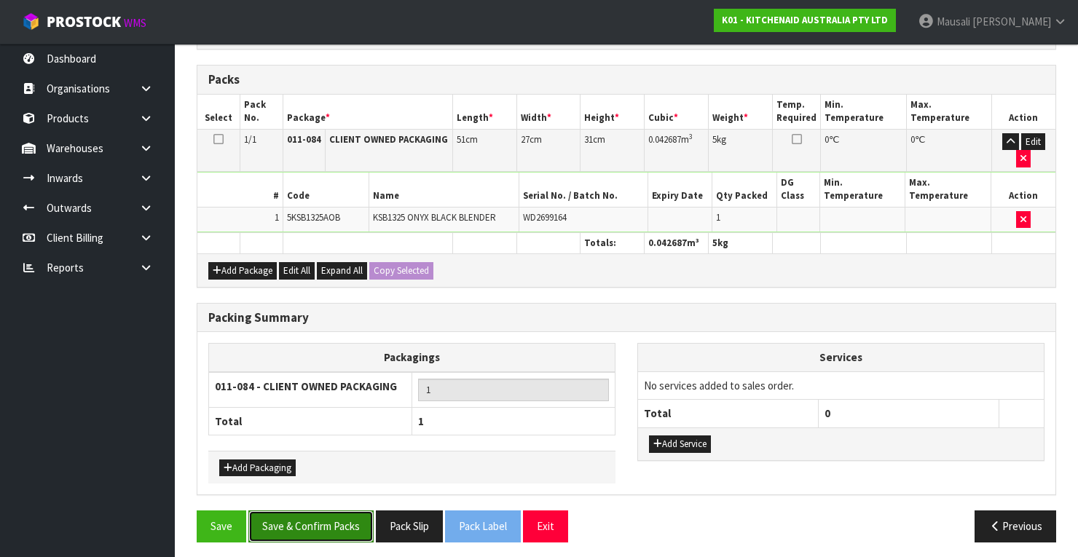
click at [310, 511] on button "Save & Confirm Packs" at bounding box center [310, 525] width 125 height 31
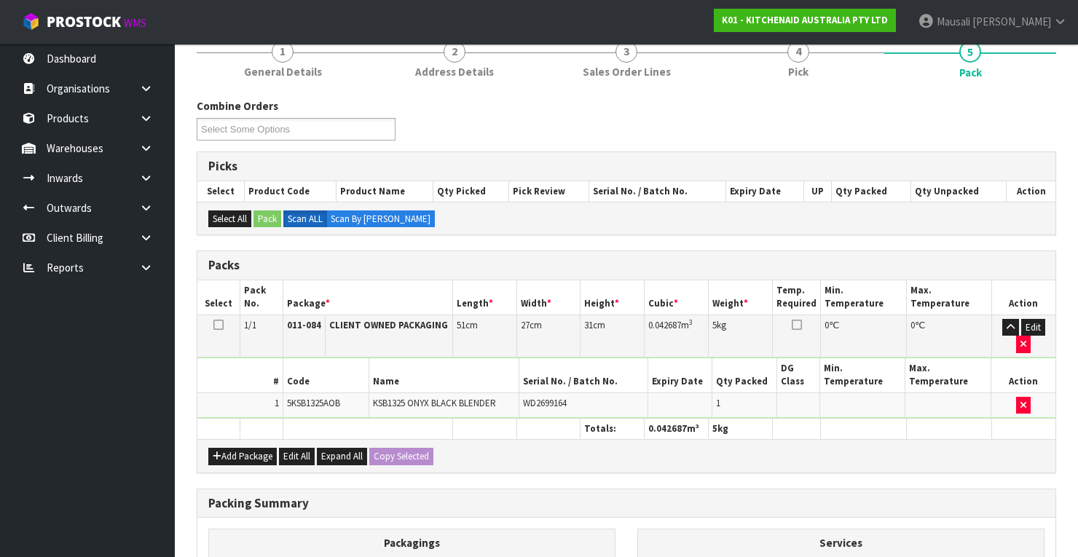
scroll to position [277, 0]
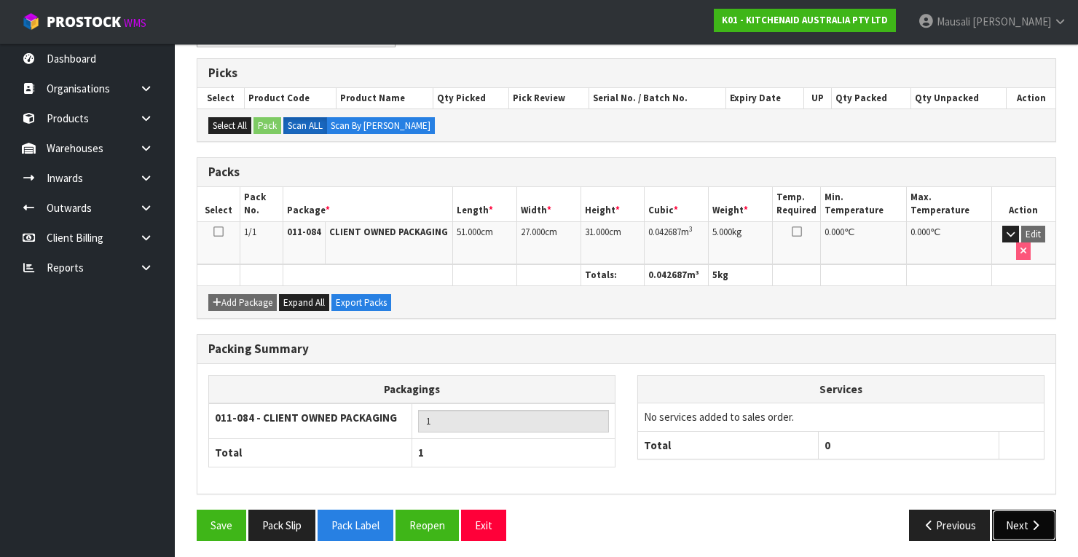
click at [1020, 512] on button "Next" at bounding box center [1024, 525] width 64 height 31
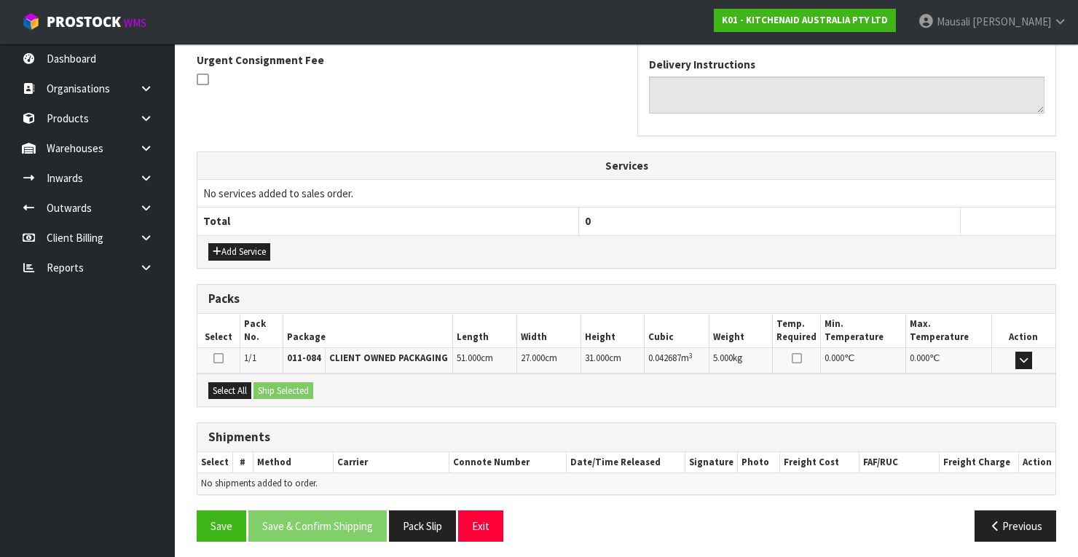
scroll to position [430, 0]
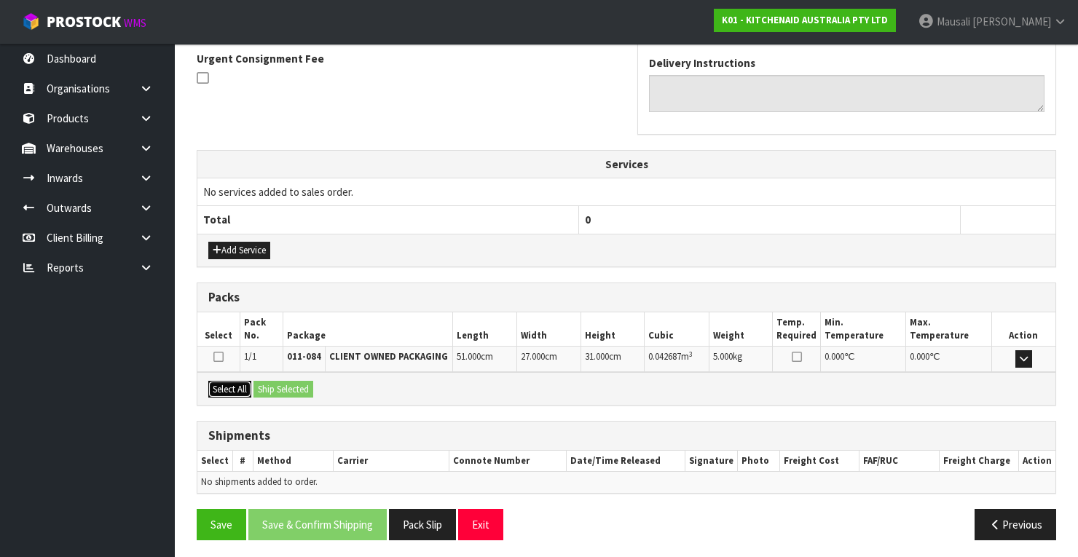
click at [248, 382] on button "Select All" at bounding box center [229, 389] width 43 height 17
click at [274, 387] on button "Ship Selected" at bounding box center [283, 389] width 60 height 17
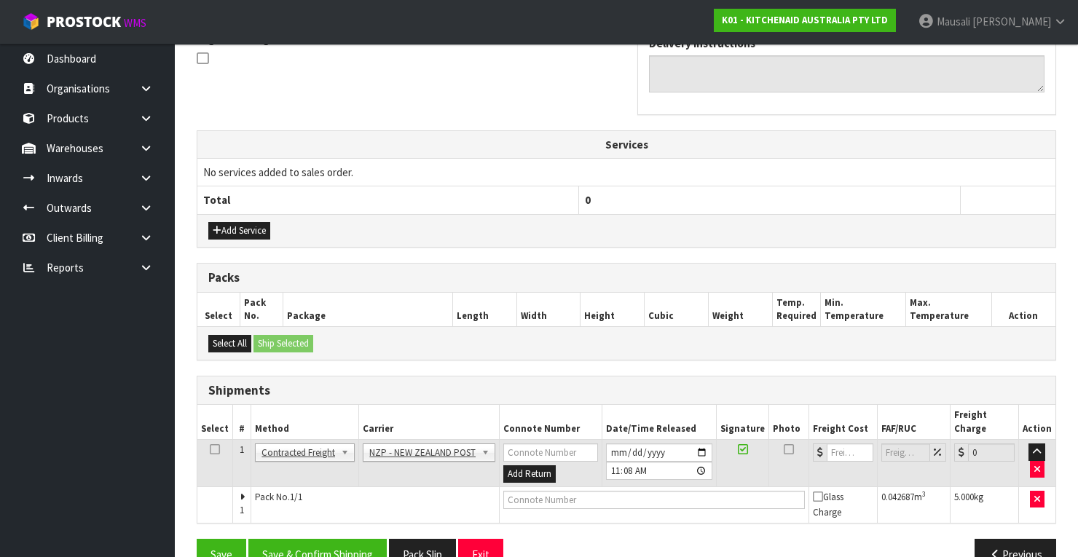
scroll to position [467, 0]
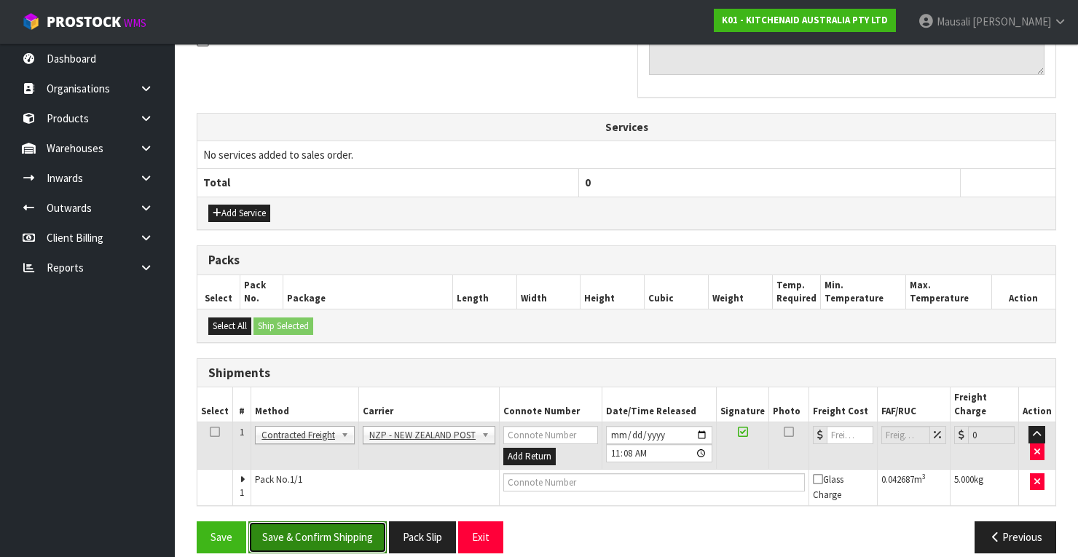
click at [345, 521] on button "Save & Confirm Shipping" at bounding box center [317, 536] width 138 height 31
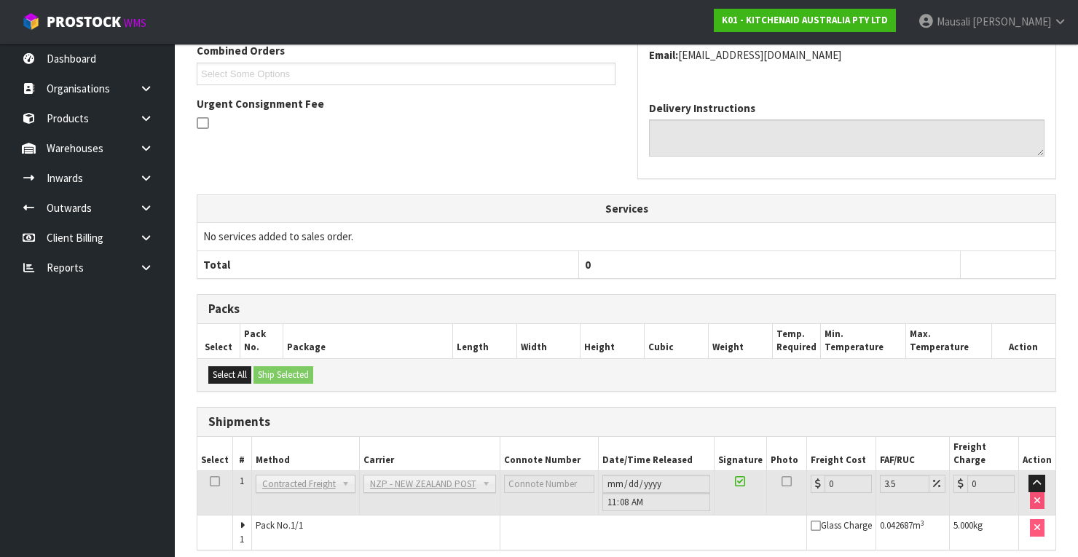
scroll to position [446, 0]
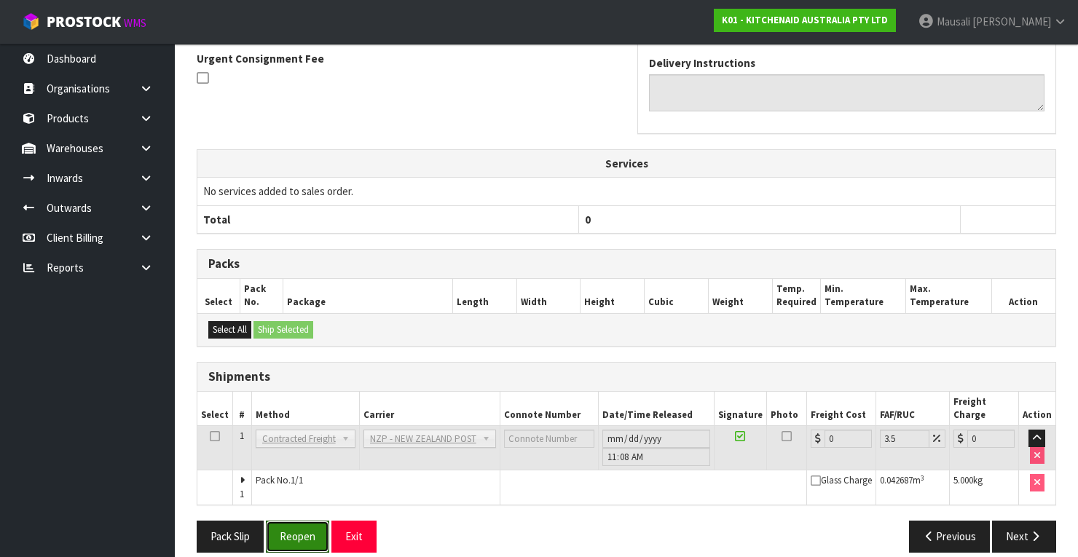
drag, startPoint x: 306, startPoint y: 510, endPoint x: 481, endPoint y: 464, distance: 180.7
click at [309, 521] on button "Reopen" at bounding box center [297, 536] width 63 height 31
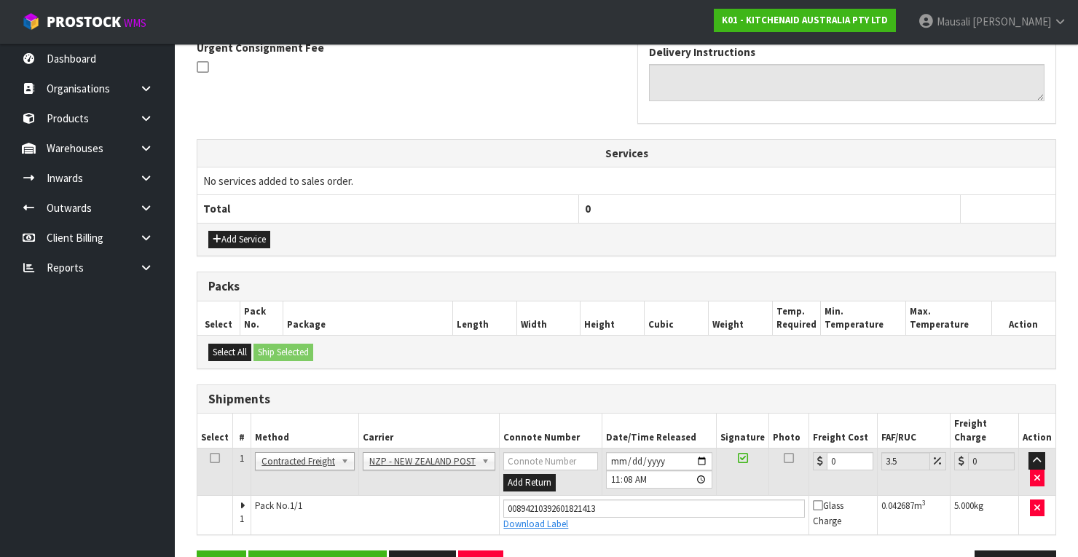
scroll to position [469, 0]
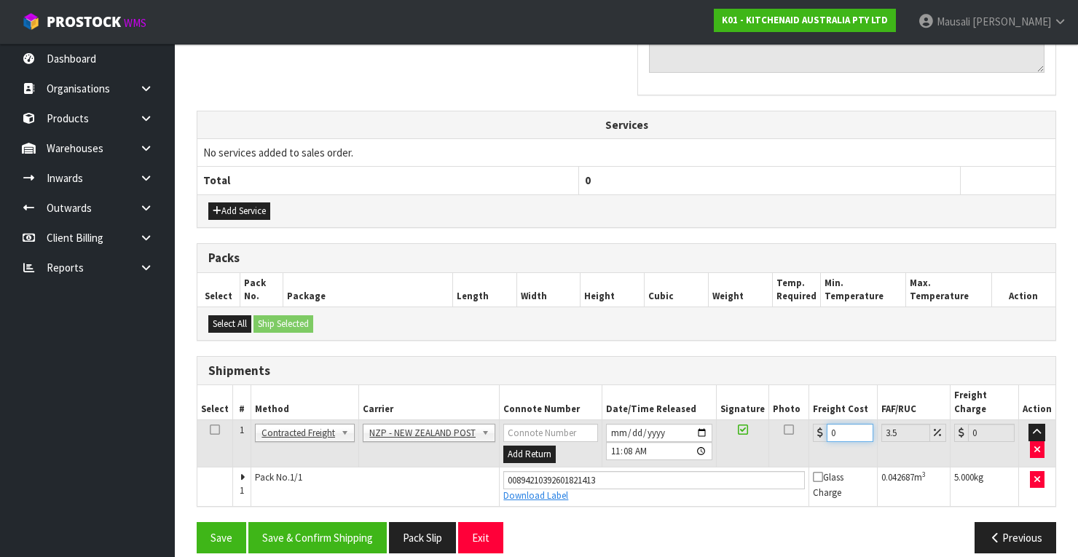
drag, startPoint x: 842, startPoint y: 414, endPoint x: 818, endPoint y: 425, distance: 26.7
click at [818, 425] on td "0" at bounding box center [843, 443] width 68 height 47
click at [327, 526] on button "Save & Confirm Shipping" at bounding box center [317, 537] width 138 height 31
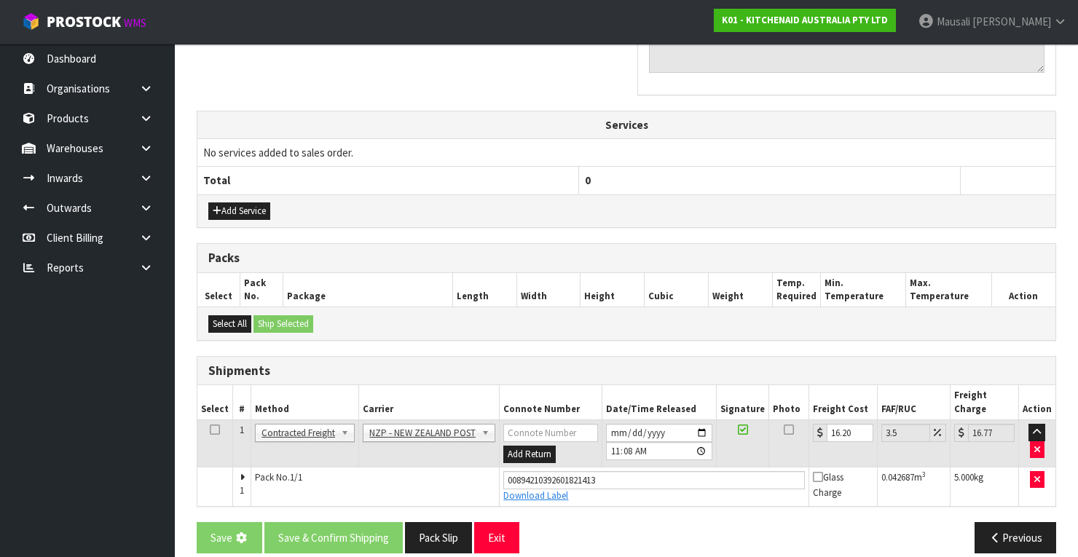
scroll to position [0, 0]
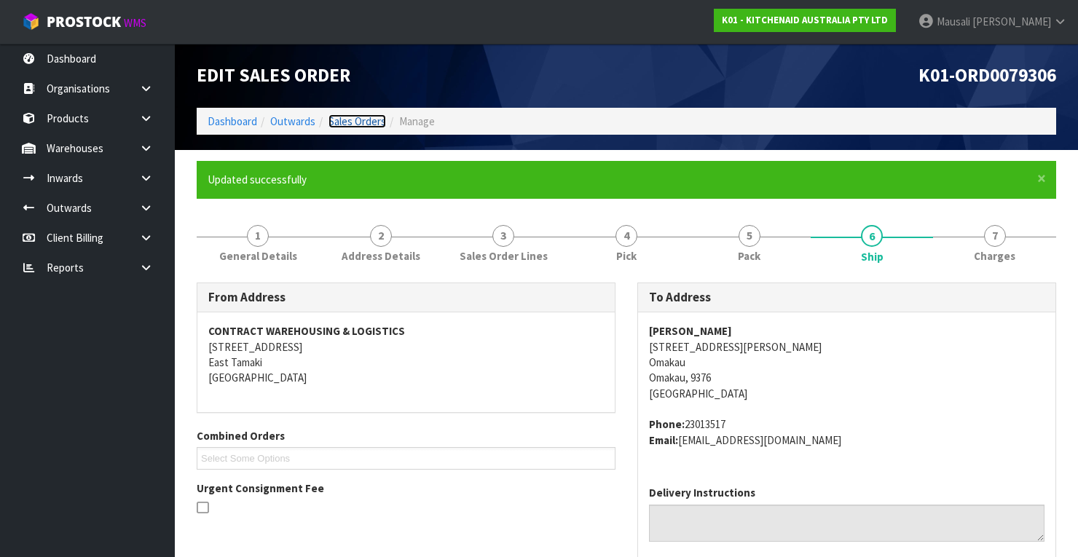
click at [345, 122] on link "Sales Orders" at bounding box center [357, 121] width 58 height 14
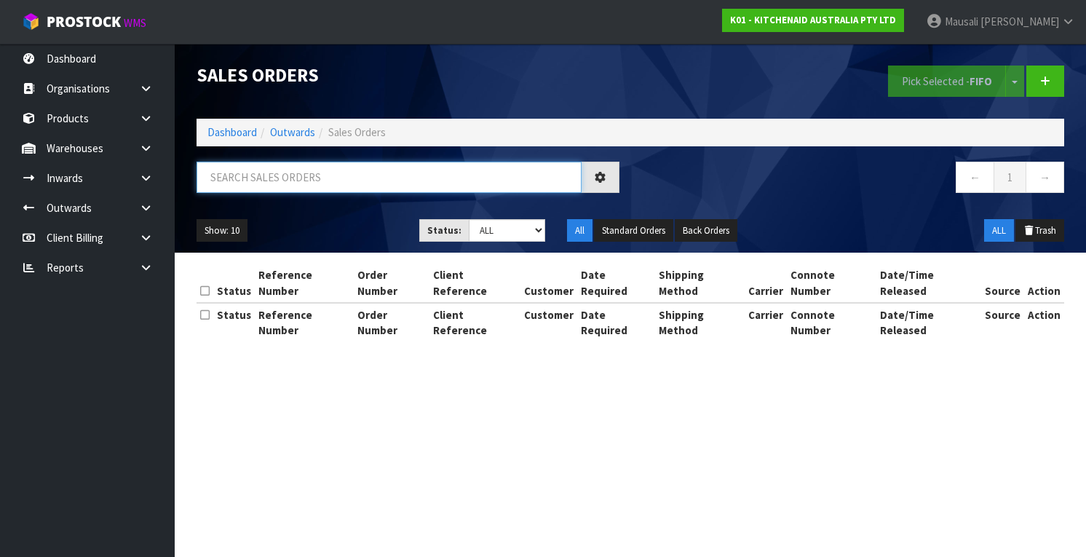
click at [242, 179] on input "text" at bounding box center [389, 177] width 385 height 31
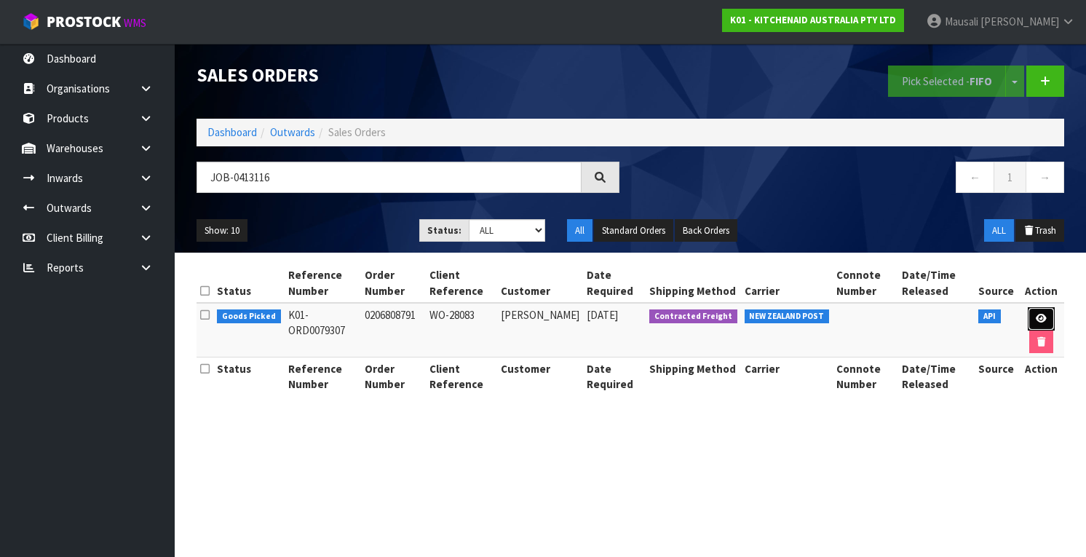
click at [1038, 319] on icon at bounding box center [1041, 318] width 11 height 9
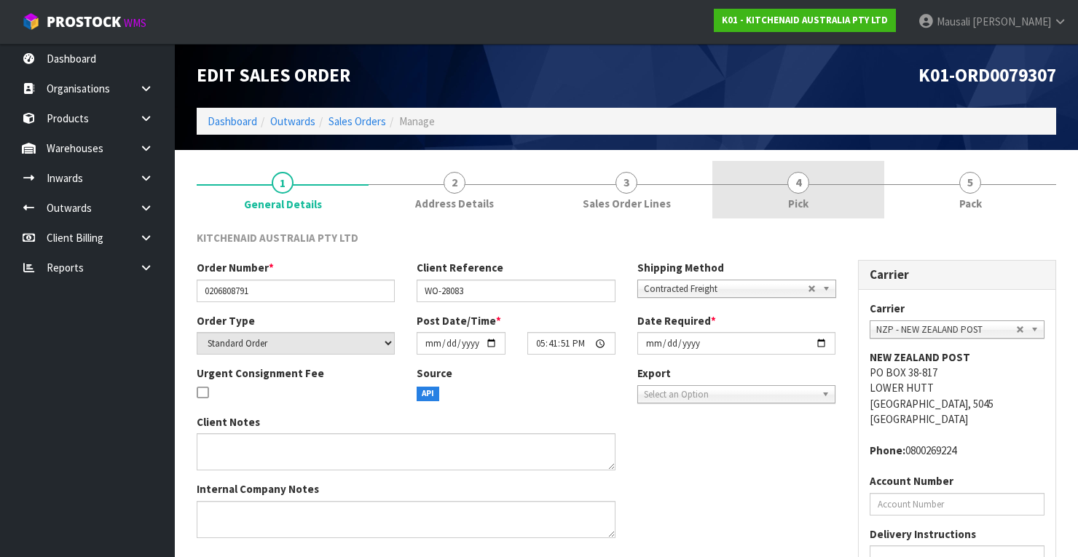
click at [823, 190] on link "4 Pick" at bounding box center [798, 190] width 172 height 58
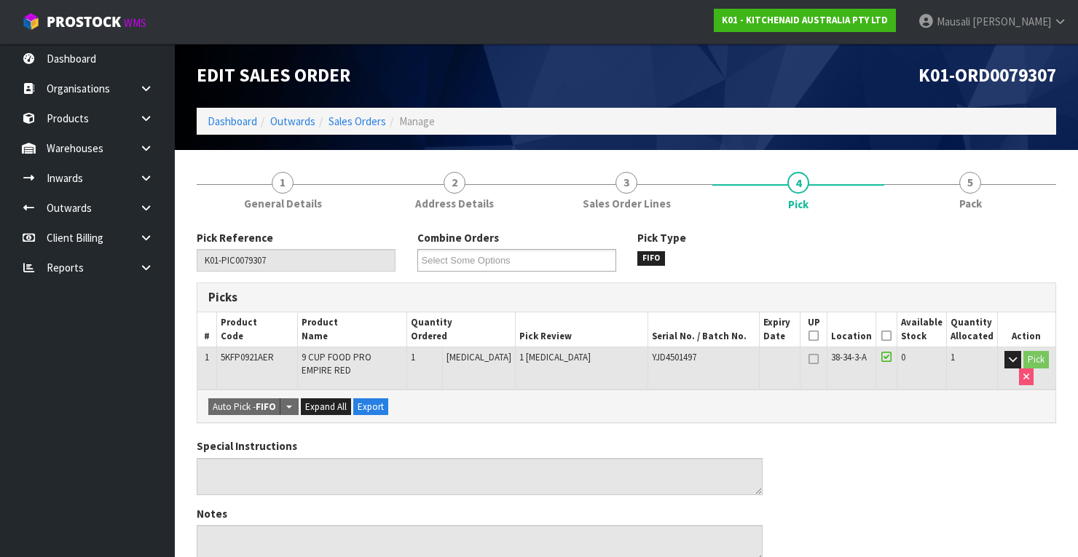
click at [889, 328] on th "Picked" at bounding box center [886, 329] width 20 height 34
click at [889, 336] on icon at bounding box center [886, 336] width 10 height 1
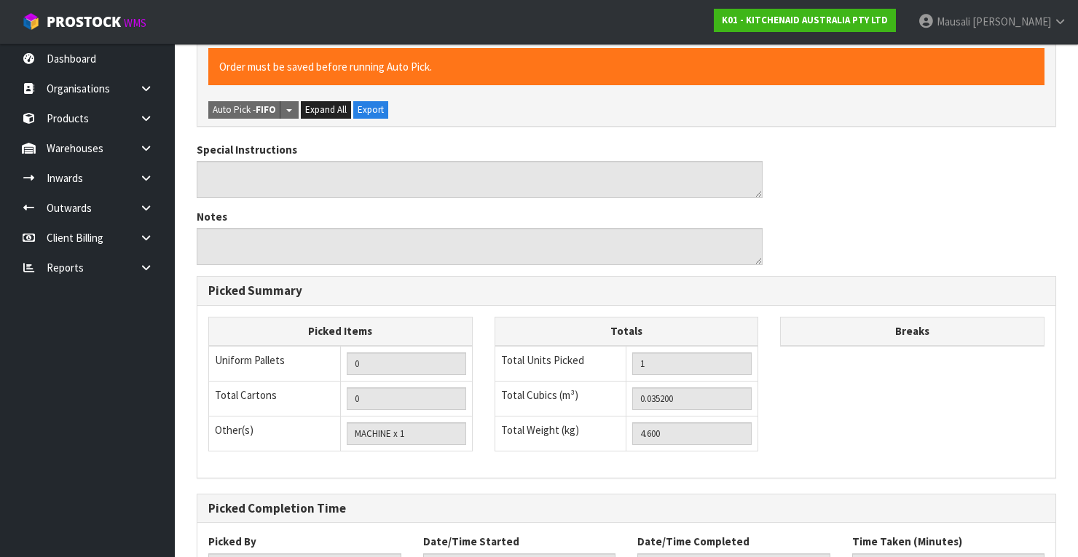
scroll to position [465, 0]
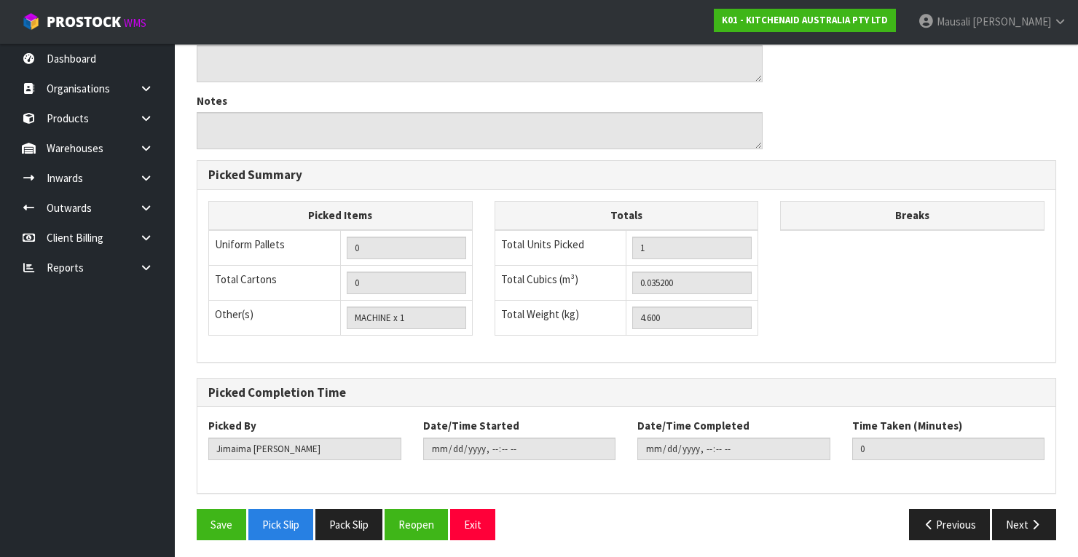
click at [194, 513] on div "Save Pick Slip Pack Slip Reopen Exit" at bounding box center [406, 524] width 441 height 31
click at [213, 514] on button "Save" at bounding box center [222, 524] width 50 height 31
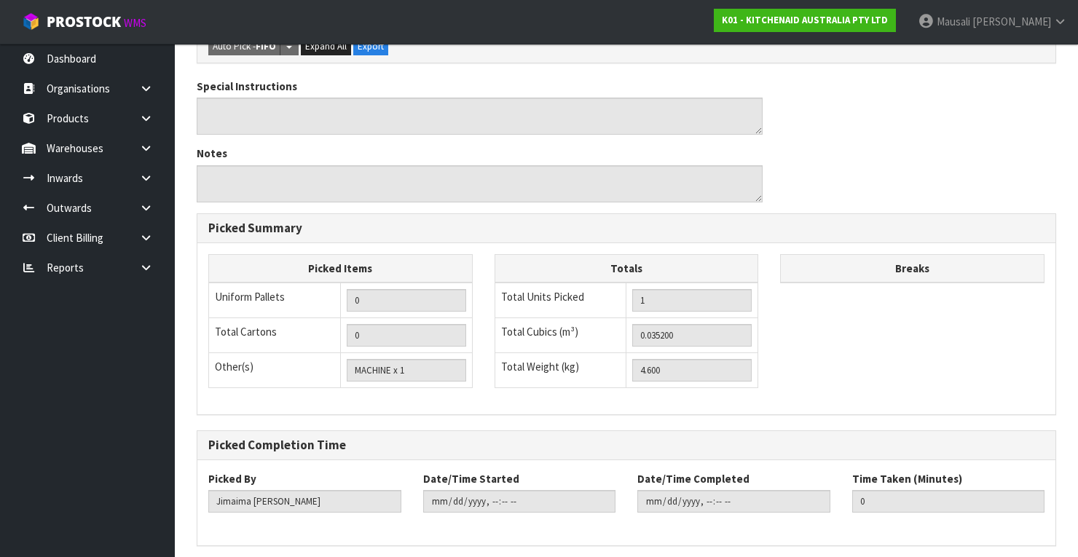
scroll to position [0, 0]
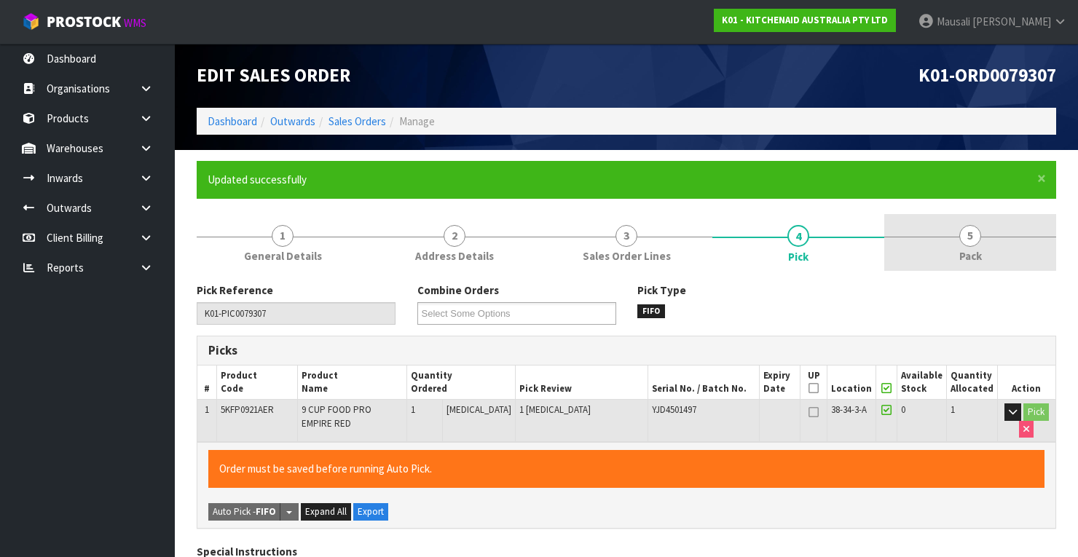
click at [968, 242] on span "5" at bounding box center [970, 236] width 22 height 22
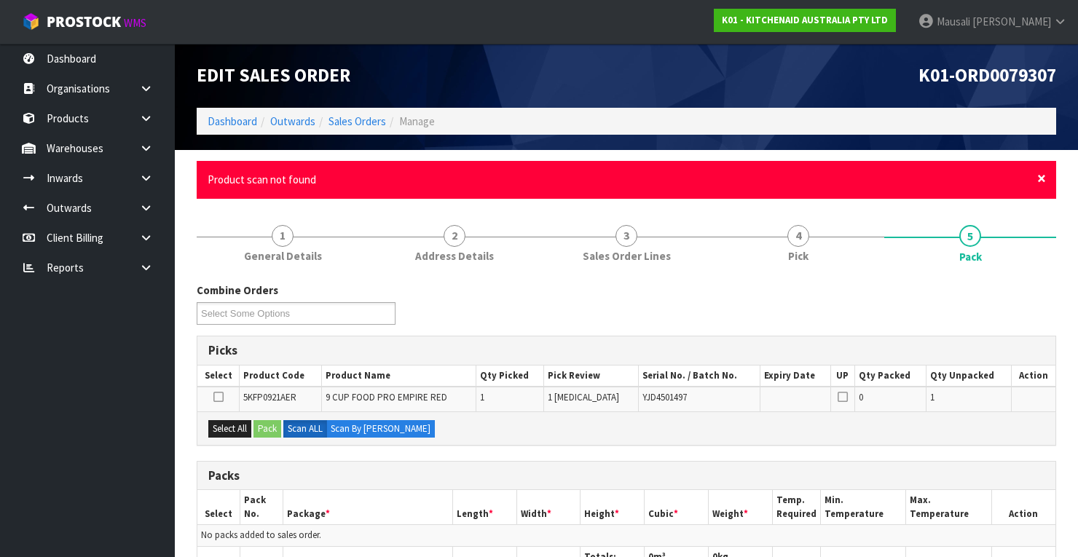
click at [1045, 179] on span "×" at bounding box center [1041, 178] width 9 height 20
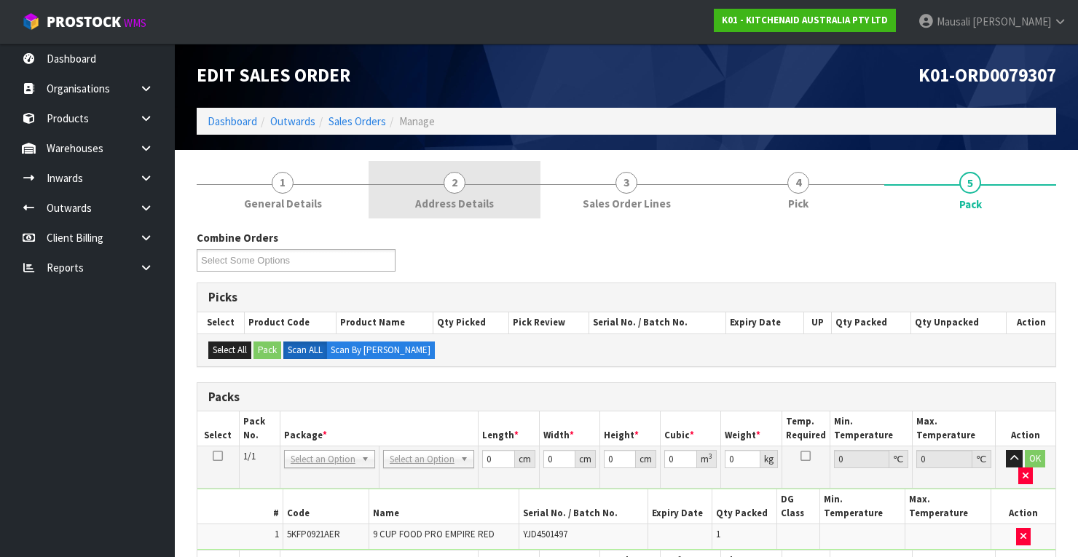
scroll to position [233, 0]
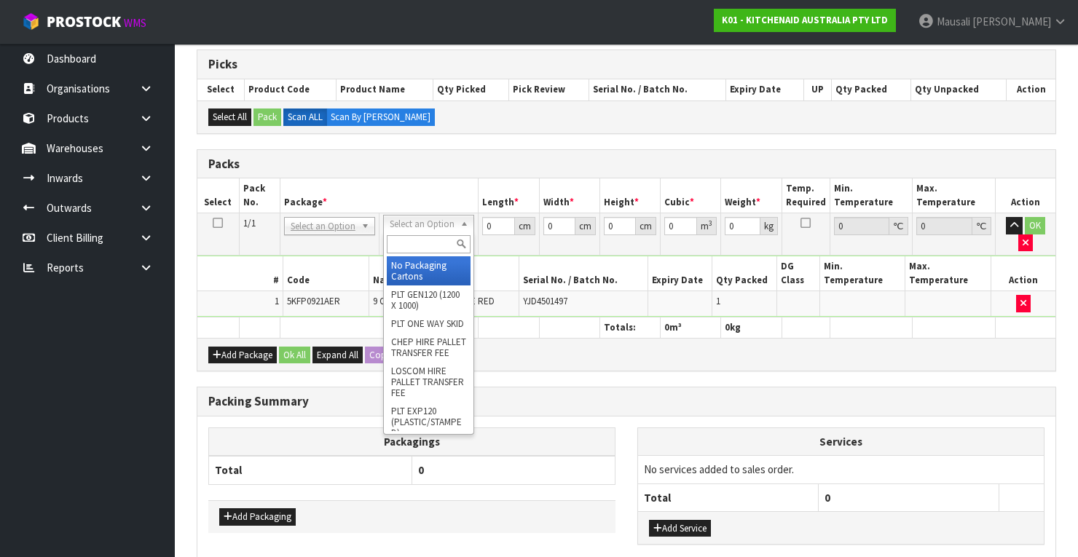
click at [417, 246] on input "text" at bounding box center [429, 244] width 84 height 18
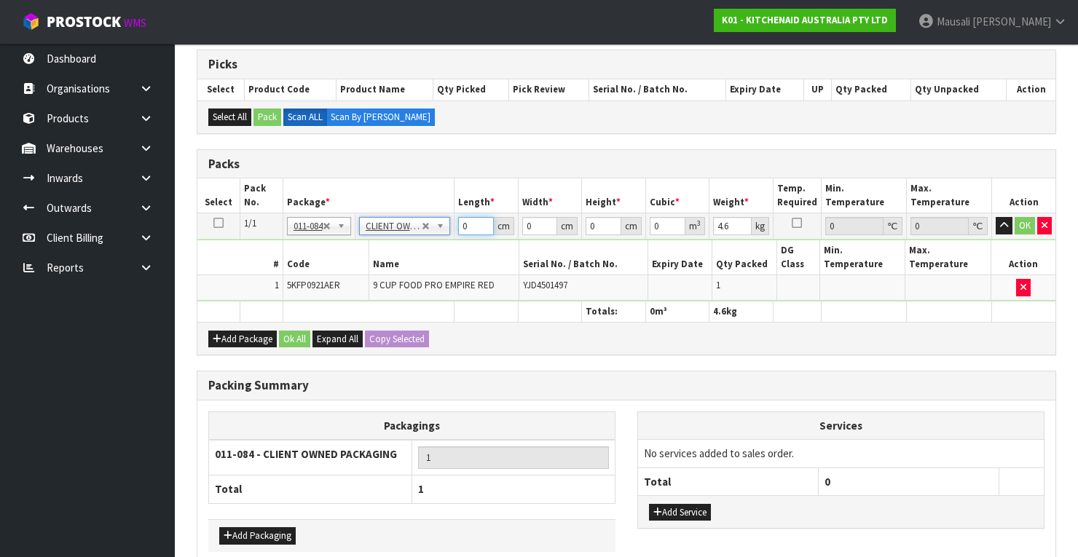
drag, startPoint x: 477, startPoint y: 218, endPoint x: 434, endPoint y: 240, distance: 47.9
click at [435, 240] on tbody "1/1 NONE 007-001 007-002 007-004 007-009 007-013 007-014 007-015 007-017 007-01…" at bounding box center [626, 256] width 858 height 87
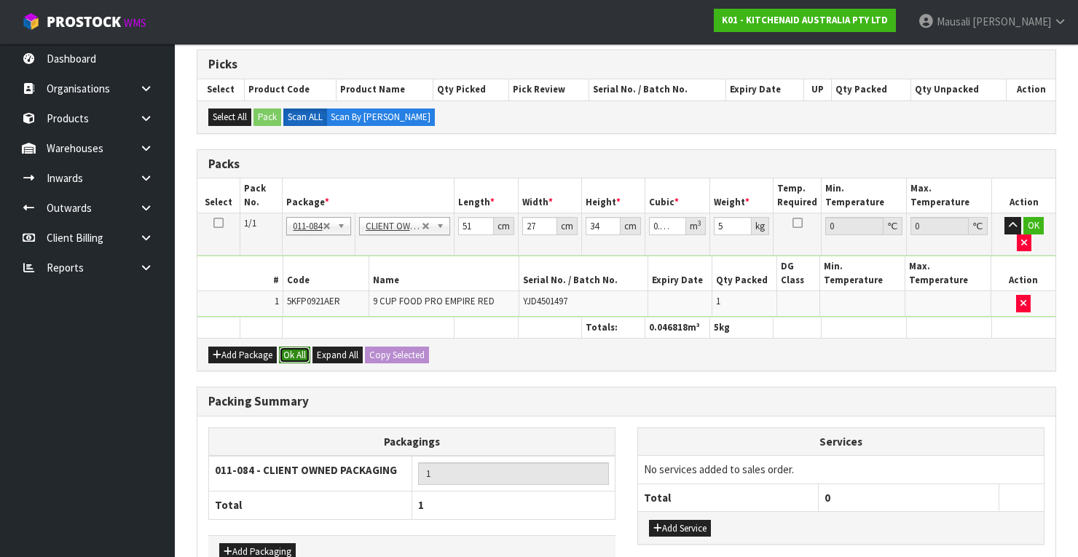
click at [291, 347] on button "Ok All" at bounding box center [294, 355] width 31 height 17
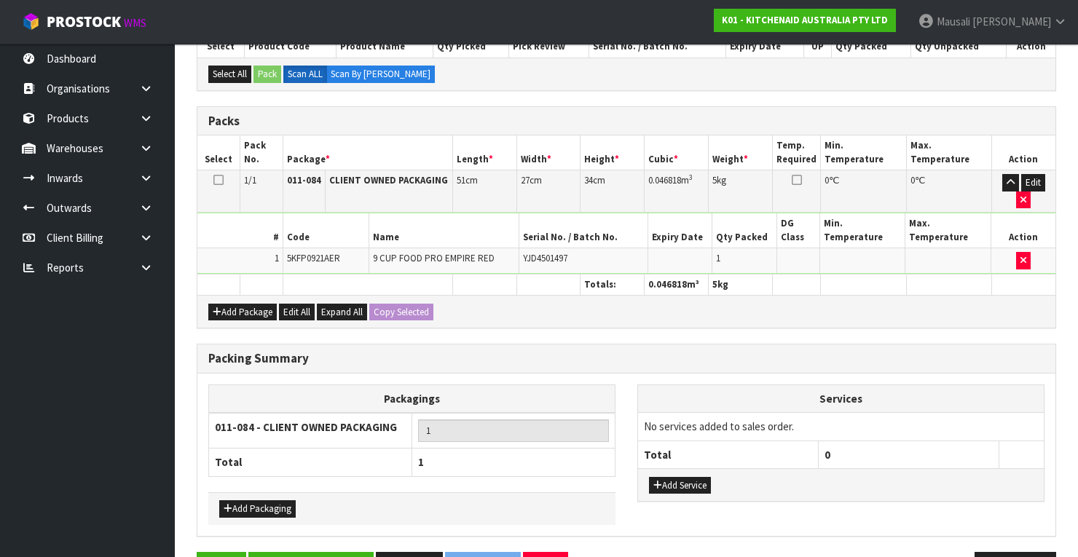
scroll to position [317, 0]
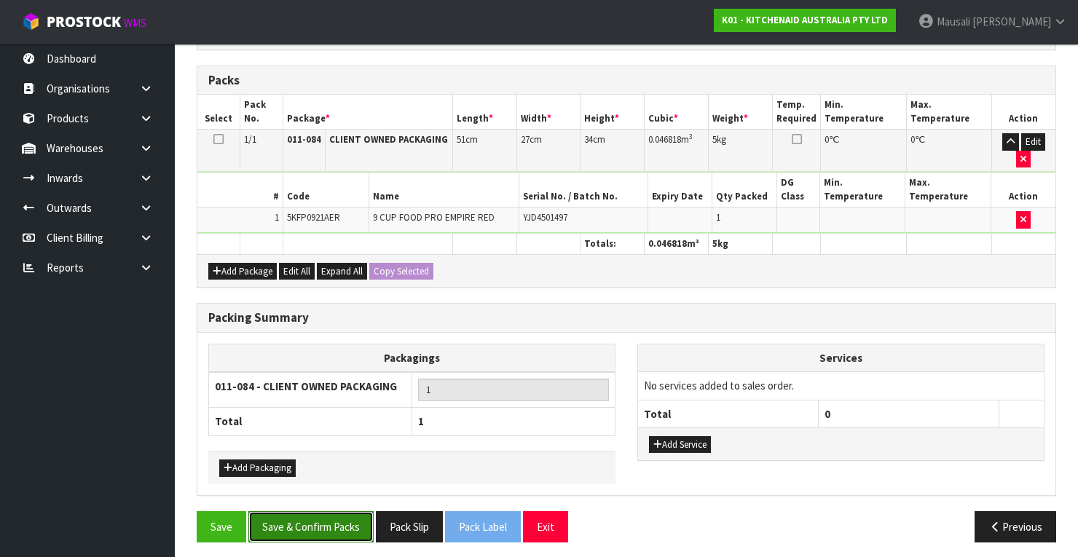
drag, startPoint x: 321, startPoint y: 521, endPoint x: 350, endPoint y: 515, distance: 29.0
click at [323, 520] on button "Save & Confirm Packs" at bounding box center [310, 526] width 125 height 31
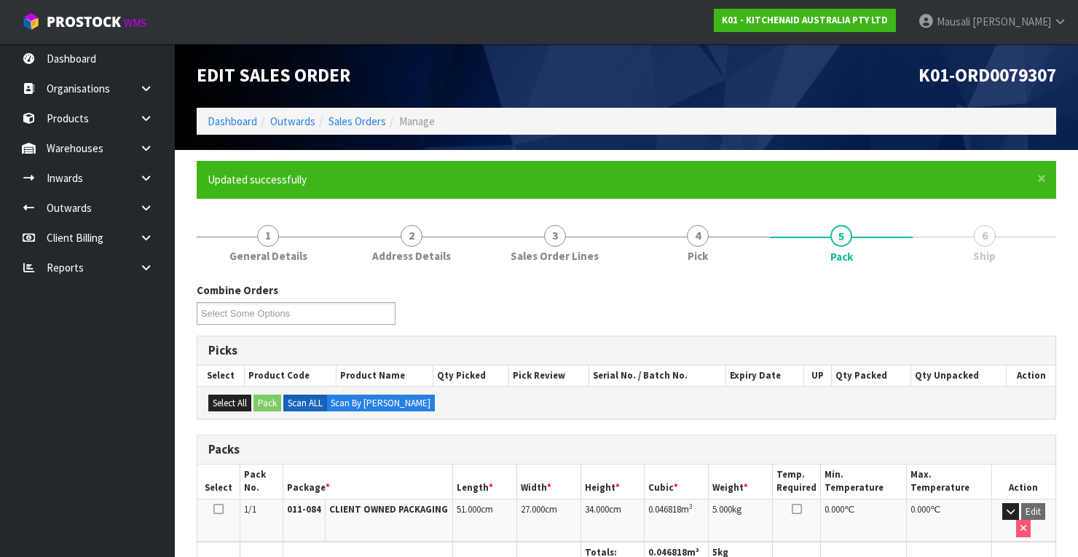
scroll to position [277, 0]
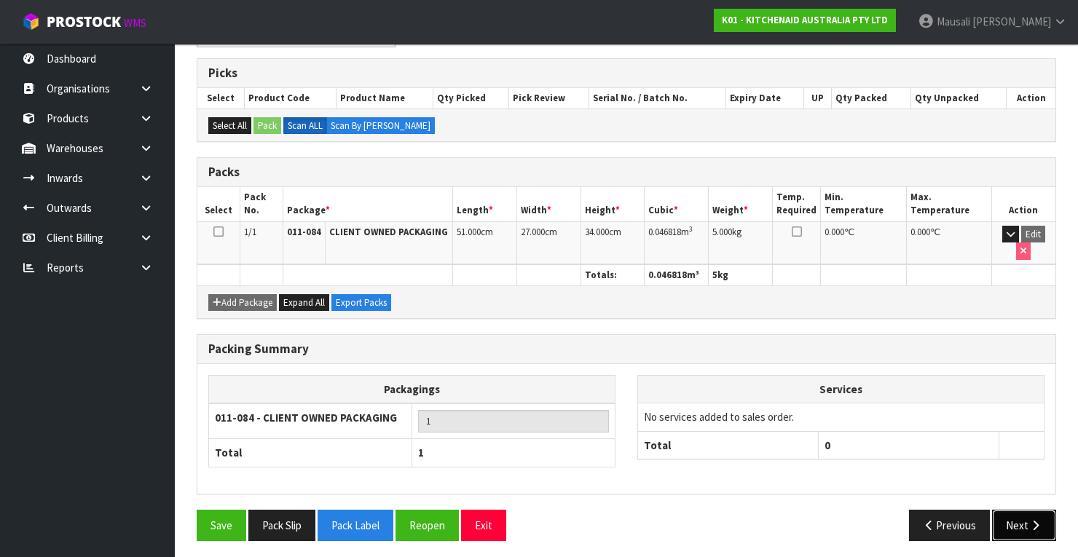
click at [1028, 521] on button "Next" at bounding box center [1024, 525] width 64 height 31
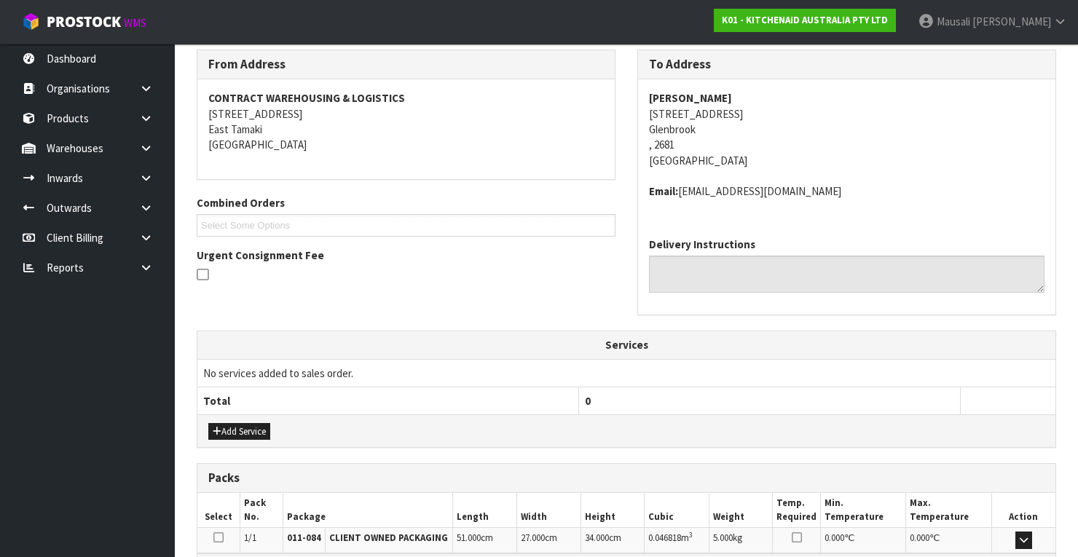
scroll to position [414, 0]
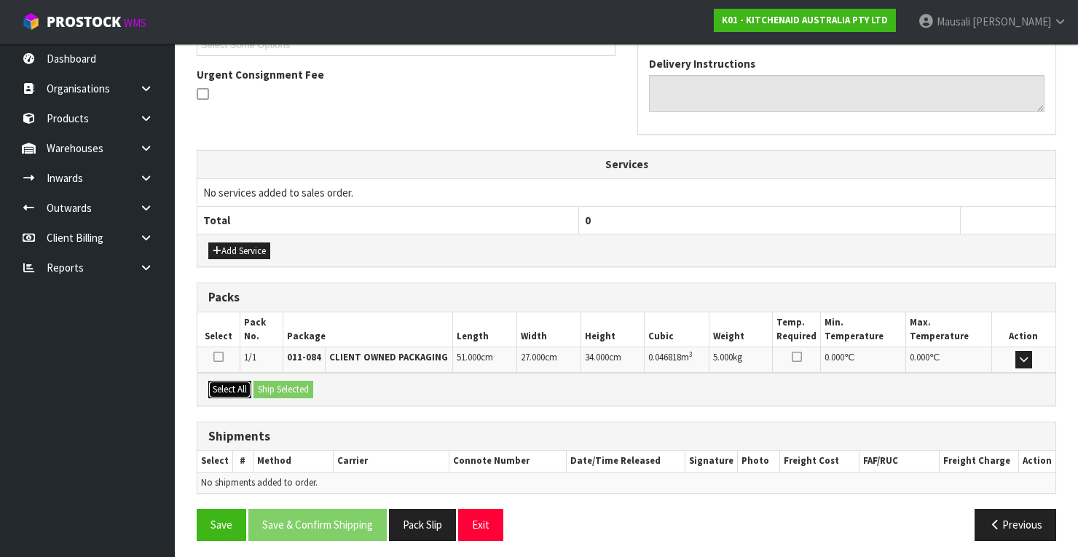
drag, startPoint x: 229, startPoint y: 387, endPoint x: 237, endPoint y: 390, distance: 8.5
click at [232, 387] on button "Select All" at bounding box center [229, 389] width 43 height 17
click at [269, 395] on div "Select All Ship Selected" at bounding box center [626, 389] width 858 height 33
click at [277, 390] on button "Ship Selected" at bounding box center [283, 389] width 60 height 17
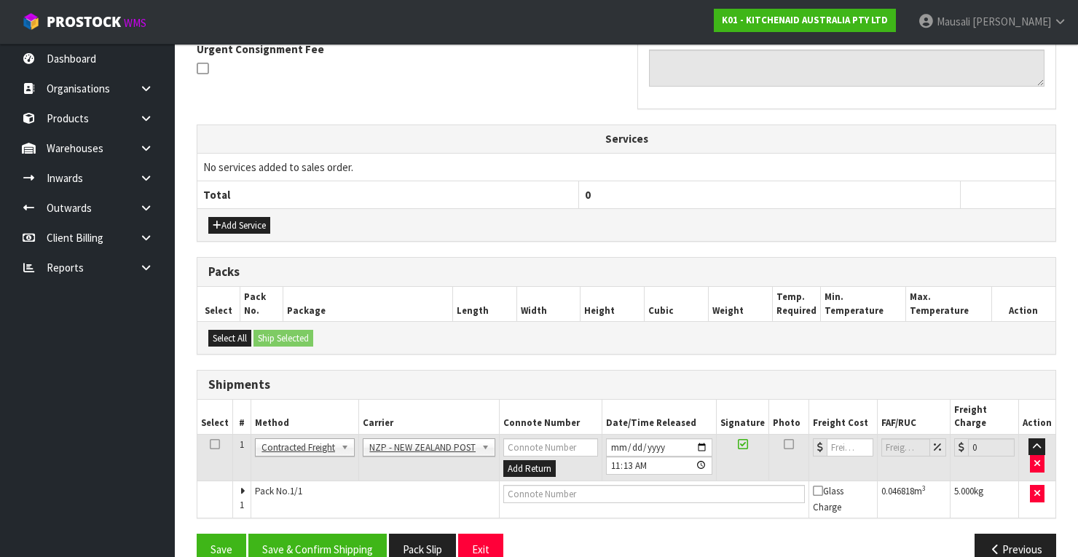
scroll to position [451, 0]
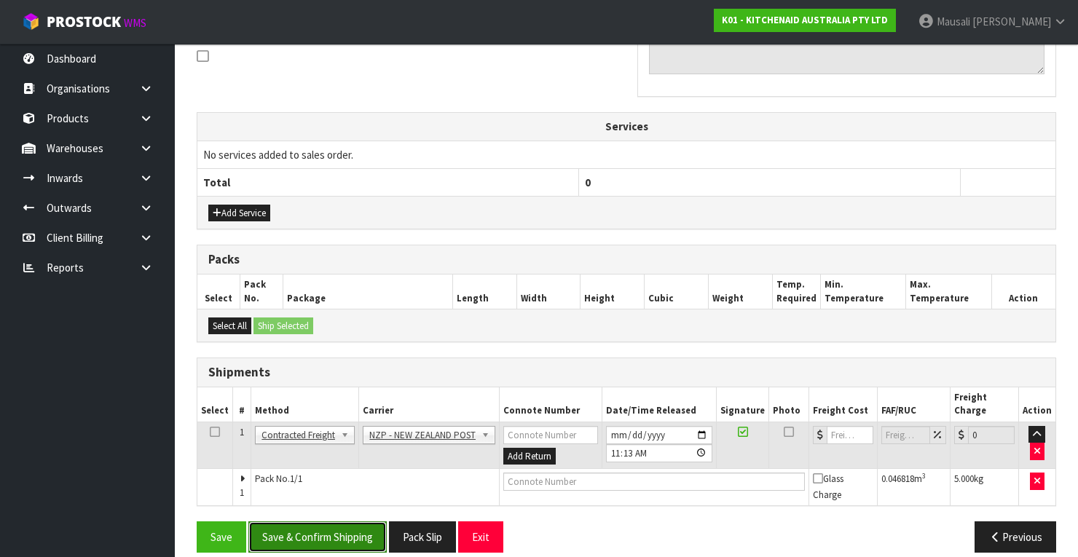
drag, startPoint x: 368, startPoint y: 521, endPoint x: 379, endPoint y: 517, distance: 11.8
click at [367, 521] on button "Save & Confirm Shipping" at bounding box center [317, 536] width 138 height 31
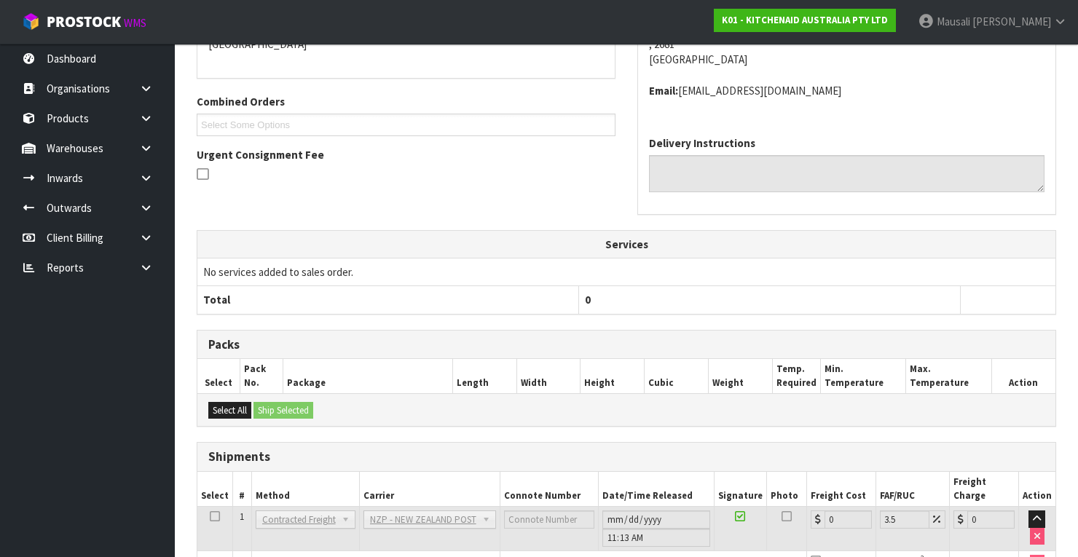
scroll to position [430, 0]
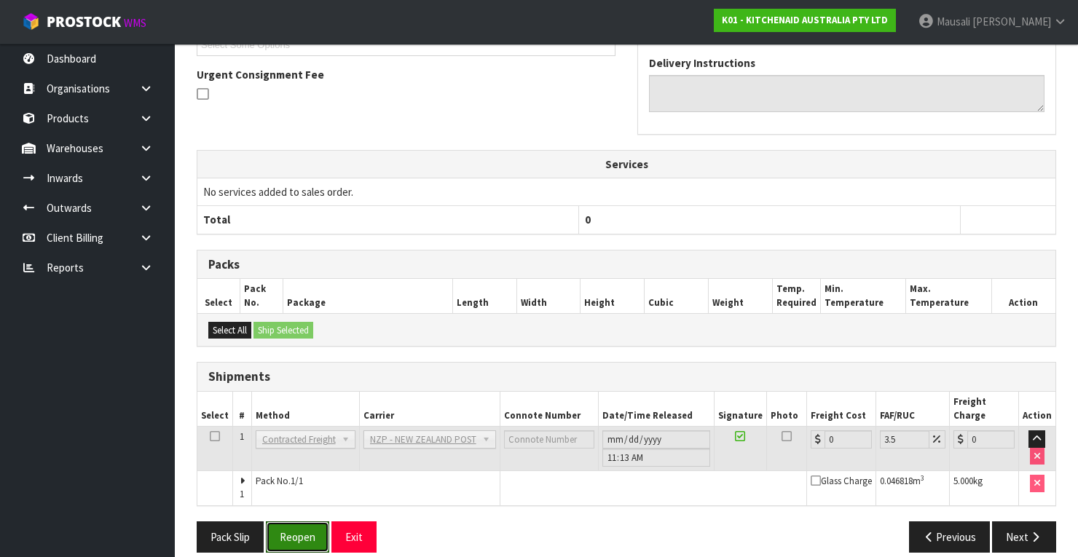
drag, startPoint x: 308, startPoint y: 510, endPoint x: 361, endPoint y: 501, distance: 54.0
click at [308, 521] on button "Reopen" at bounding box center [297, 536] width 63 height 31
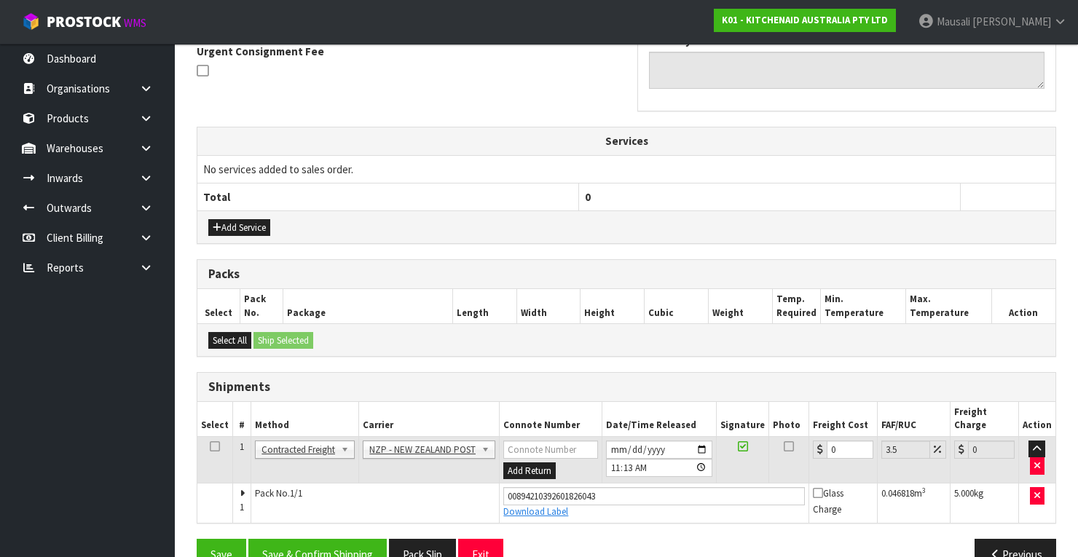
scroll to position [454, 0]
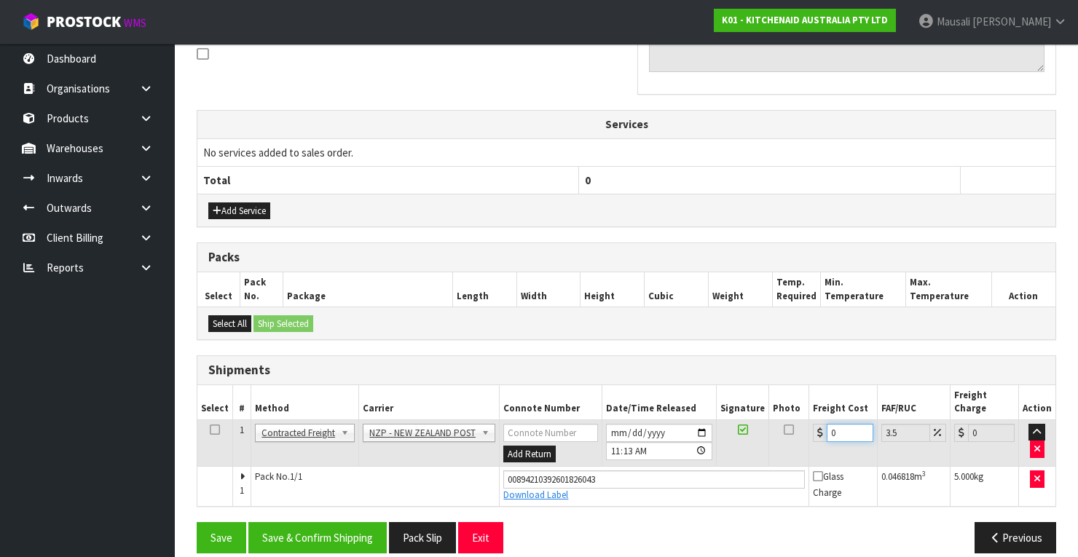
drag, startPoint x: 848, startPoint y: 418, endPoint x: 813, endPoint y: 432, distance: 36.9
click at [813, 432] on td "0" at bounding box center [843, 442] width 68 height 47
click at [326, 522] on button "Save & Confirm Shipping" at bounding box center [317, 537] width 138 height 31
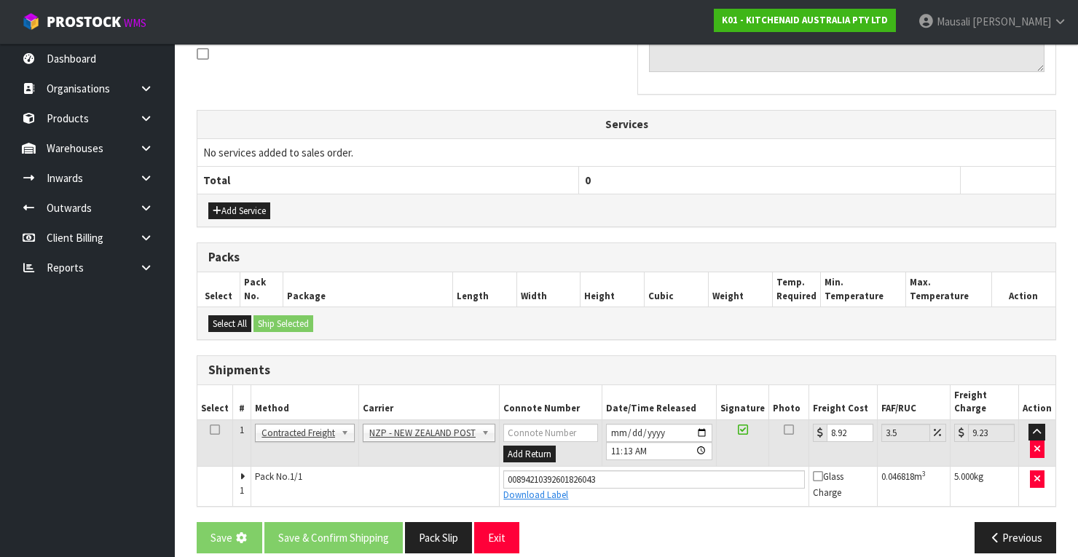
scroll to position [0, 0]
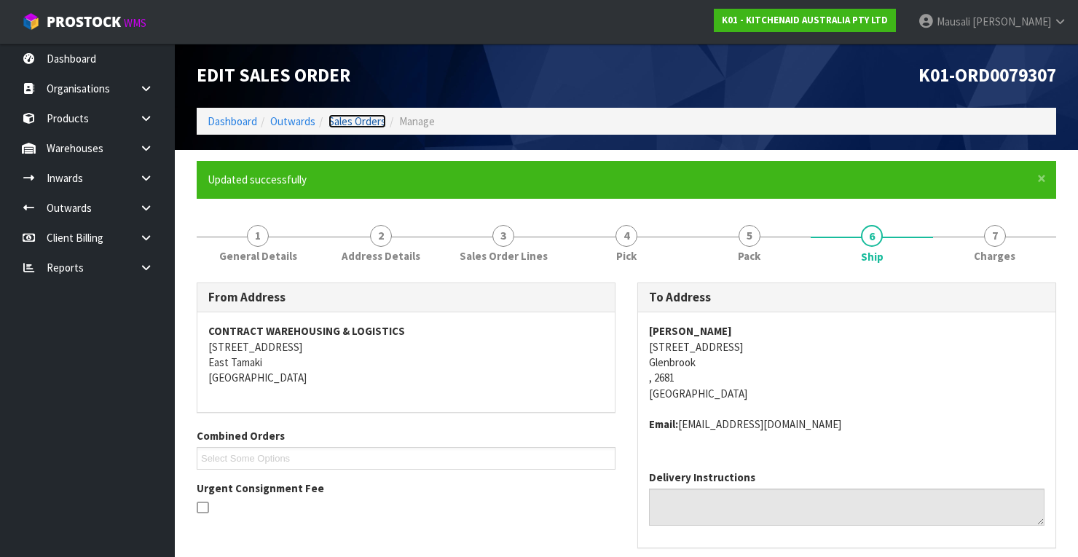
click at [368, 120] on link "Sales Orders" at bounding box center [357, 121] width 58 height 14
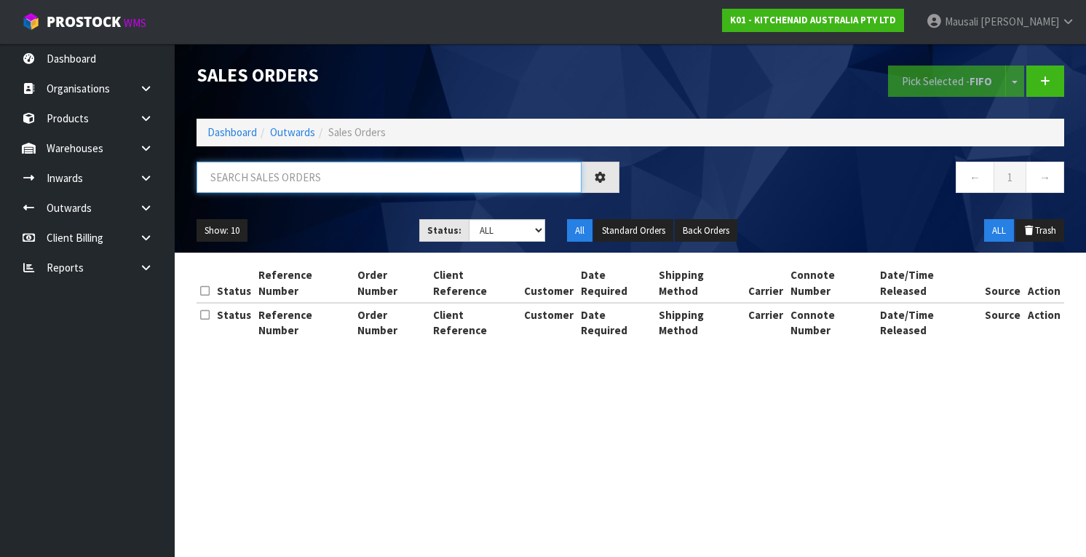
click at [229, 191] on input "text" at bounding box center [389, 177] width 385 height 31
click at [232, 186] on input "text" at bounding box center [389, 177] width 385 height 31
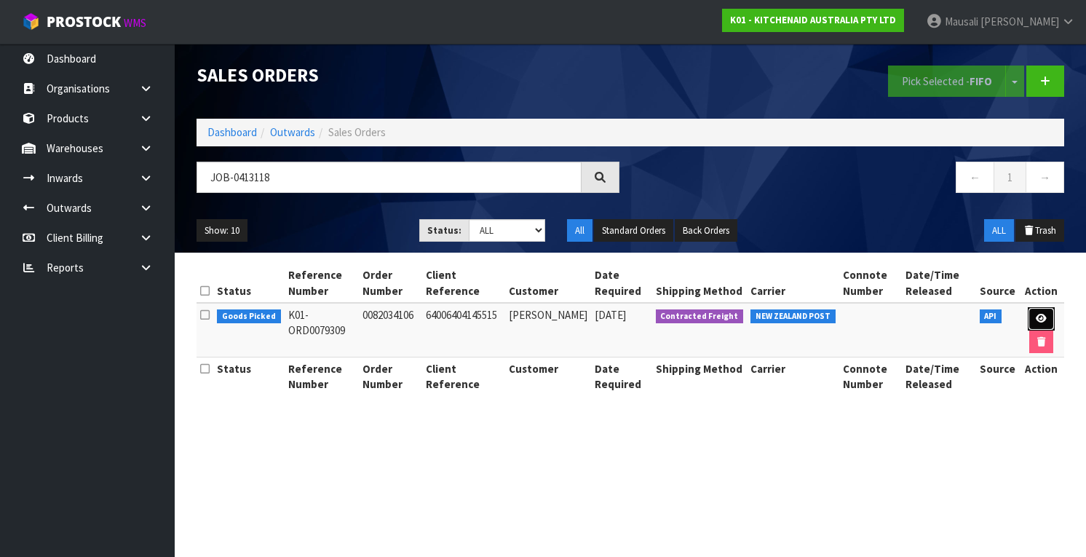
click at [1049, 316] on link at bounding box center [1041, 318] width 27 height 23
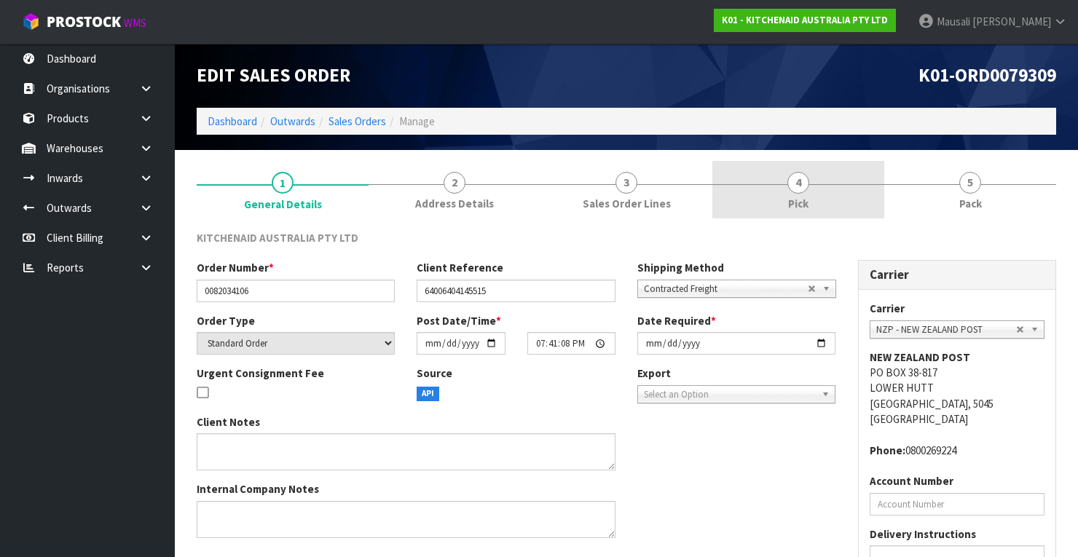
click at [821, 184] on link "4 Pick" at bounding box center [798, 190] width 172 height 58
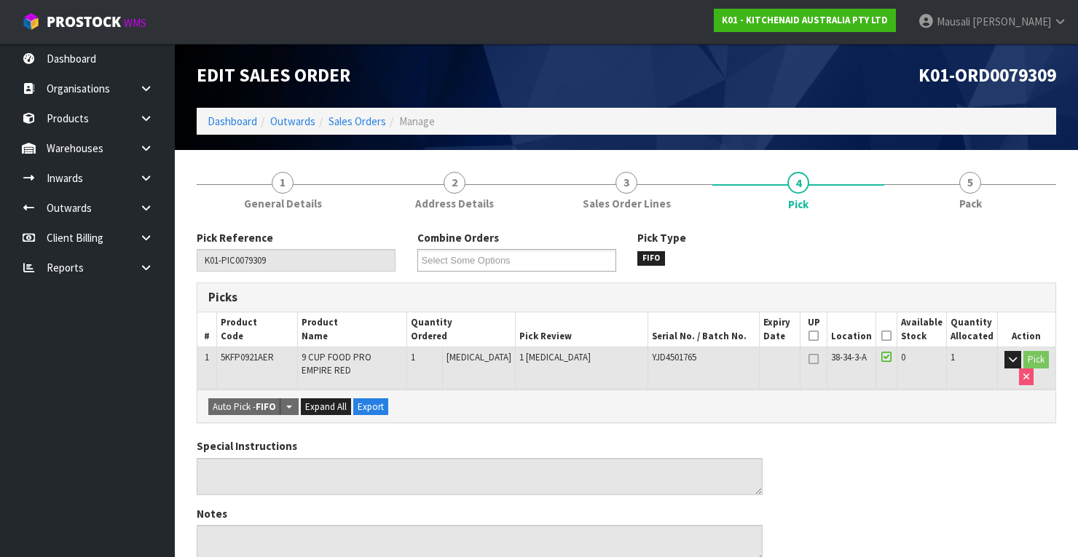
click at [888, 336] on icon at bounding box center [886, 336] width 10 height 1
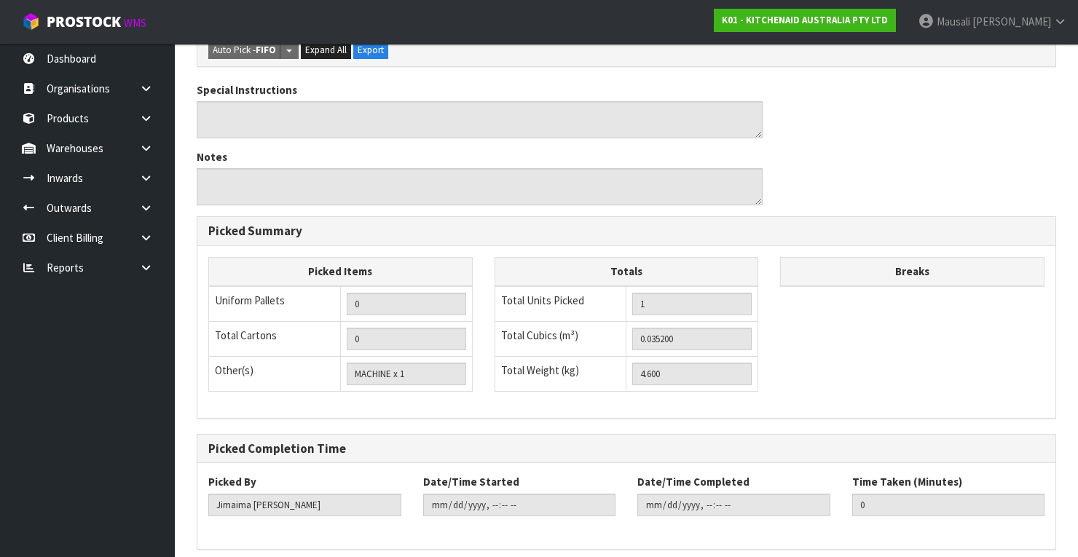
scroll to position [465, 0]
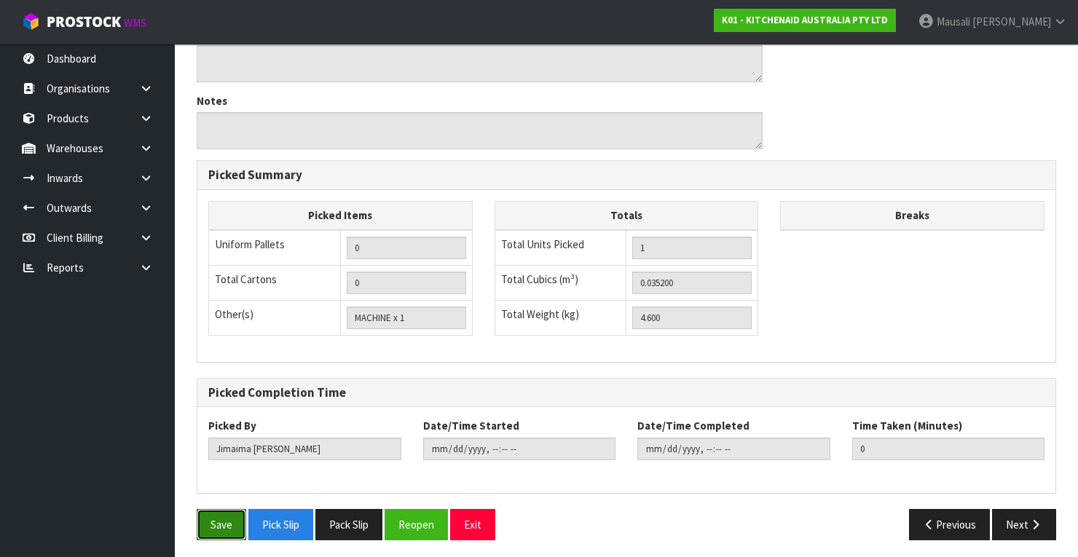
click at [234, 509] on button "Save" at bounding box center [222, 524] width 50 height 31
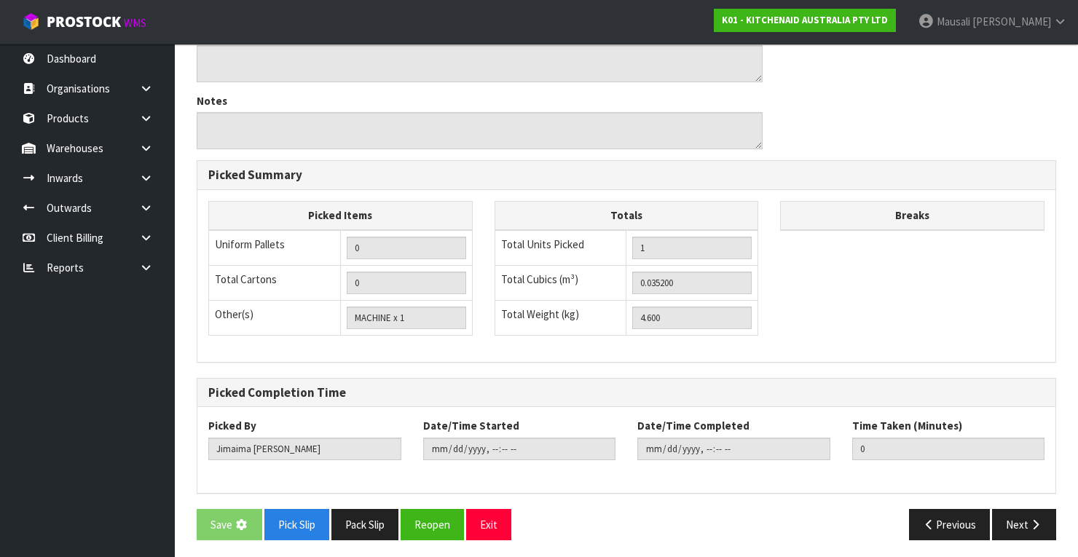
scroll to position [0, 0]
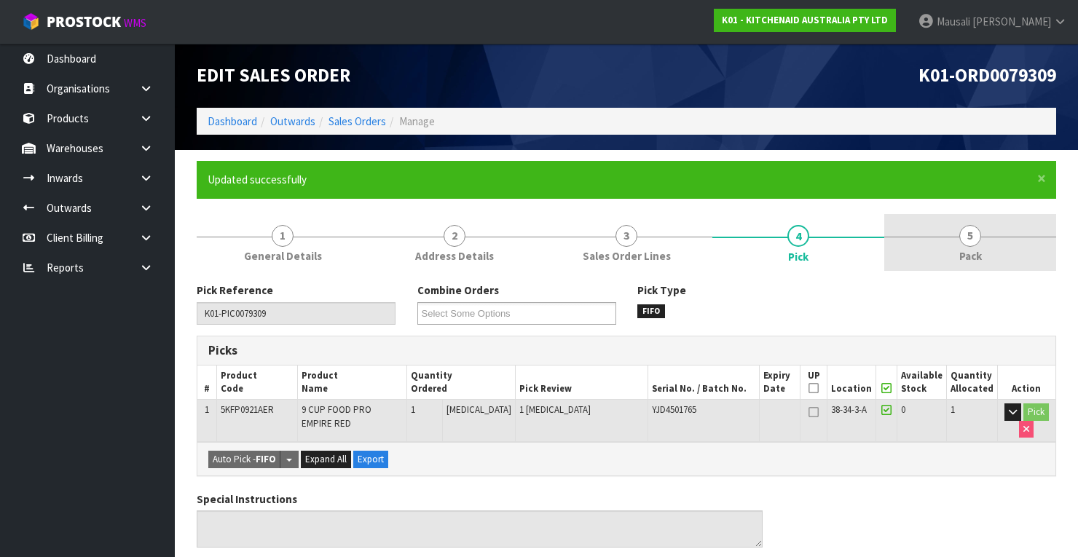
click at [959, 245] on link "5 Pack" at bounding box center [970, 243] width 172 height 58
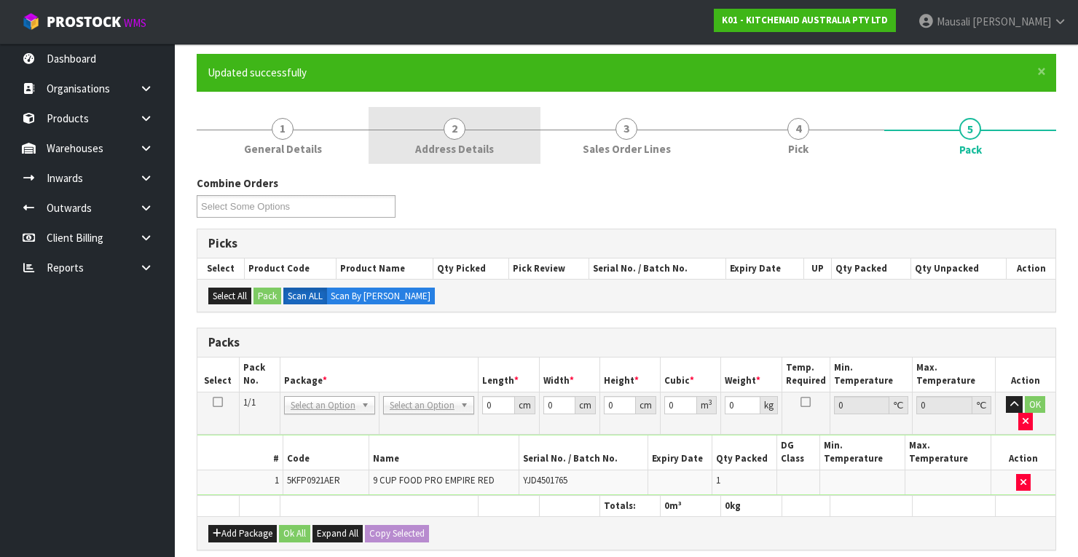
scroll to position [233, 0]
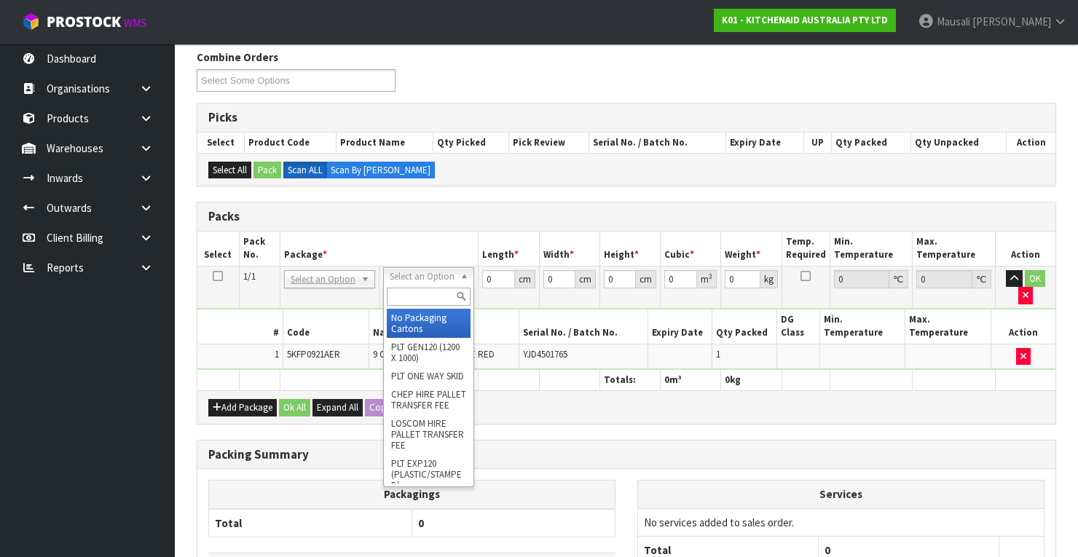
click at [398, 291] on input "text" at bounding box center [429, 297] width 84 height 18
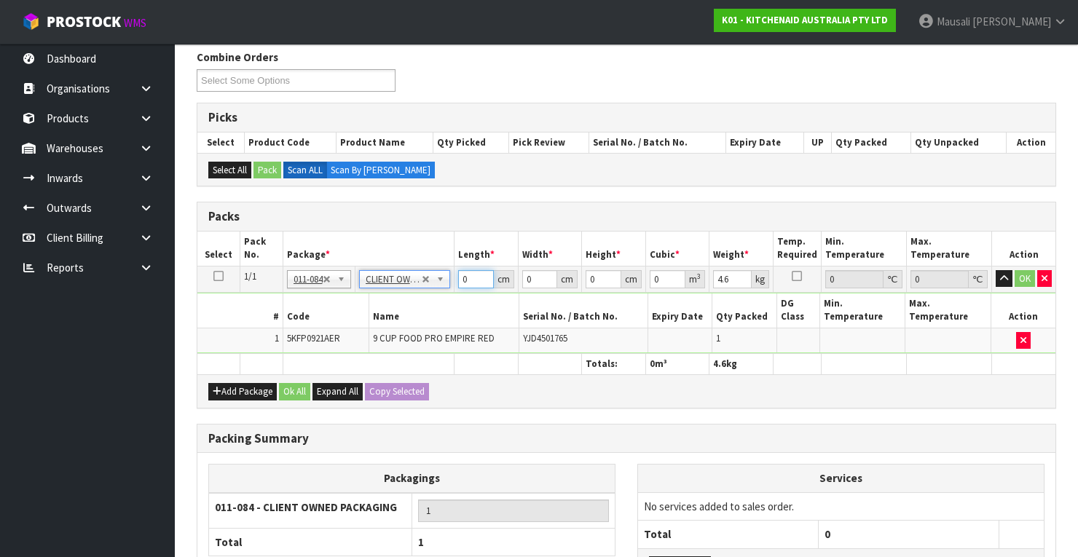
drag, startPoint x: 474, startPoint y: 276, endPoint x: 443, endPoint y: 291, distance: 34.8
click at [443, 291] on tbody "1/1 NONE 007-001 007-002 007-004 007-009 007-013 007-014 007-015 007-017 007-01…" at bounding box center [626, 309] width 858 height 87
drag, startPoint x: 604, startPoint y: 278, endPoint x: 583, endPoint y: 287, distance: 22.9
click at [583, 287] on tr "1/1 NONE 007-001 007-002 007-004 007-009 007-013 007-014 007-015 007-017 007-01…" at bounding box center [626, 279] width 858 height 26
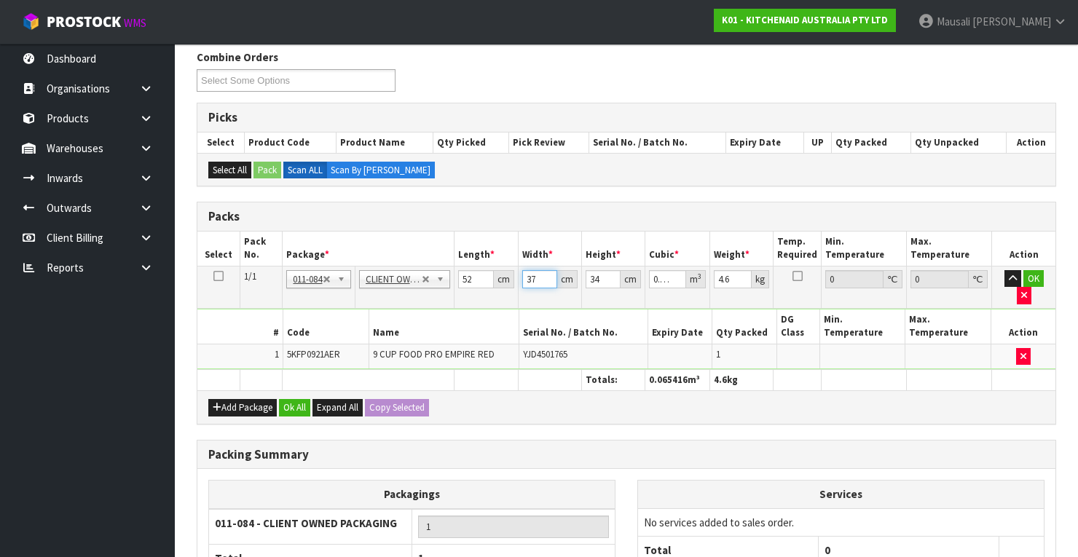
drag, startPoint x: 542, startPoint y: 276, endPoint x: 516, endPoint y: 285, distance: 27.9
click at [516, 285] on tr "1/1 NONE 007-001 007-002 007-004 007-009 007-013 007-014 007-015 007-017 007-01…" at bounding box center [626, 287] width 858 height 42
click at [300, 399] on button "Ok All" at bounding box center [294, 407] width 31 height 17
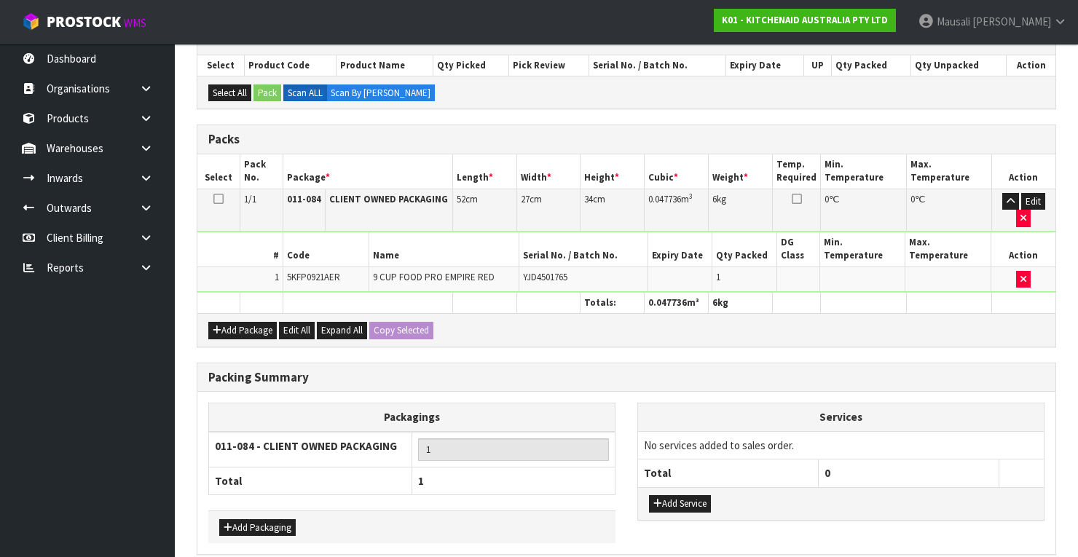
scroll to position [370, 0]
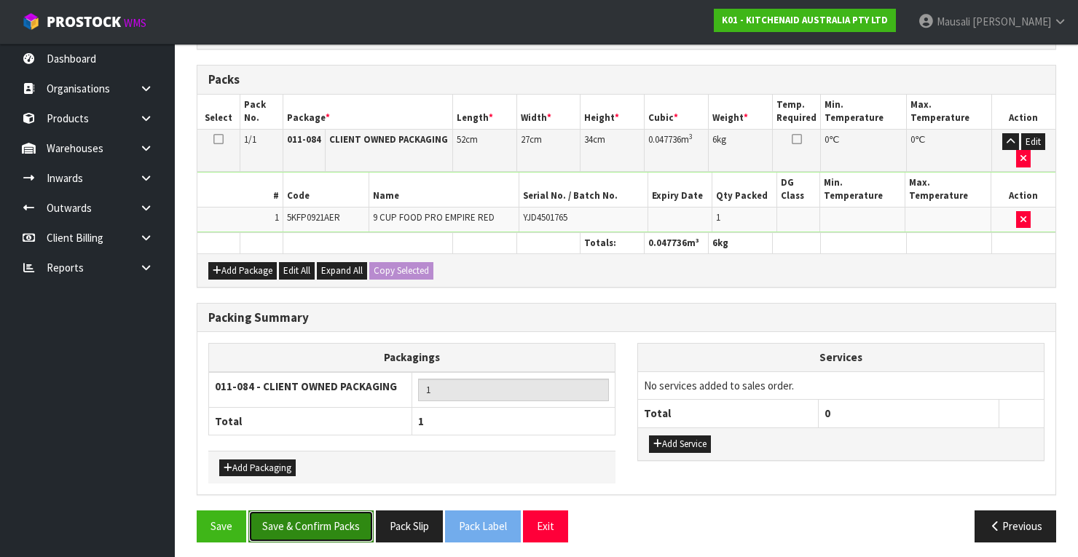
click at [323, 518] on button "Save & Confirm Packs" at bounding box center [310, 525] width 125 height 31
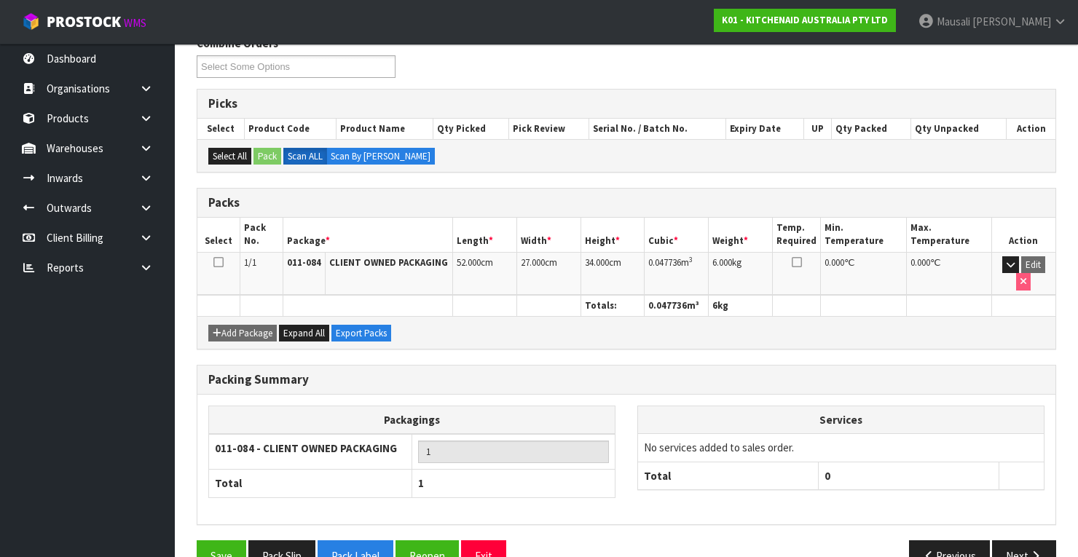
scroll to position [277, 0]
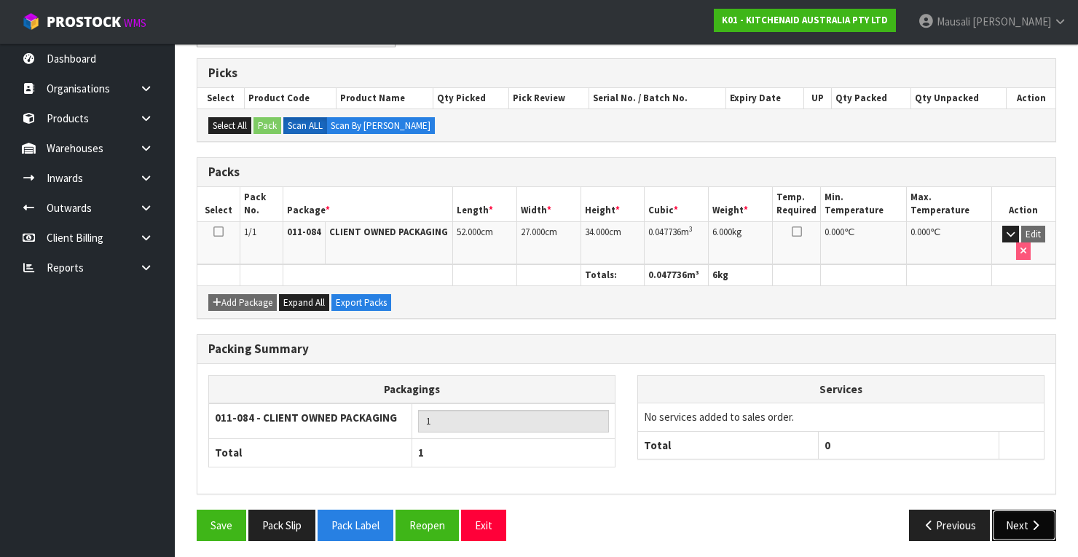
drag, startPoint x: 1020, startPoint y: 527, endPoint x: 1009, endPoint y: 521, distance: 12.1
click at [1009, 521] on button "Next" at bounding box center [1024, 525] width 64 height 31
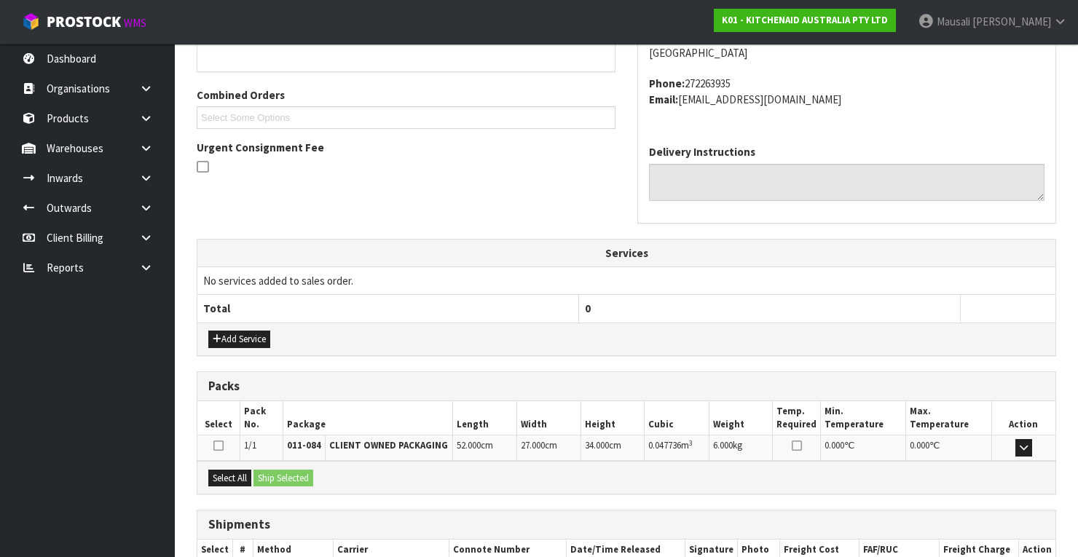
scroll to position [408, 0]
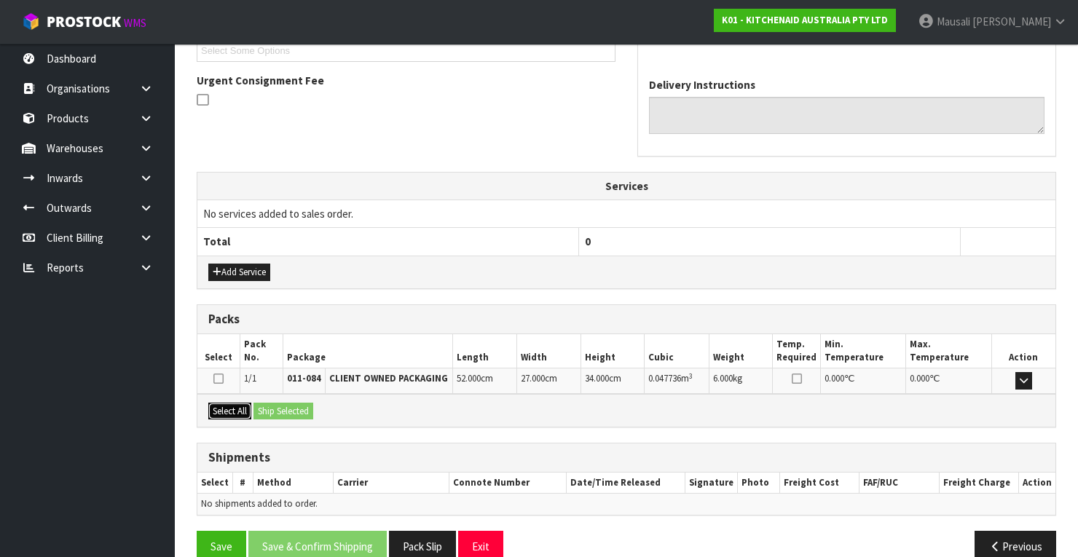
drag, startPoint x: 240, startPoint y: 408, endPoint x: 269, endPoint y: 405, distance: 30.0
click at [241, 407] on button "Select All" at bounding box center [229, 411] width 43 height 17
click at [269, 405] on button "Ship Selected" at bounding box center [283, 411] width 60 height 17
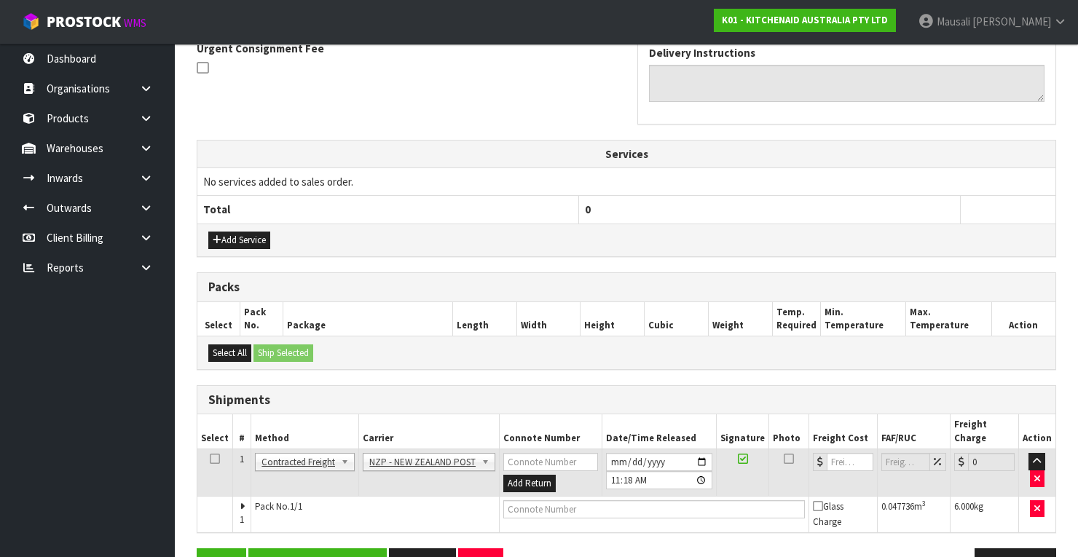
scroll to position [467, 0]
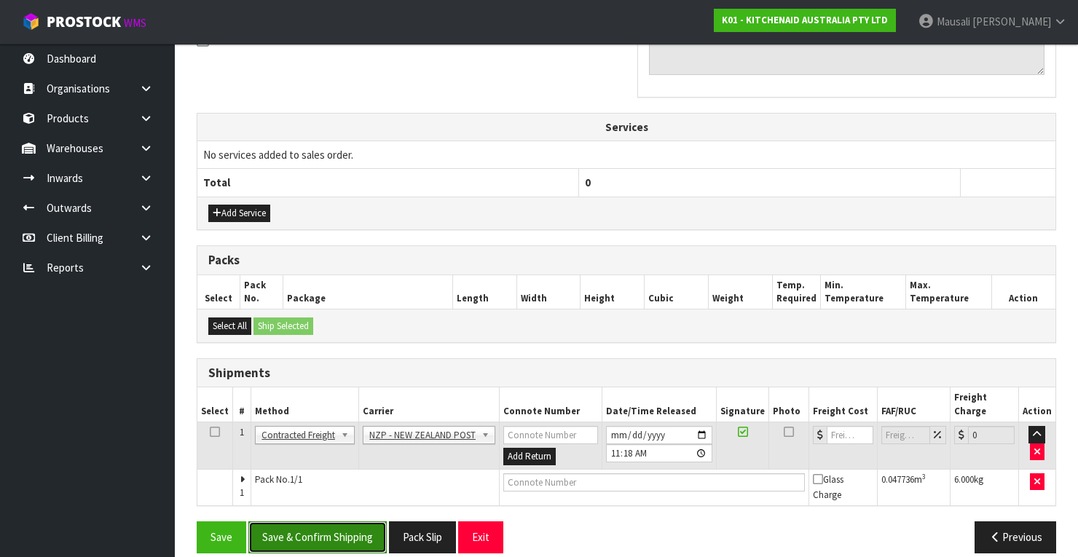
click at [350, 521] on button "Save & Confirm Shipping" at bounding box center [317, 536] width 138 height 31
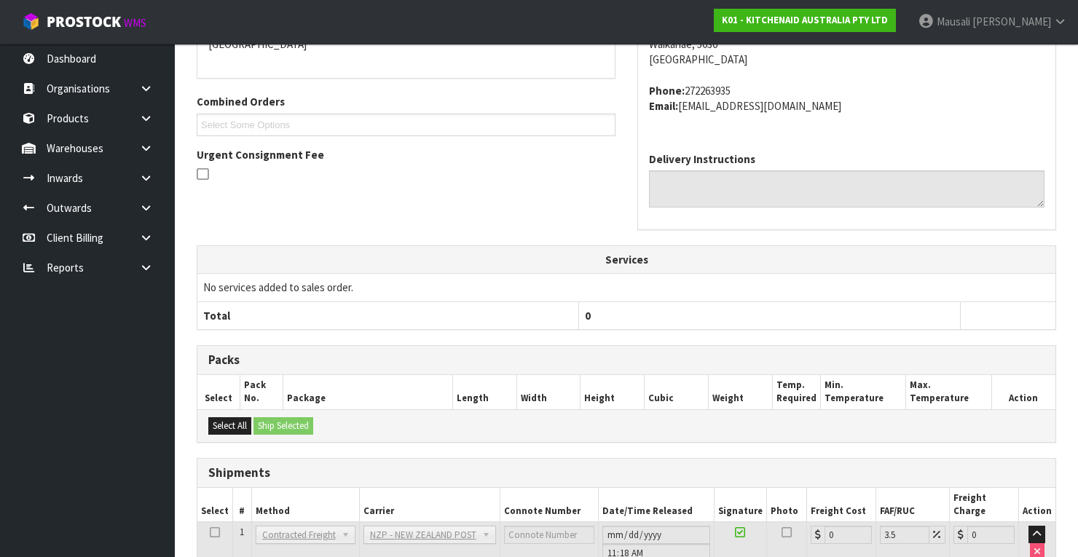
scroll to position [446, 0]
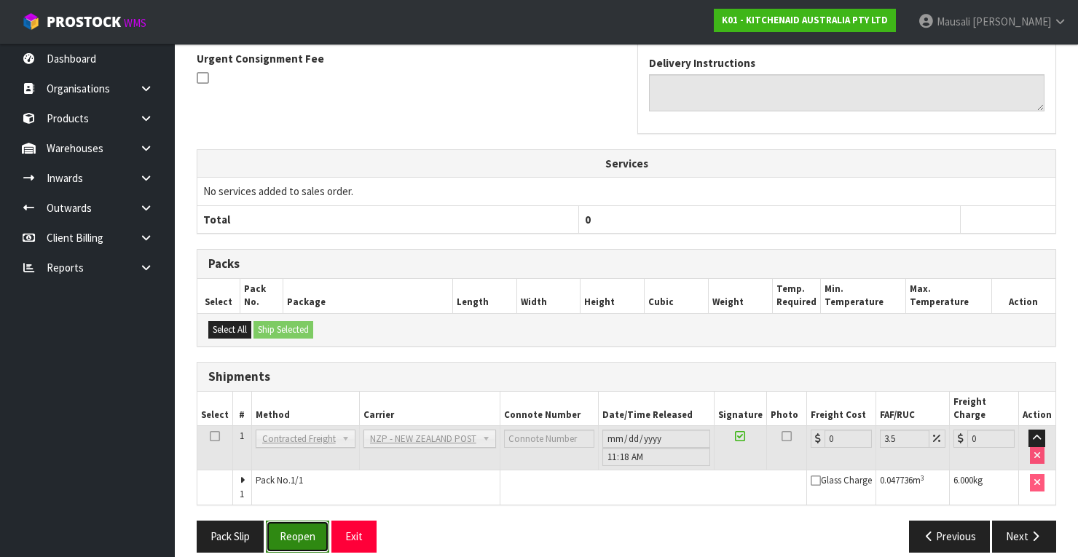
click at [304, 521] on button "Reopen" at bounding box center [297, 536] width 63 height 31
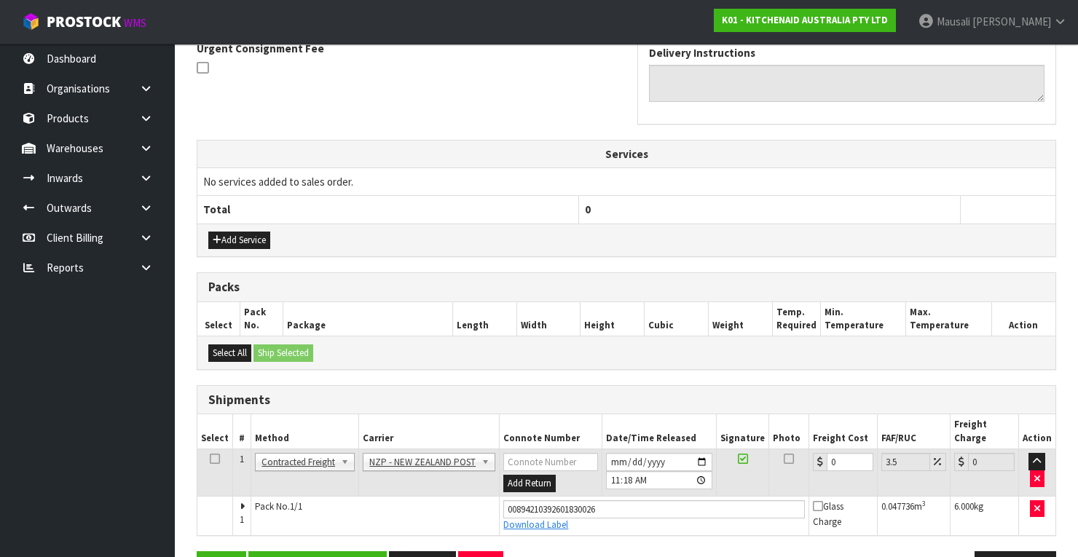
scroll to position [469, 0]
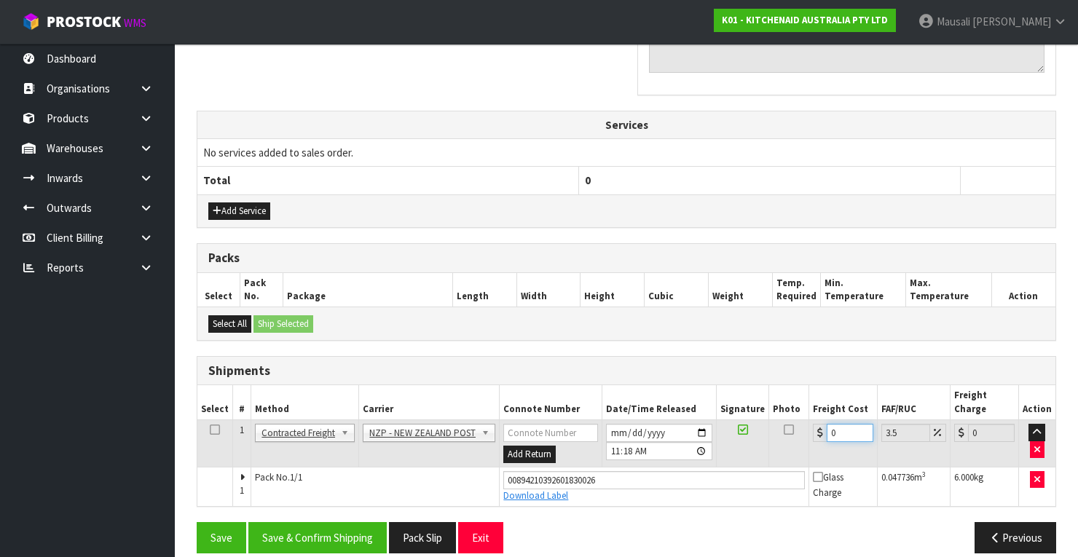
drag, startPoint x: 835, startPoint y: 412, endPoint x: 822, endPoint y: 419, distance: 14.4
click at [822, 424] on div "0" at bounding box center [843, 433] width 60 height 18
click at [343, 522] on button "Save & Confirm Shipping" at bounding box center [317, 537] width 138 height 31
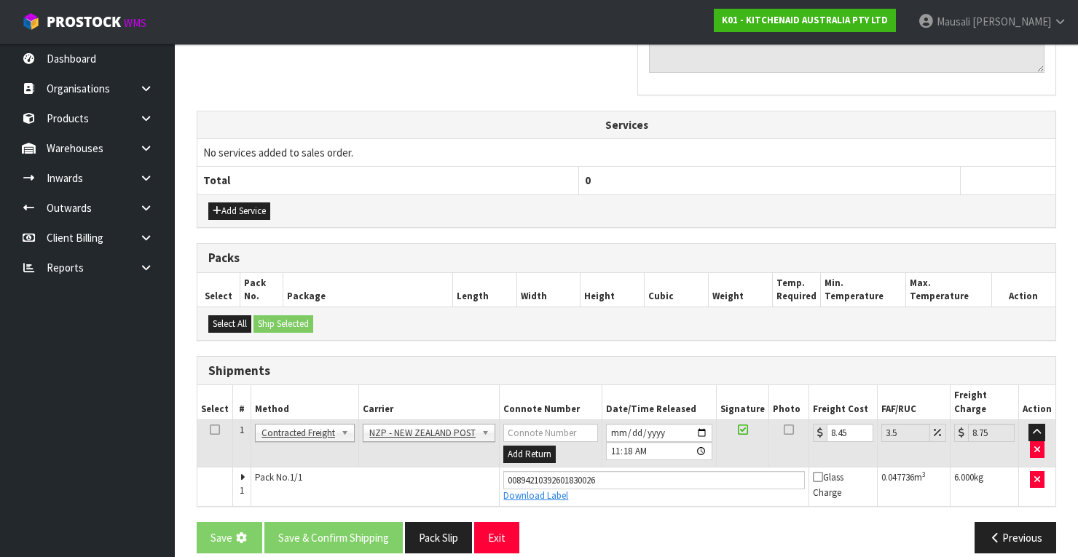
scroll to position [0, 0]
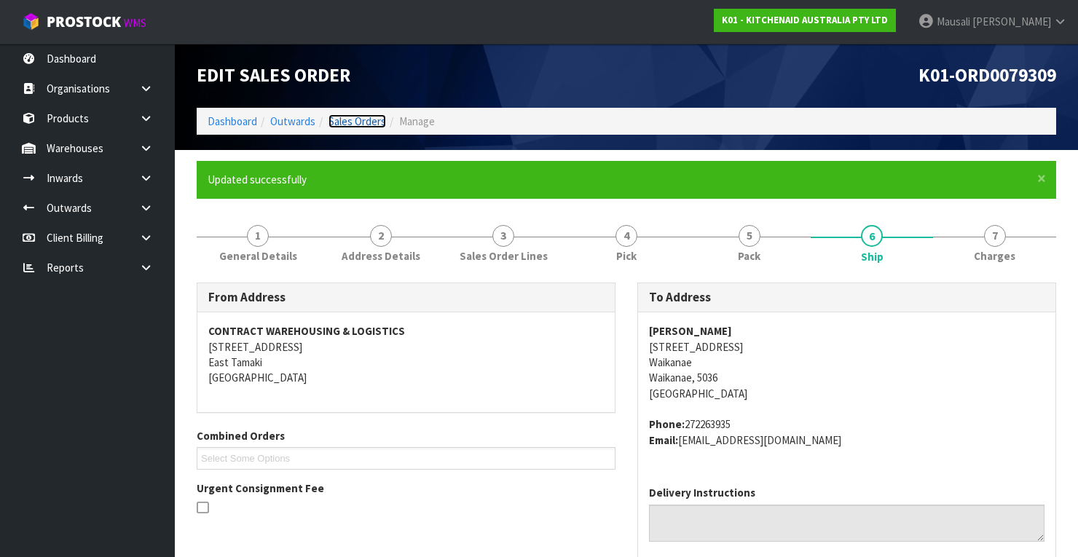
click at [360, 117] on link "Sales Orders" at bounding box center [357, 121] width 58 height 14
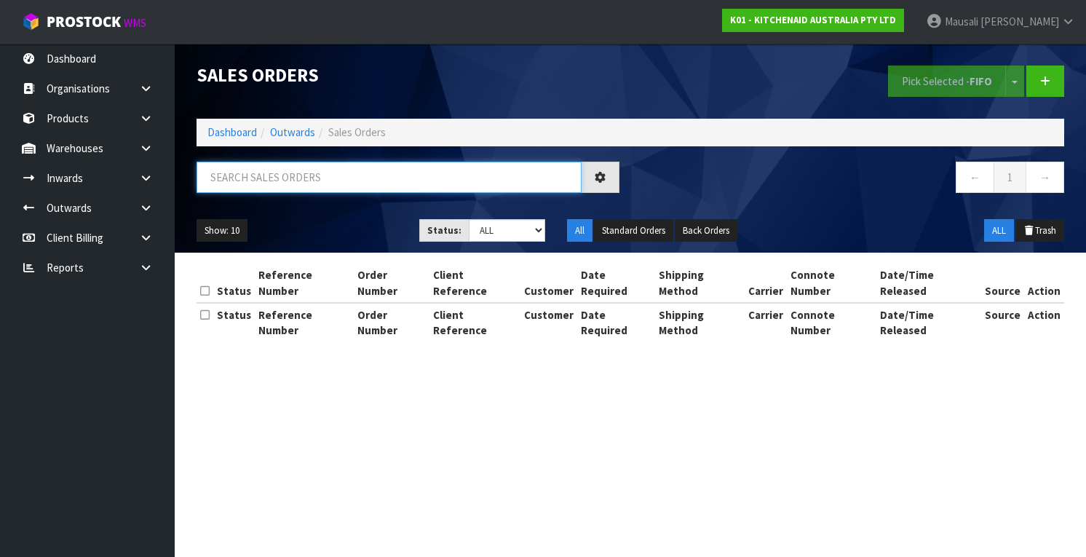
click at [274, 179] on input "text" at bounding box center [389, 177] width 385 height 31
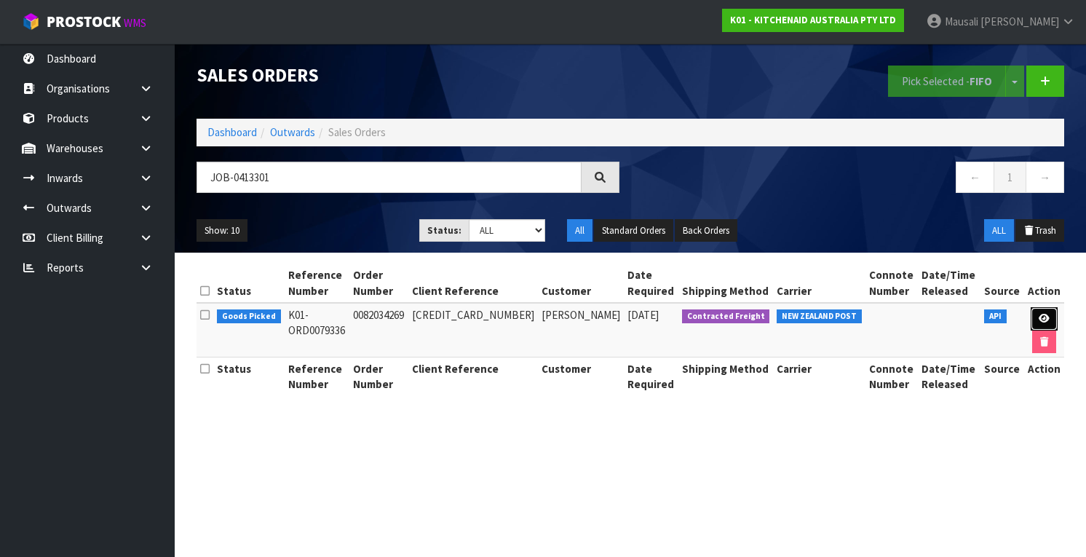
click at [1044, 315] on icon at bounding box center [1044, 318] width 11 height 9
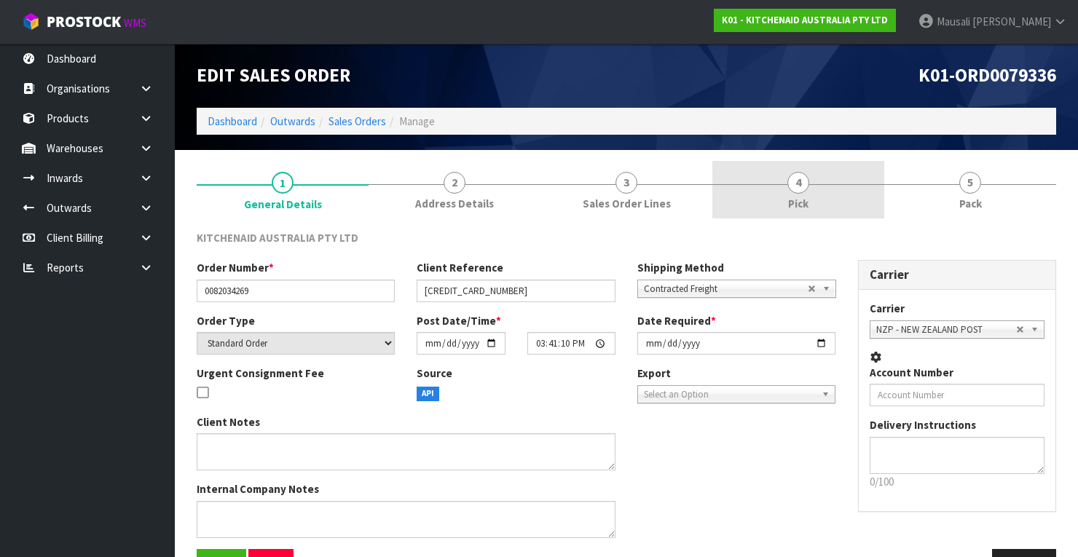
click at [839, 204] on link "4 Pick" at bounding box center [798, 190] width 172 height 58
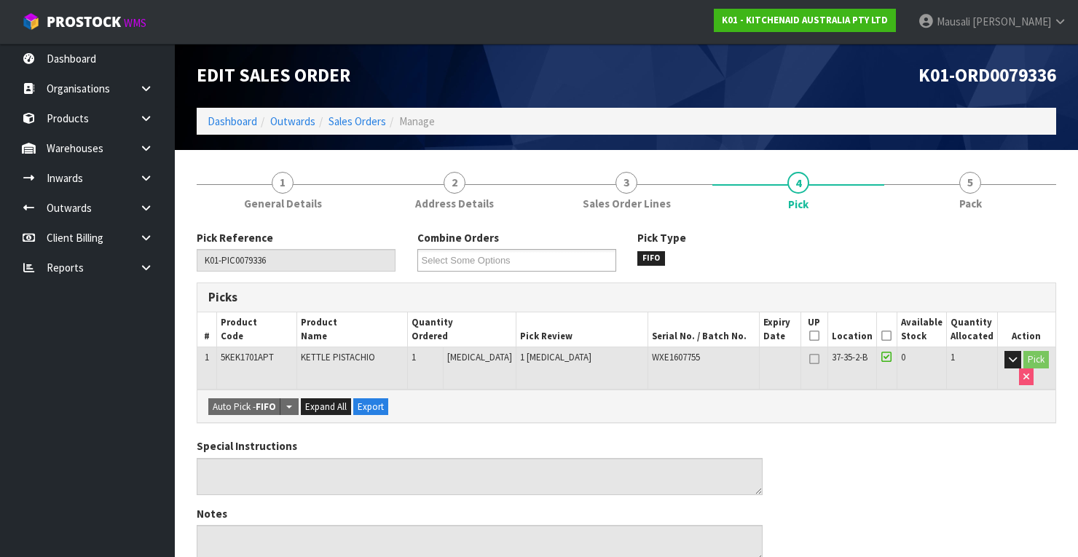
click at [891, 336] on icon at bounding box center [886, 336] width 10 height 1
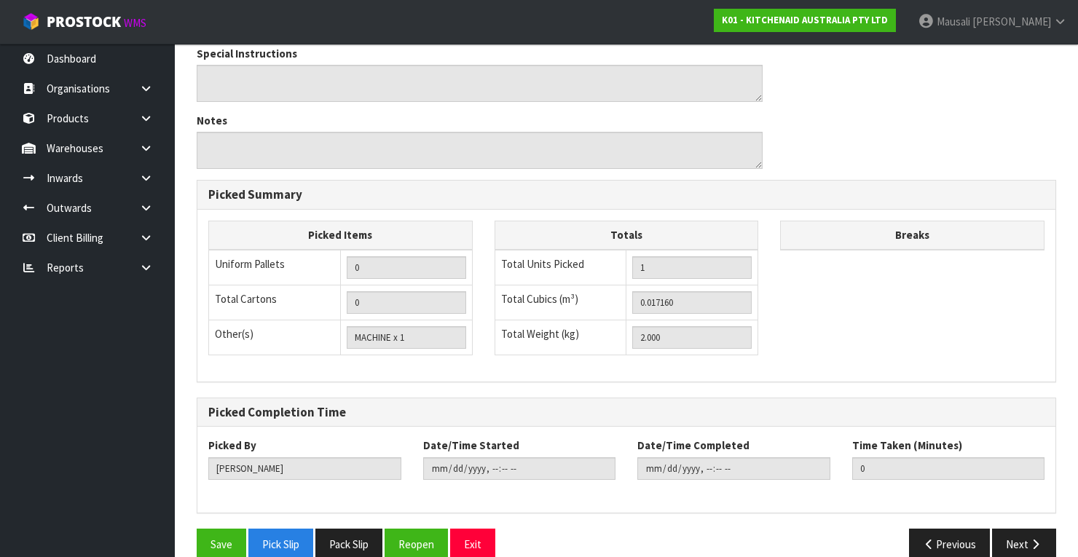
scroll to position [465, 0]
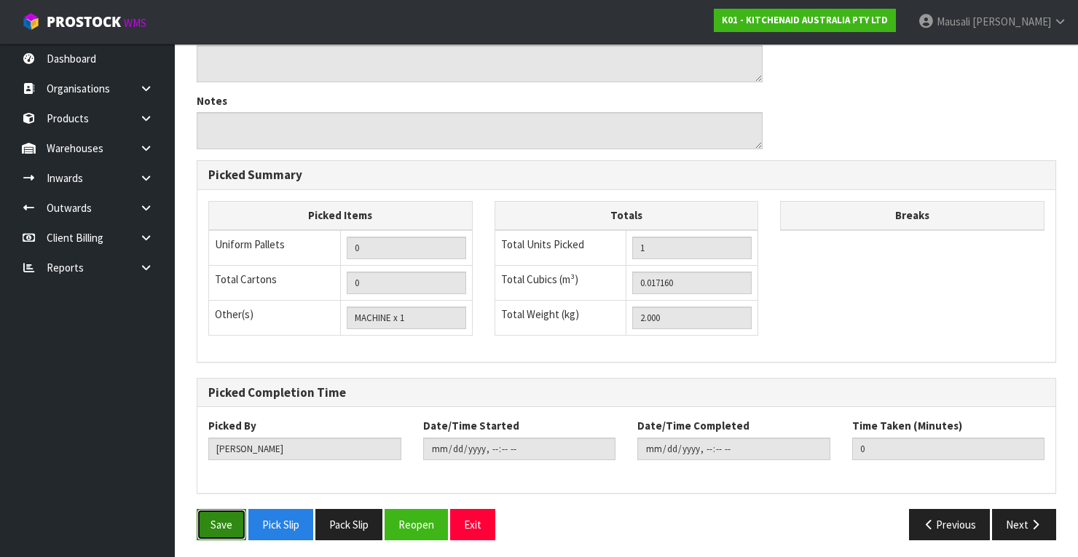
drag, startPoint x: 218, startPoint y: 513, endPoint x: 229, endPoint y: 504, distance: 14.6
click at [221, 512] on button "Save" at bounding box center [222, 524] width 50 height 31
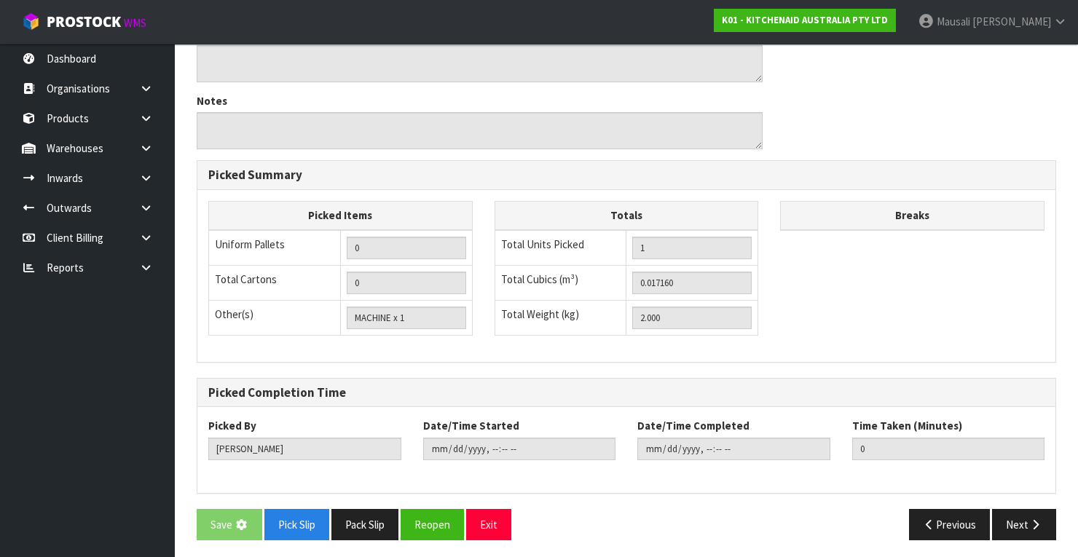
scroll to position [0, 0]
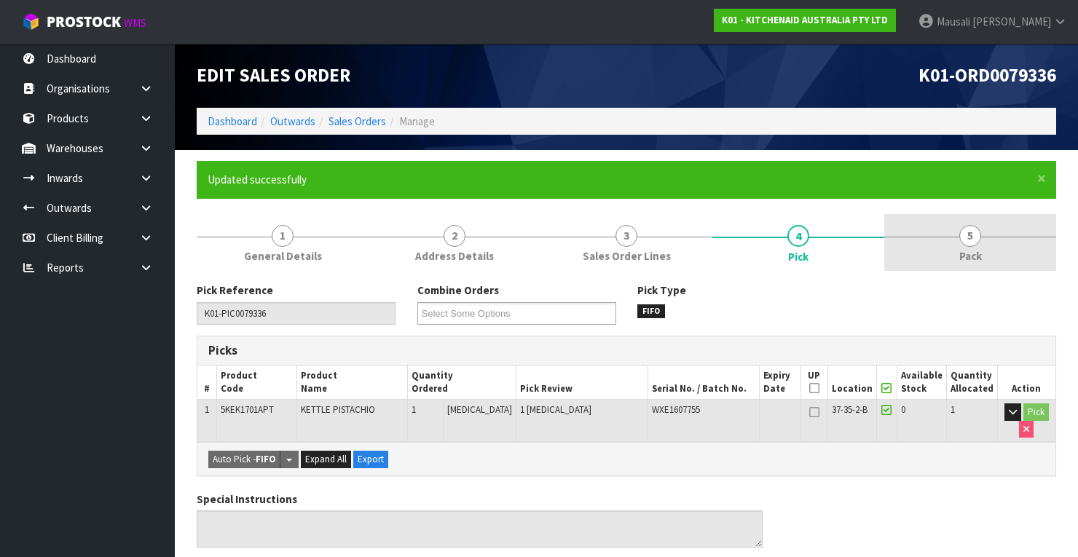
click at [979, 238] on span "5" at bounding box center [970, 236] width 22 height 22
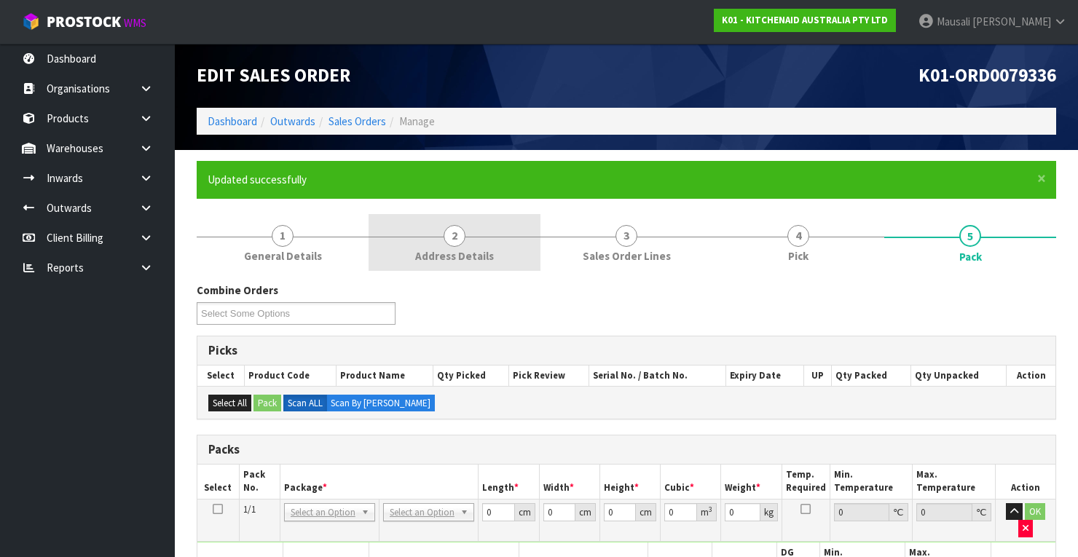
scroll to position [350, 0]
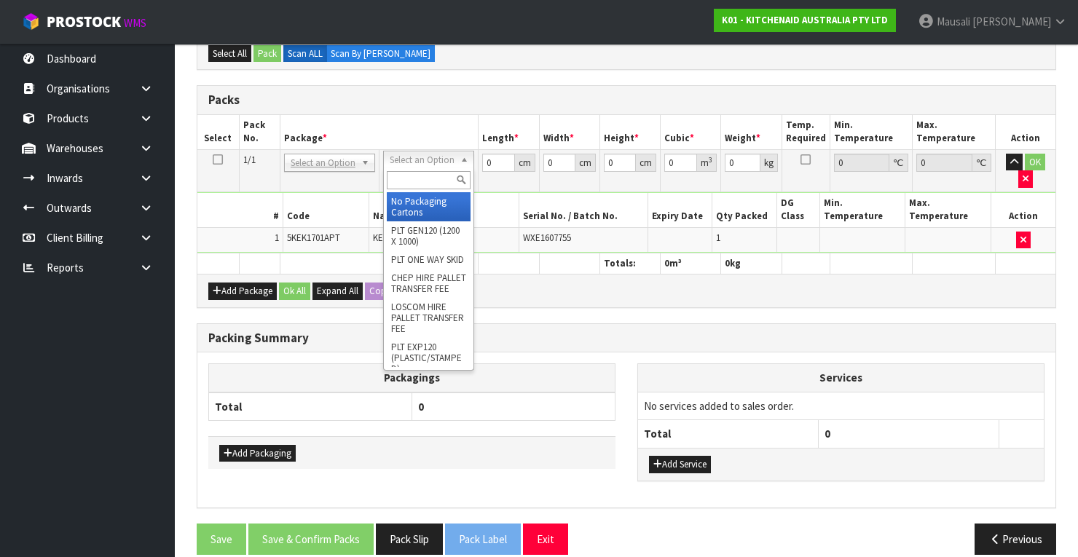
click at [421, 180] on input "text" at bounding box center [429, 180] width 84 height 18
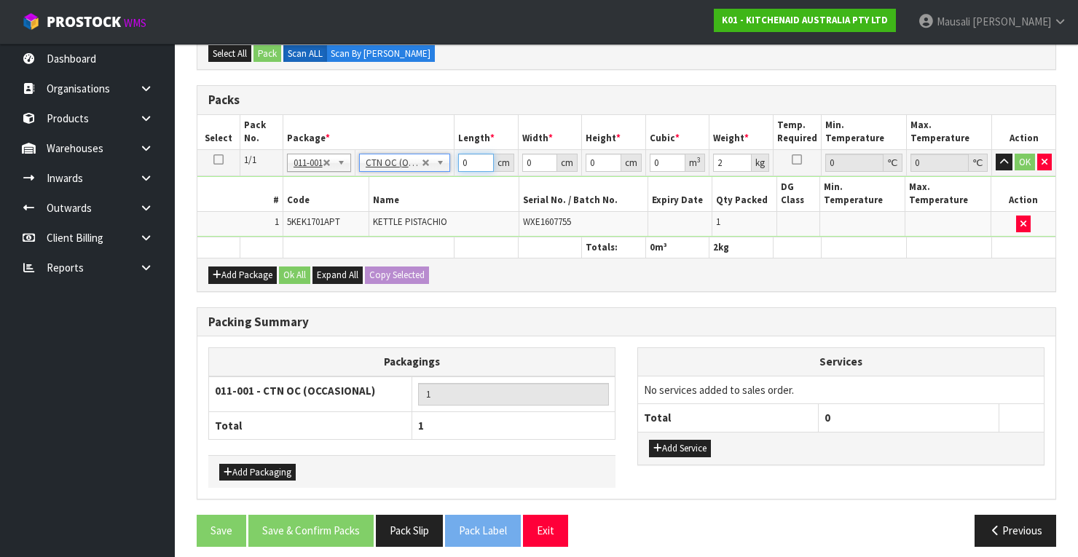
drag, startPoint x: 468, startPoint y: 163, endPoint x: 441, endPoint y: 178, distance: 30.6
click at [437, 180] on tbody "1/1 NONE 007-001 007-002 007-004 007-009 007-013 007-014 007-015 007-017 007-01…" at bounding box center [626, 192] width 858 height 87
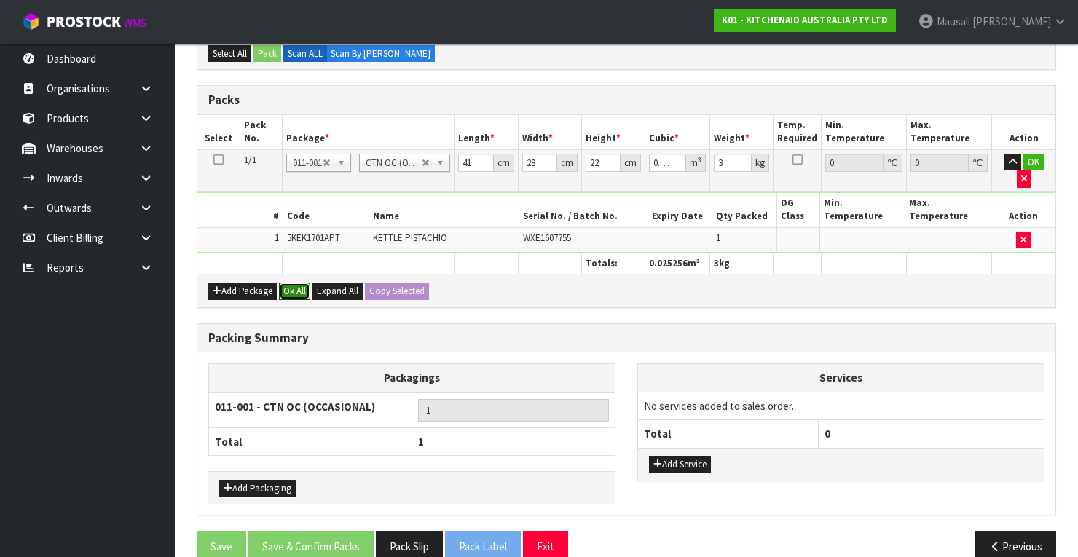
drag, startPoint x: 303, startPoint y: 274, endPoint x: 320, endPoint y: 304, distance: 34.6
click at [306, 283] on button "Ok All" at bounding box center [294, 291] width 31 height 17
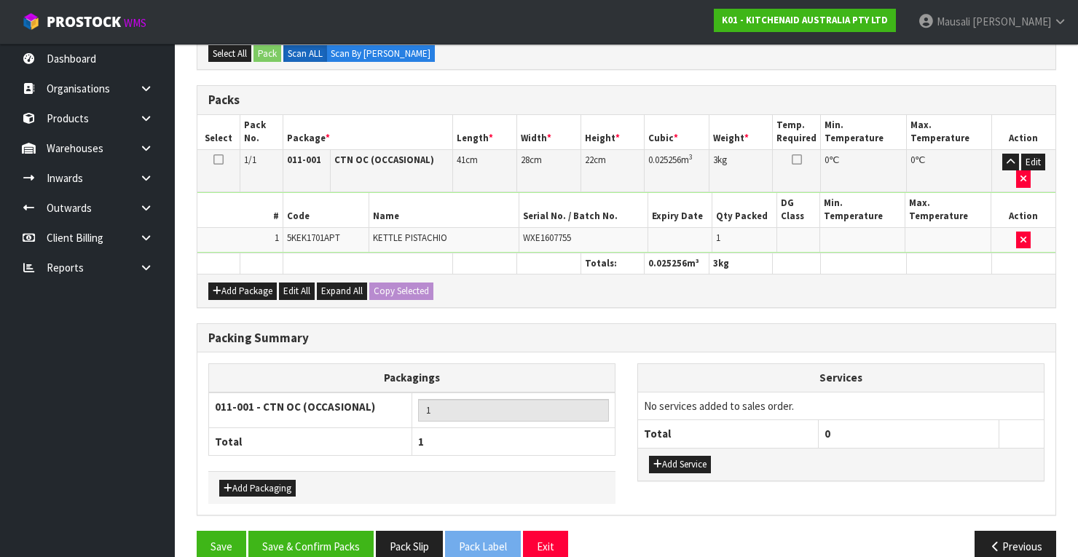
scroll to position [370, 0]
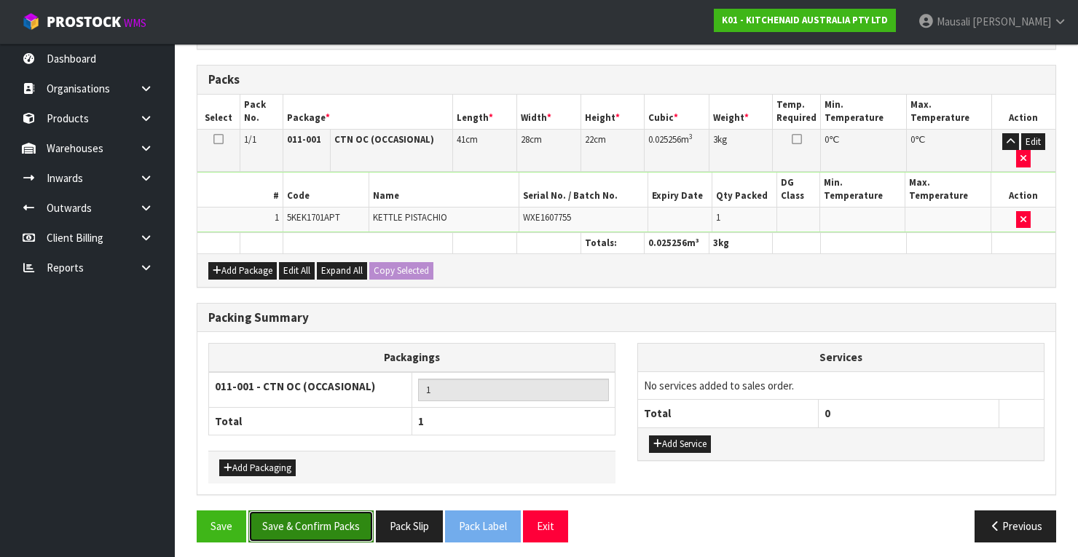
click at [338, 514] on button "Save & Confirm Packs" at bounding box center [310, 525] width 125 height 31
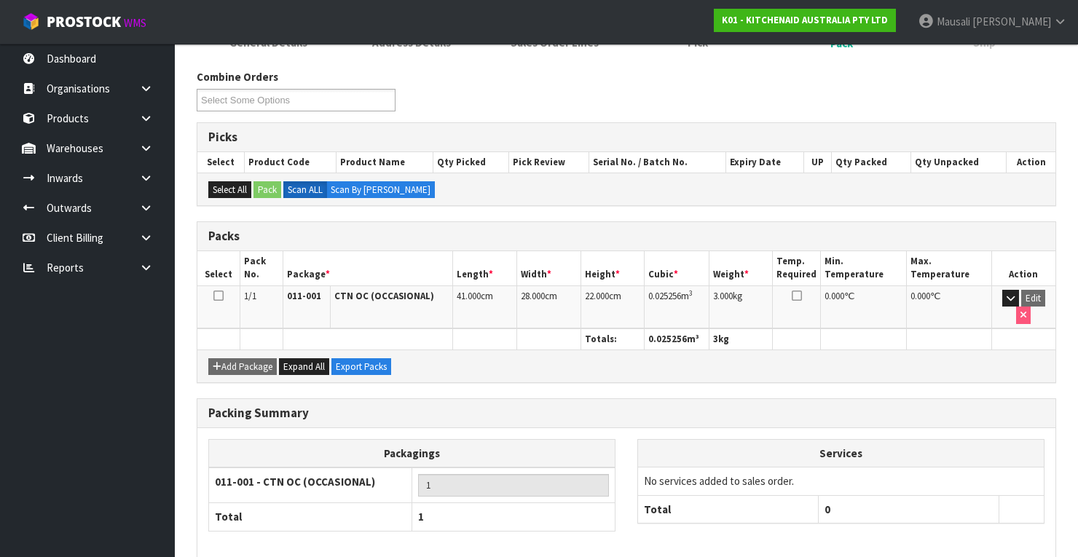
scroll to position [277, 0]
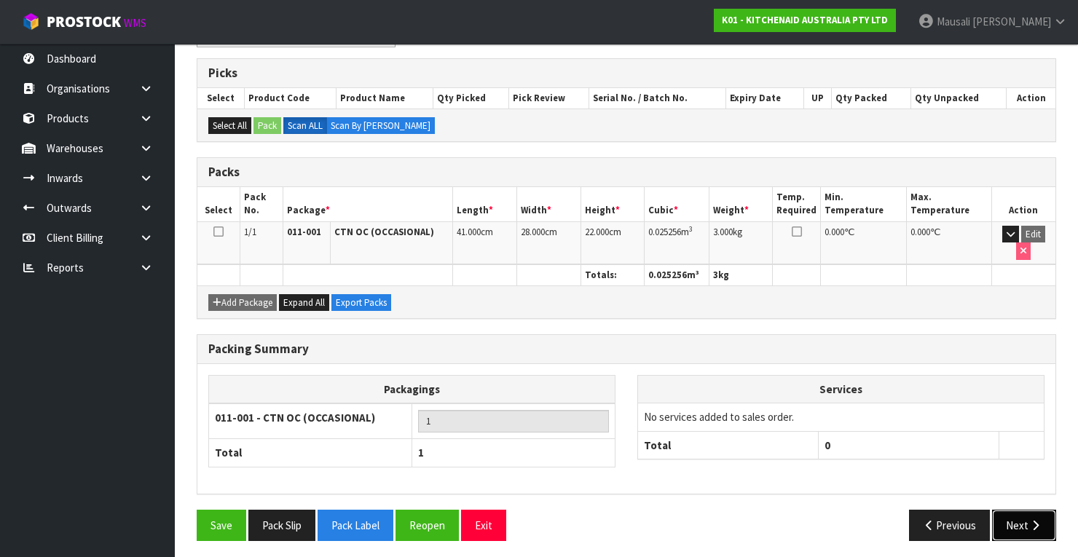
click at [1025, 516] on button "Next" at bounding box center [1024, 525] width 64 height 31
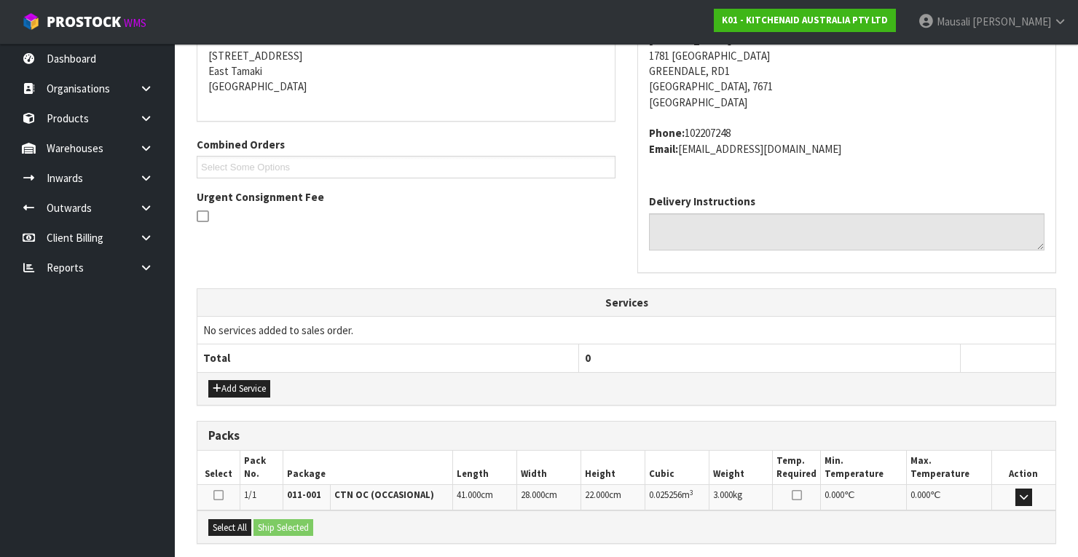
scroll to position [430, 0]
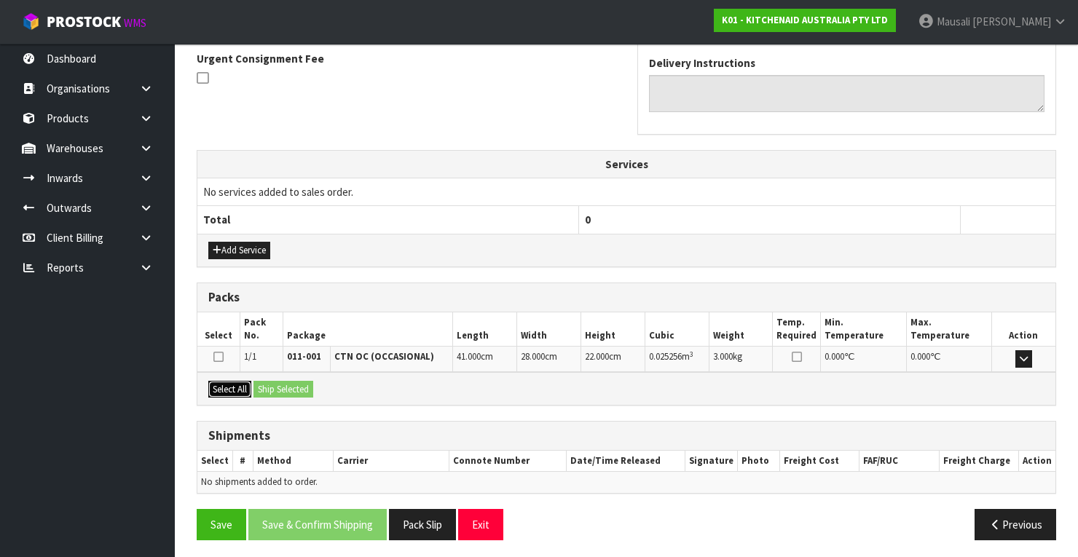
click at [242, 382] on button "Select All" at bounding box center [229, 389] width 43 height 17
drag, startPoint x: 251, startPoint y: 383, endPoint x: 294, endPoint y: 387, distance: 43.2
click at [261, 384] on div "Select All Ship Selected" at bounding box center [626, 388] width 858 height 33
click at [295, 384] on button "Ship Selected" at bounding box center [283, 389] width 60 height 17
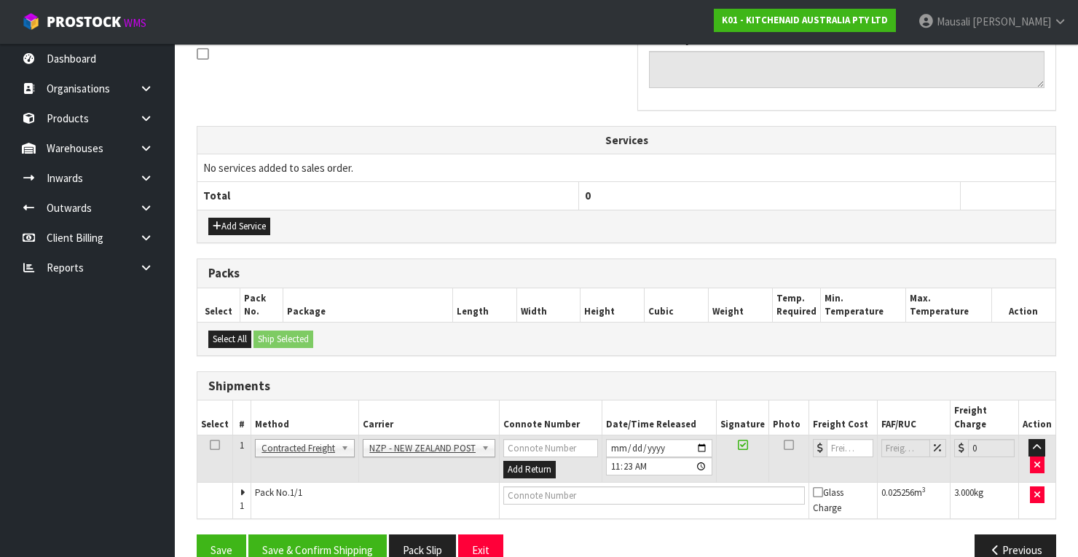
scroll to position [467, 0]
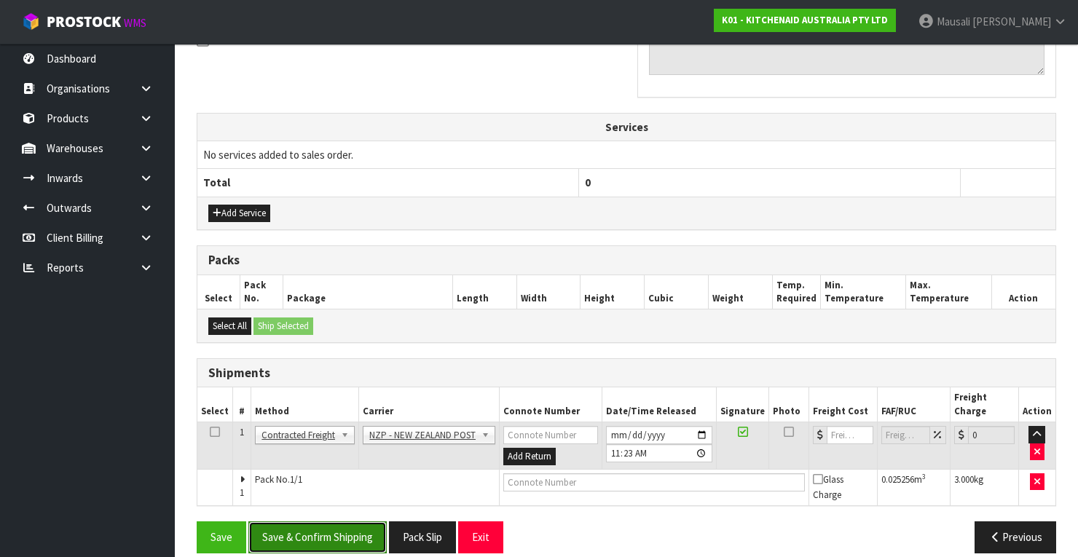
click at [327, 523] on button "Save & Confirm Shipping" at bounding box center [317, 536] width 138 height 31
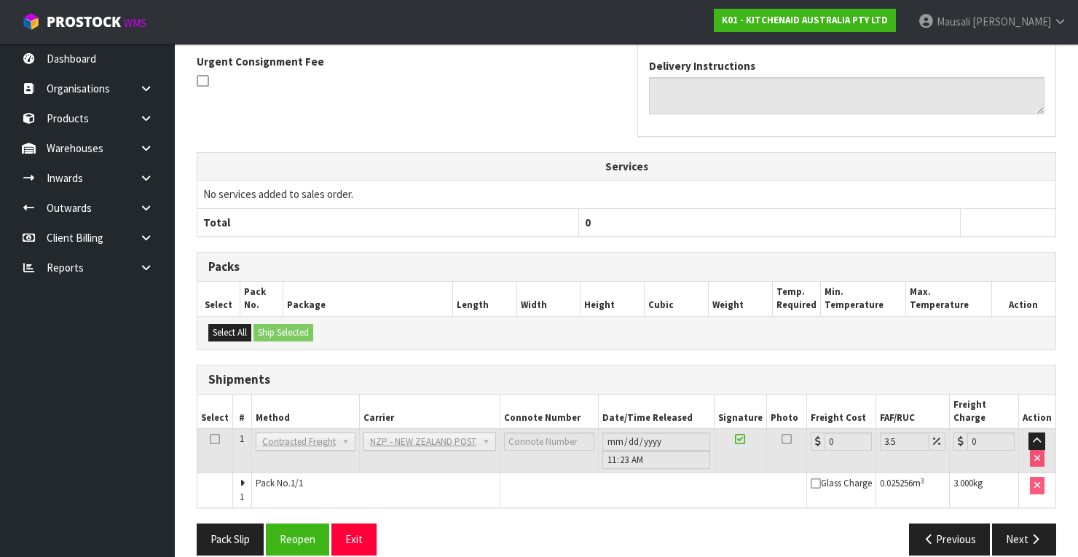
scroll to position [446, 0]
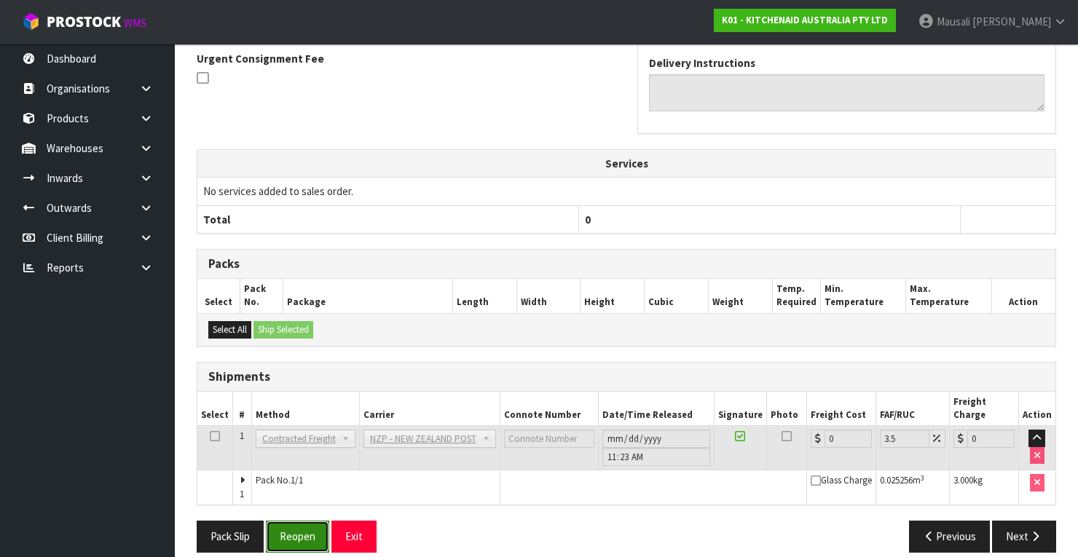
click at [286, 521] on button "Reopen" at bounding box center [297, 536] width 63 height 31
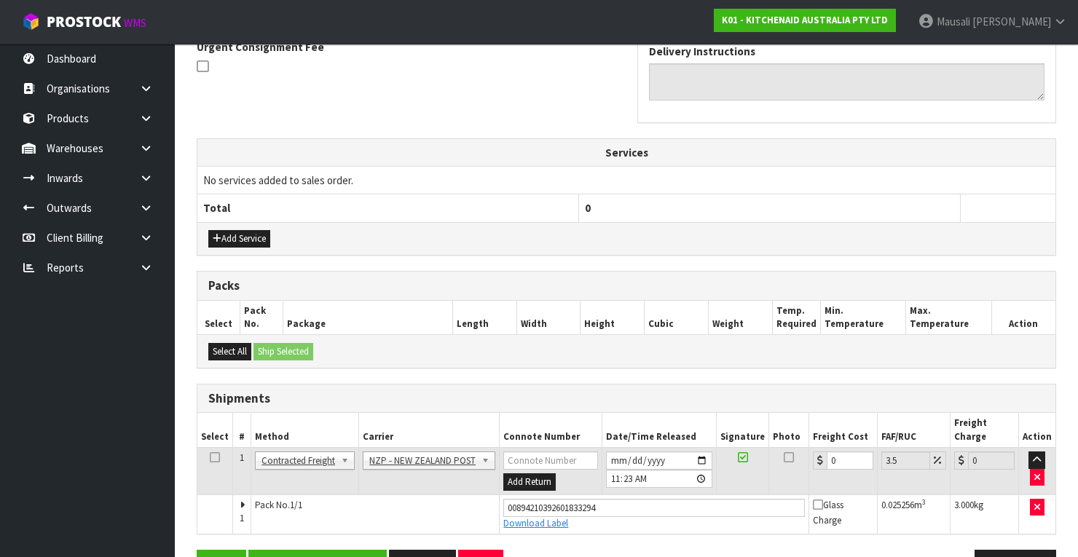
scroll to position [469, 0]
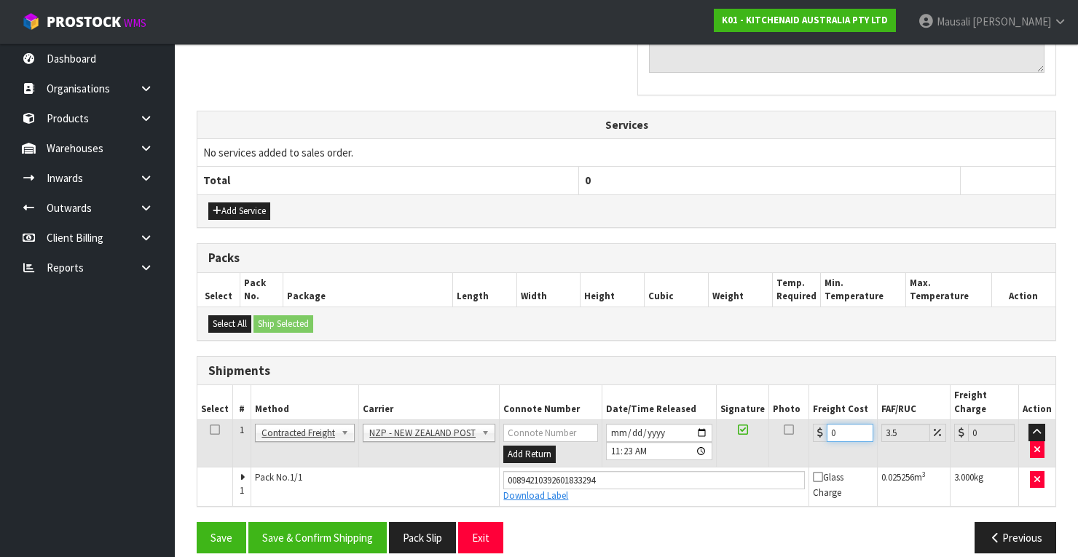
drag, startPoint x: 845, startPoint y: 417, endPoint x: 824, endPoint y: 425, distance: 22.6
click at [824, 425] on td "0" at bounding box center [843, 443] width 68 height 47
click at [359, 522] on button "Save & Confirm Shipping" at bounding box center [317, 537] width 138 height 31
